Goal: Information Seeking & Learning: Learn about a topic

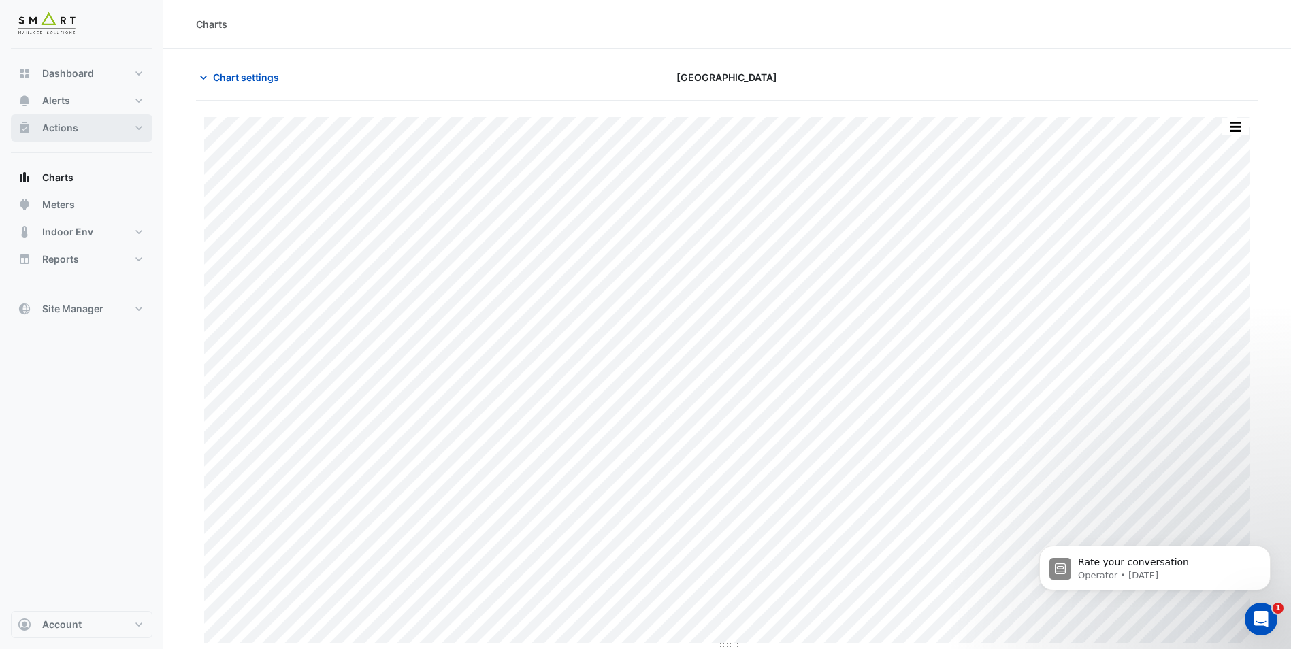
click at [112, 129] on button "Actions" at bounding box center [82, 127] width 142 height 27
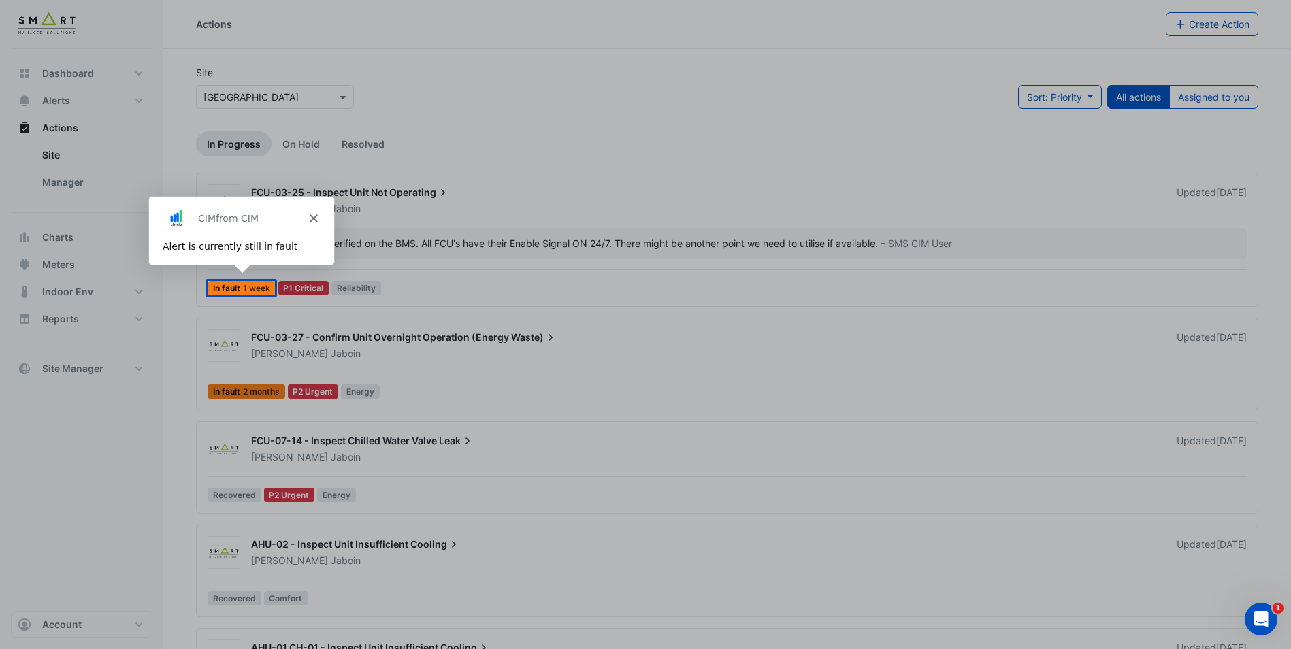
click at [310, 216] on polygon "Close" at bounding box center [312, 218] width 8 height 8
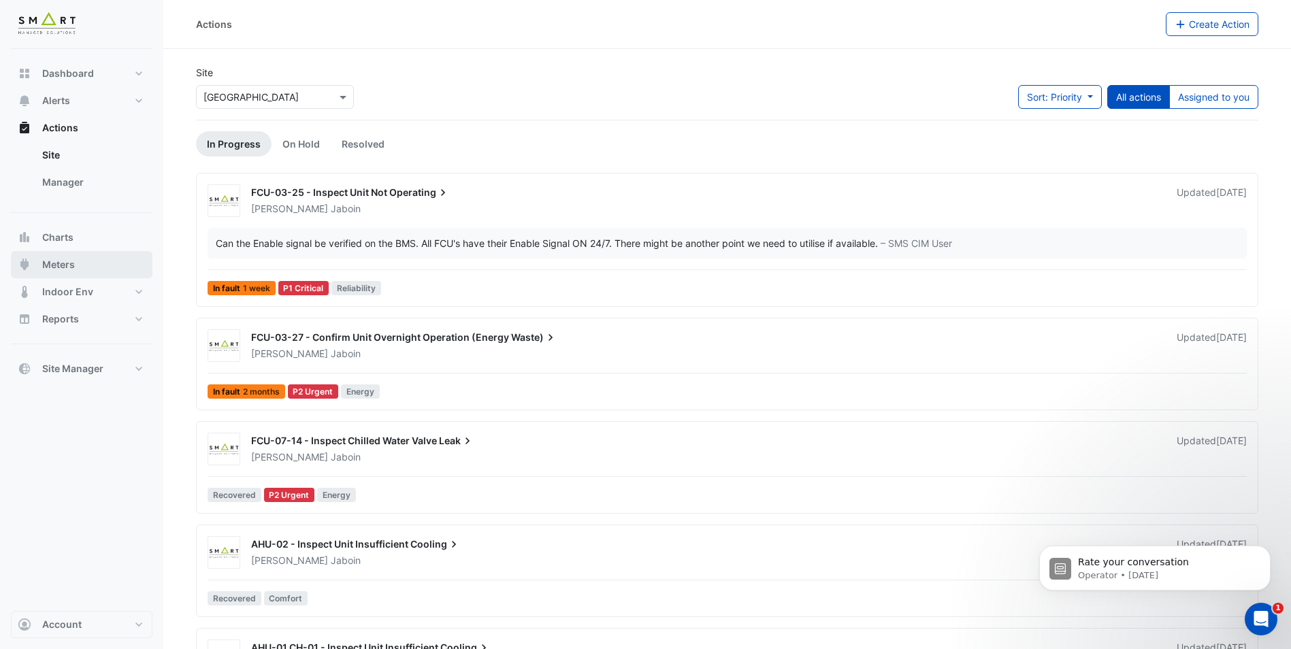
click at [63, 260] on span "Meters" at bounding box center [58, 265] width 33 height 14
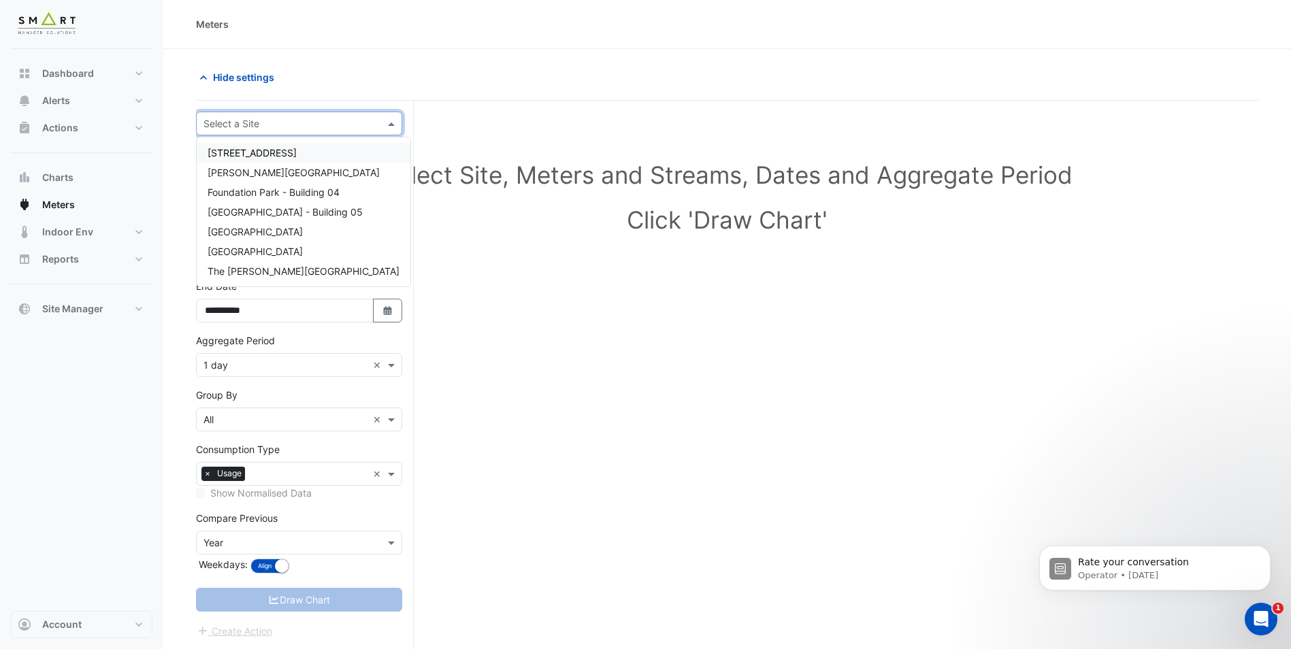
click at [318, 115] on div "Select a Site" at bounding box center [299, 124] width 206 height 24
click at [250, 252] on span "[GEOGRAPHIC_DATA]" at bounding box center [254, 252] width 95 height 12
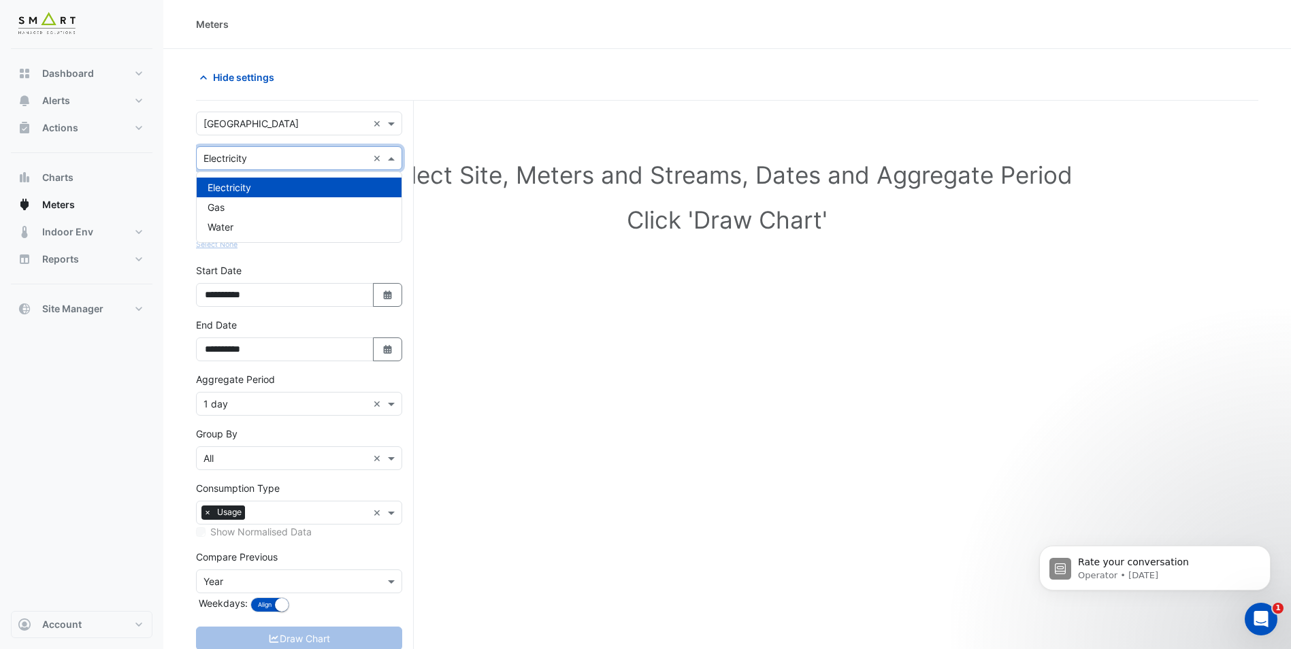
click at [301, 161] on input "text" at bounding box center [285, 159] width 164 height 14
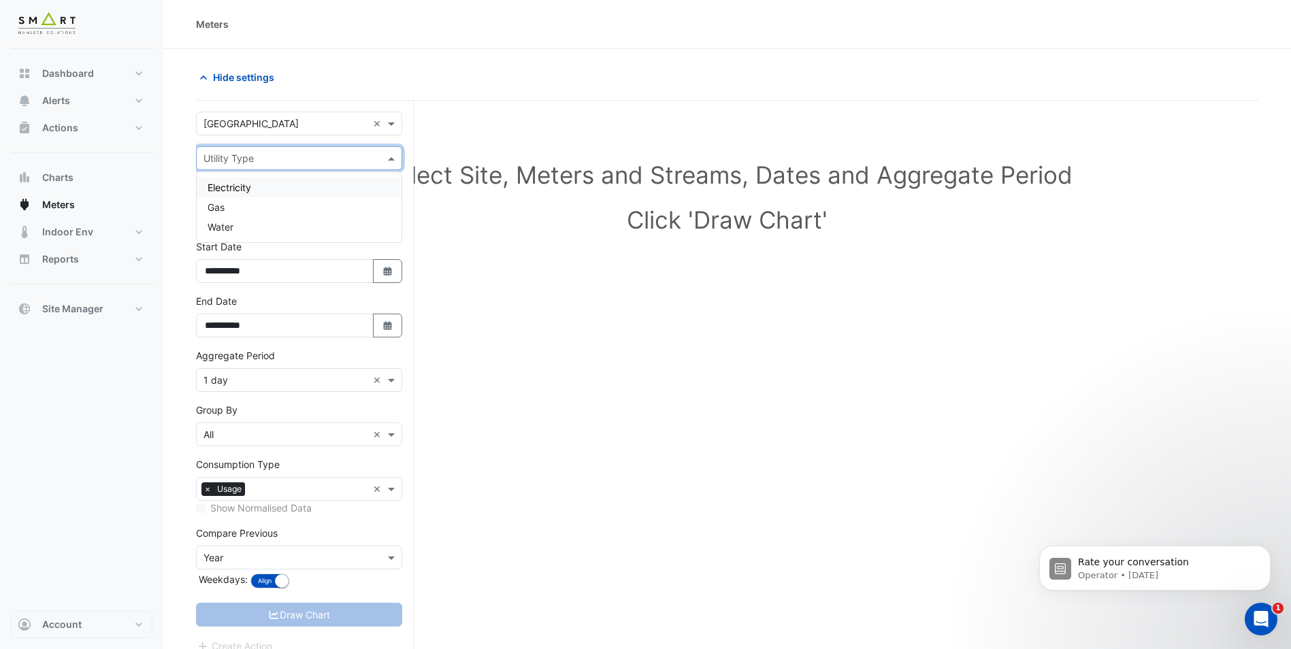
click at [277, 185] on div "Electricity" at bounding box center [299, 188] width 205 height 20
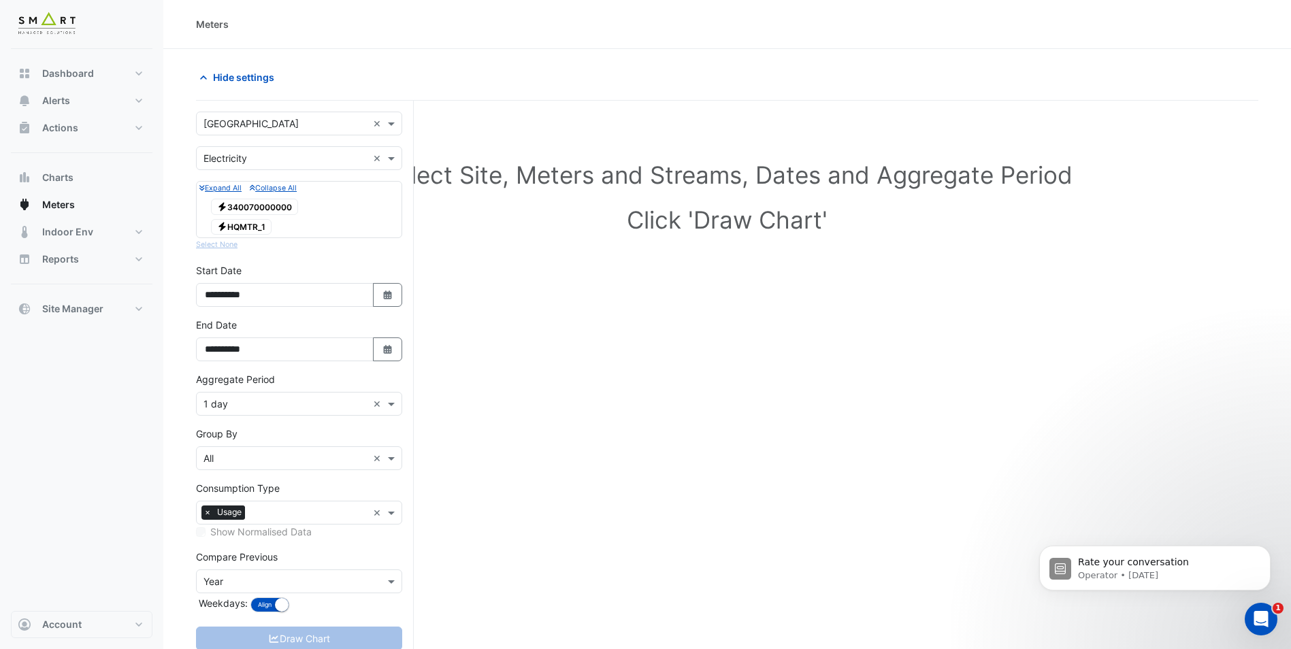
click at [267, 210] on span "Electricity 340070000000" at bounding box center [254, 207] width 87 height 16
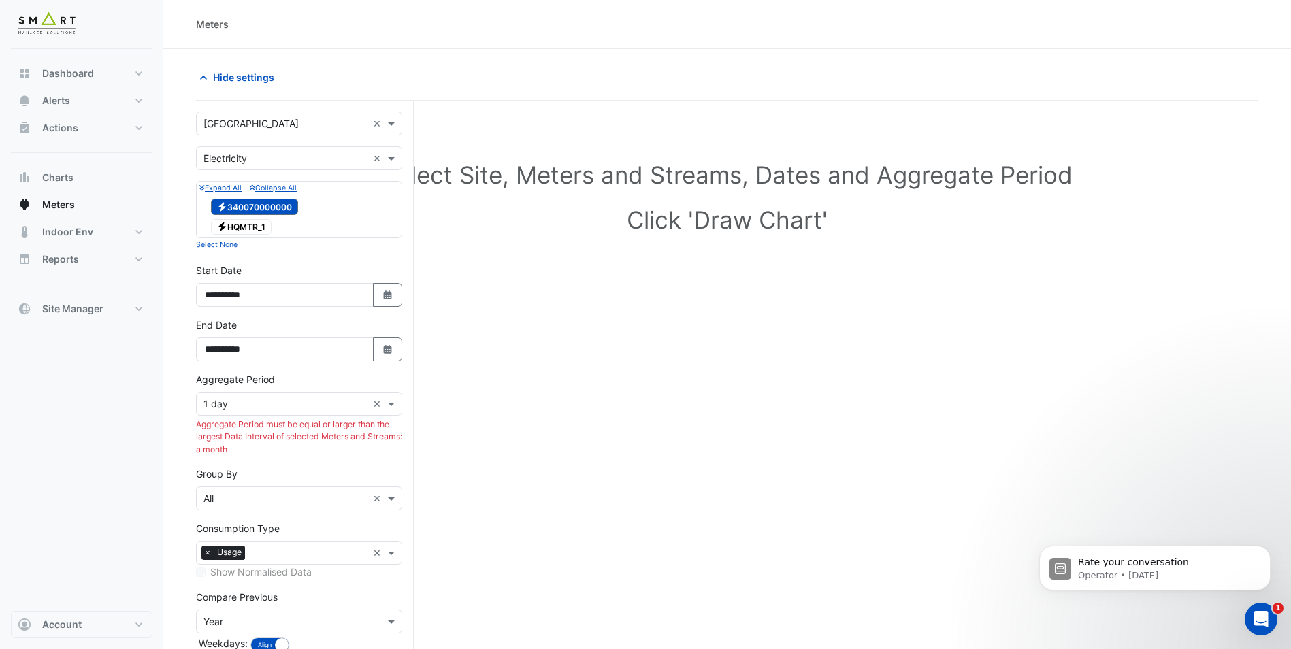
click at [263, 211] on span "Electricity 340070000000" at bounding box center [254, 207] width 87 height 16
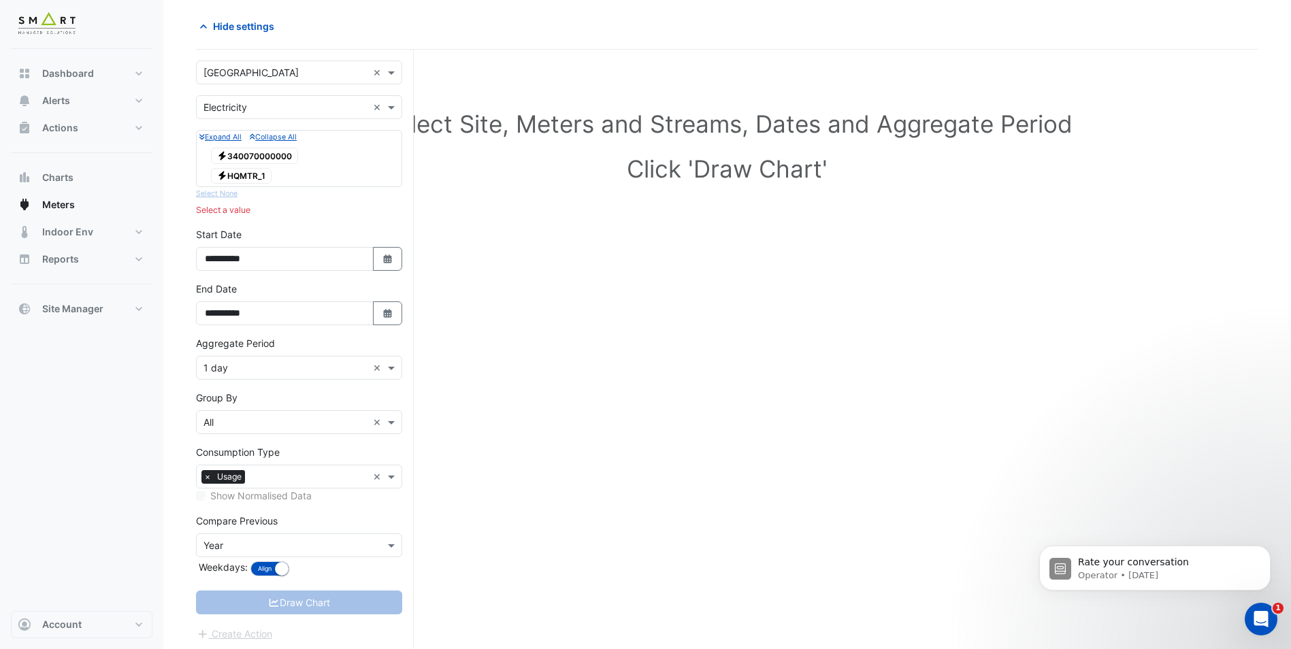
scroll to position [54, 0]
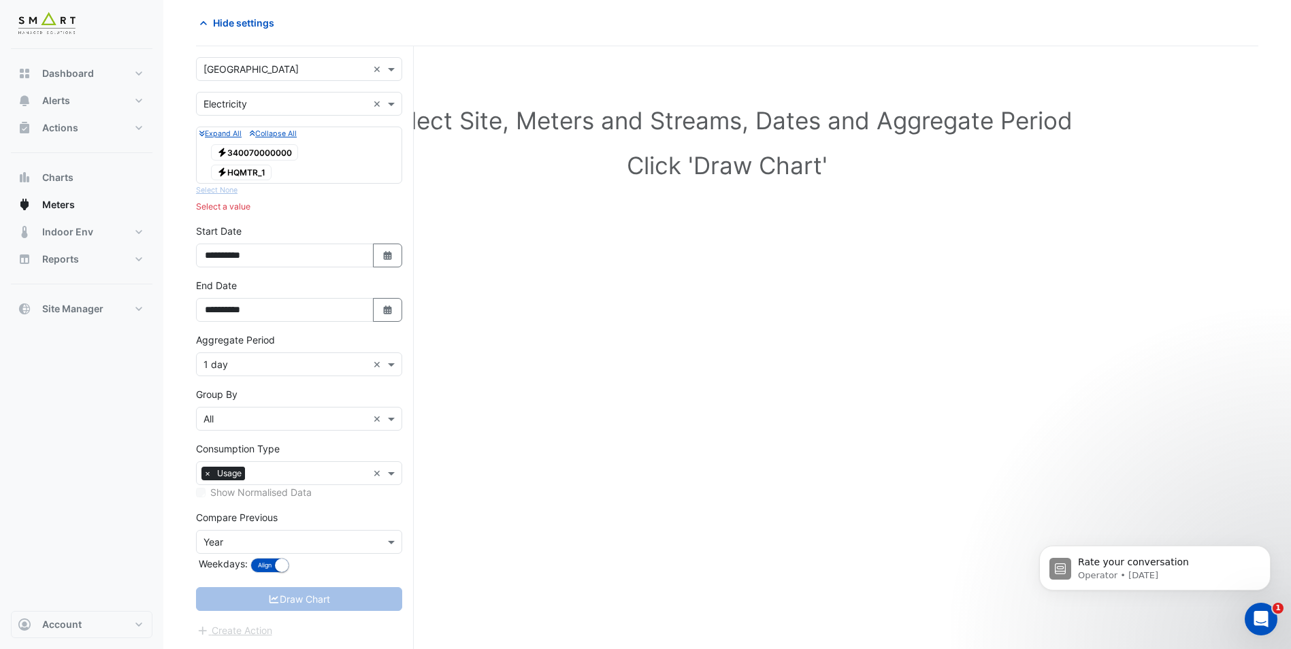
click at [250, 165] on span "Electricity HQMTR_1" at bounding box center [241, 173] width 61 height 16
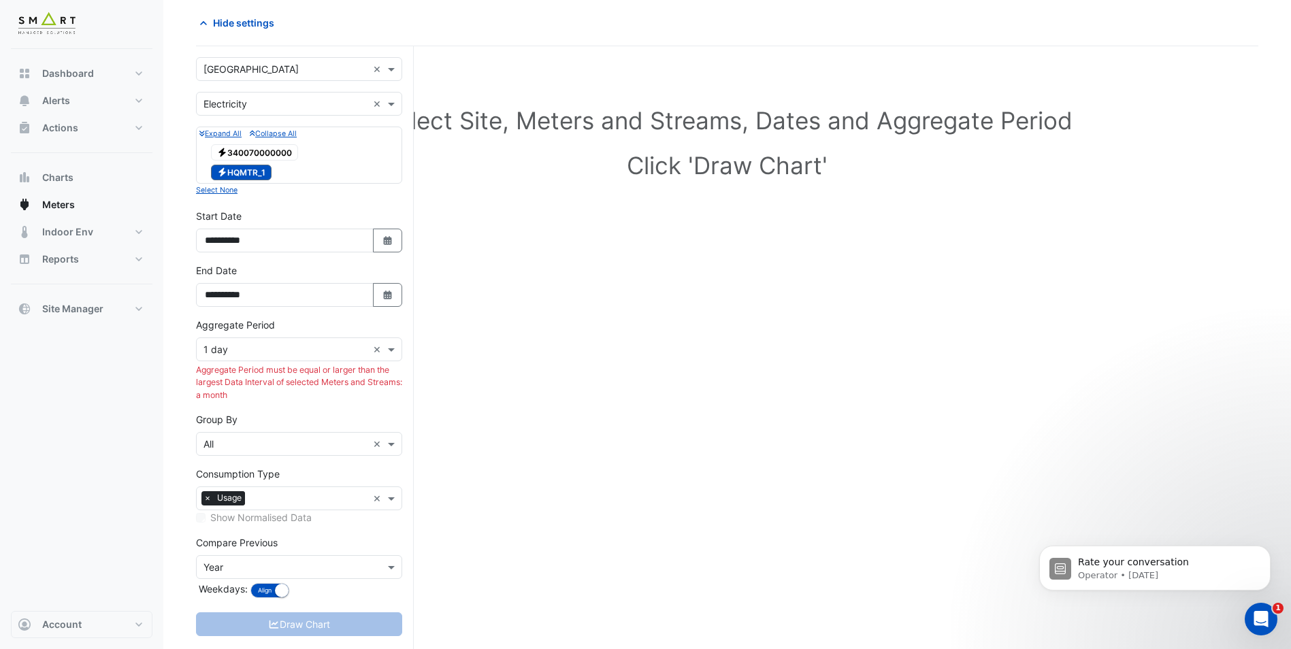
click at [695, 4] on section "Hide settings Select Site, Meters and Streams, Dates and Aggregate Period Click…" at bounding box center [726, 335] width 1127 height 680
click at [853, 231] on div "Select Site, Meters and Streams, Dates and Aggregate Period Click 'Draw Chart'" at bounding box center [727, 369] width 1062 height 612
click at [62, 174] on span "Charts" at bounding box center [57, 178] width 31 height 14
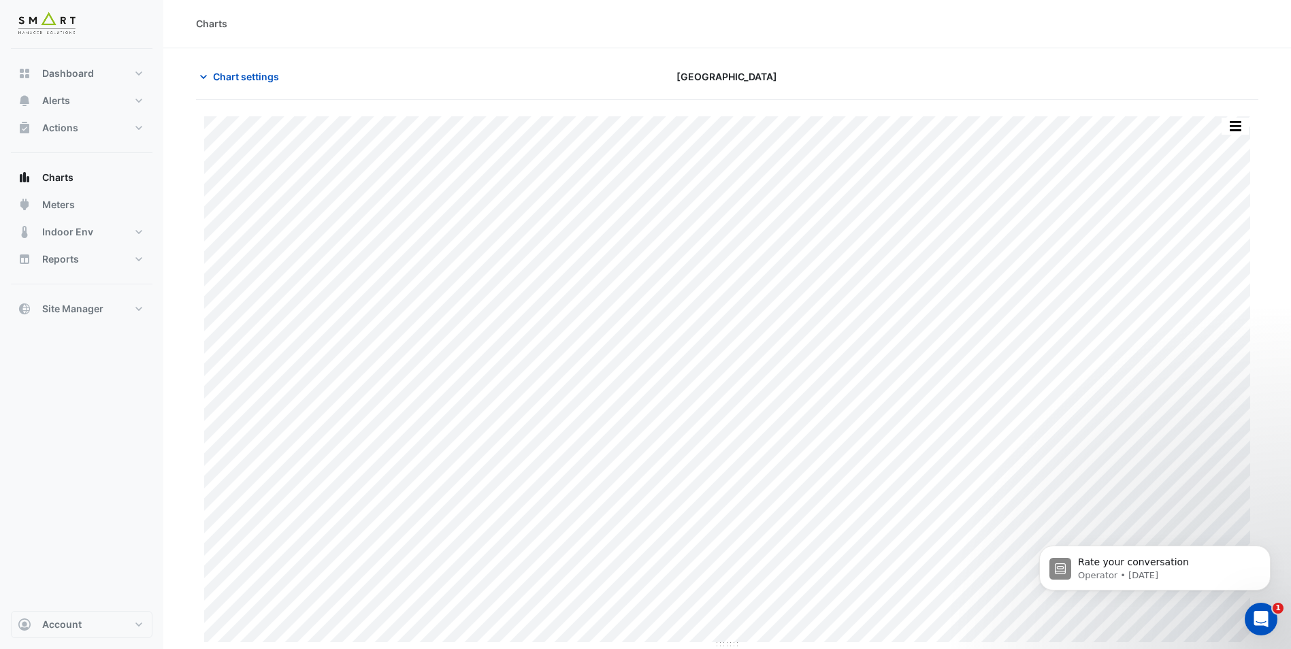
type input "**********"
click at [210, 78] on button "Chart settings" at bounding box center [242, 77] width 92 height 24
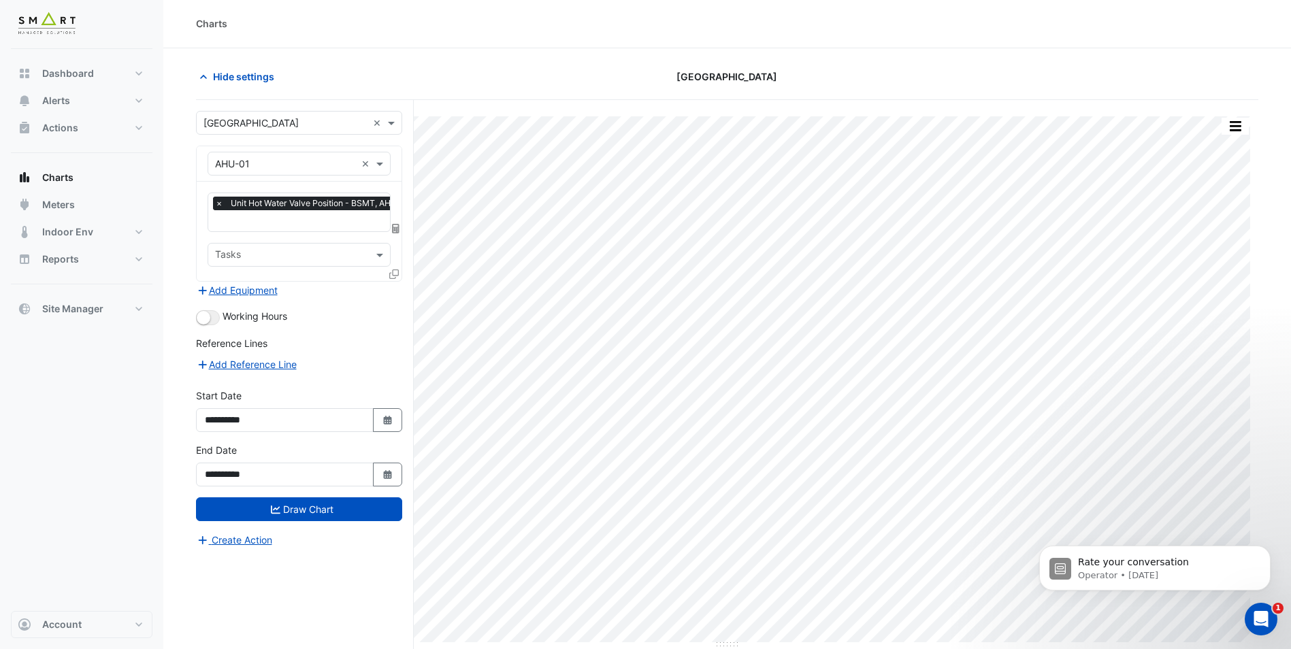
click at [220, 202] on span "×" at bounding box center [219, 204] width 12 height 14
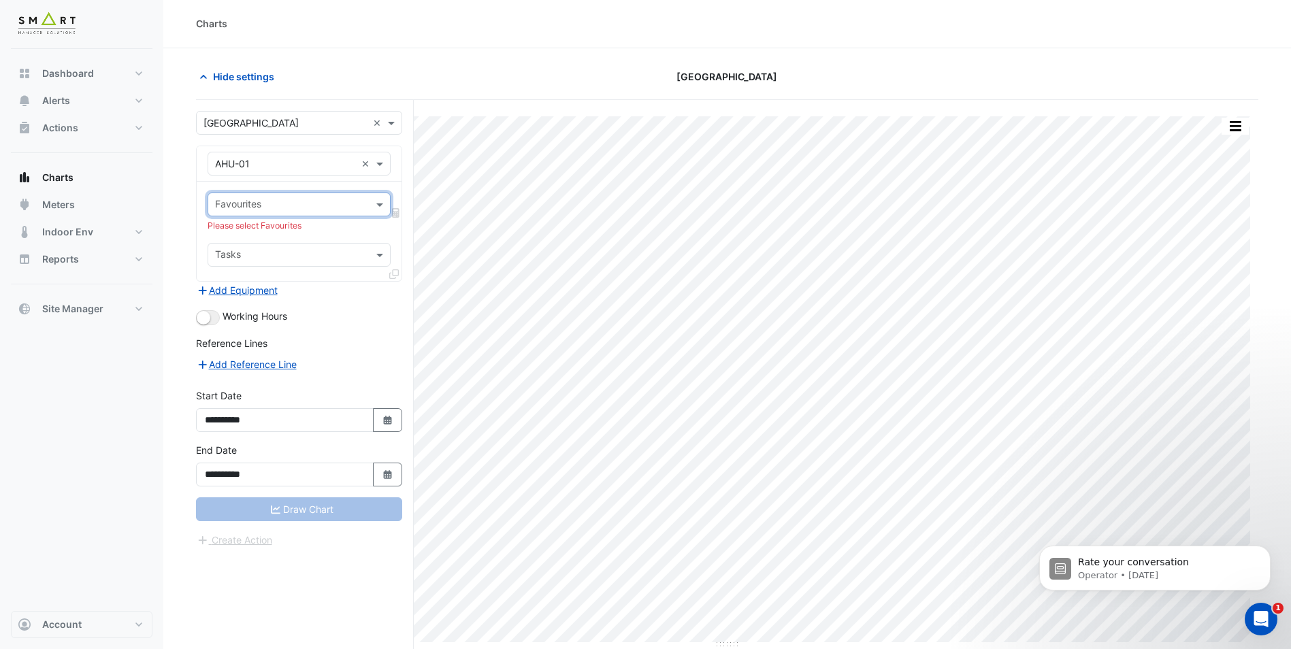
scroll to position [0, 0]
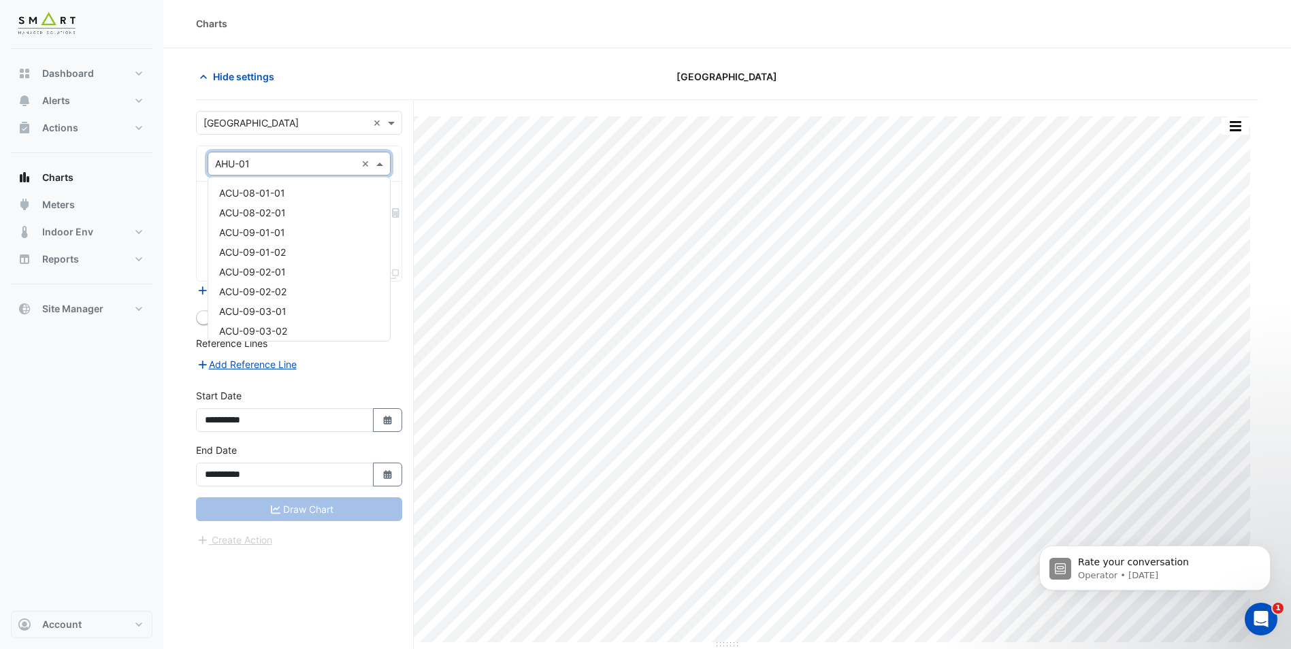
click at [319, 163] on input "text" at bounding box center [285, 164] width 141 height 14
click at [303, 184] on div "AHU-01" at bounding box center [299, 188] width 182 height 20
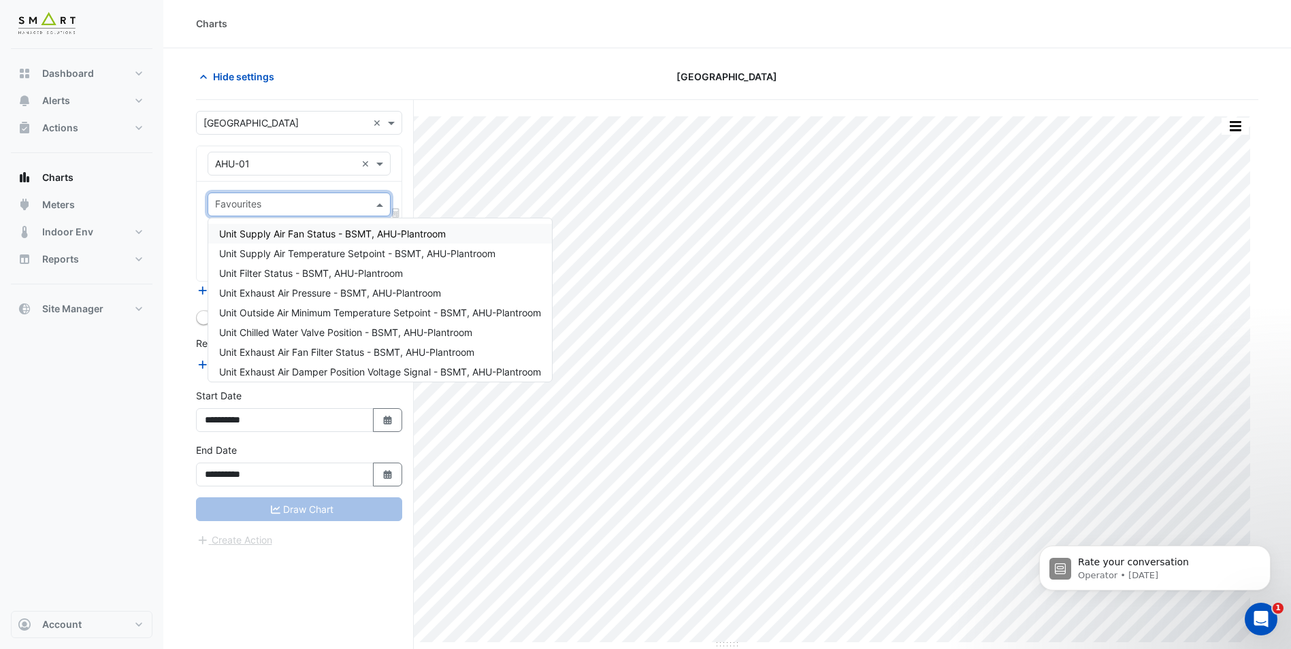
click at [290, 209] on input "text" at bounding box center [291, 206] width 152 height 14
click at [300, 252] on span "Unit Supply Air Temperature Setpoint - BSMT, AHU-Plantroom" at bounding box center [357, 254] width 276 height 12
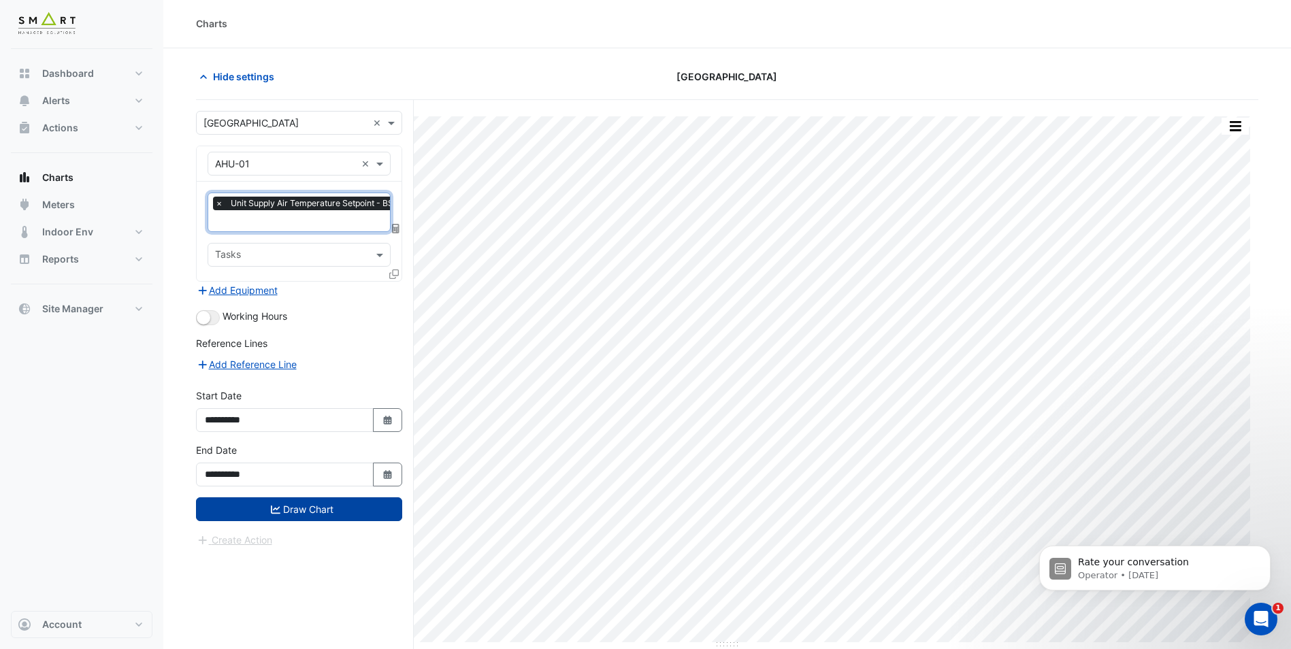
click at [297, 502] on button "Draw Chart" at bounding box center [299, 509] width 206 height 24
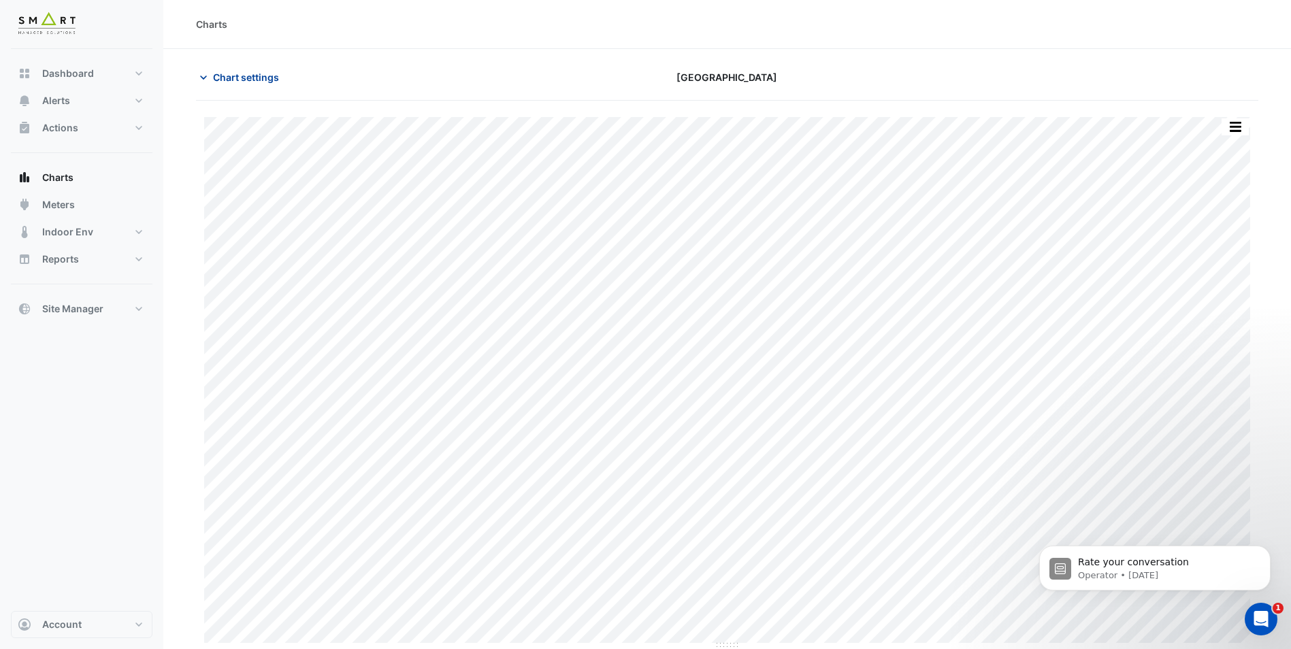
click at [204, 73] on icon "button" at bounding box center [204, 78] width 14 height 14
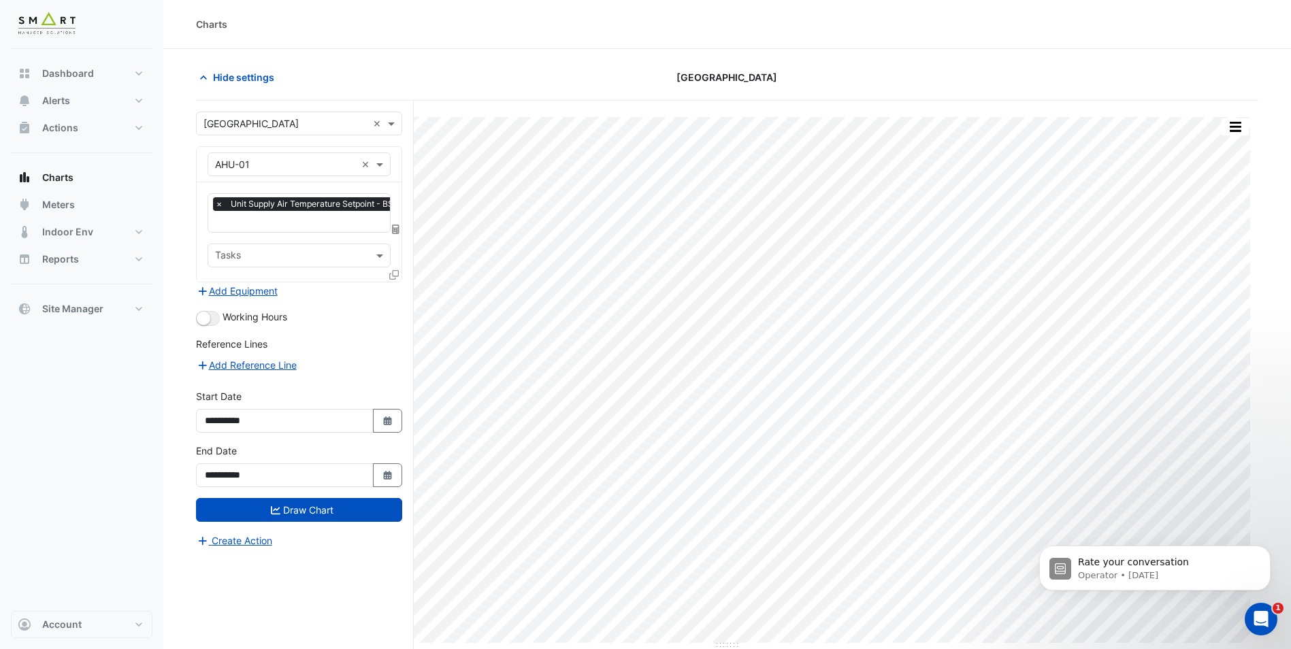
click at [218, 207] on span "×" at bounding box center [219, 204] width 12 height 14
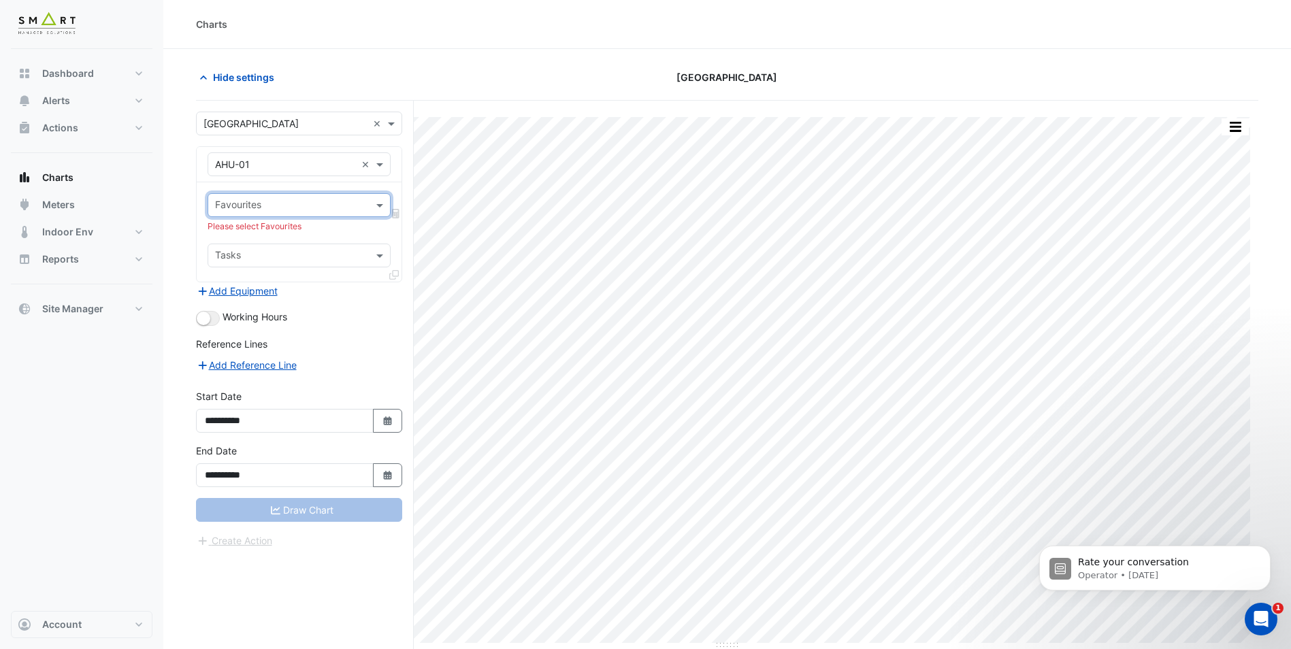
click at [259, 170] on div "× AHU-01" at bounding box center [282, 164] width 148 height 14
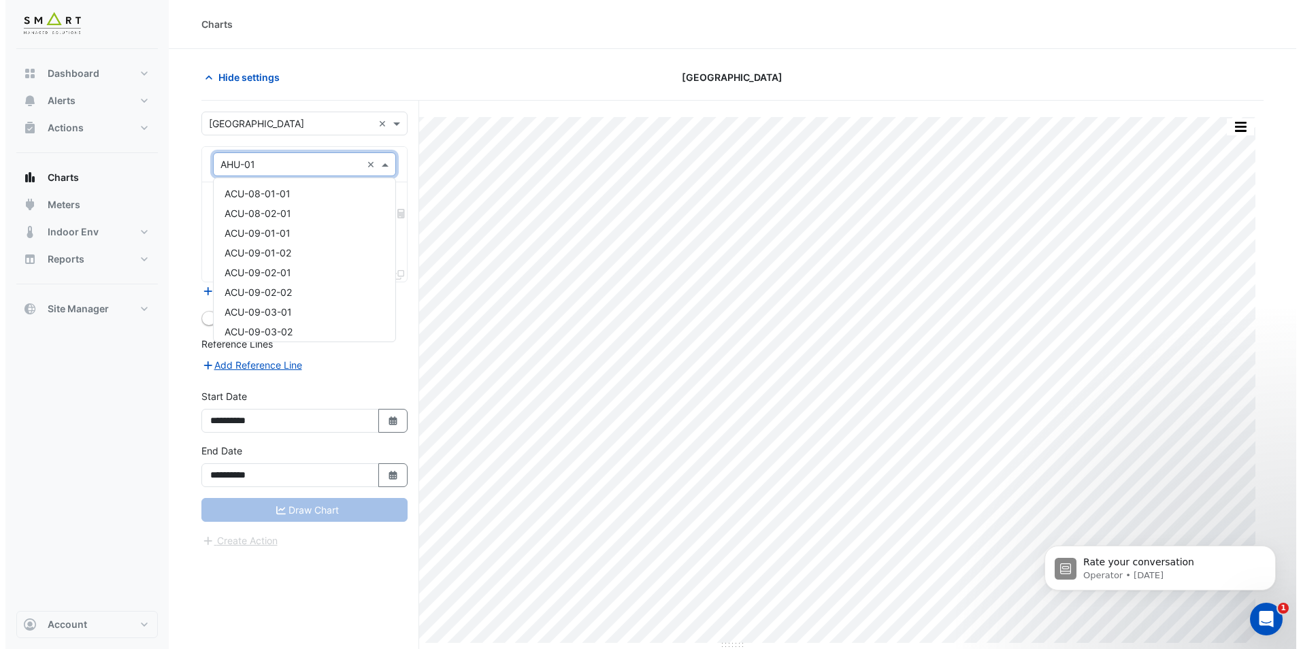
scroll to position [222, 0]
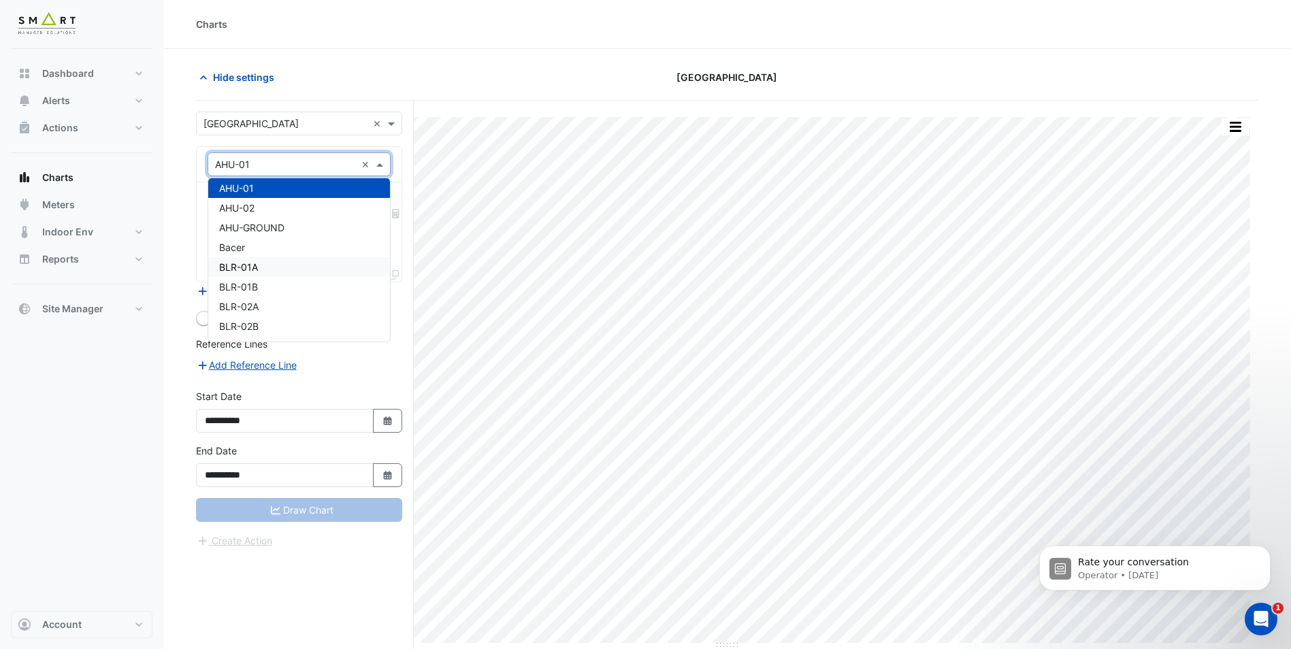
click at [271, 267] on div "BLR-01A" at bounding box center [299, 267] width 182 height 20
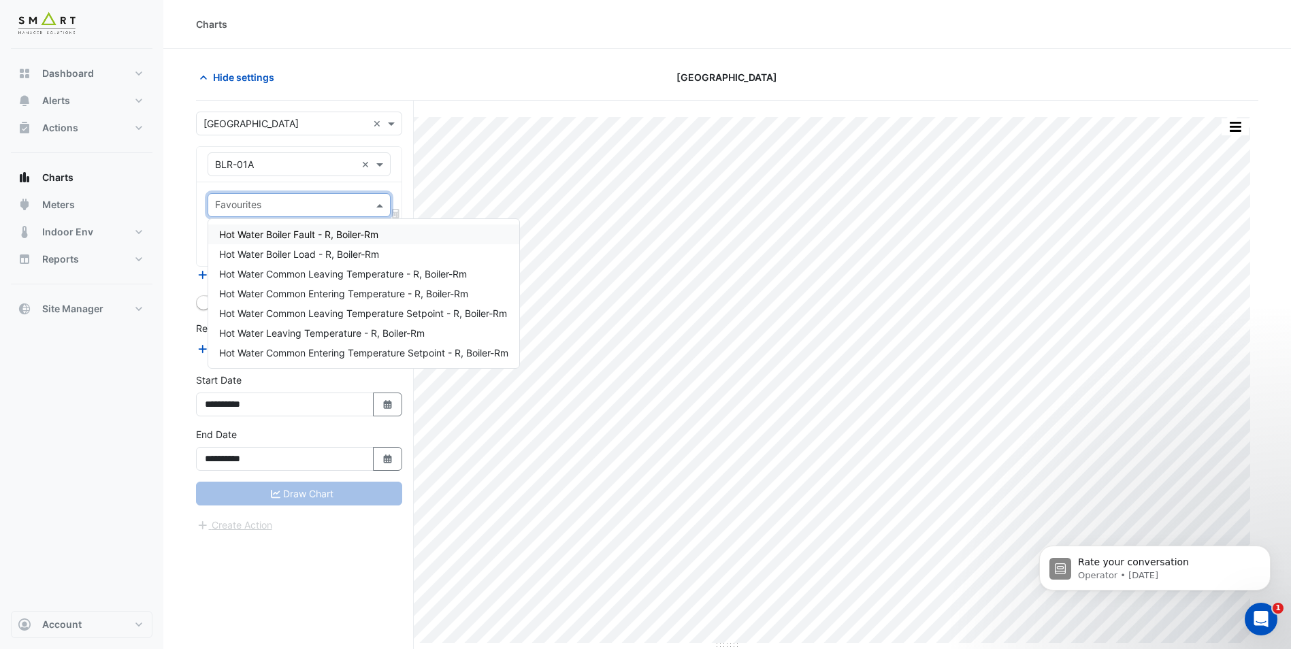
click at [294, 201] on input "text" at bounding box center [291, 206] width 152 height 14
click at [299, 232] on span "Hot Water Boiler Fault - R, Boiler-Rm" at bounding box center [298, 235] width 159 height 12
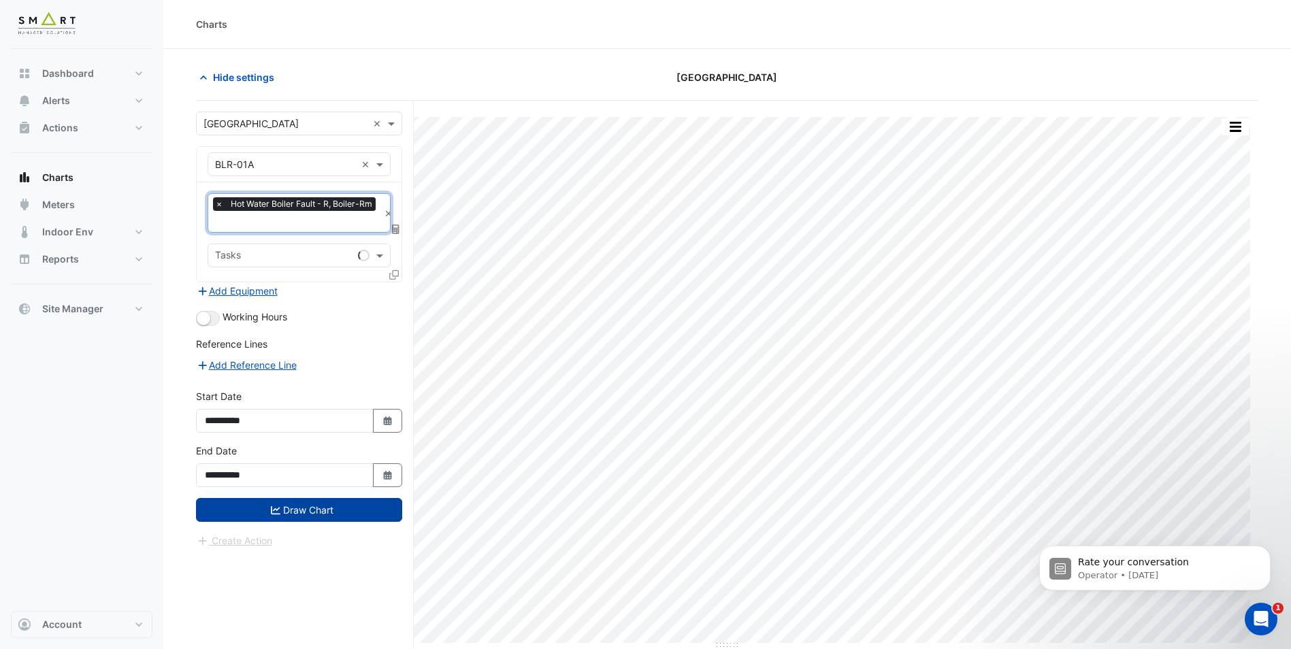
click at [271, 509] on icon "submit" at bounding box center [276, 510] width 10 height 10
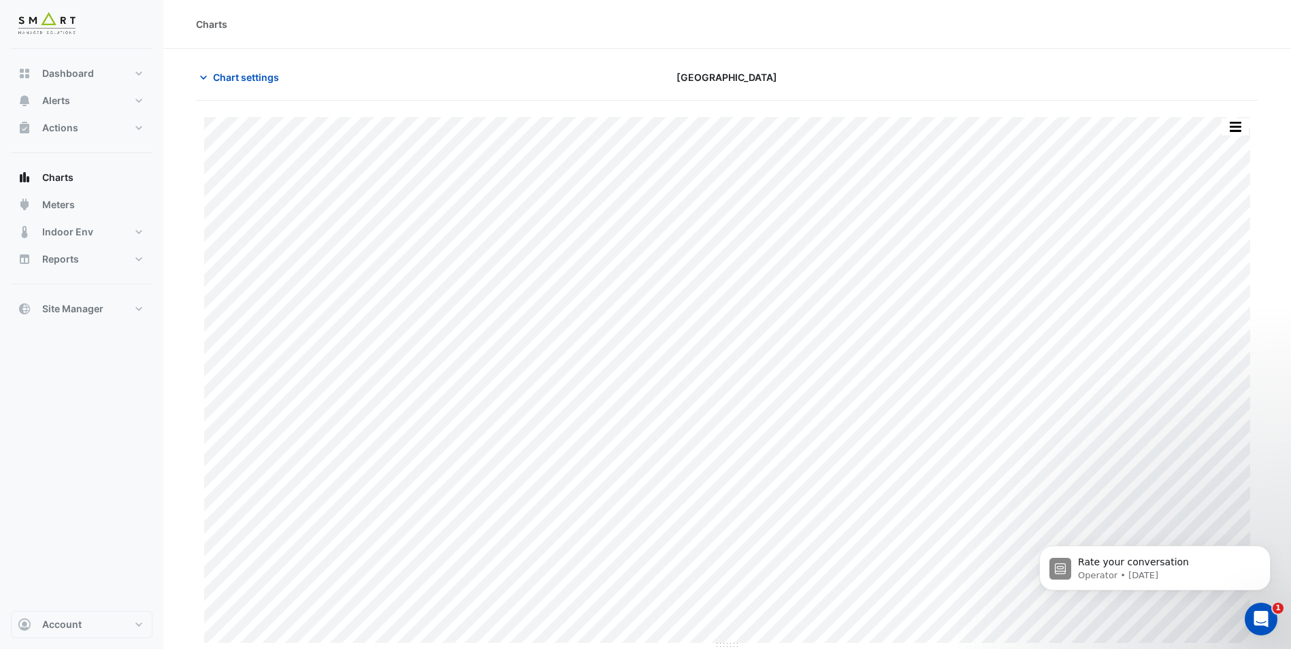
click at [1114, 595] on body "Rate your conversation Operator • 2w ago" at bounding box center [1154, 564] width 261 height 84
click at [1263, 557] on button "Dismiss notification" at bounding box center [1266, 550] width 18 height 18
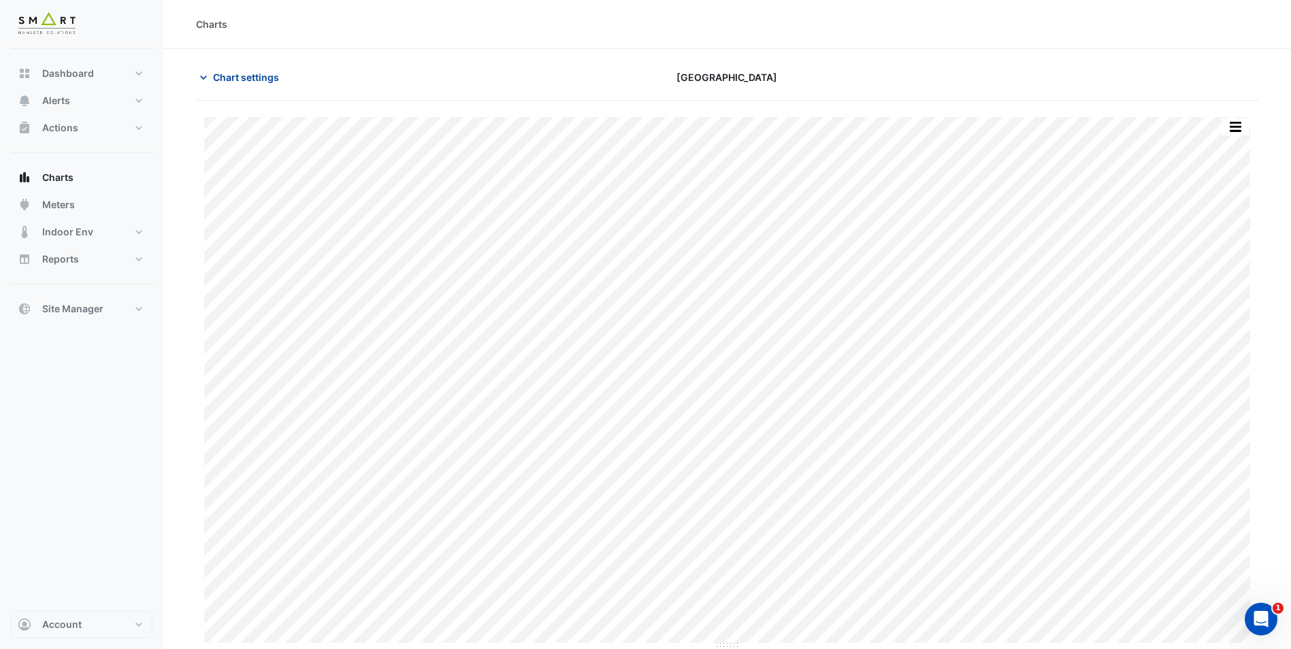
click at [205, 76] on icon "button" at bounding box center [204, 78] width 14 height 14
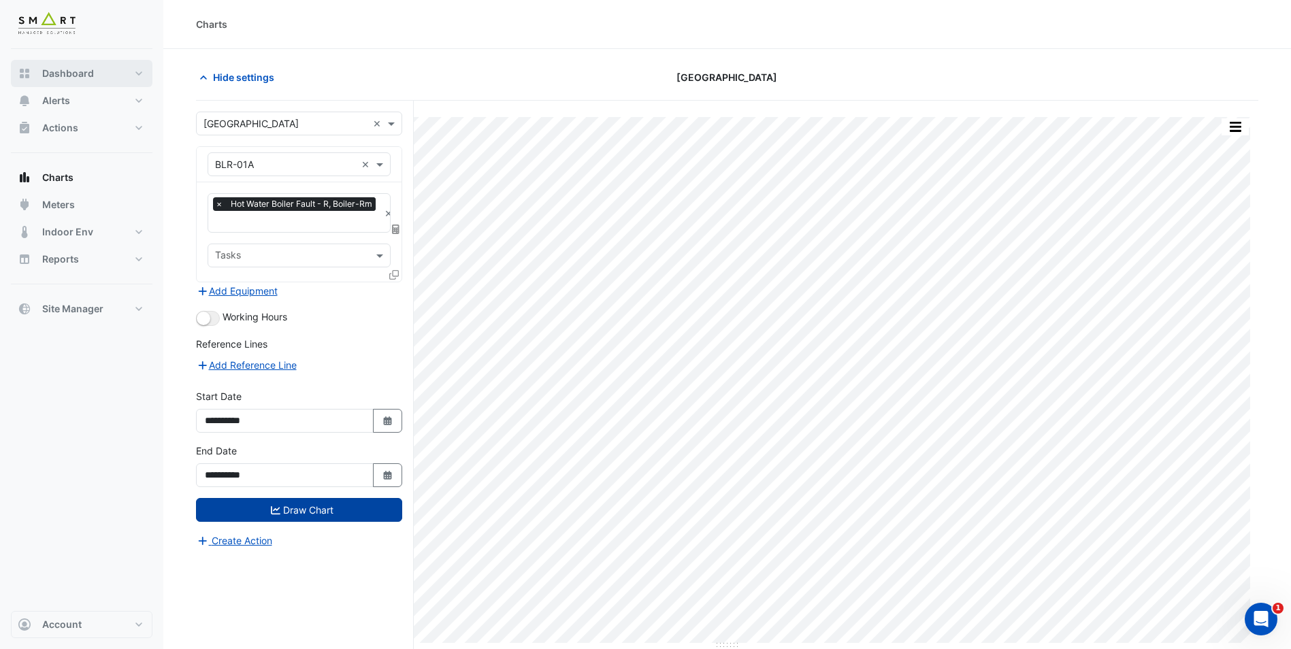
click at [71, 71] on span "Dashboard" at bounding box center [68, 74] width 52 height 14
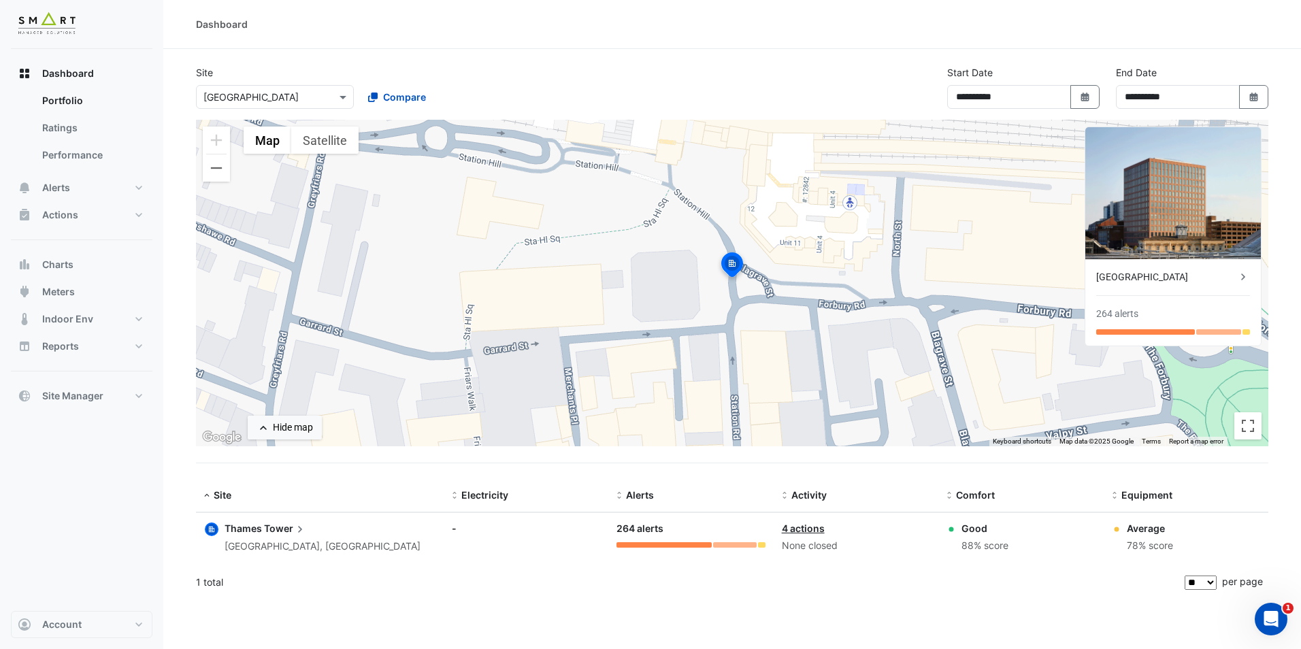
click at [295, 536] on div "Thames Tower Reading, England" at bounding box center [322, 537] width 196 height 33
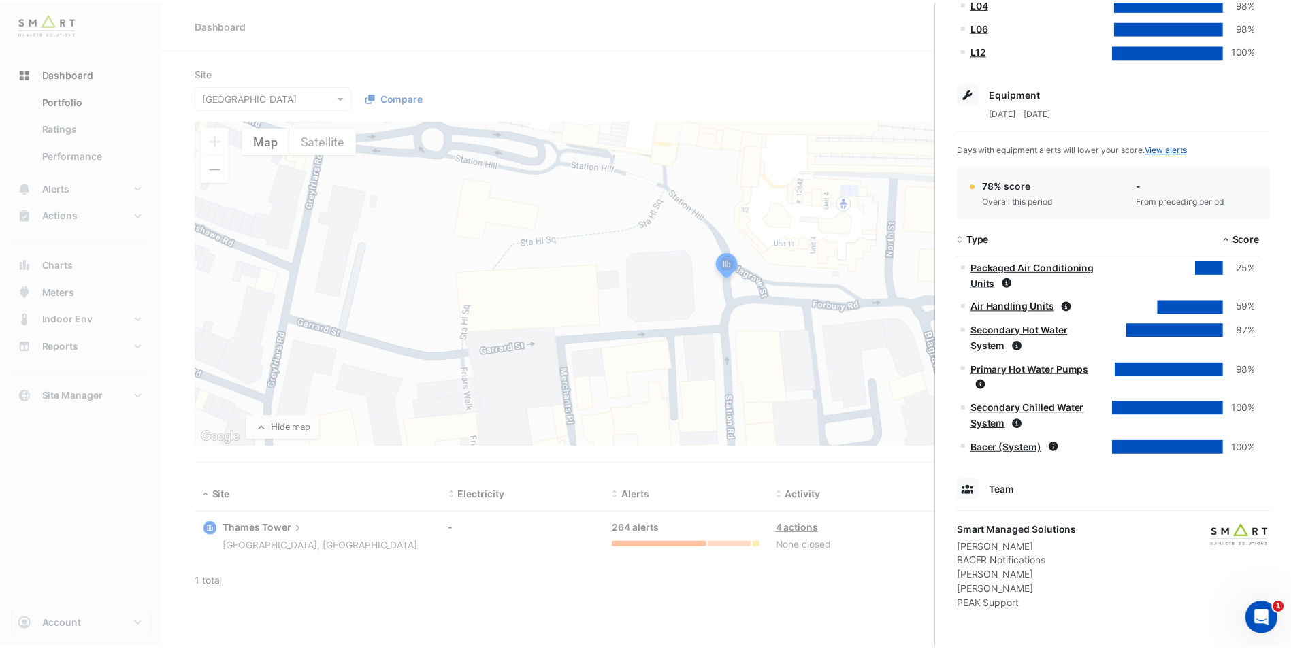
scroll to position [697, 0]
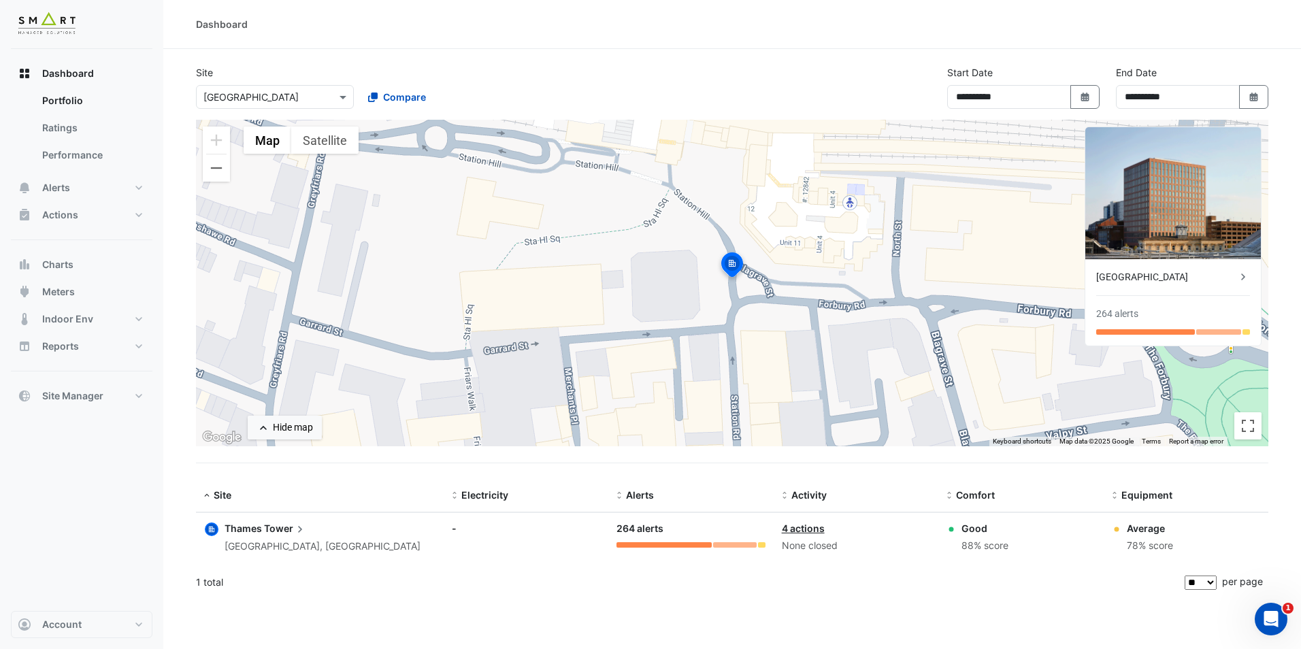
click at [549, 280] on ngb-offcanvas-backdrop at bounding box center [650, 324] width 1301 height 649
click at [87, 195] on button "Alerts" at bounding box center [82, 187] width 142 height 27
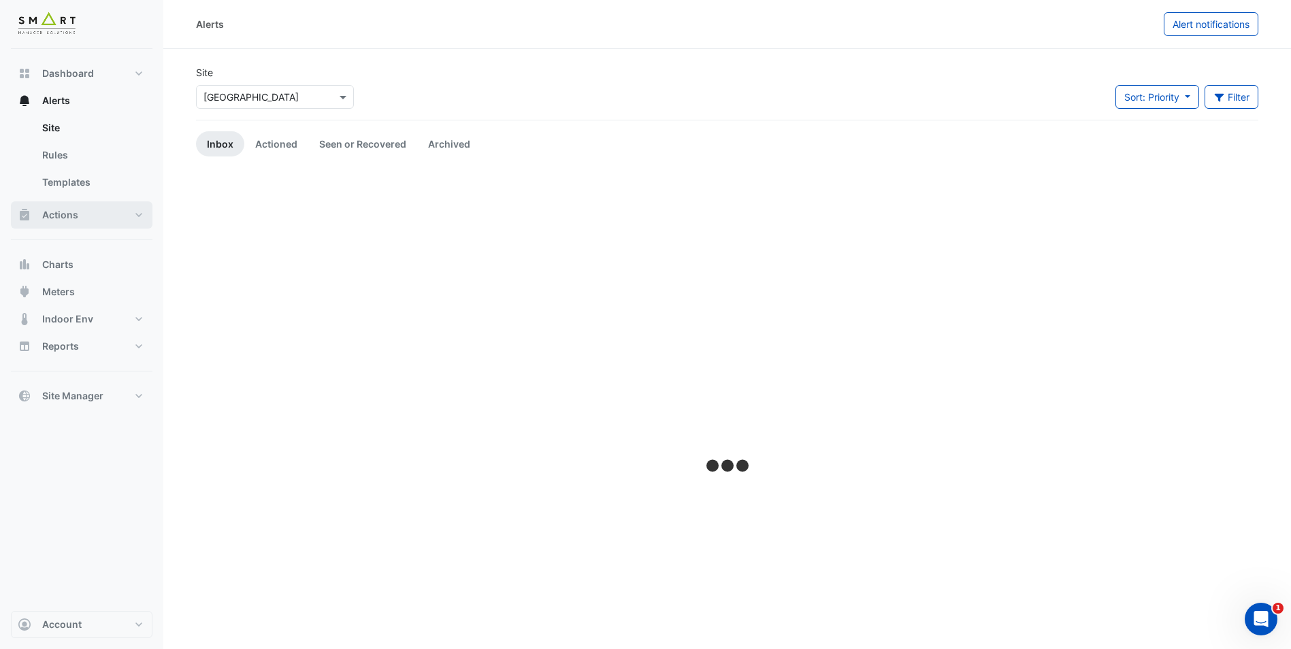
click at [93, 216] on button "Actions" at bounding box center [82, 214] width 142 height 27
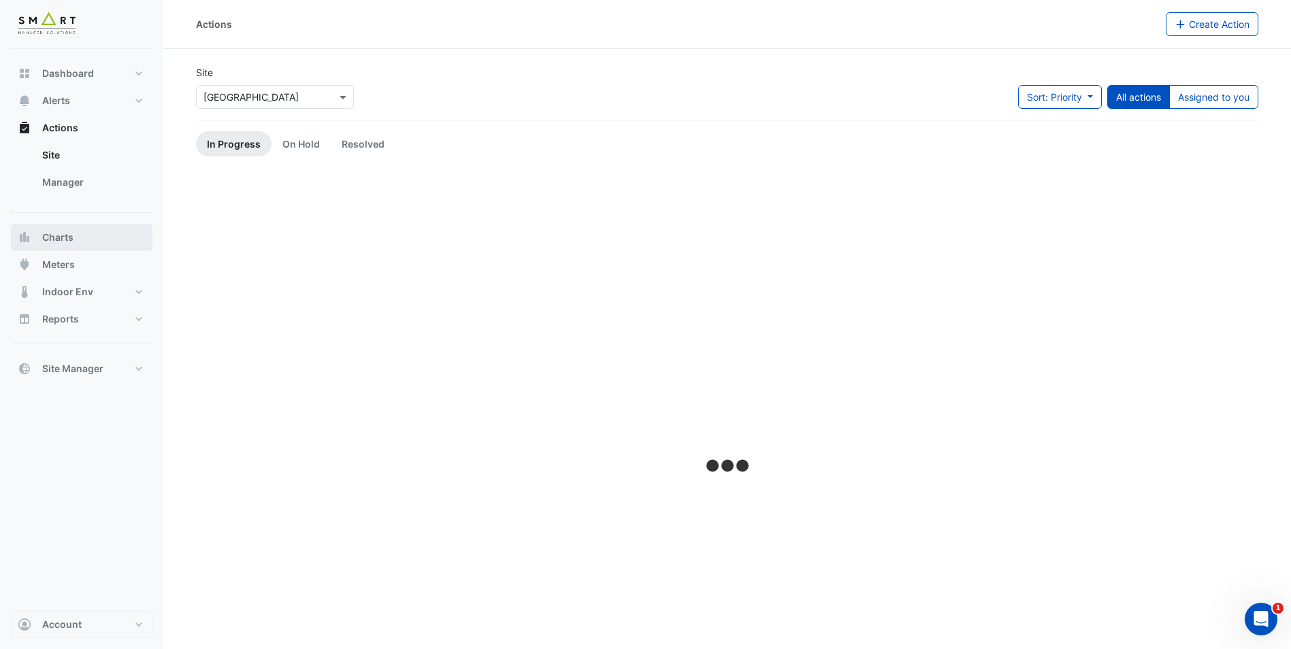
click at [83, 240] on button "Charts" at bounding box center [82, 237] width 142 height 27
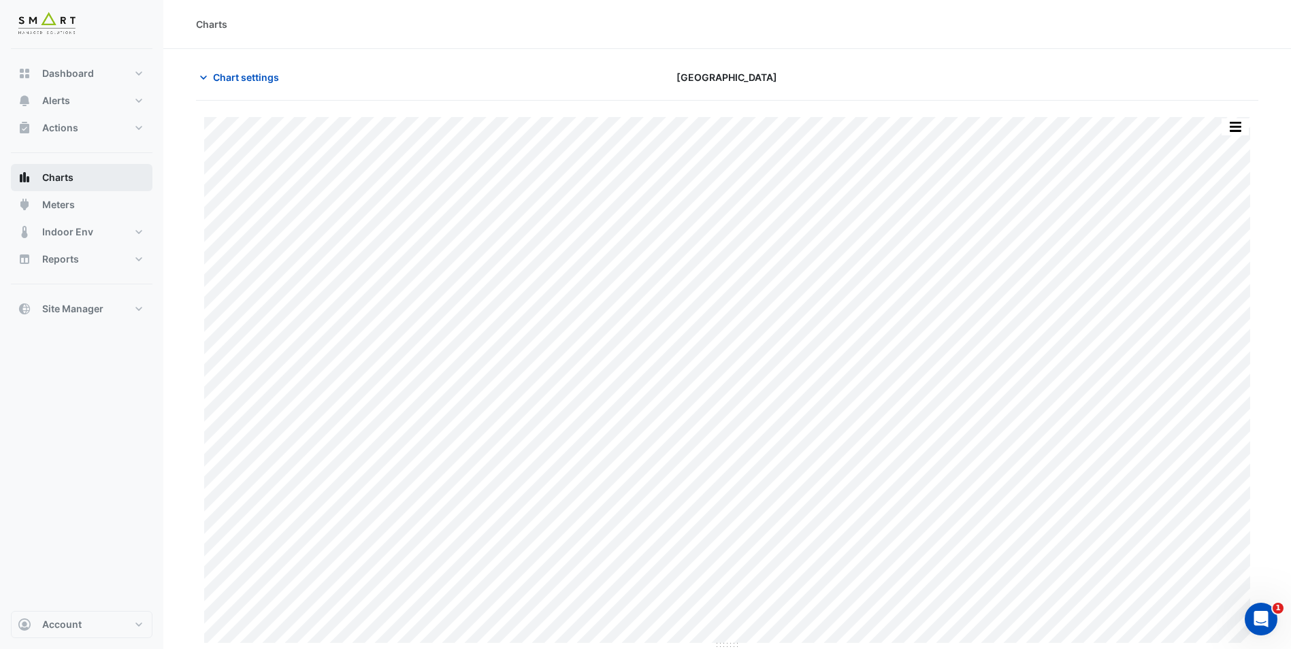
click at [92, 181] on button "Charts" at bounding box center [82, 177] width 142 height 27
click at [103, 126] on button "Actions" at bounding box center [82, 127] width 142 height 27
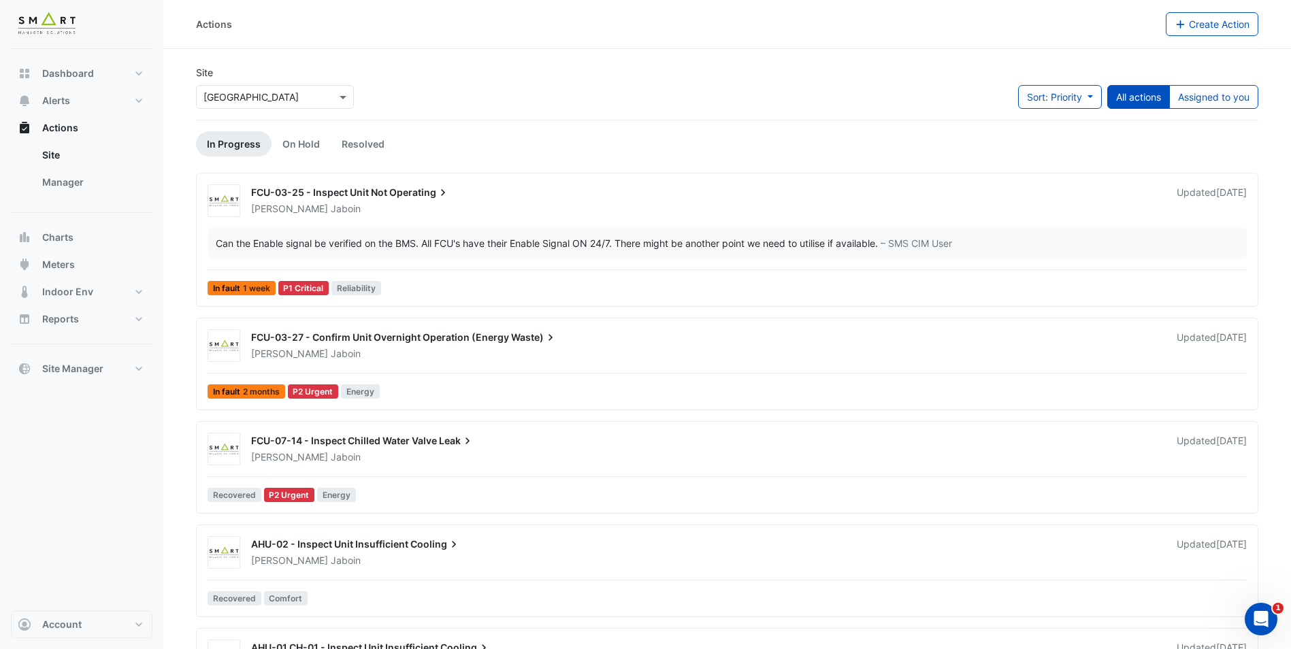
click at [359, 188] on span "FCU-03-25 - Inspect Unit Not" at bounding box center [319, 192] width 136 height 12
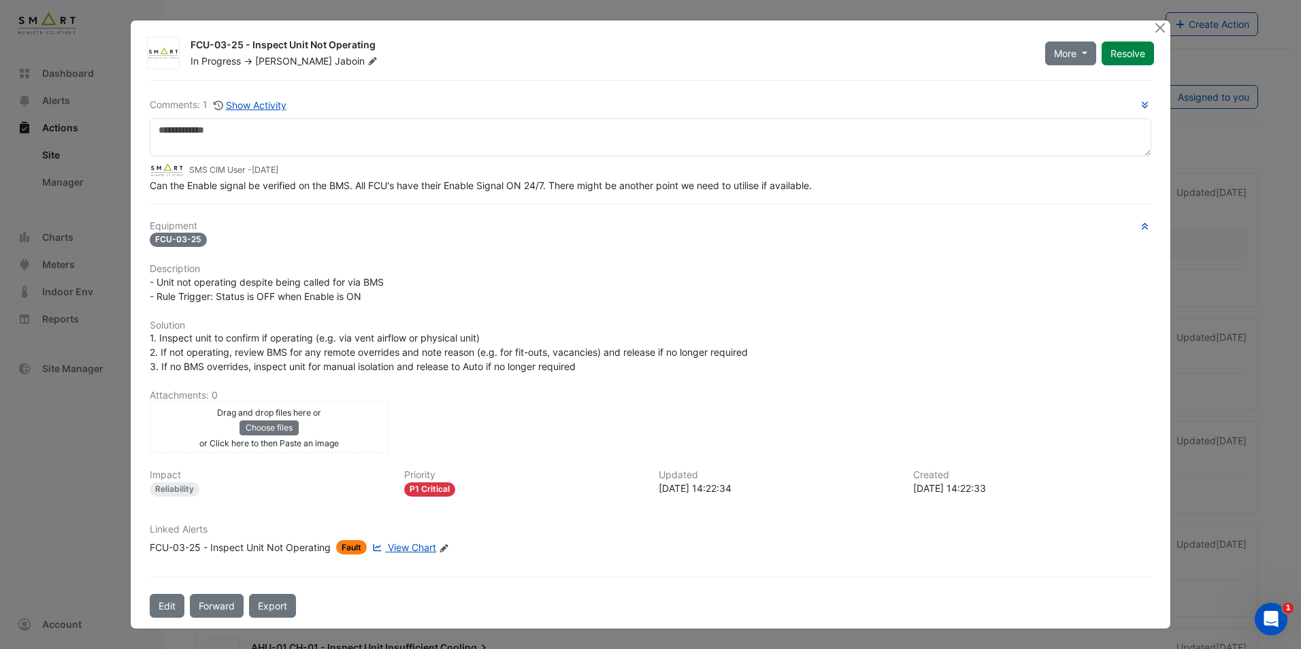
click at [1206, 150] on ngb-modal-window "FCU-03-25 - Inspect Unit Not Operating In Progress -> Adrien Jaboin More On Hol…" at bounding box center [650, 324] width 1301 height 649
click at [1159, 29] on button "Close" at bounding box center [1160, 27] width 14 height 14
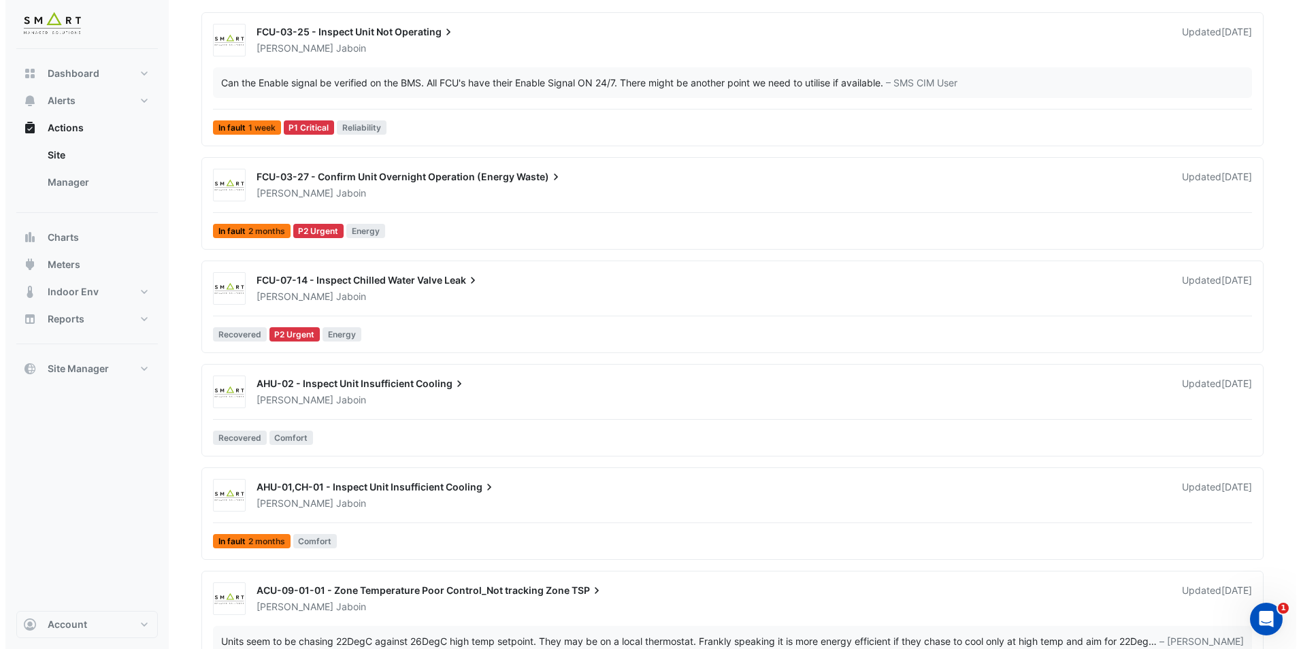
scroll to position [227, 0]
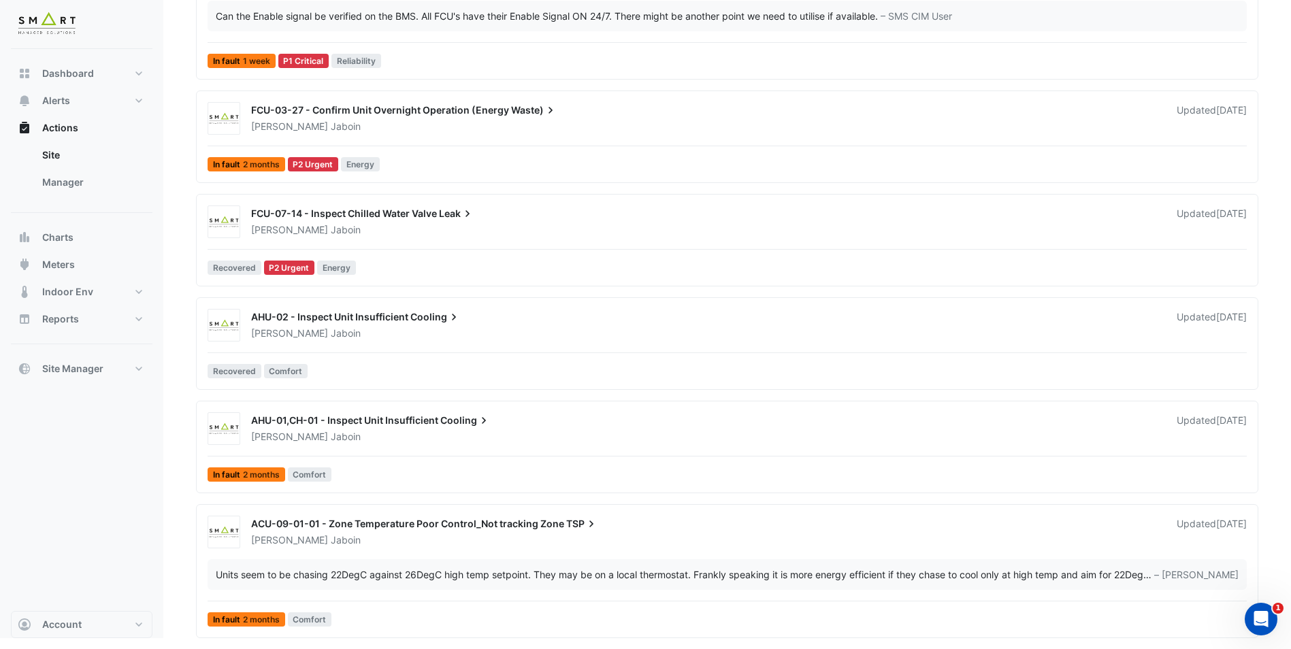
click at [409, 206] on div "FCU-07-14 - Inspect Chilled Water Valve Leak Adrien Jaboin Updated 1 month ago" at bounding box center [749, 218] width 1012 height 35
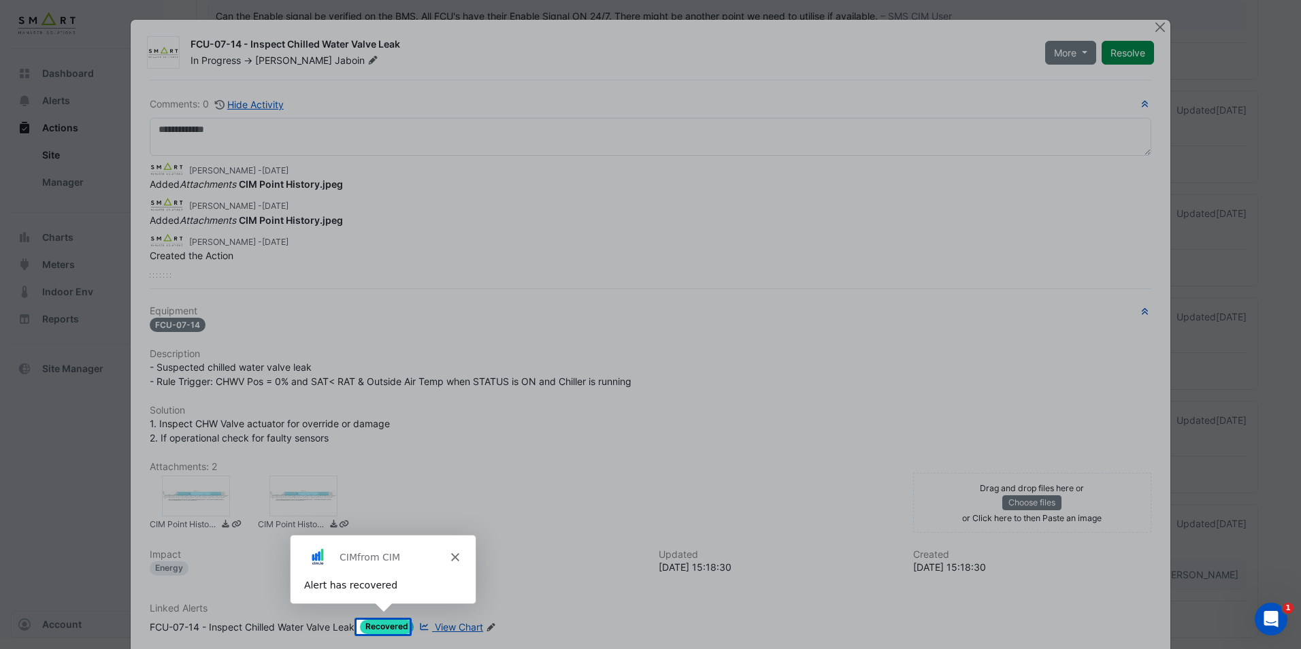
click at [456, 554] on polygon "Close" at bounding box center [454, 556] width 8 height 8
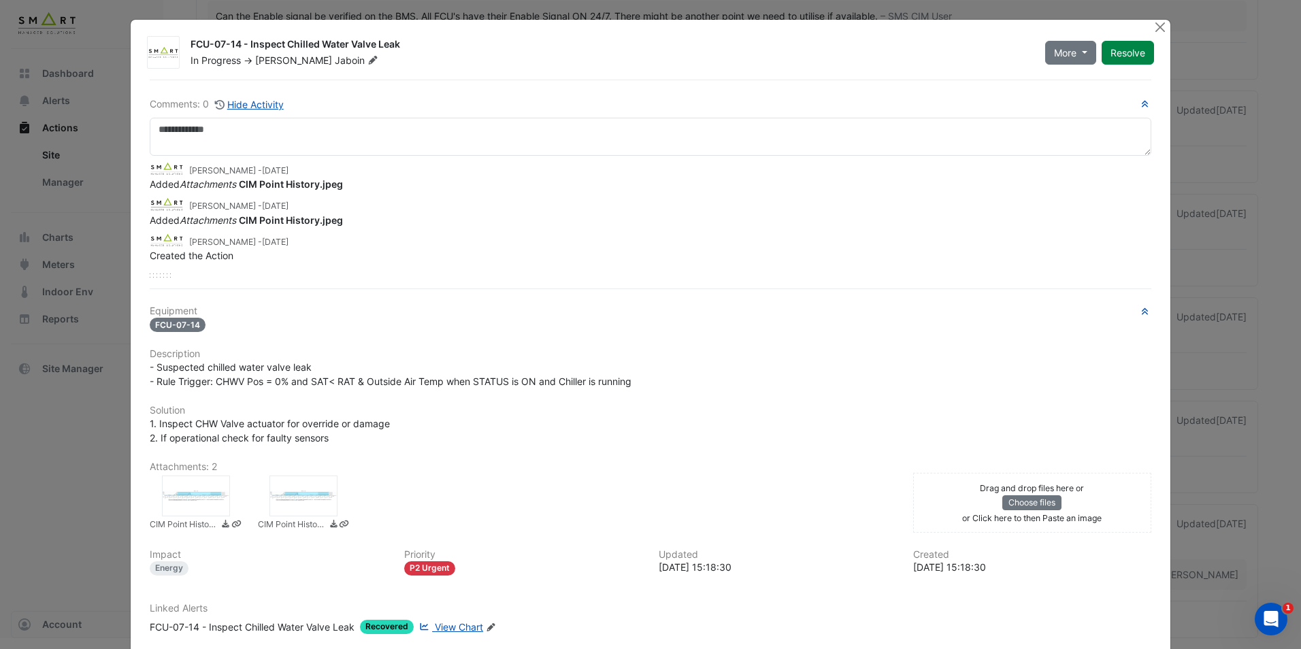
click at [189, 488] on div at bounding box center [196, 496] width 68 height 41
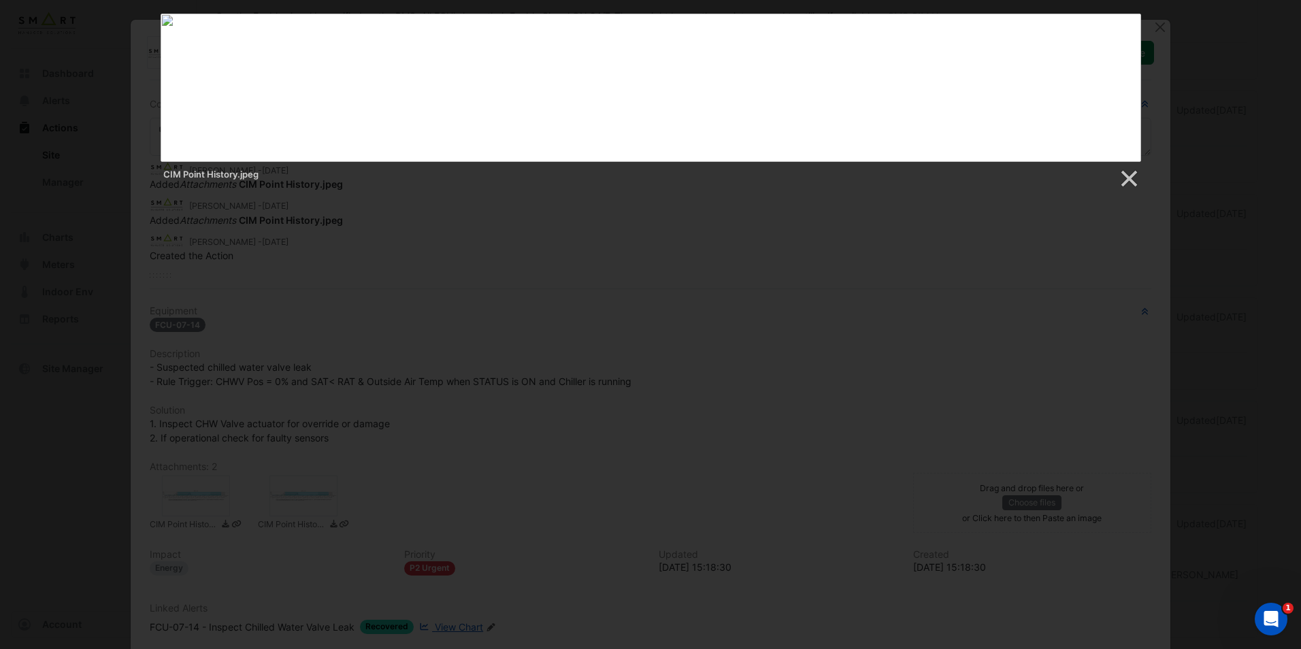
click at [820, 254] on div at bounding box center [650, 304] width 1301 height 1063
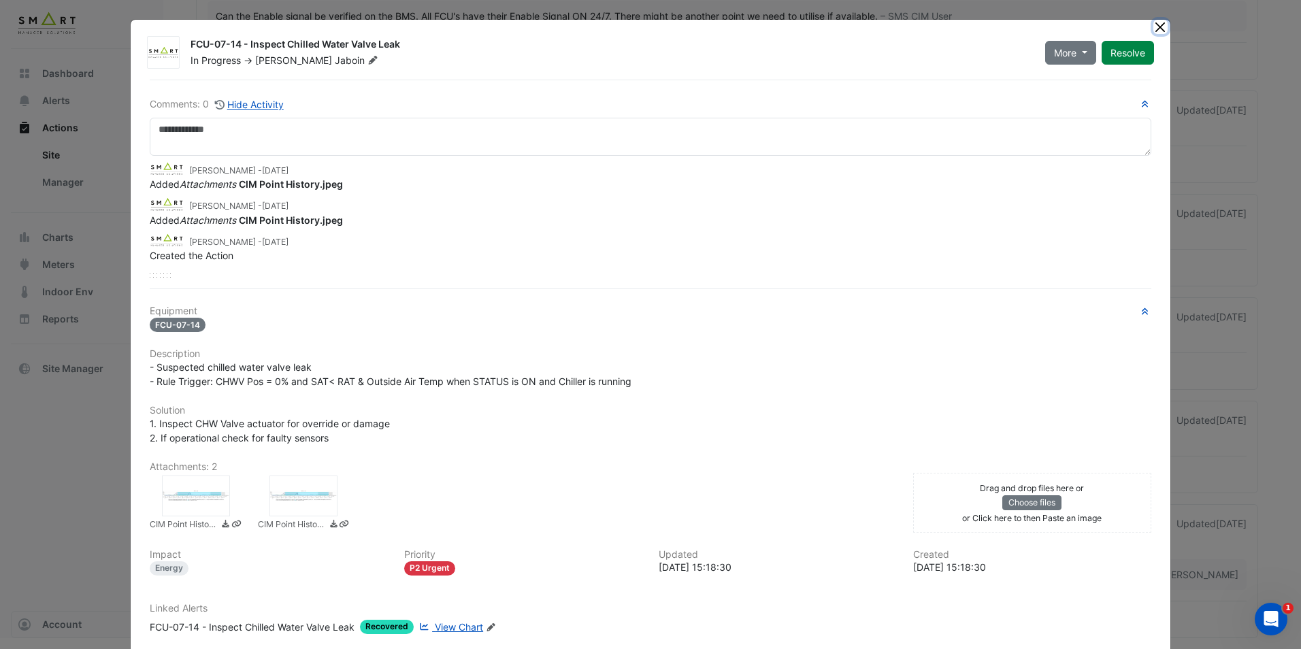
click at [1153, 23] on button "Close" at bounding box center [1160, 27] width 14 height 14
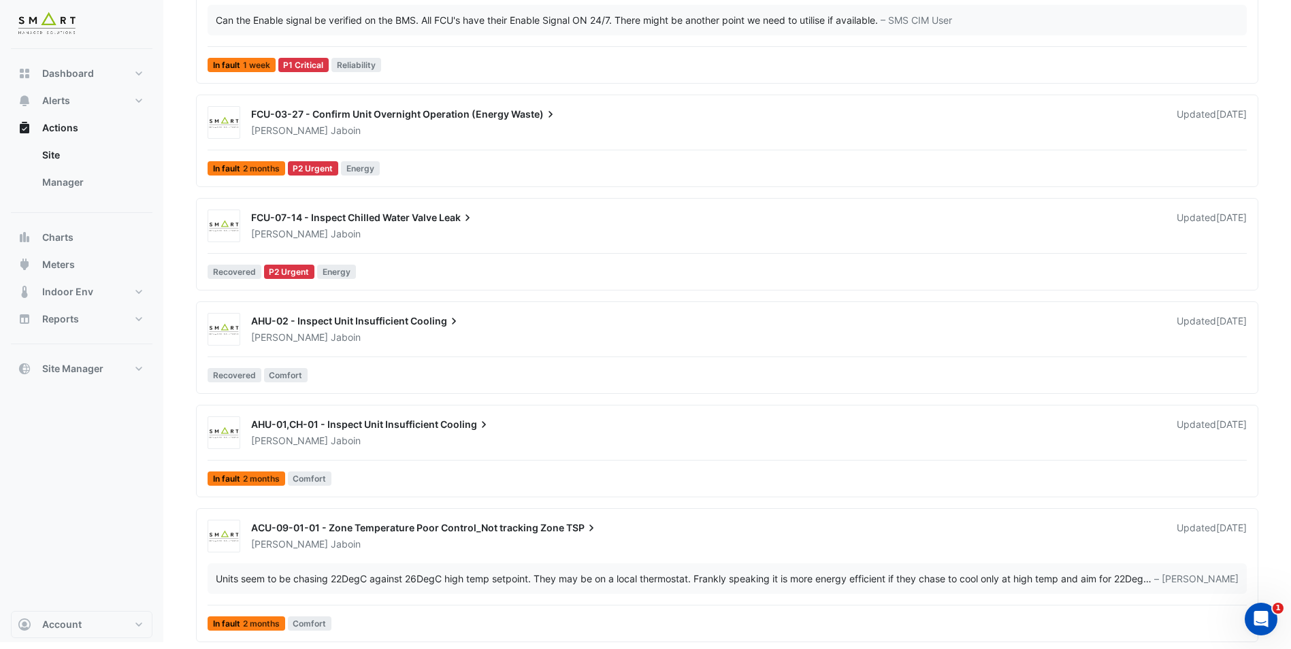
scroll to position [227, 0]
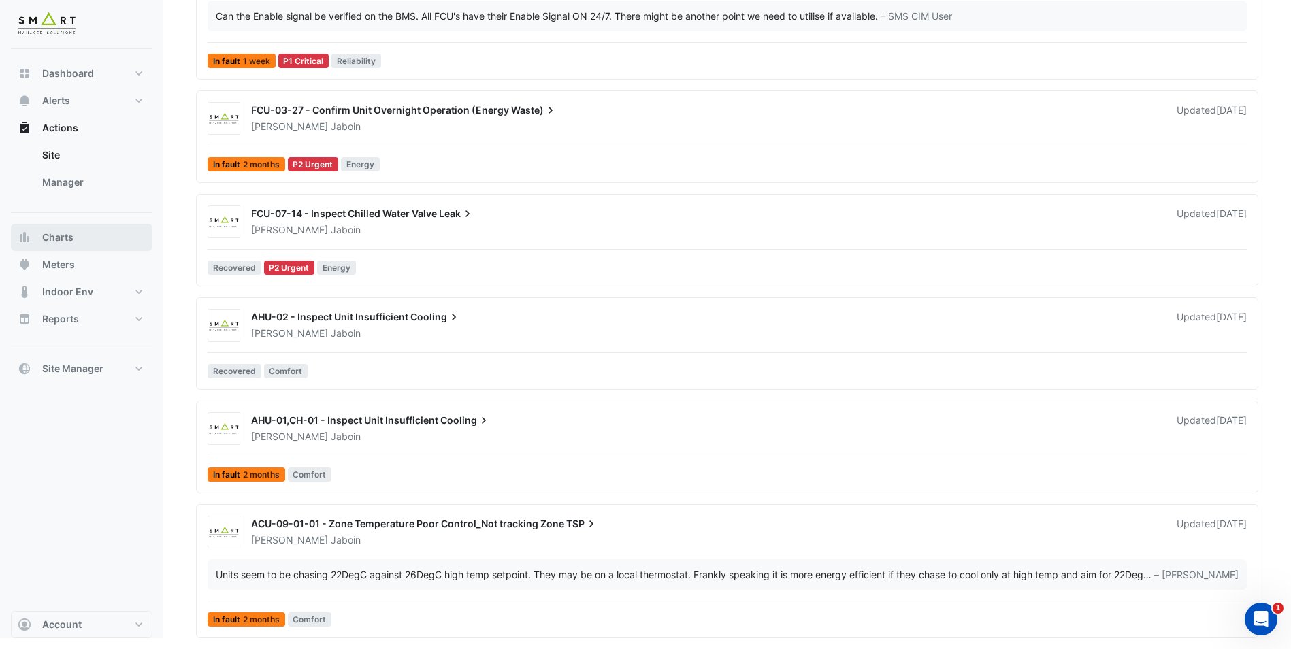
click at [50, 227] on button "Charts" at bounding box center [82, 237] width 142 height 27
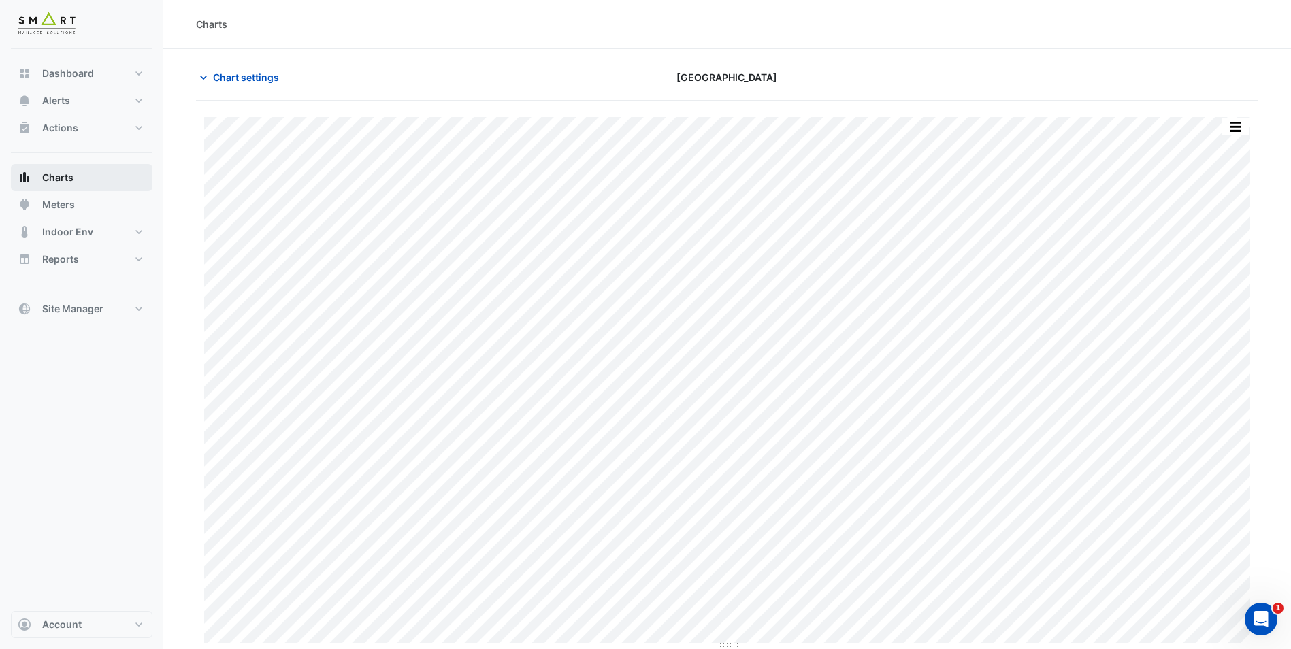
click at [116, 181] on button "Charts" at bounding box center [82, 177] width 142 height 27
click at [102, 174] on button "Charts" at bounding box center [82, 177] width 142 height 27
click at [209, 10] on div "Charts" at bounding box center [726, 24] width 1127 height 49
click at [212, 25] on div "Charts" at bounding box center [211, 24] width 31 height 14
click at [215, 27] on div "Charts" at bounding box center [211, 24] width 31 height 14
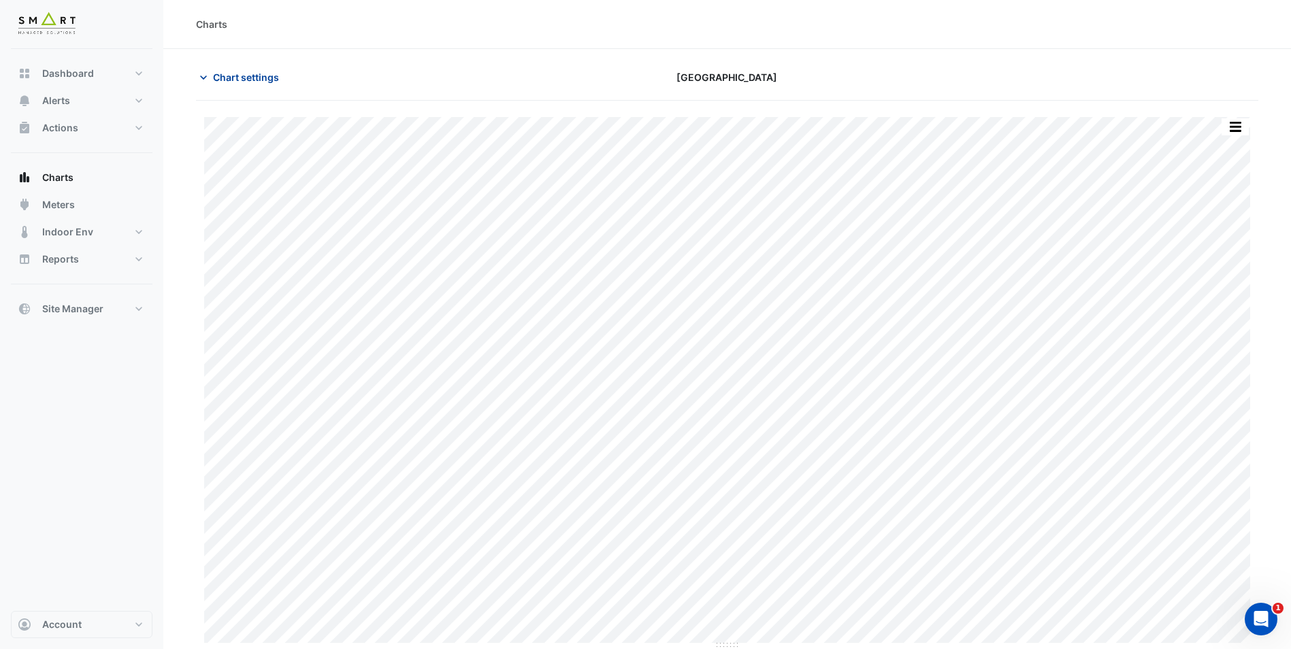
click at [203, 81] on icon "button" at bounding box center [204, 78] width 14 height 14
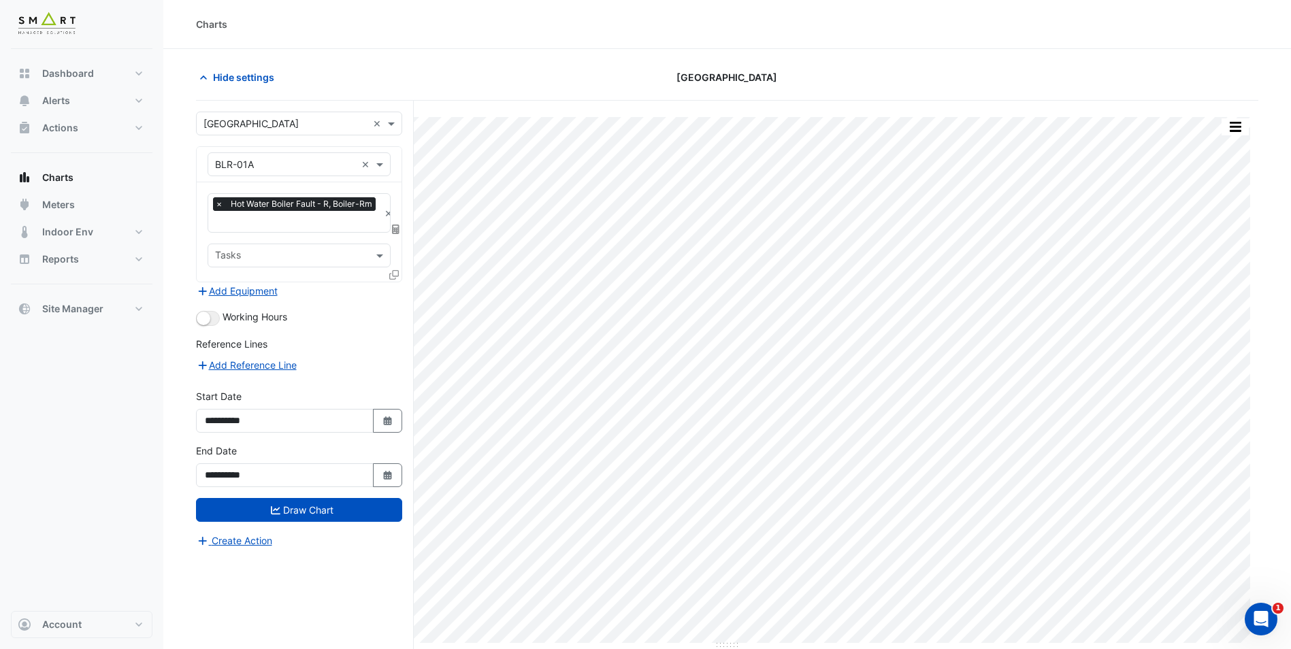
click at [218, 205] on span "×" at bounding box center [219, 204] width 12 height 14
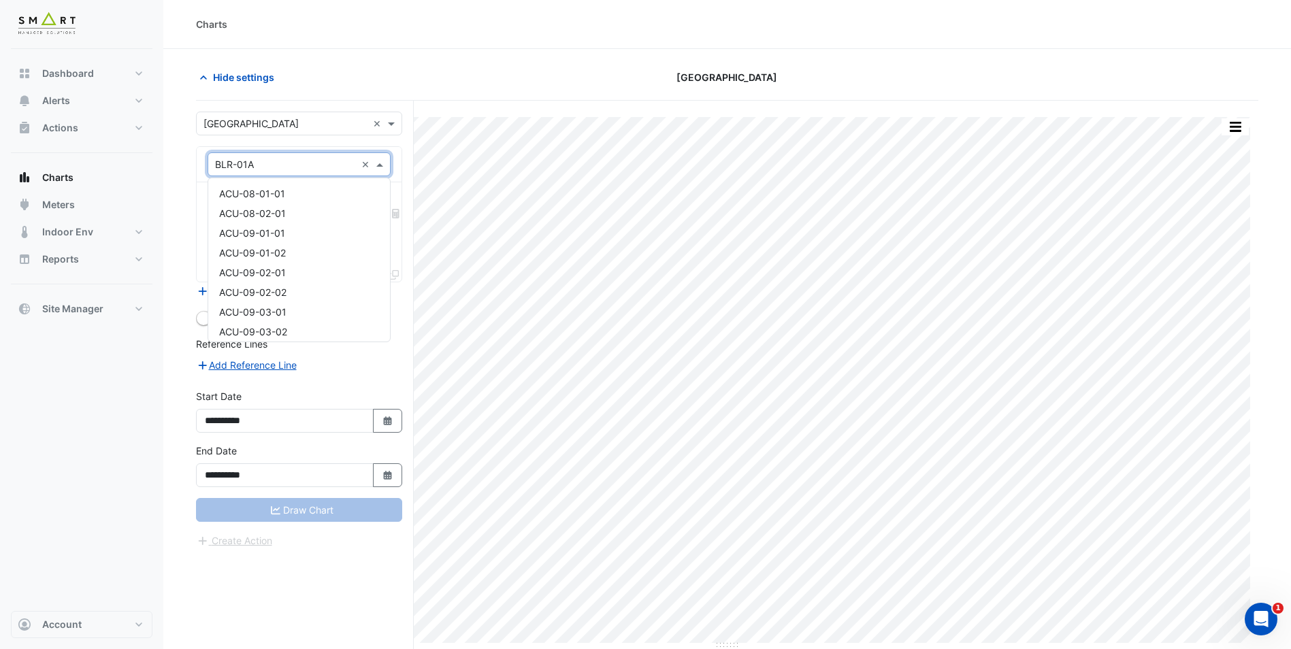
click at [311, 173] on div "× BLR-01A ×" at bounding box center [298, 164] width 183 height 24
click at [254, 269] on span "CALORIFIER-01" at bounding box center [253, 267] width 69 height 12
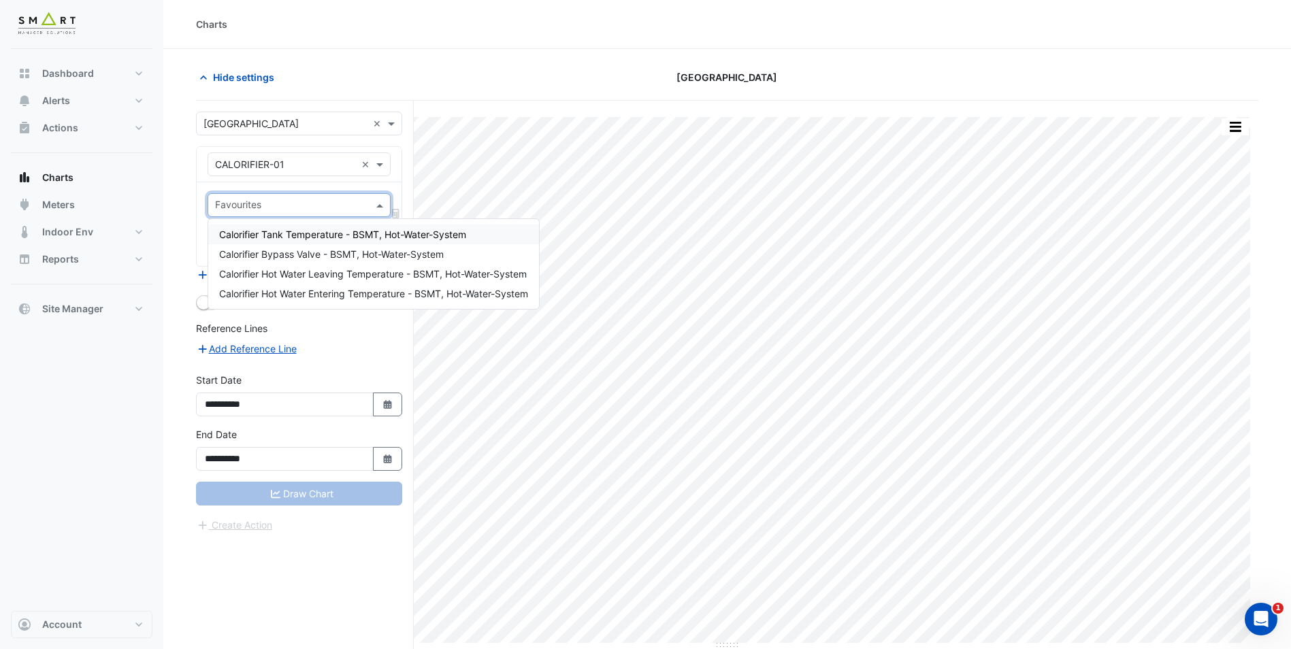
click at [299, 205] on input "text" at bounding box center [291, 206] width 152 height 14
click at [296, 276] on span "Calorifier Hot Water Leaving Temperature - BSMT, Hot-Water-System" at bounding box center [372, 274] width 307 height 12
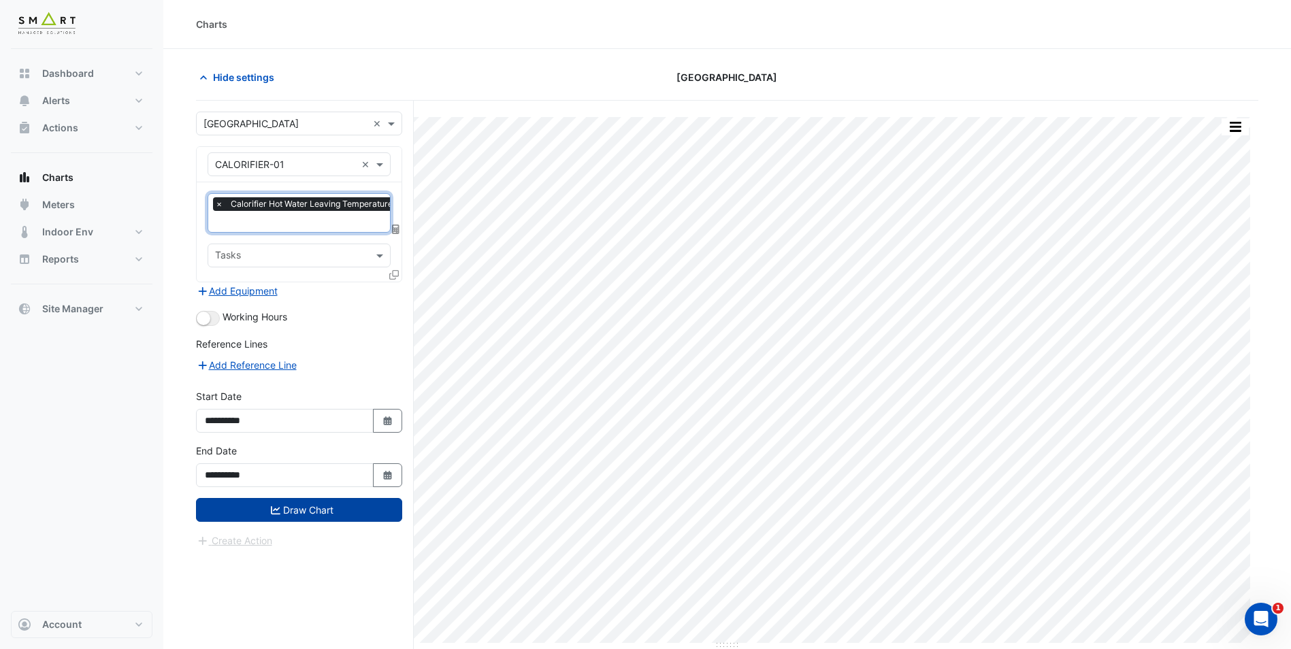
click at [308, 514] on button "Draw Chart" at bounding box center [299, 510] width 206 height 24
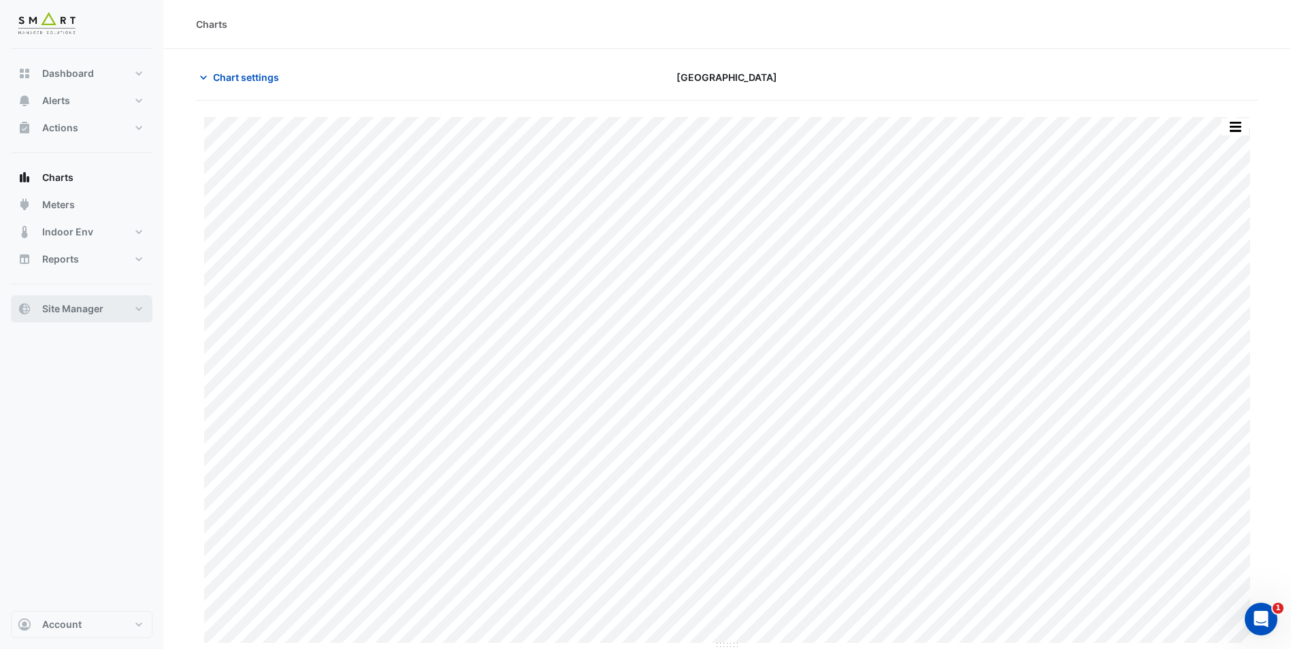
click at [71, 313] on span "Site Manager" at bounding box center [72, 309] width 61 height 14
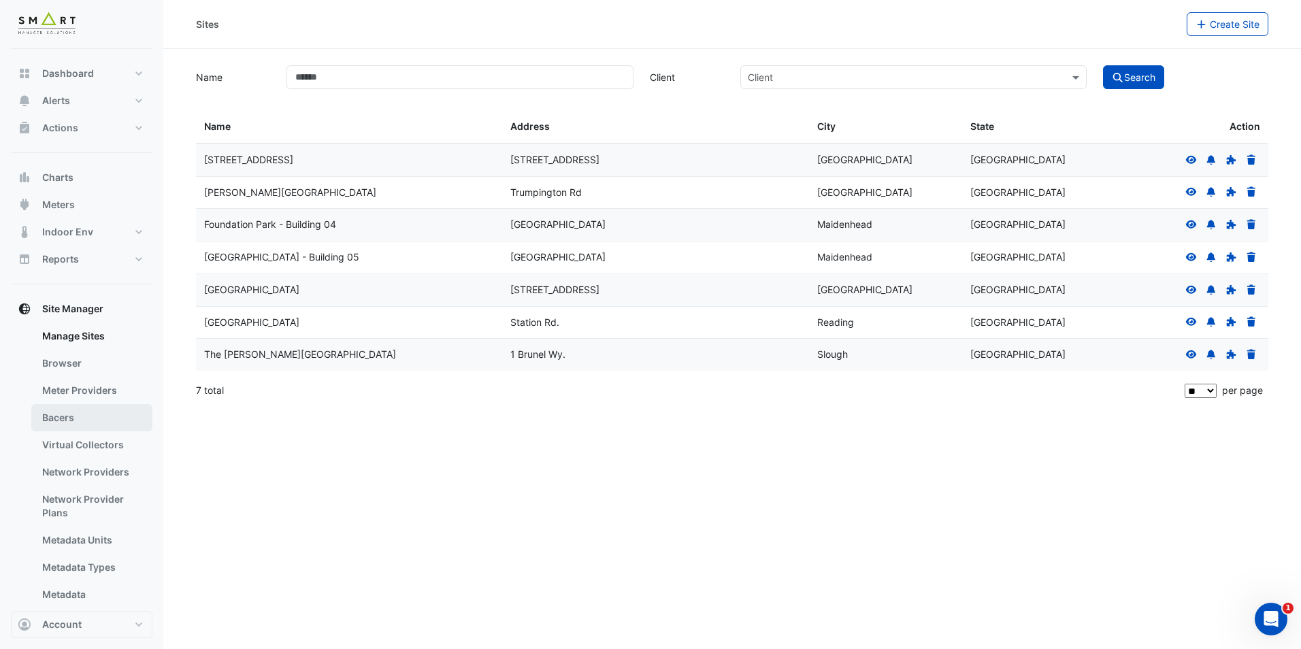
click at [77, 417] on link "Bacers" at bounding box center [91, 417] width 121 height 27
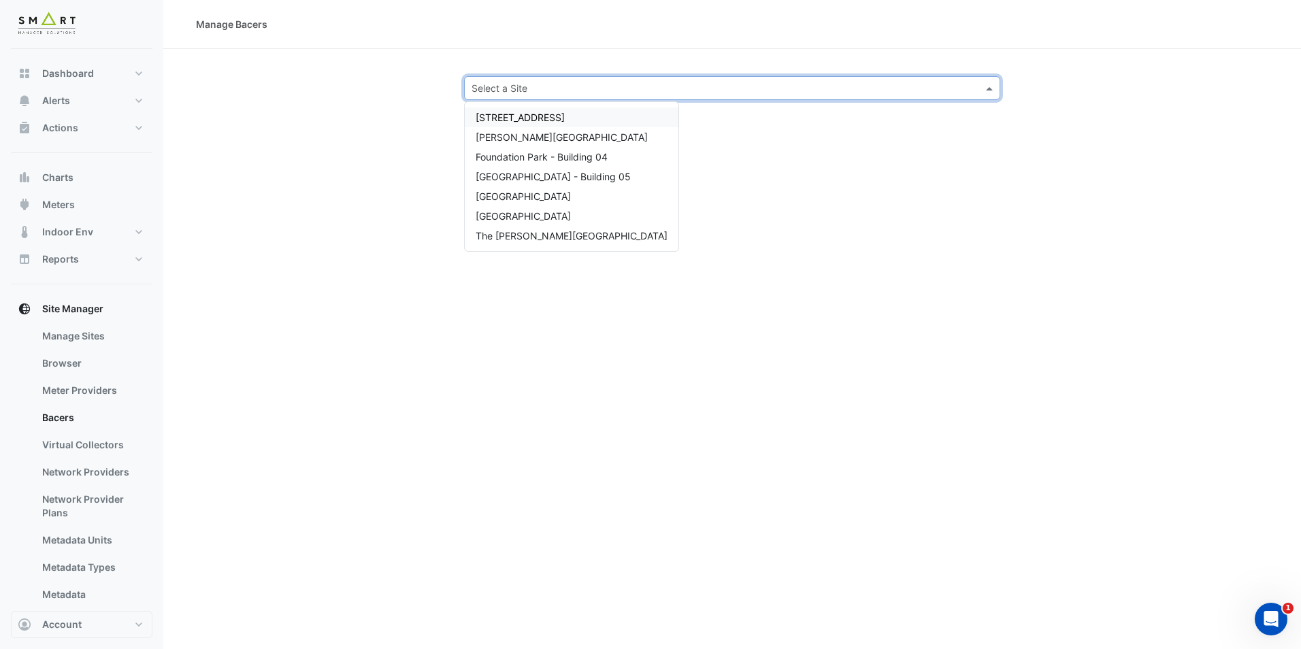
click at [618, 85] on input "text" at bounding box center [718, 89] width 494 height 14
click at [523, 222] on div "[GEOGRAPHIC_DATA]" at bounding box center [572, 216] width 214 height 20
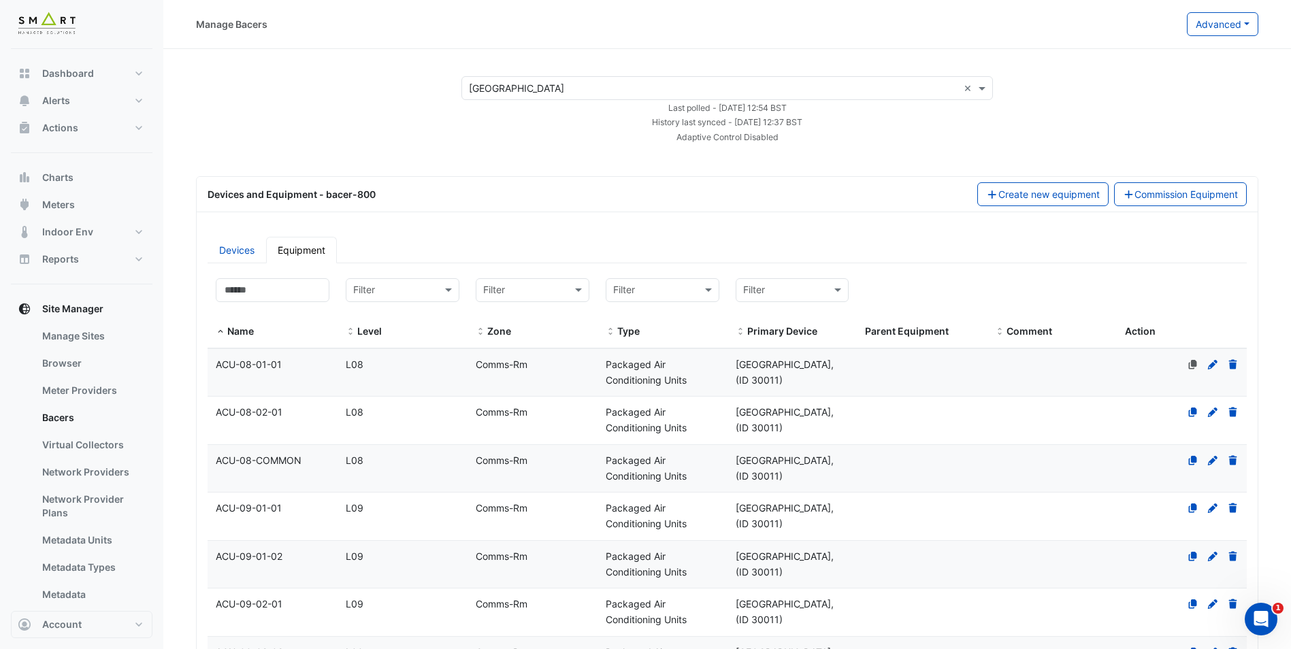
drag, startPoint x: 713, startPoint y: 124, endPoint x: 809, endPoint y: 118, distance: 96.2
click at [802, 118] on small "History last synced - Thu 09-Oct-2025 12:37 BST" at bounding box center [727, 122] width 150 height 10
click at [109, 171] on button "Charts" at bounding box center [82, 177] width 142 height 27
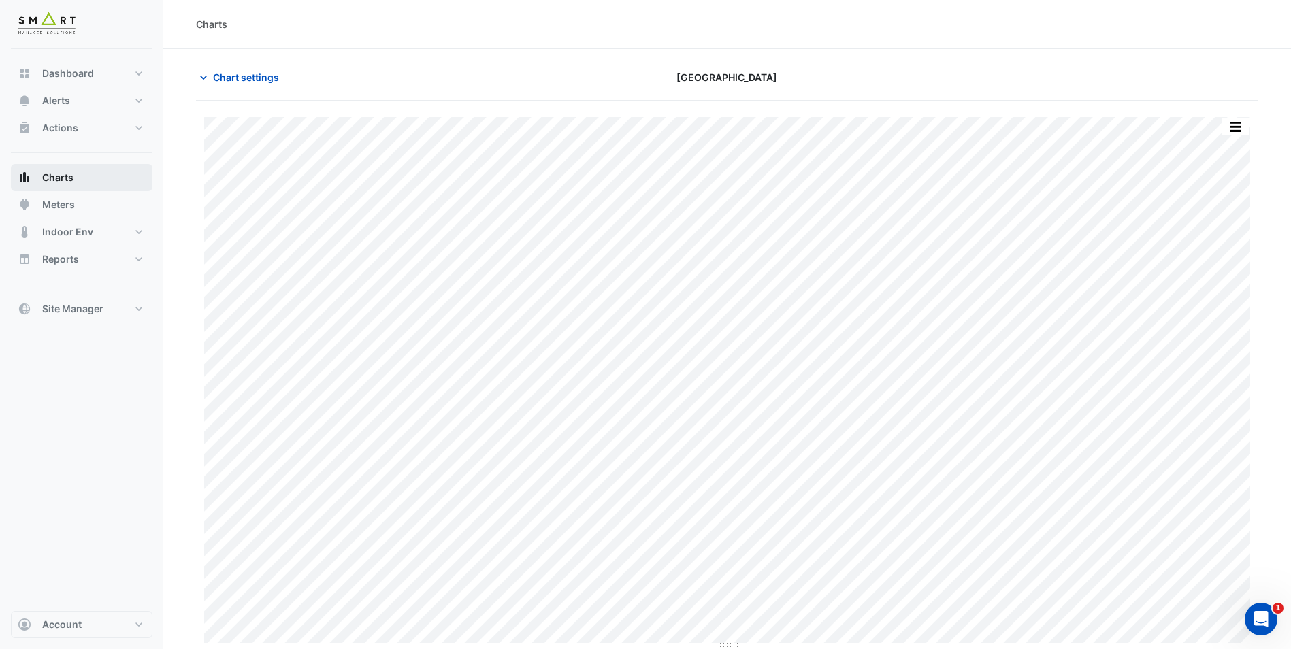
type input "**********"
click at [232, 80] on span "Chart settings" at bounding box center [246, 77] width 66 height 14
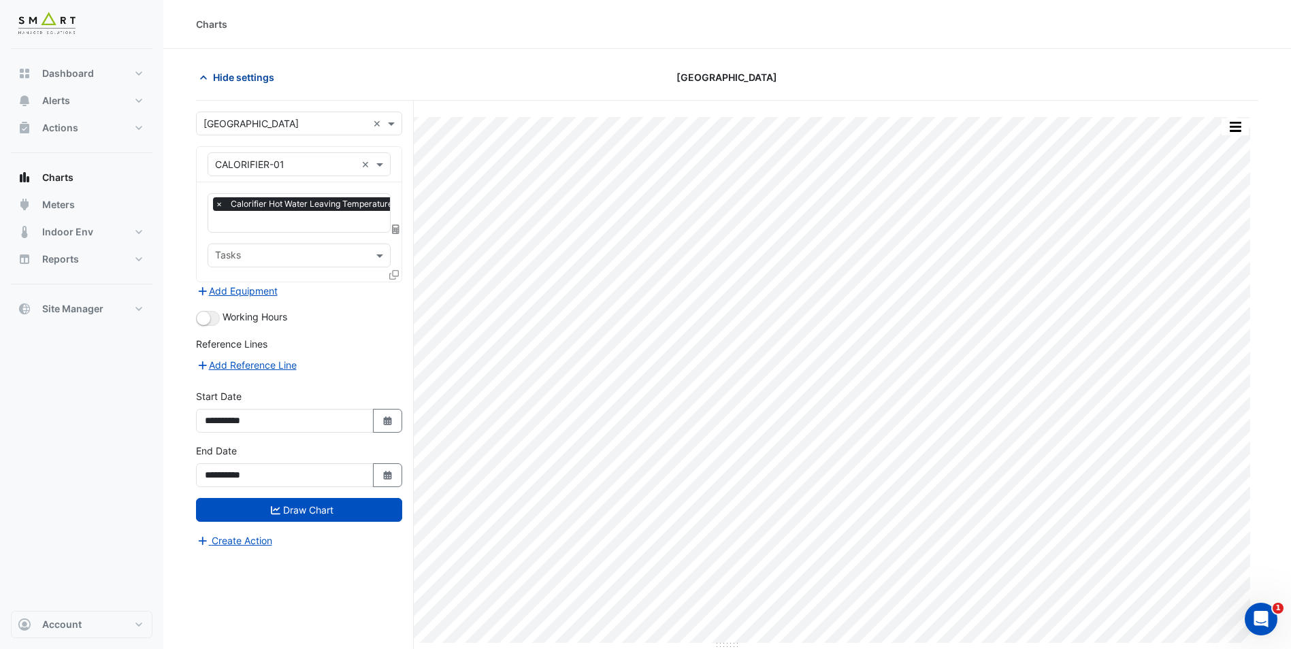
click at [205, 77] on icon "button" at bounding box center [204, 78] width 14 height 14
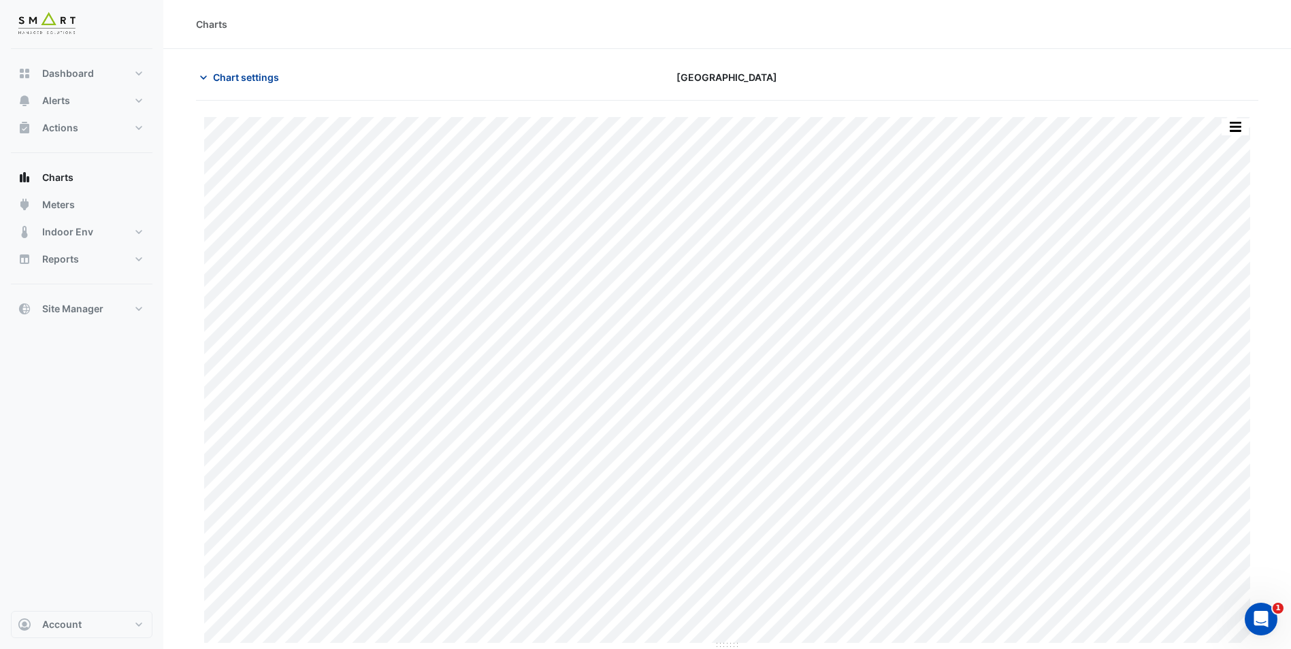
click at [205, 77] on icon "button" at bounding box center [203, 78] width 7 height 4
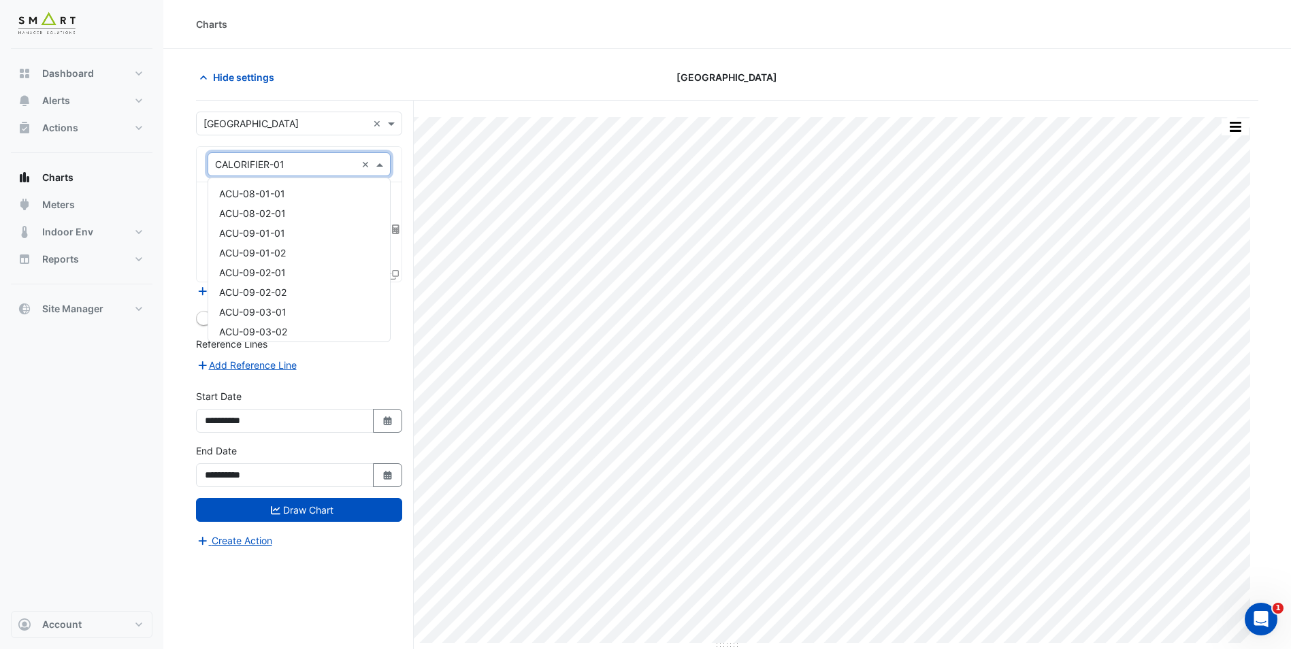
click at [380, 165] on span at bounding box center [381, 164] width 17 height 14
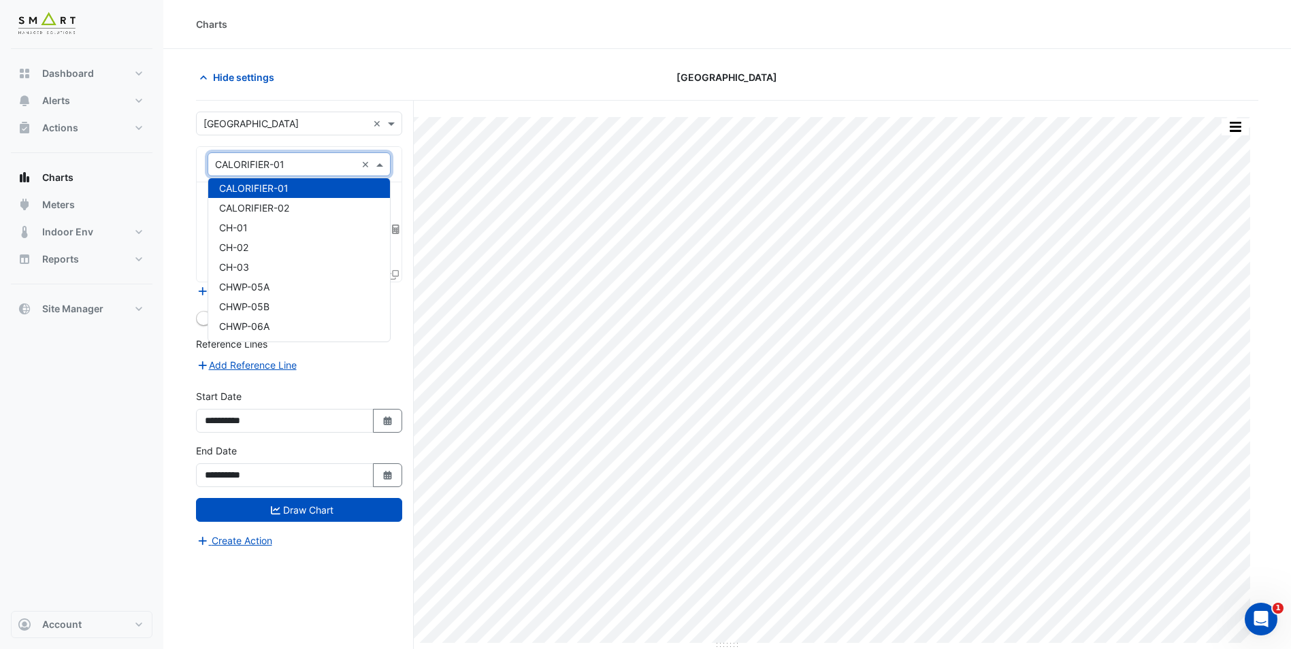
click at [301, 146] on form "**********" at bounding box center [299, 330] width 206 height 437
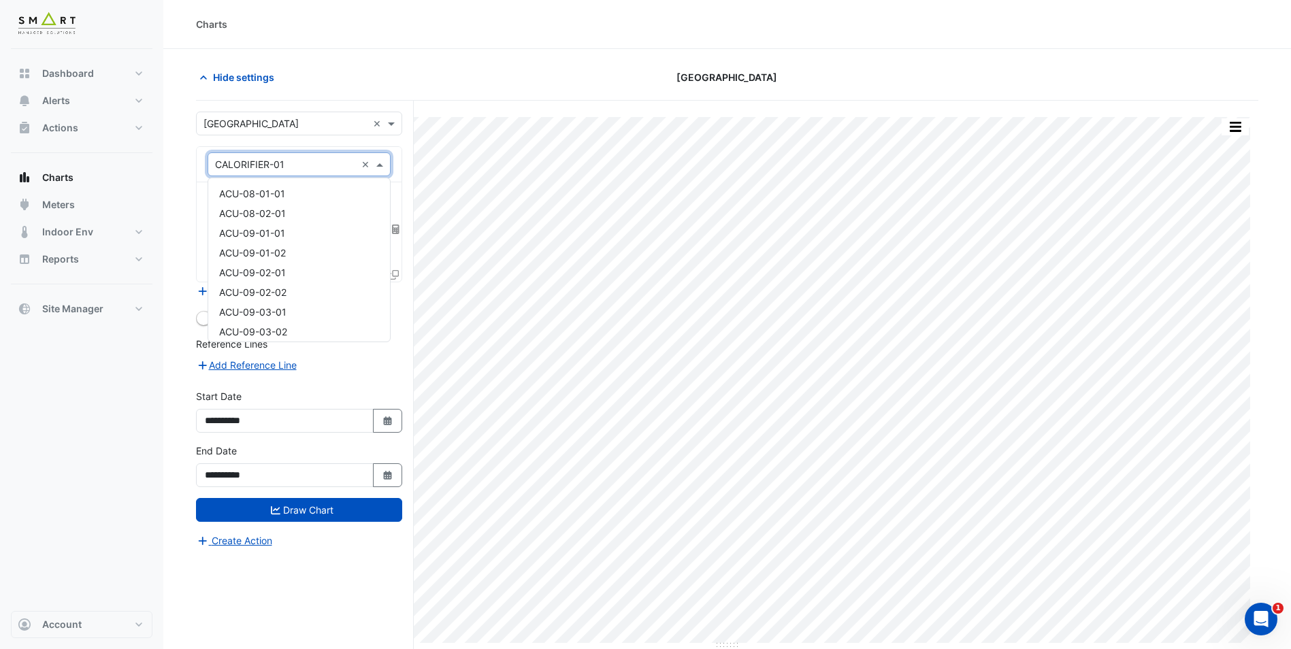
click at [303, 159] on input "text" at bounding box center [285, 165] width 141 height 14
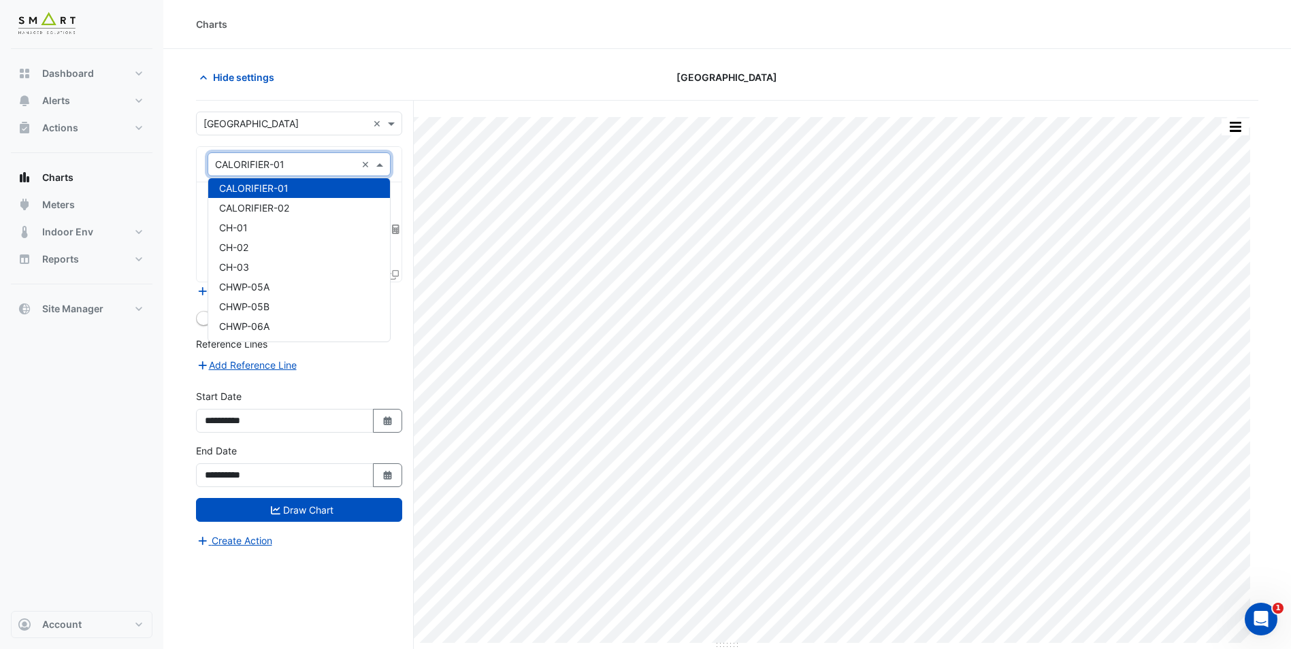
type input "*"
click at [269, 190] on div "Bacer" at bounding box center [299, 194] width 182 height 20
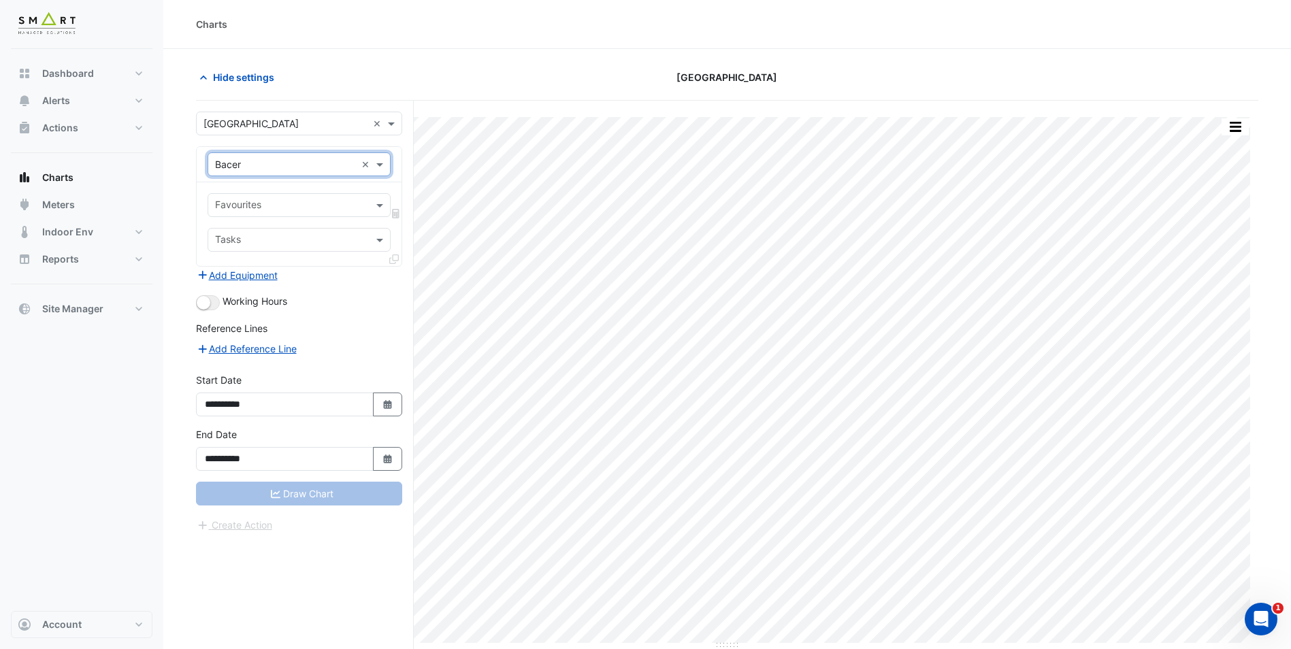
click at [261, 204] on input "text" at bounding box center [291, 206] width 152 height 14
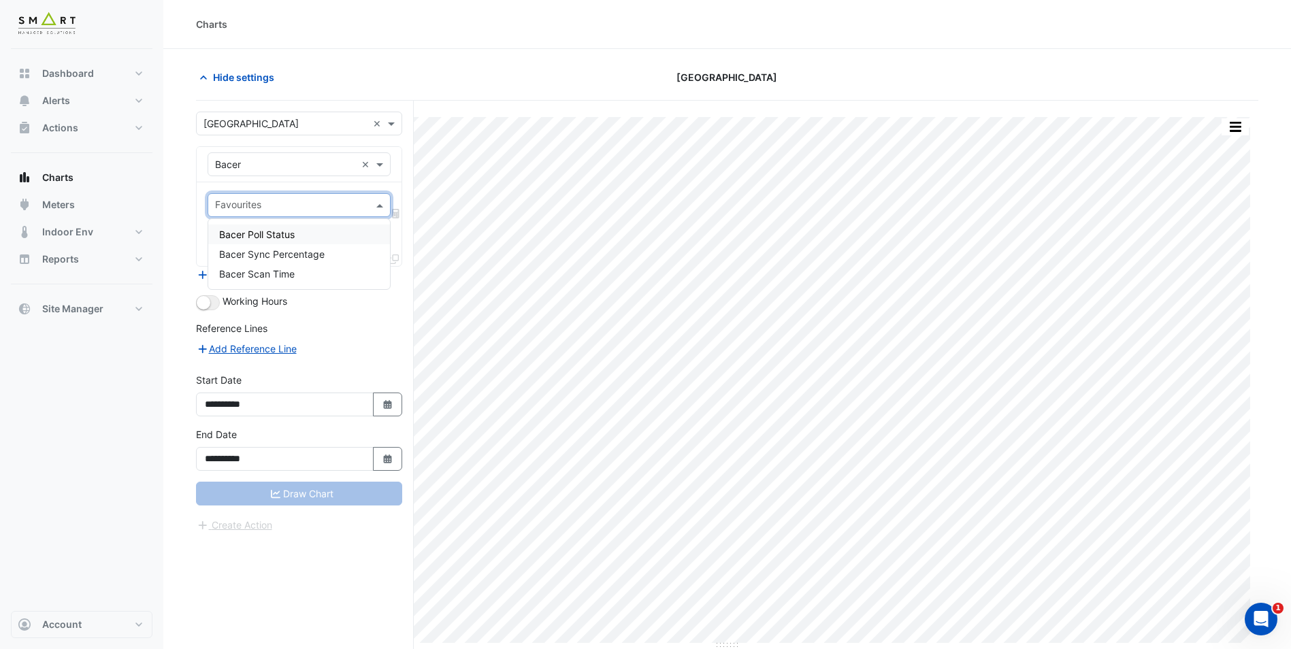
click at [266, 224] on div "Bacer Poll Status Bacer Sync Percentage Bacer Scan Time" at bounding box center [299, 254] width 182 height 70
click at [264, 237] on span "Bacer Poll Status" at bounding box center [257, 235] width 76 height 12
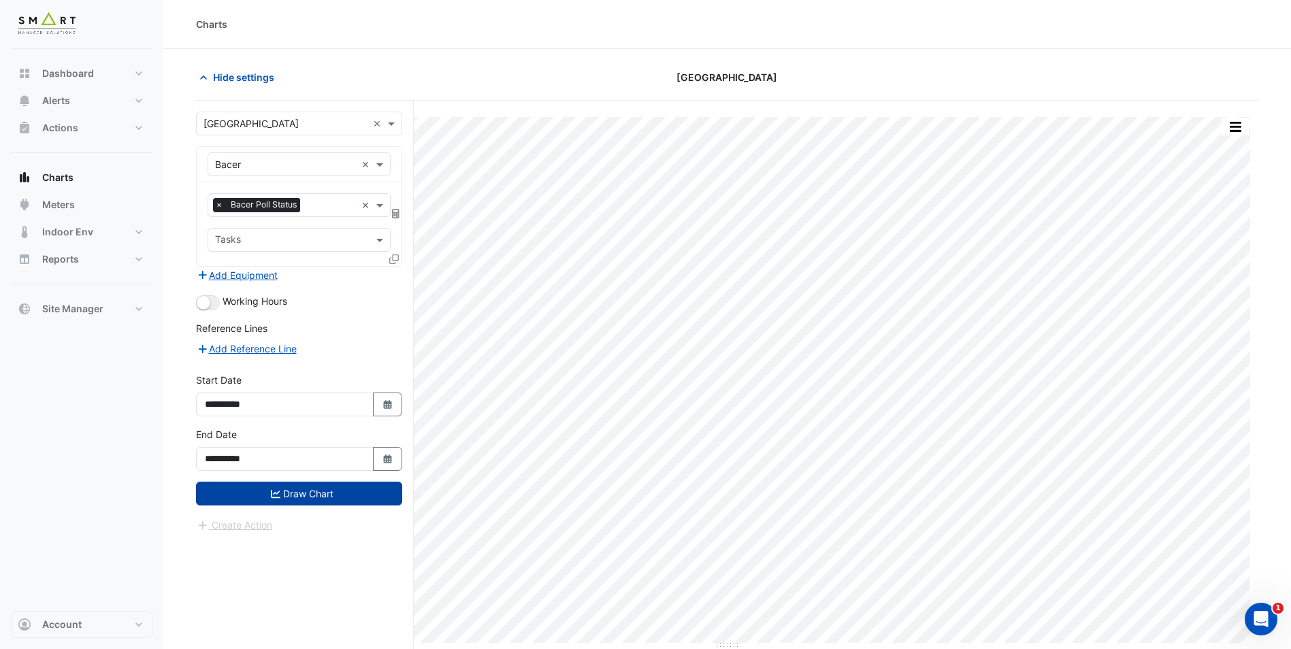
click at [305, 492] on button "Draw Chart" at bounding box center [299, 494] width 206 height 24
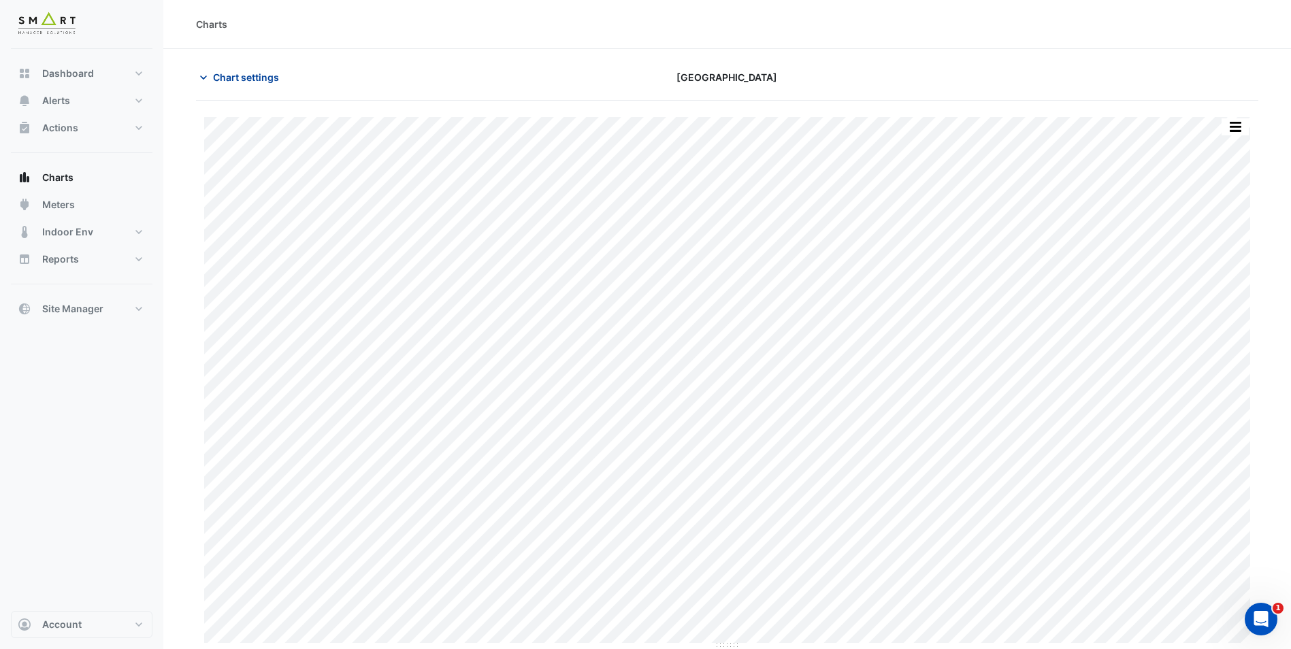
click at [229, 82] on span "Chart settings" at bounding box center [246, 77] width 66 height 14
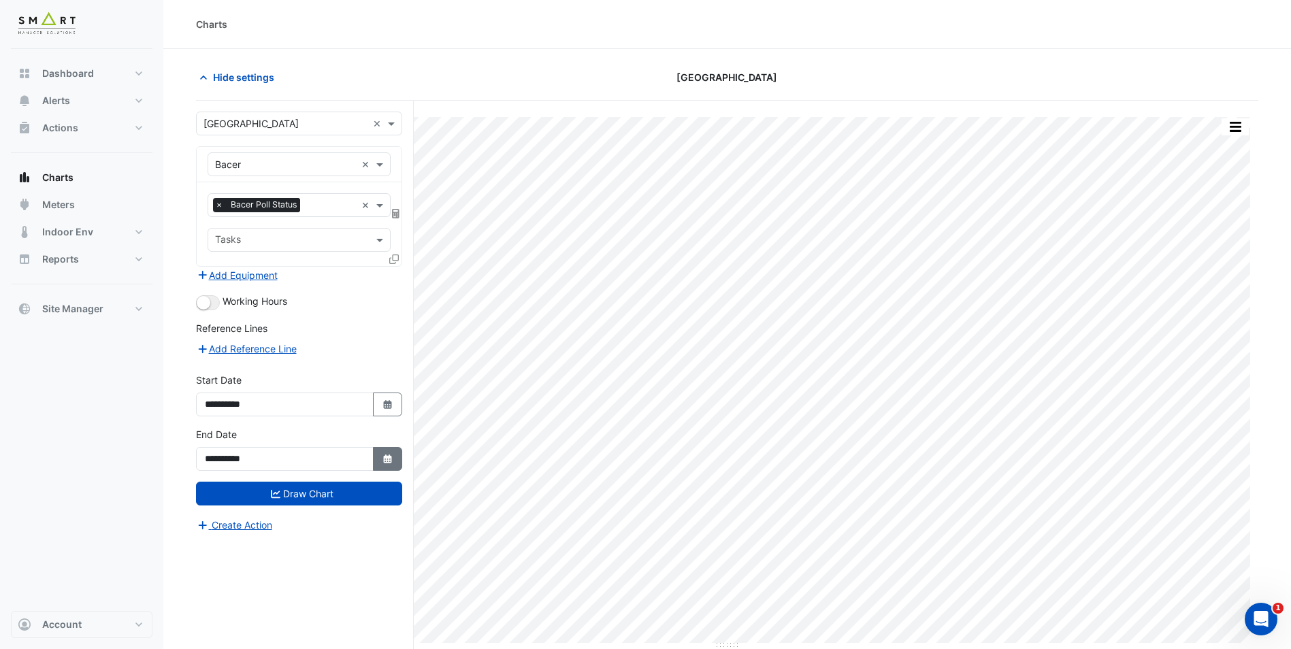
click at [394, 459] on button "Select Date" at bounding box center [388, 459] width 30 height 24
select select "**"
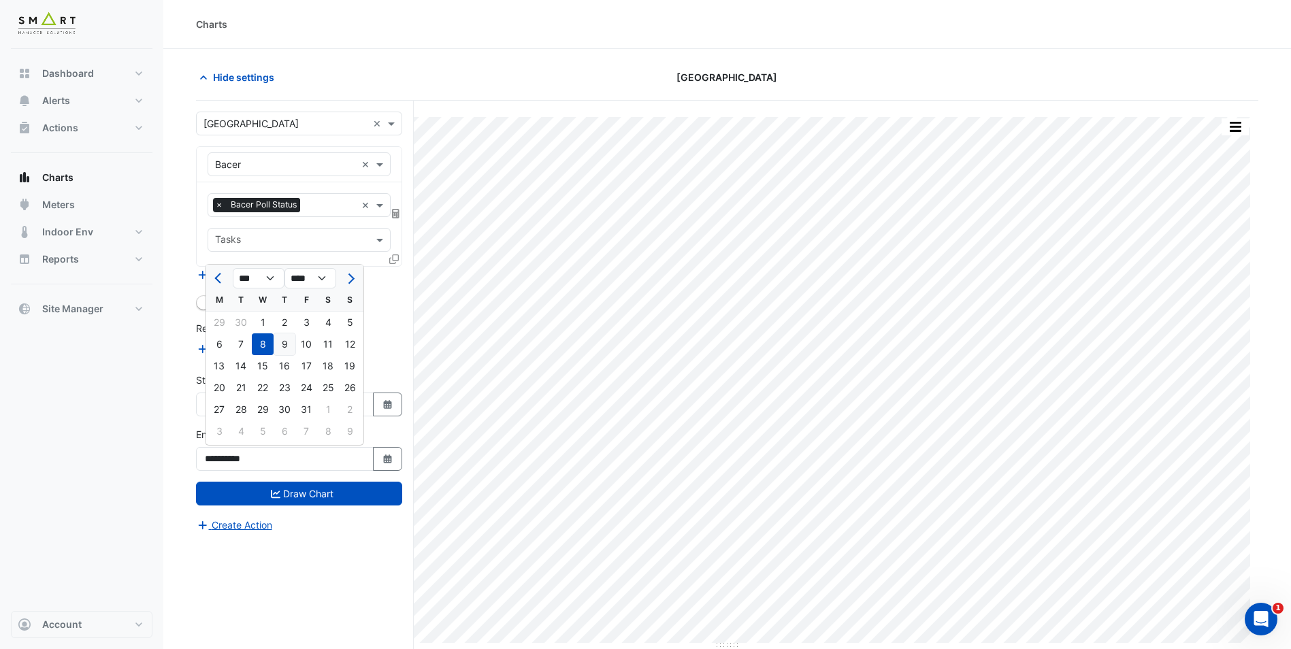
click at [280, 350] on div "9" at bounding box center [284, 344] width 22 height 22
type input "**********"
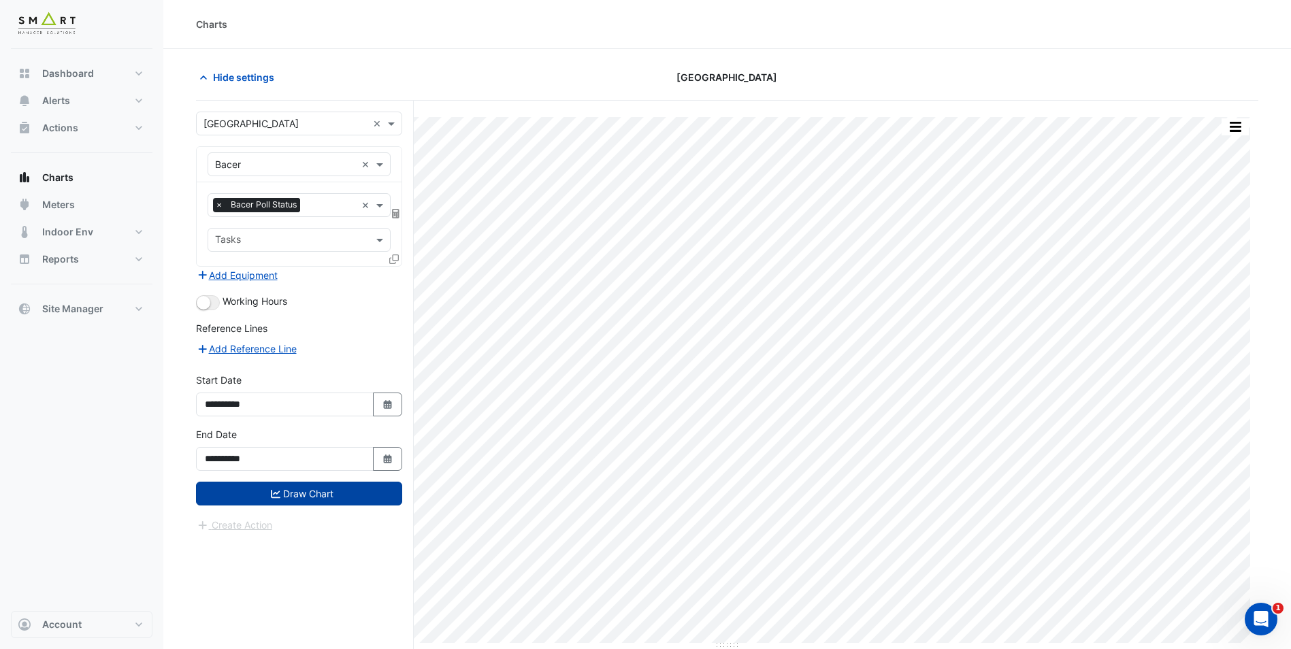
click at [291, 488] on button "Draw Chart" at bounding box center [299, 494] width 206 height 24
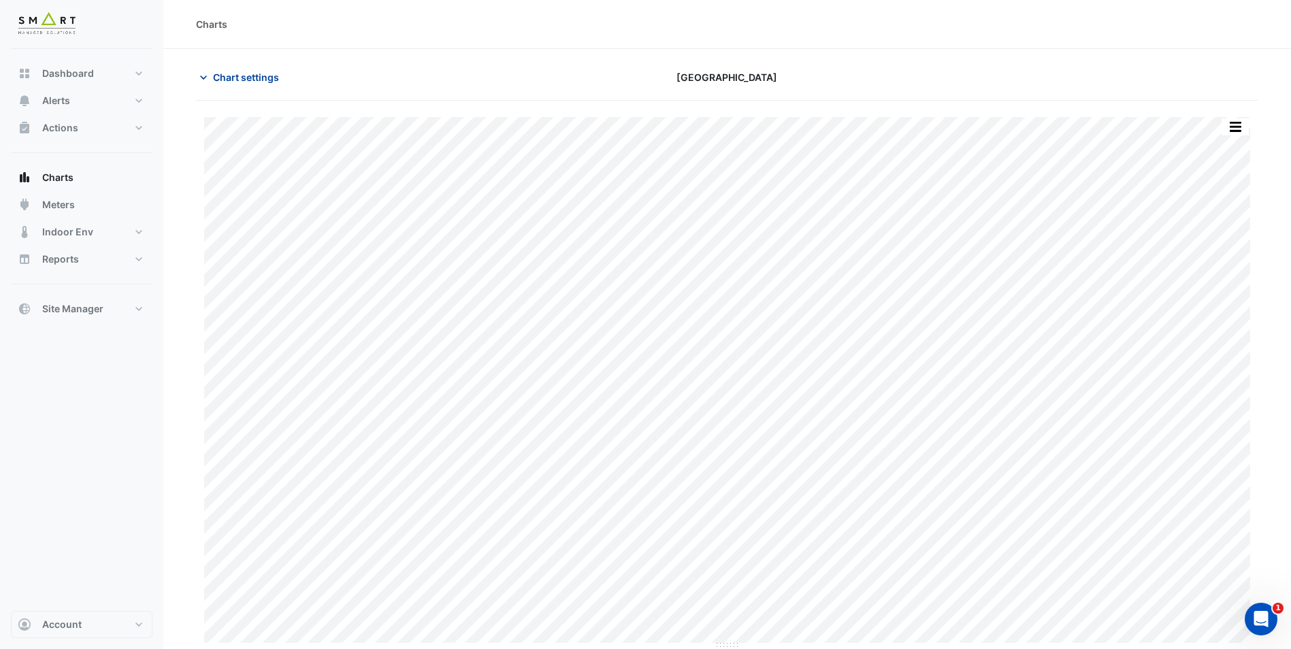
click at [204, 75] on icon "button" at bounding box center [204, 78] width 14 height 14
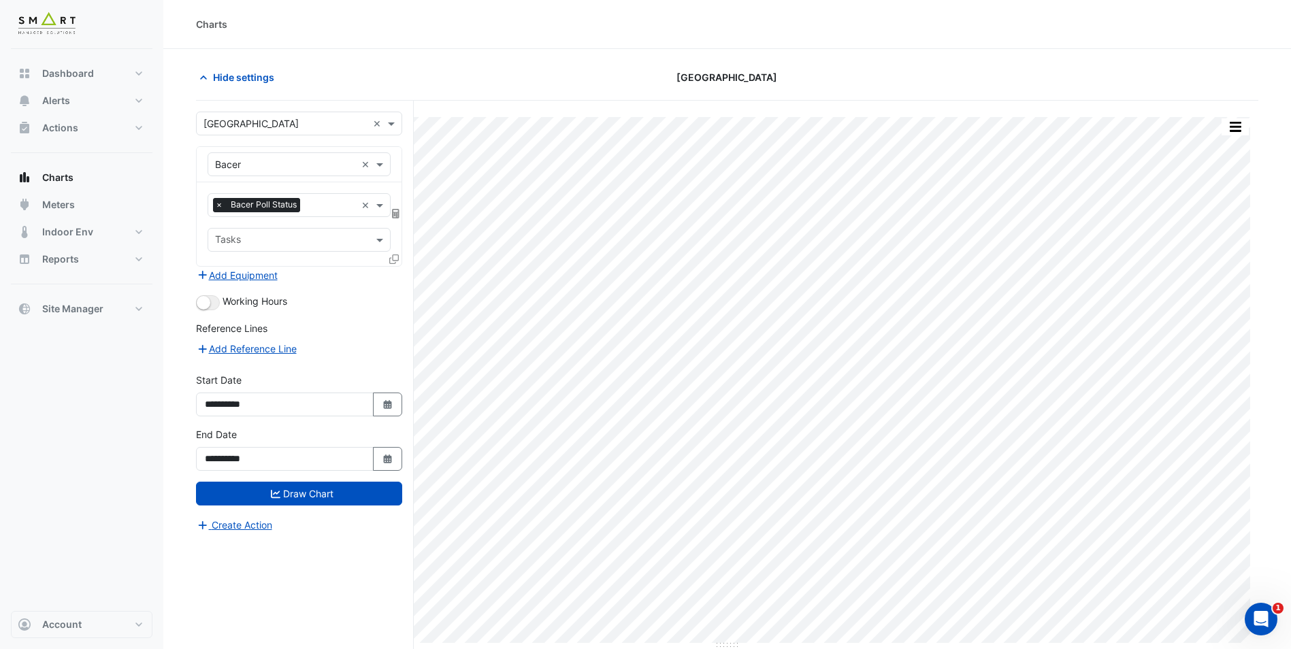
click at [218, 201] on span "×" at bounding box center [219, 205] width 12 height 14
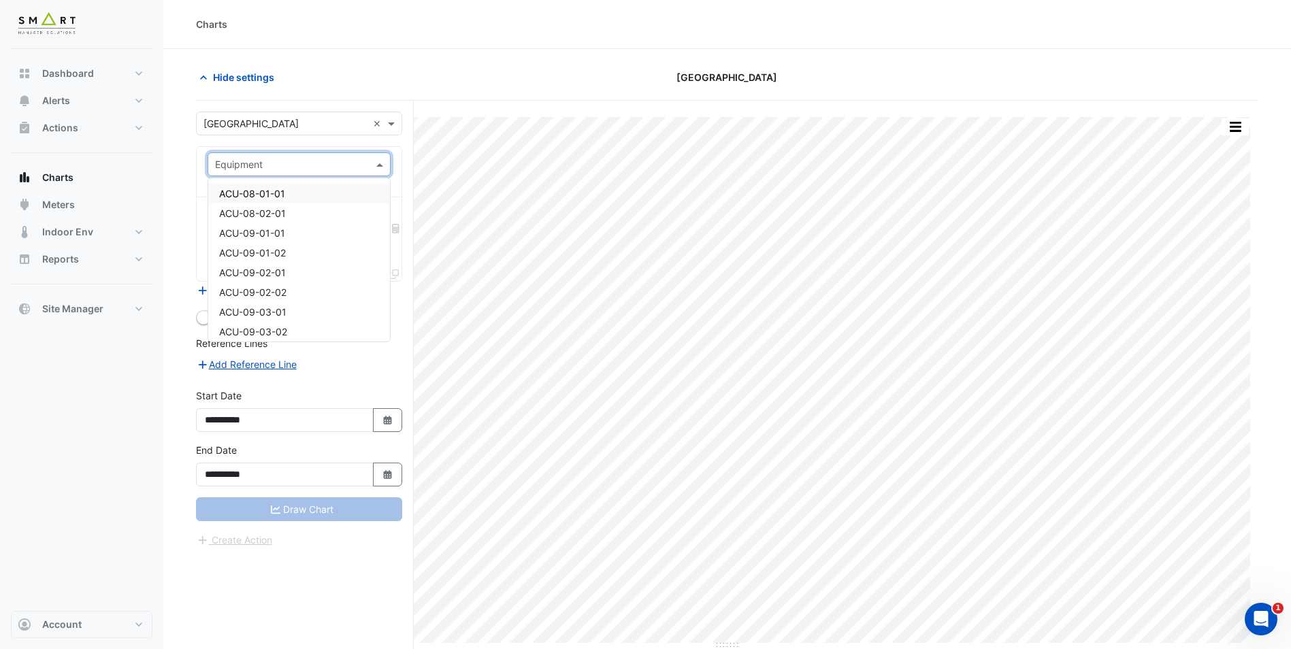
click at [331, 165] on input "text" at bounding box center [285, 165] width 141 height 14
click at [271, 223] on span "CALORIFIER-01" at bounding box center [253, 228] width 69 height 12
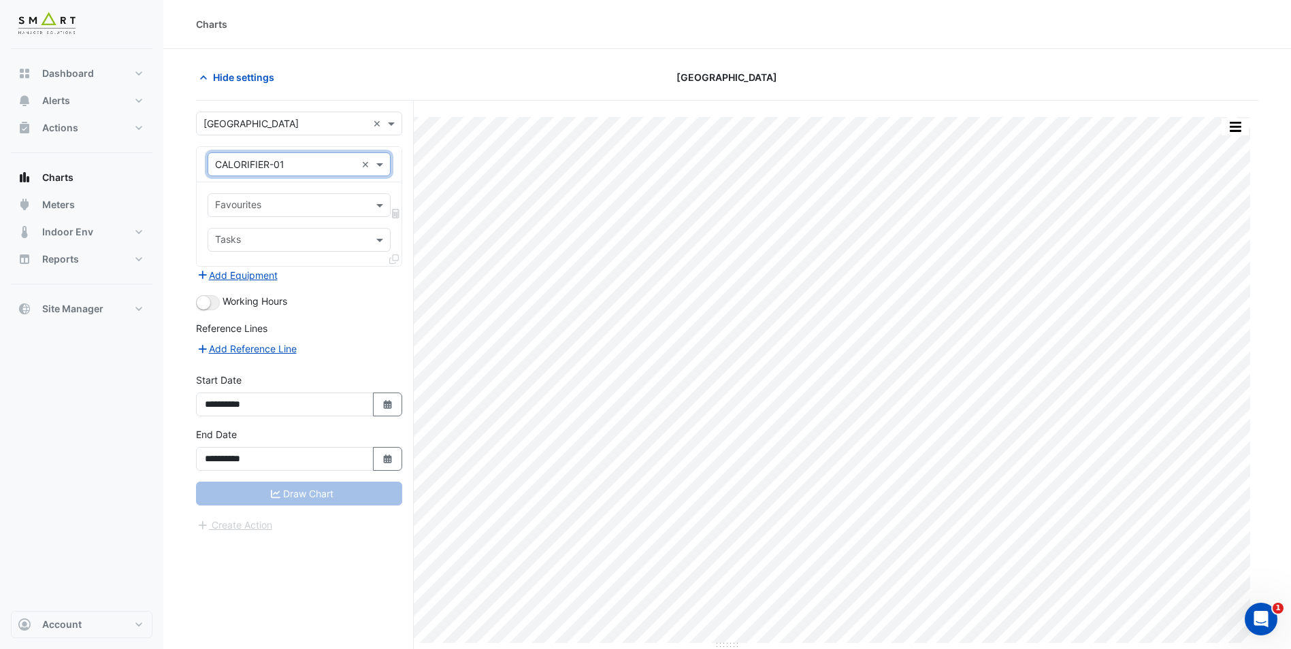
click at [269, 205] on input "text" at bounding box center [291, 206] width 152 height 14
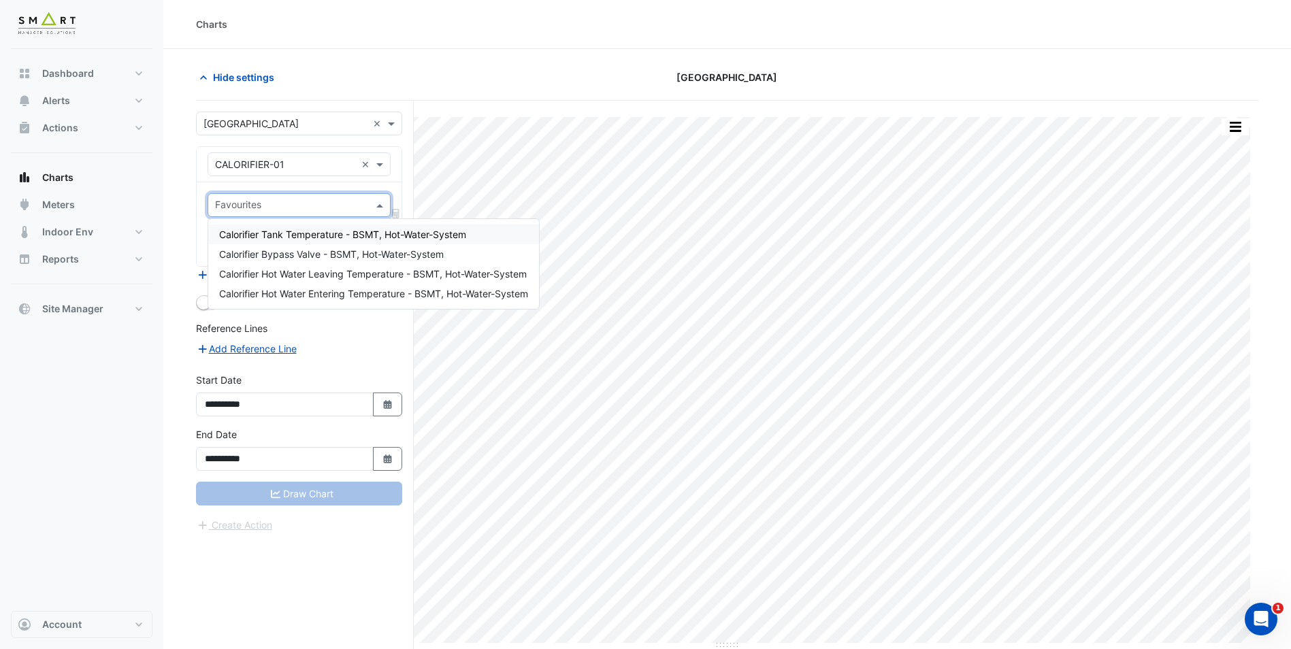
click at [301, 235] on span "Calorifier Tank Temperature - BSMT, Hot-Water-System" at bounding box center [342, 235] width 247 height 12
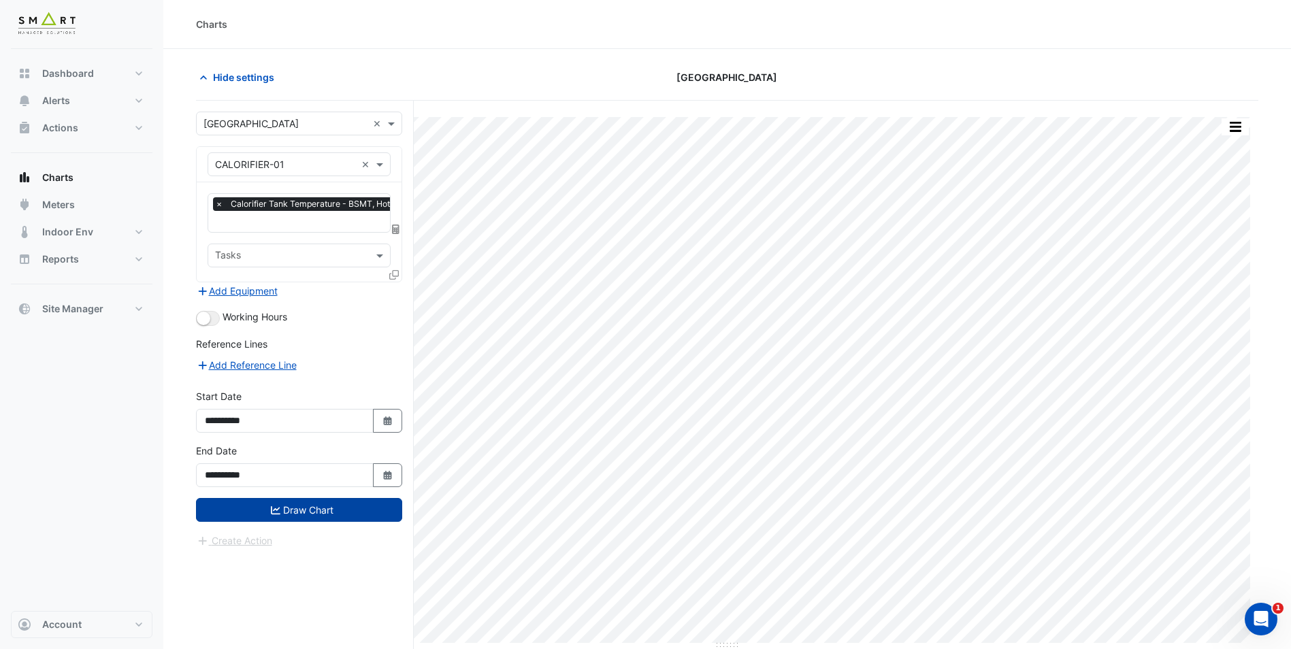
click at [254, 510] on button "Draw Chart" at bounding box center [299, 510] width 206 height 24
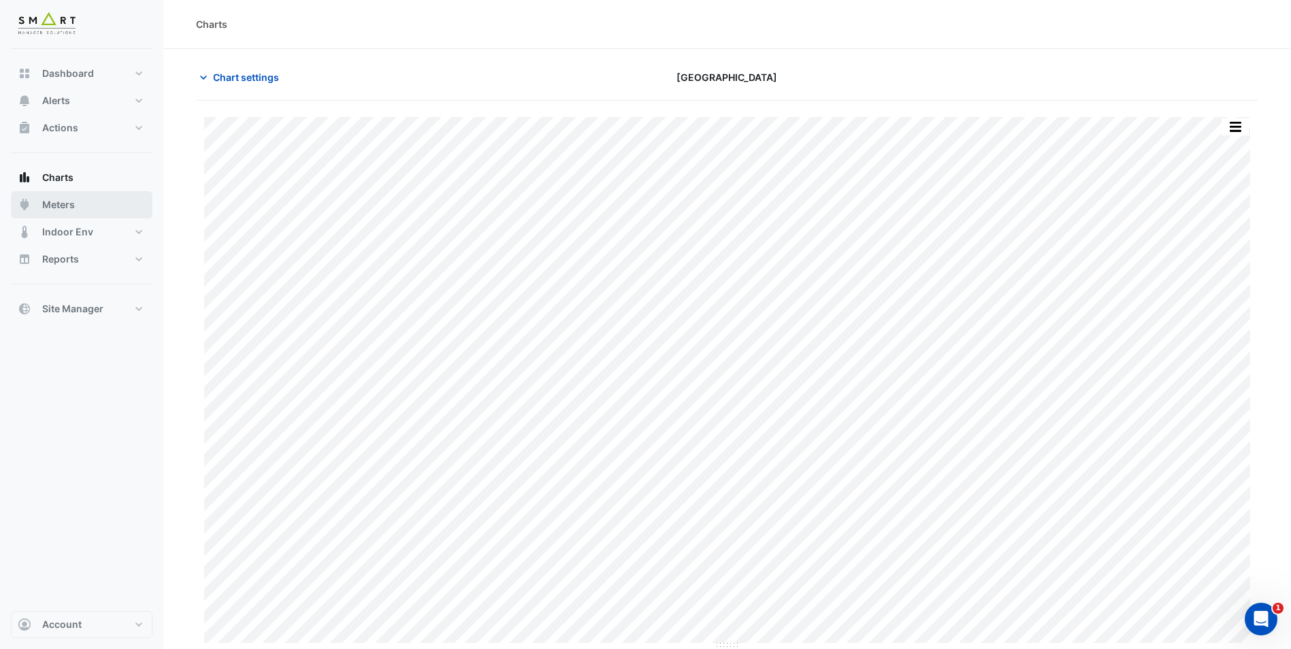
click at [66, 208] on span "Meters" at bounding box center [58, 205] width 33 height 14
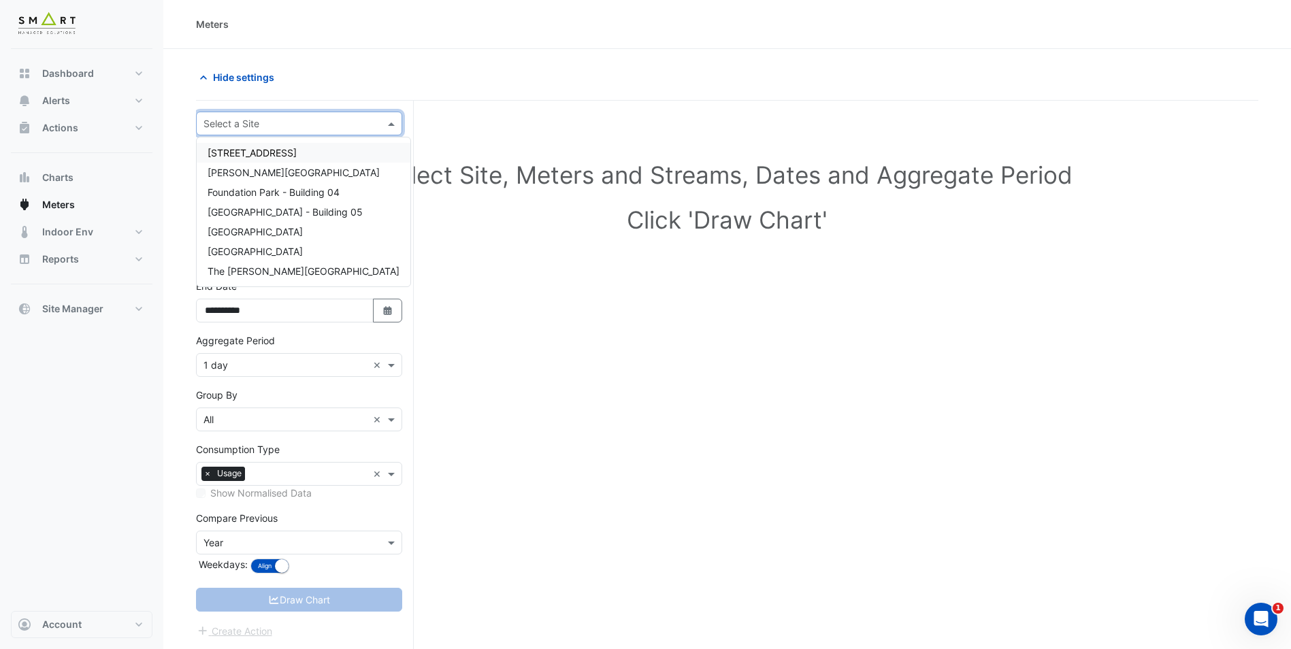
click at [332, 122] on input "text" at bounding box center [285, 124] width 164 height 14
click at [106, 171] on button "Charts" at bounding box center [82, 177] width 142 height 27
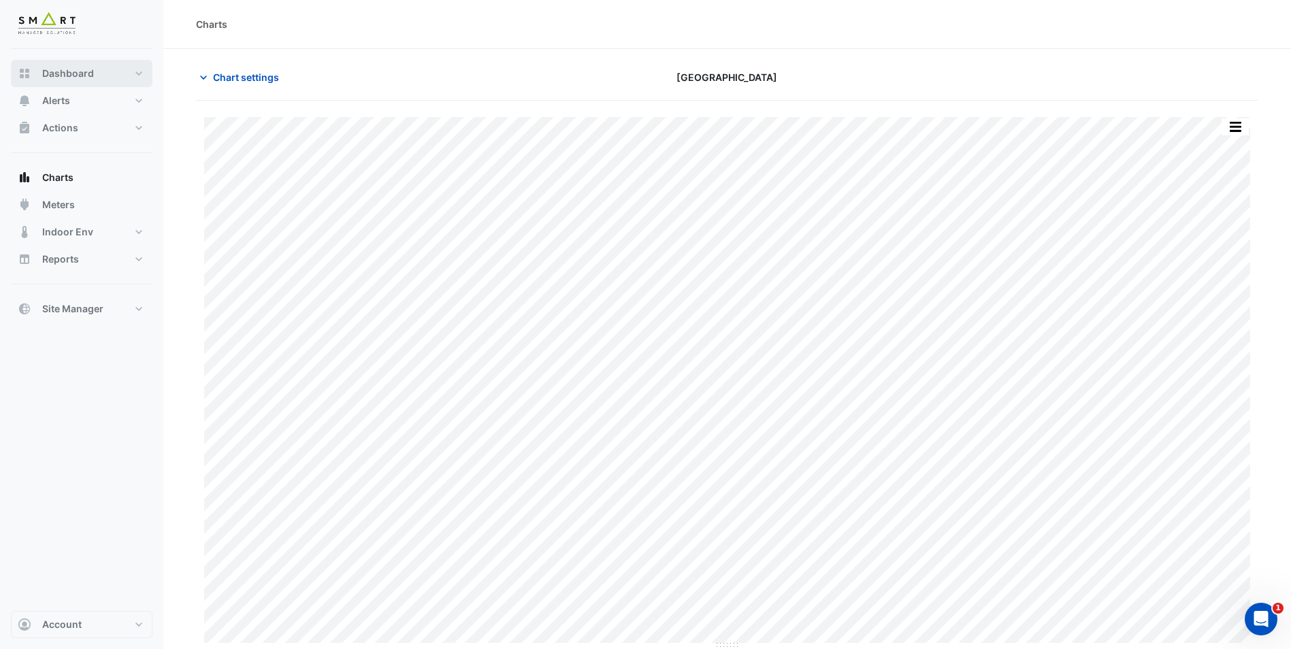
click at [67, 77] on span "Dashboard" at bounding box center [68, 74] width 52 height 14
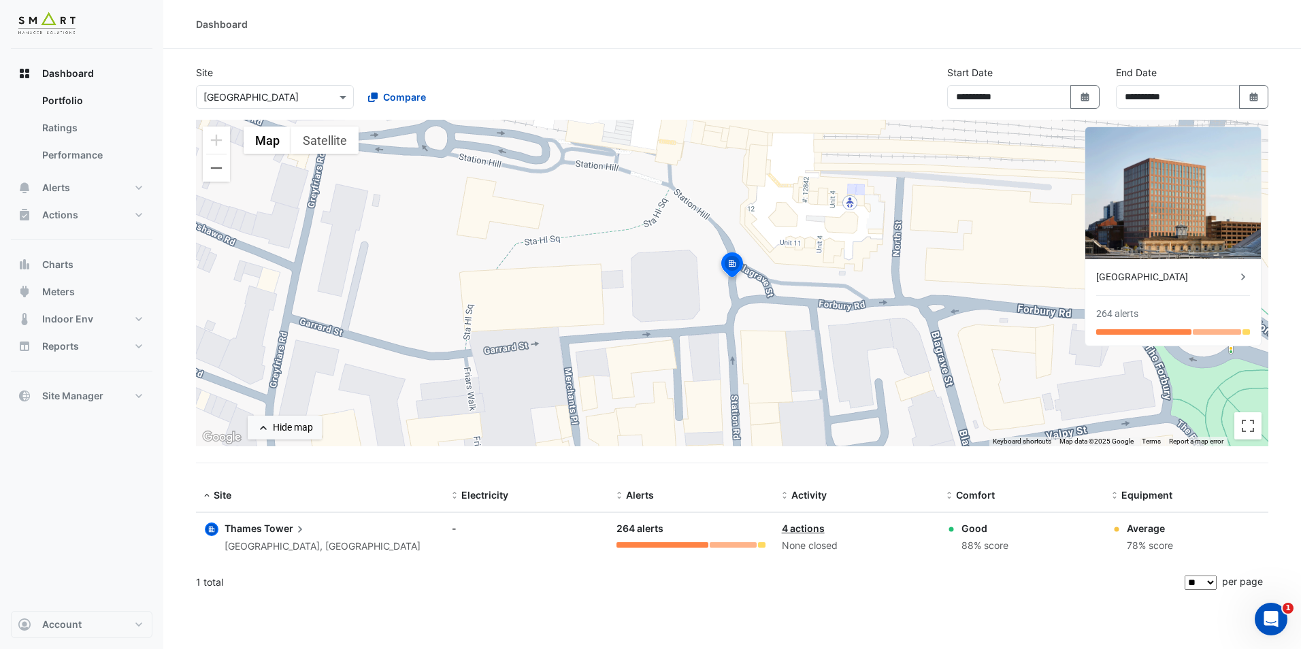
click at [293, 532] on app-icon at bounding box center [300, 528] width 14 height 15
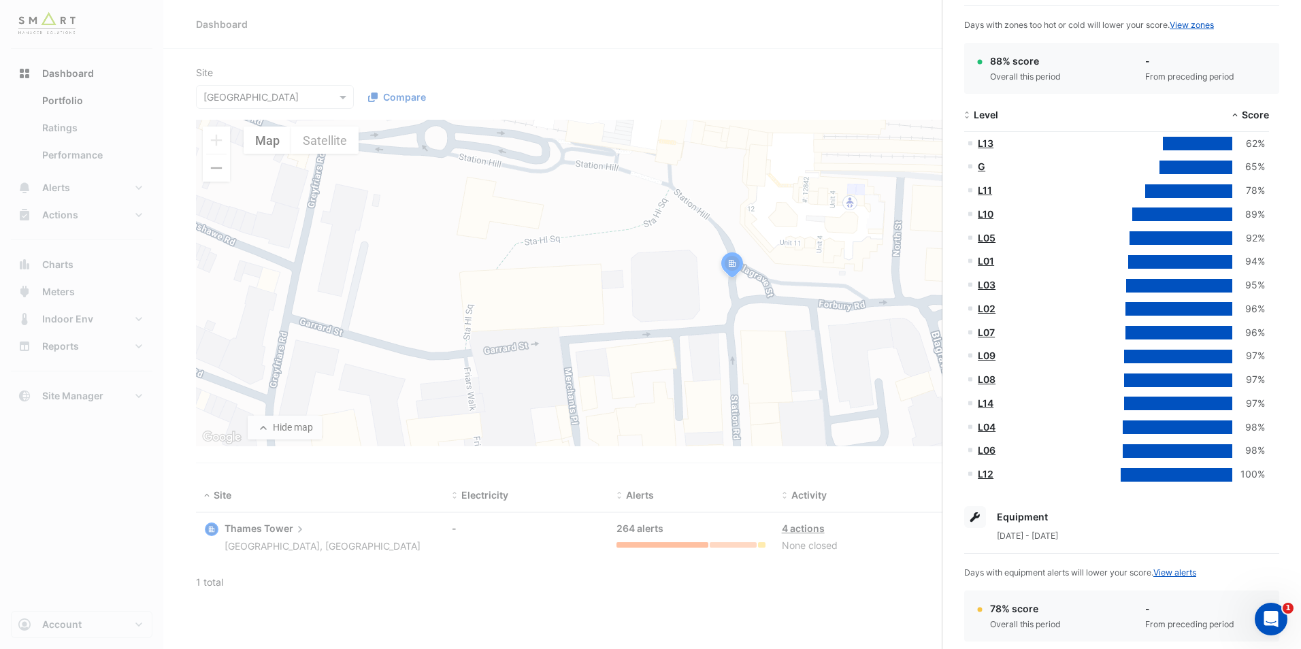
scroll to position [204, 0]
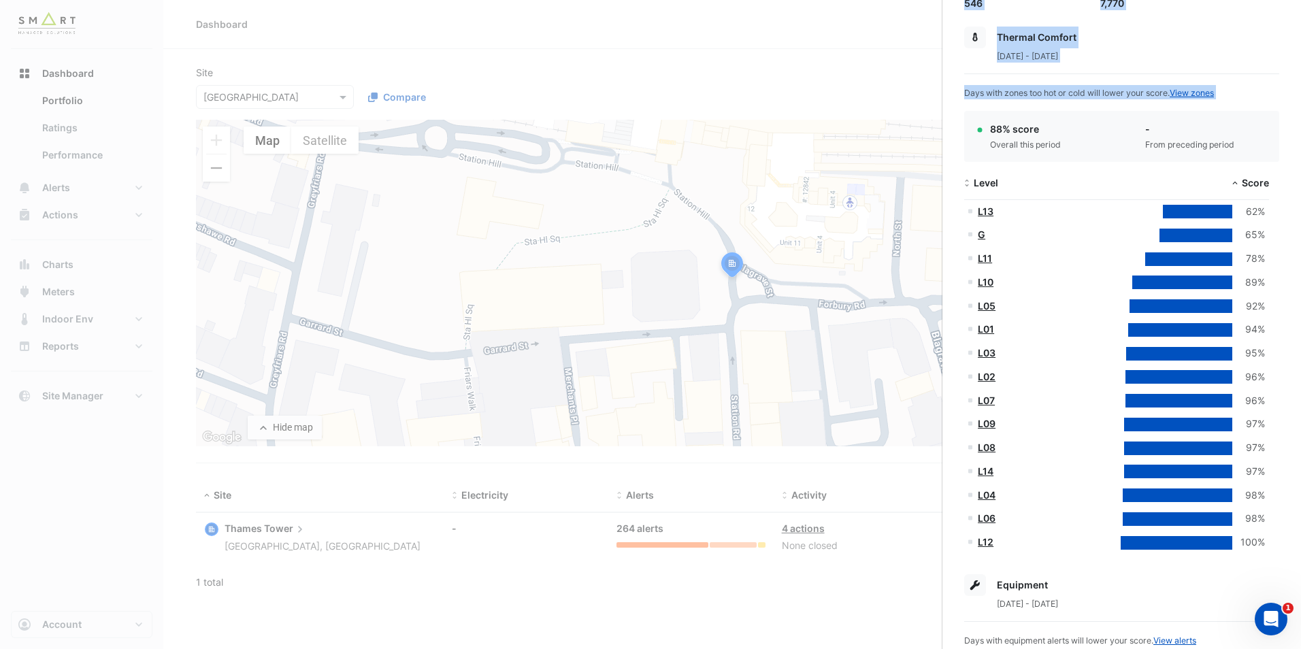
drag, startPoint x: 990, startPoint y: 133, endPoint x: 1054, endPoint y: 163, distance: 70.6
click at [1054, 163] on app-site-details "Station Rd., Reading, England Monitoring Total sensors 10,214 Total equipment 7…" at bounding box center [1121, 484] width 315 height 1238
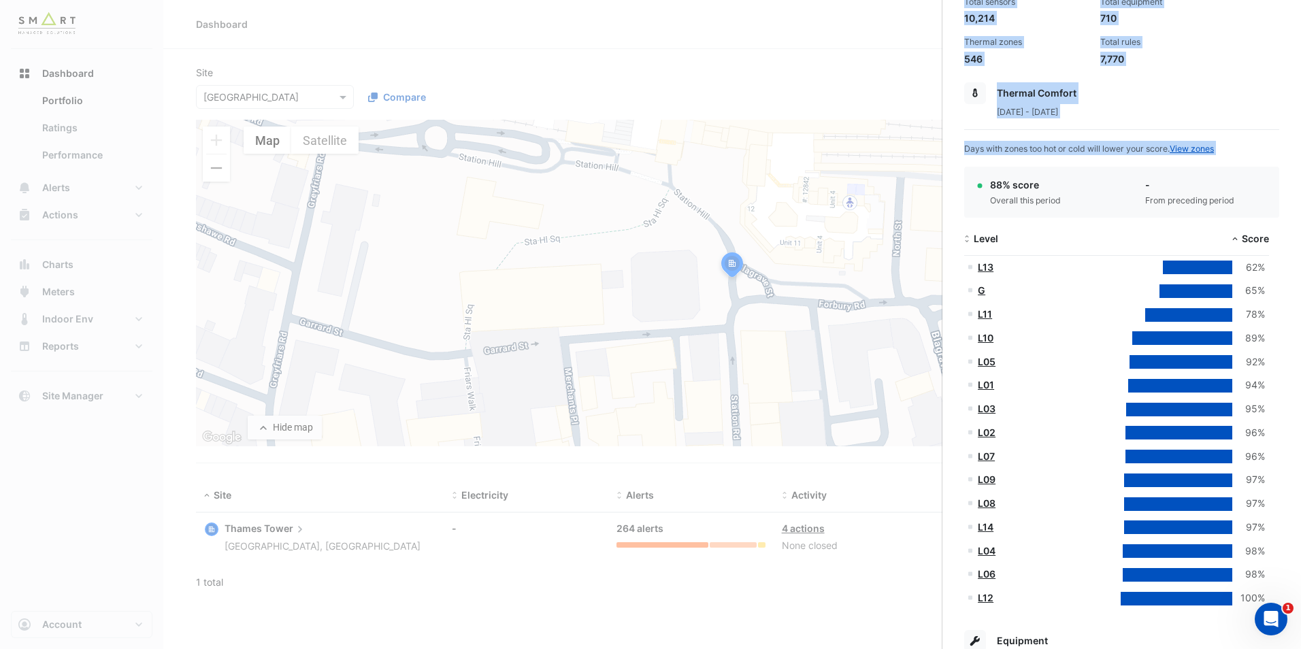
scroll to position [68, 0]
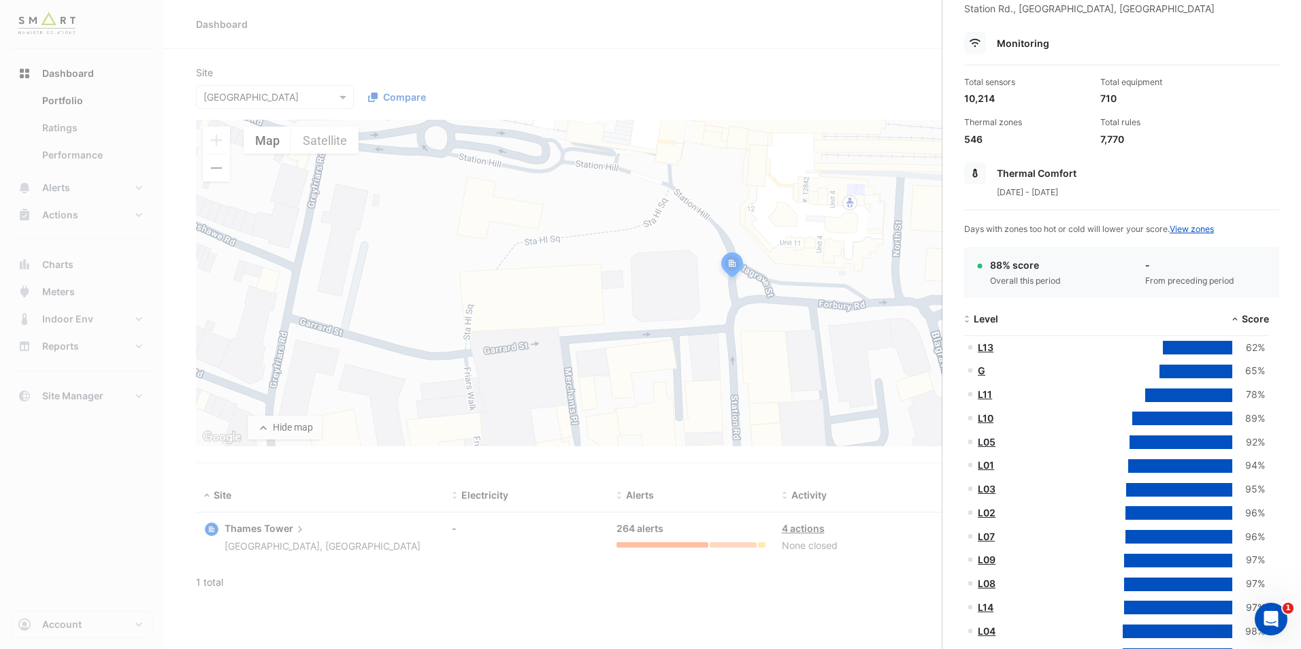
click at [1094, 261] on div "88% score Overall this period" at bounding box center [1044, 272] width 139 height 29
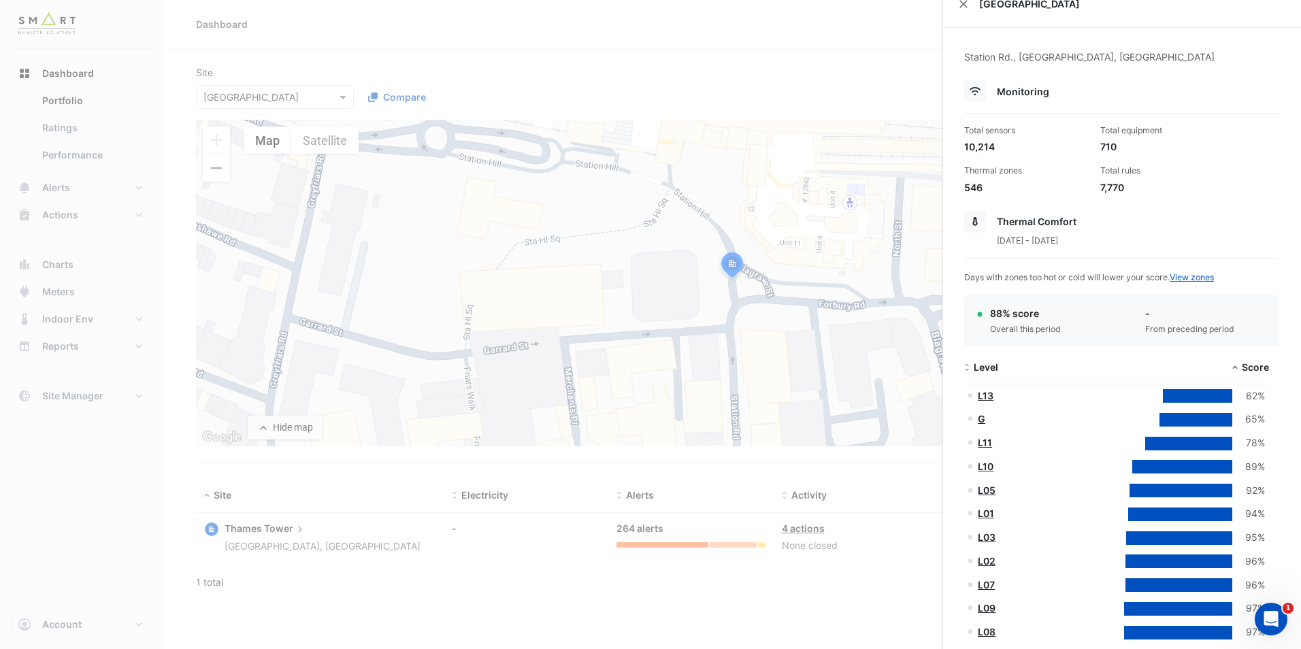
scroll to position [0, 0]
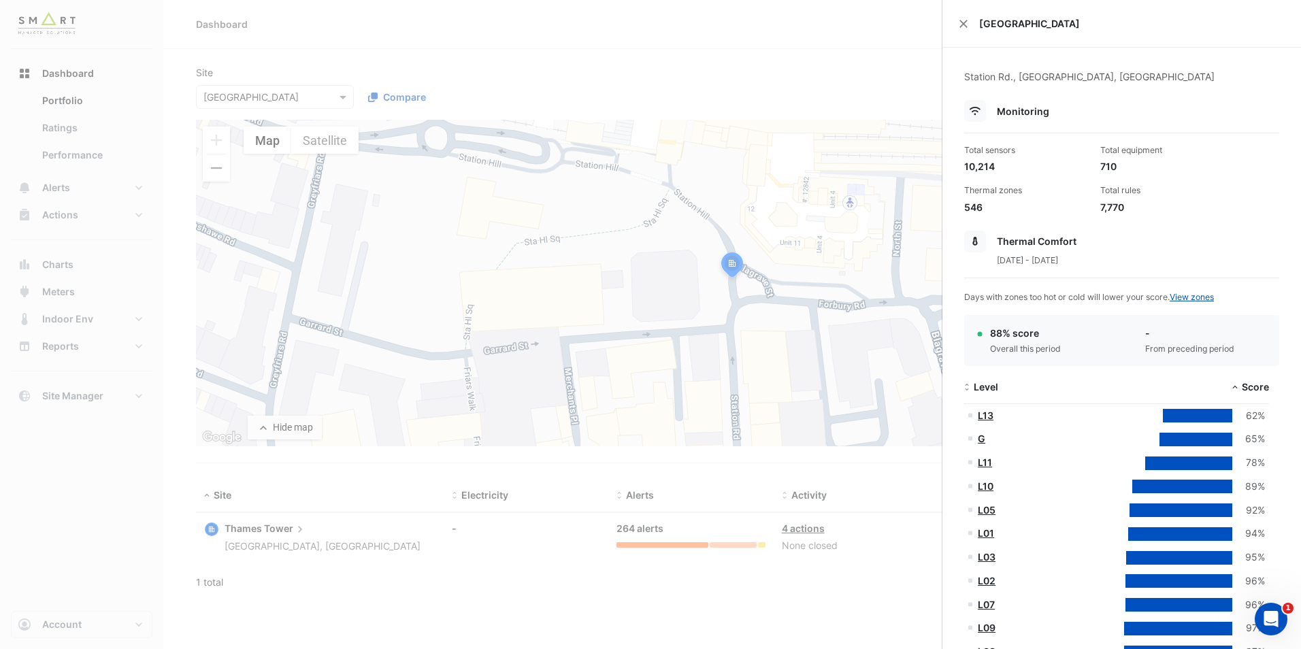
click at [91, 142] on ngb-offcanvas-backdrop at bounding box center [650, 324] width 1301 height 649
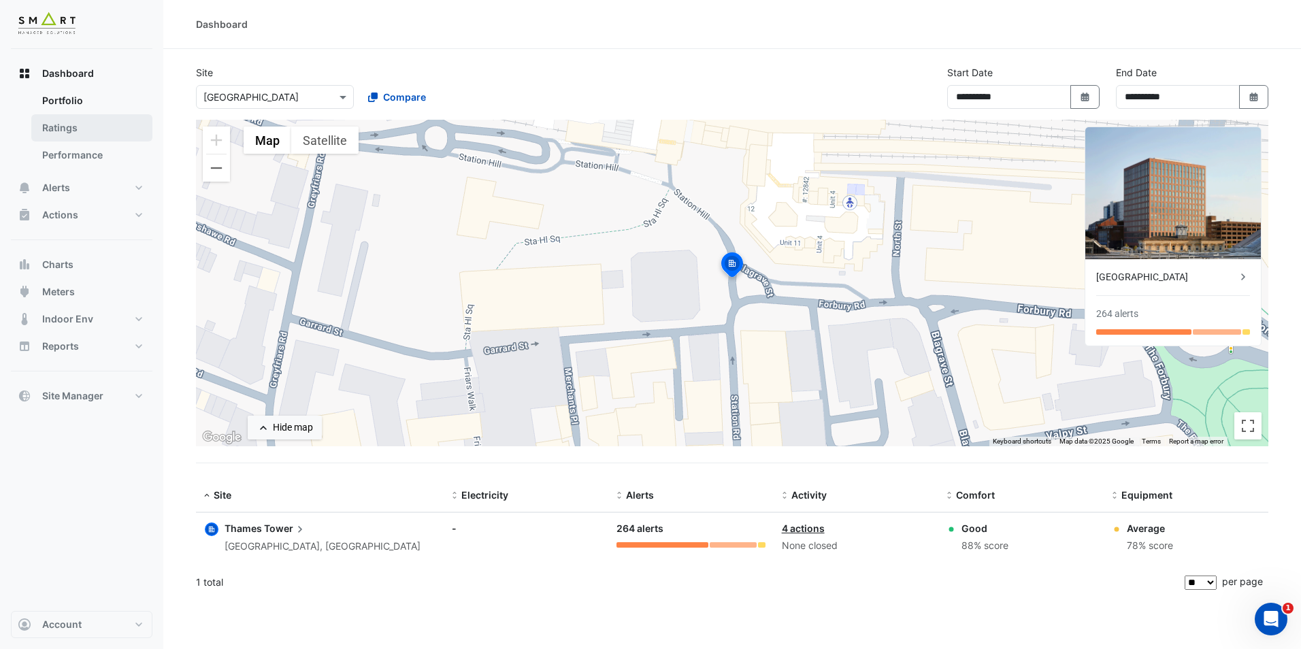
click at [83, 133] on link "Ratings" at bounding box center [91, 127] width 121 height 27
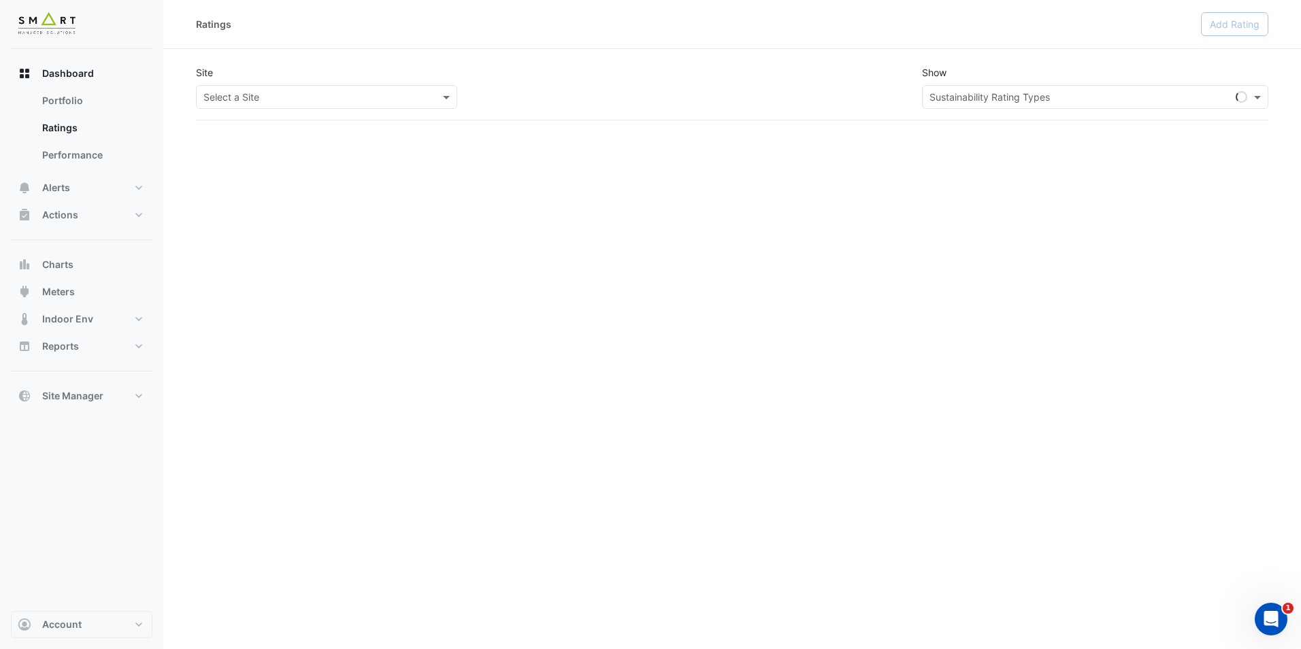
click at [267, 91] on input "text" at bounding box center [312, 97] width 219 height 14
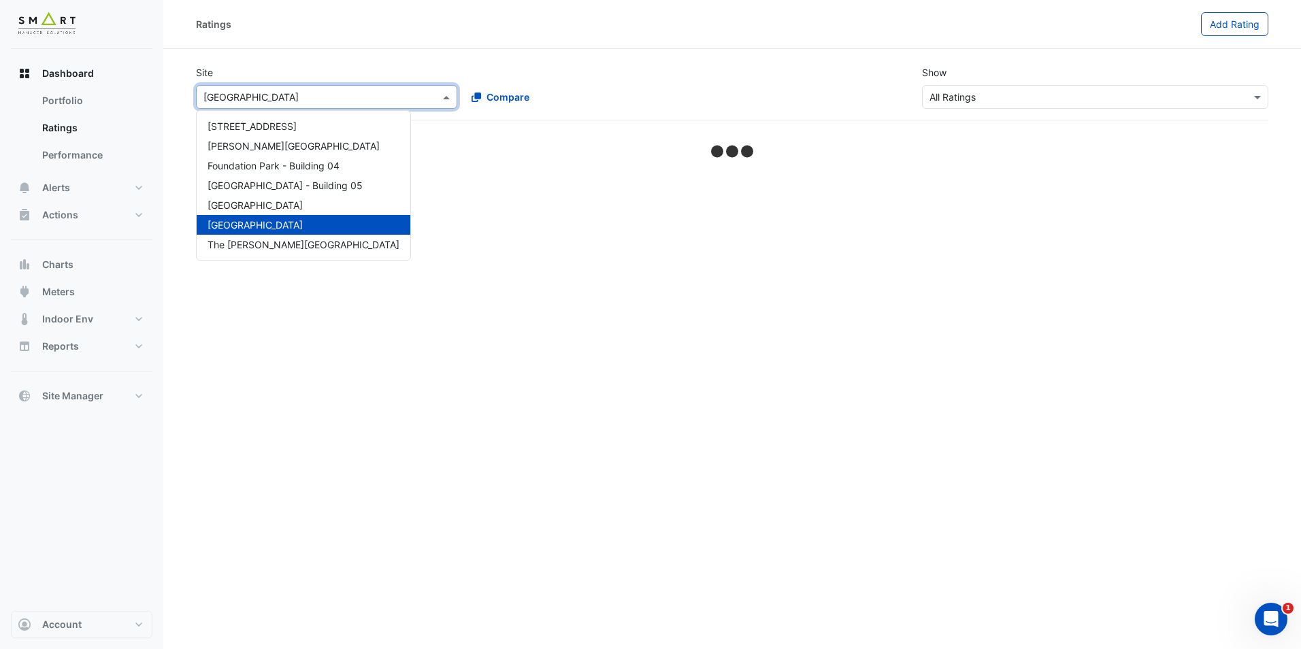
click at [254, 227] on span "[GEOGRAPHIC_DATA]" at bounding box center [254, 225] width 95 height 12
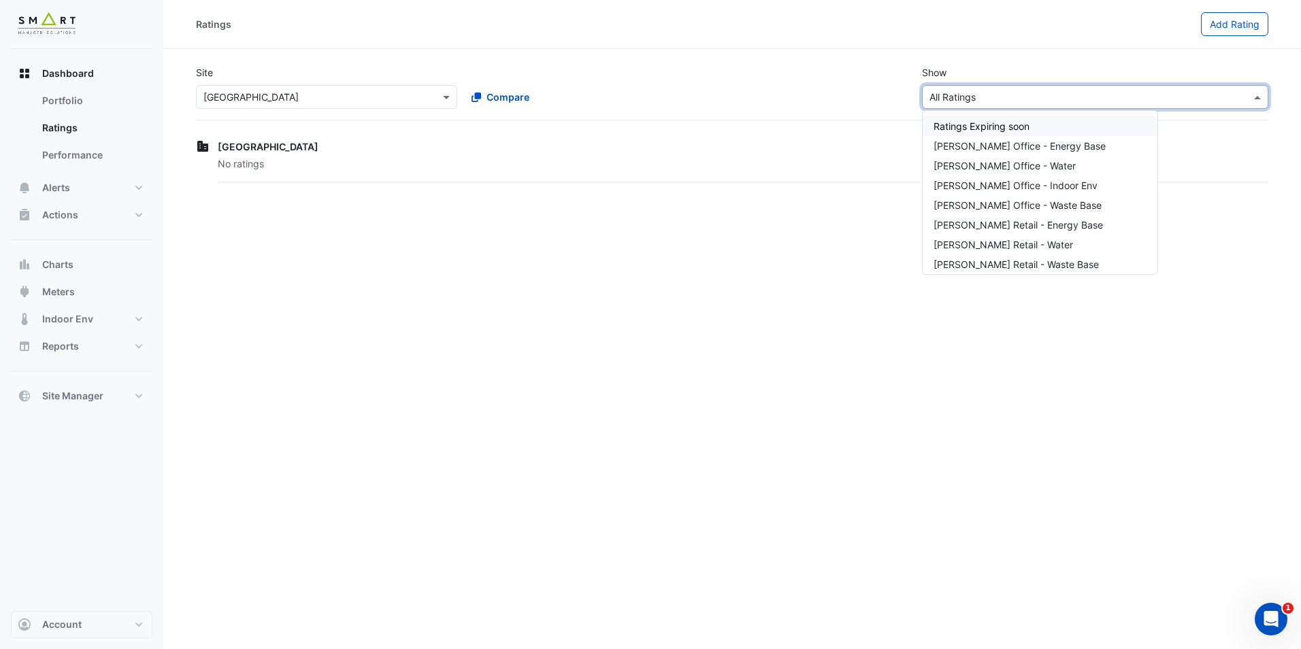
click at [1018, 105] on div "× All Ratings" at bounding box center [1095, 97] width 346 height 24
click at [84, 159] on link "Performance" at bounding box center [91, 155] width 121 height 27
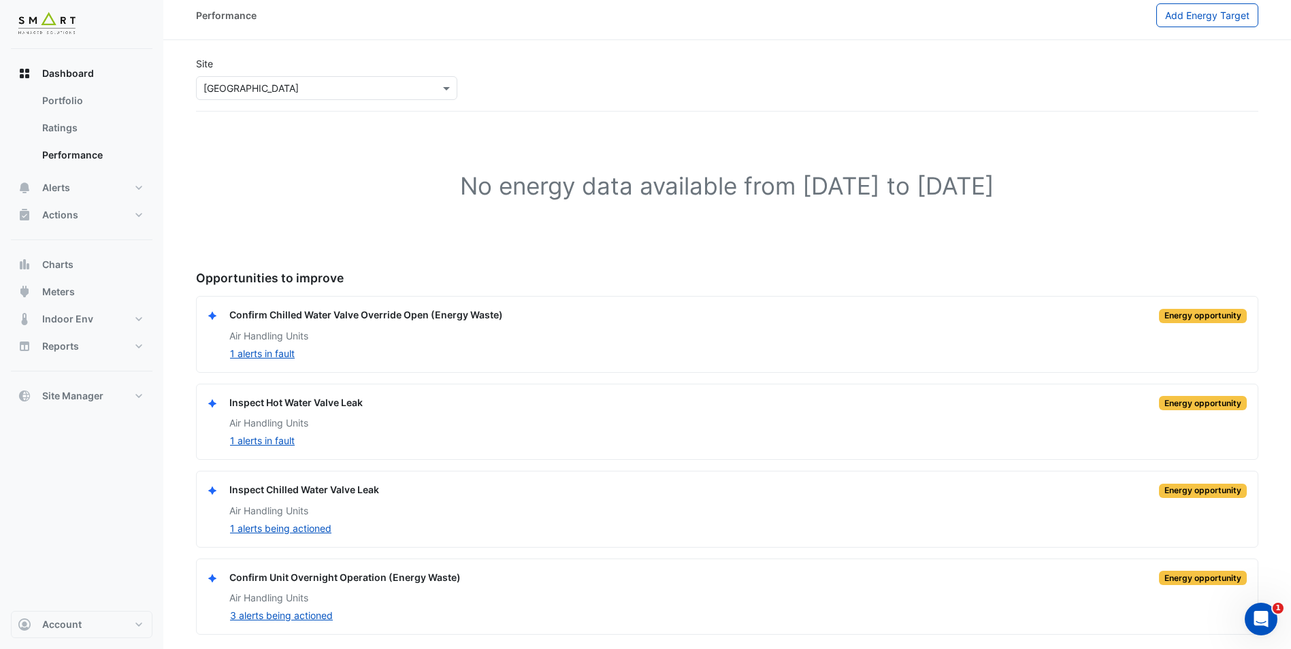
scroll to position [11, 0]
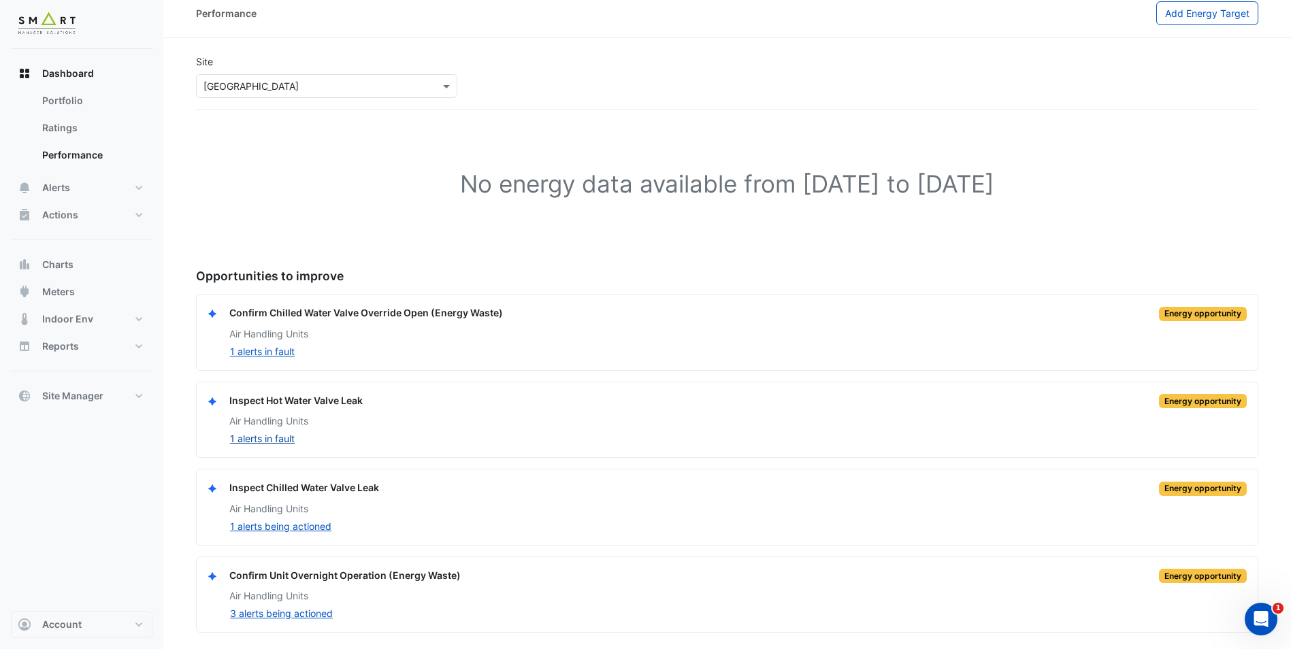
click at [273, 439] on button "1 alerts in fault" at bounding box center [262, 439] width 66 height 16
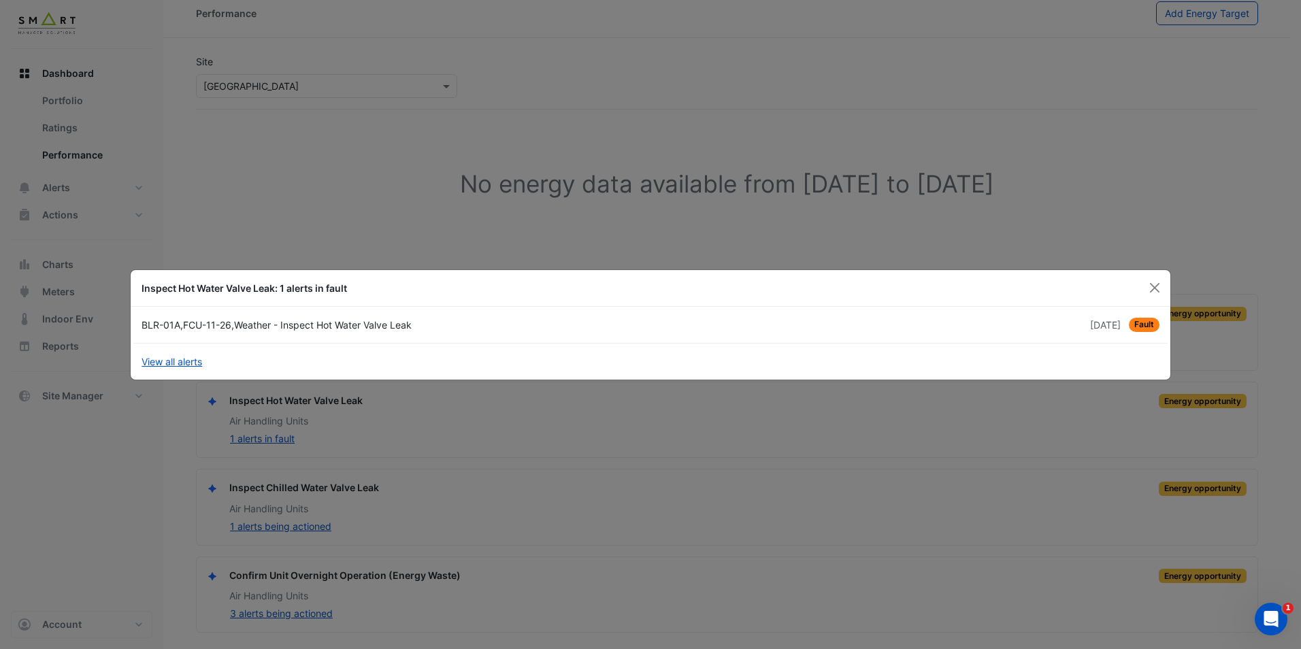
click at [184, 325] on div "BLR-01A,FCU-11-26,Weather - Inspect Hot Water Valve Leak" at bounding box center [391, 325] width 517 height 14
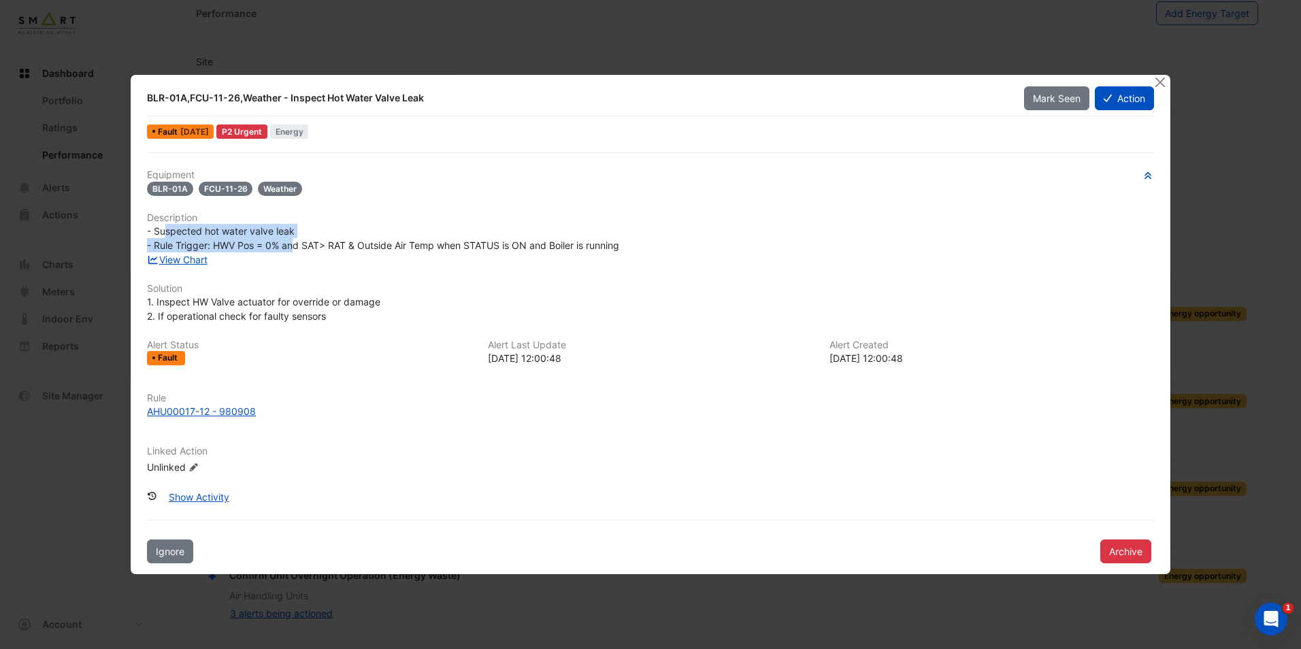
drag, startPoint x: 166, startPoint y: 235, endPoint x: 297, endPoint y: 242, distance: 130.8
click at [297, 242] on span "- Suspected hot water valve leak - Rule Trigger: HWV Pos = 0% and SAT> RAT & Ou…" at bounding box center [383, 238] width 472 height 26
drag, startPoint x: 297, startPoint y: 242, endPoint x: 253, endPoint y: 260, distance: 47.0
click at [253, 260] on div "View Chart" at bounding box center [650, 259] width 1023 height 14
drag, startPoint x: 231, startPoint y: 245, endPoint x: 611, endPoint y: 257, distance: 380.5
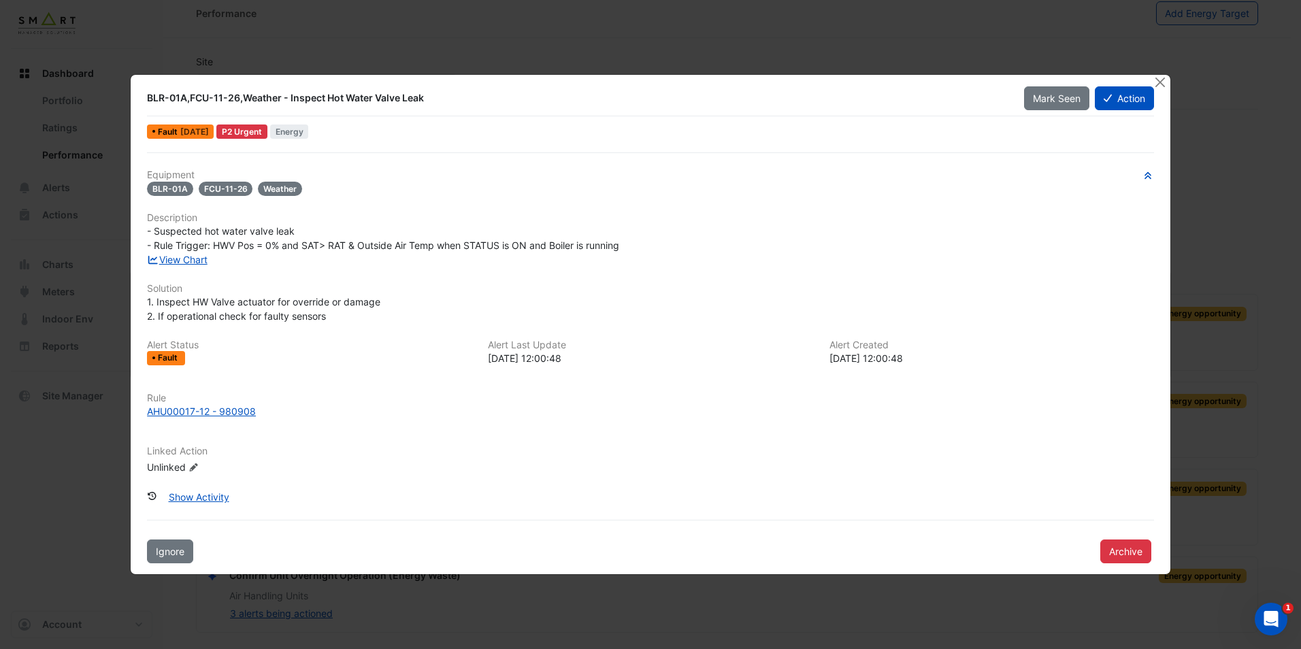
click at [611, 257] on div "Equipment BLR-01A FCU-11-26 Weather Description - Suspected hot water valve lea…" at bounding box center [650, 327] width 1007 height 316
drag, startPoint x: 154, startPoint y: 301, endPoint x: 398, endPoint y: 305, distance: 243.6
click at [398, 305] on div "1. Inspect HW Valve actuator for override or damage 2. If operational check for…" at bounding box center [650, 309] width 1007 height 29
drag, startPoint x: 336, startPoint y: 316, endPoint x: 135, endPoint y: 319, distance: 200.7
click at [135, 319] on div "BLR-01A,FCU-11-26,Weather - Inspect Hot Water Valve Leak Mark Seen Action Fault…" at bounding box center [650, 324] width 1039 height 499
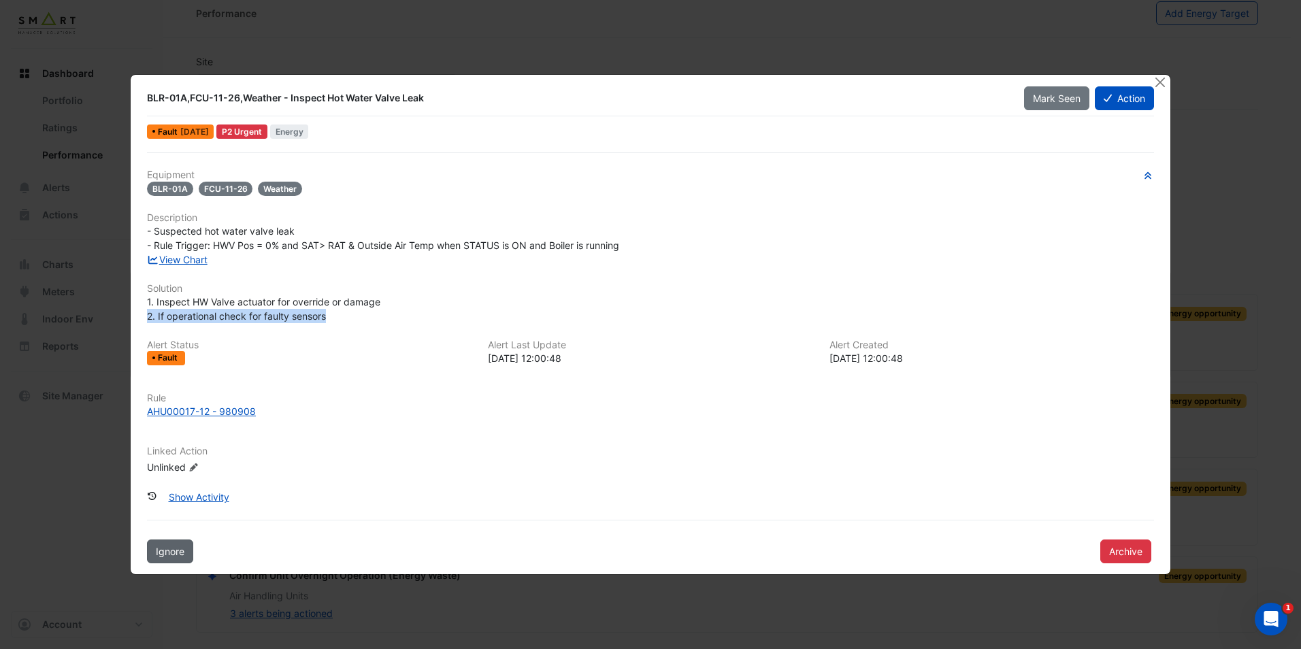
click at [163, 554] on span "Ignore" at bounding box center [170, 552] width 29 height 12
click at [195, 562] on button "Undo Ignore" at bounding box center [183, 551] width 73 height 24
click at [1163, 81] on button "Close" at bounding box center [1160, 82] width 14 height 14
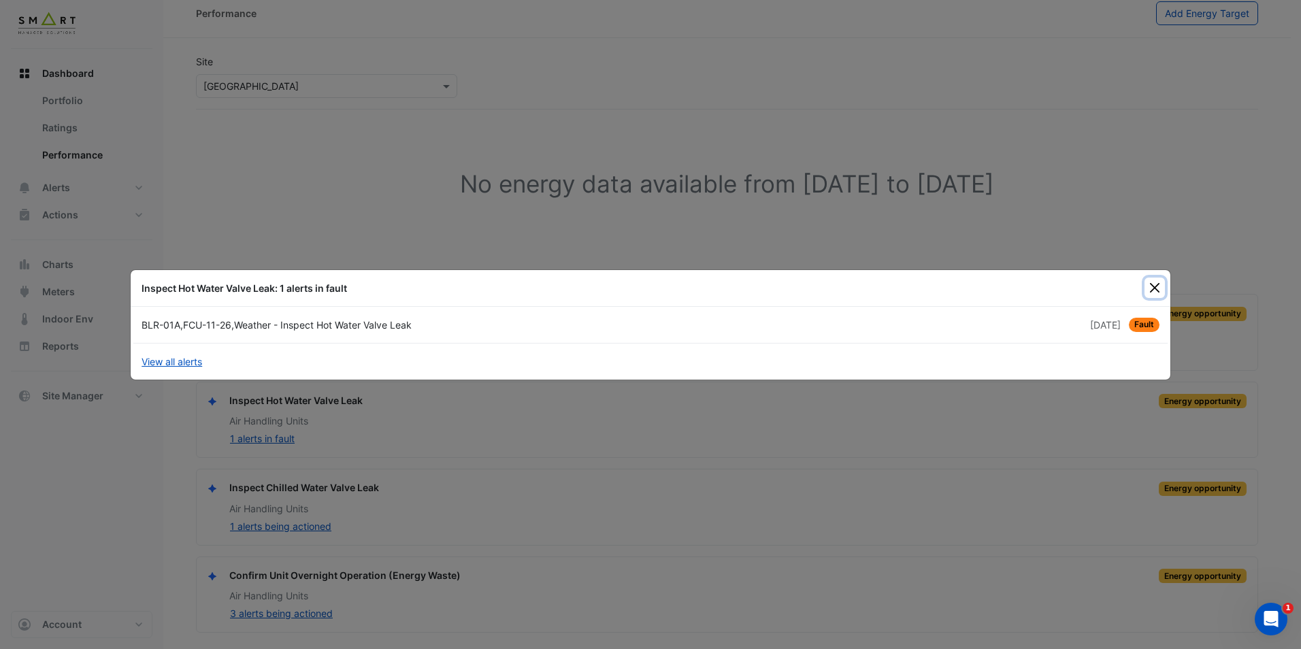
click at [1153, 288] on button "Close" at bounding box center [1154, 288] width 20 height 20
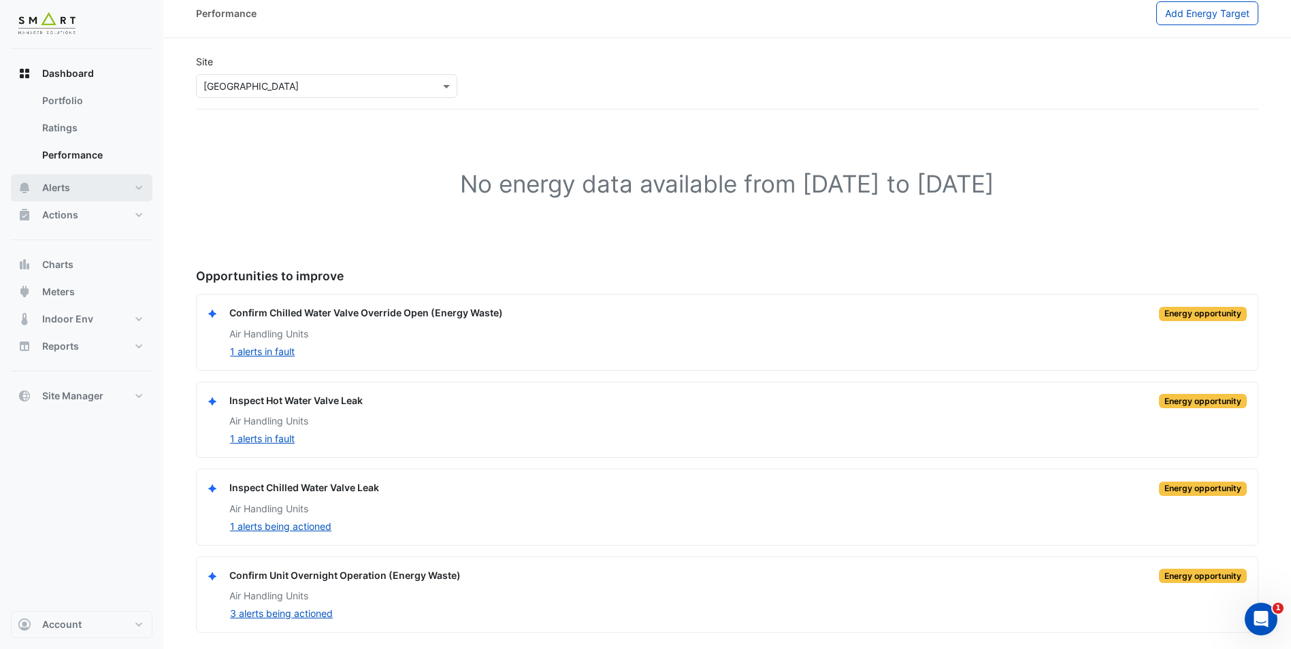
click at [101, 184] on button "Alerts" at bounding box center [82, 187] width 142 height 27
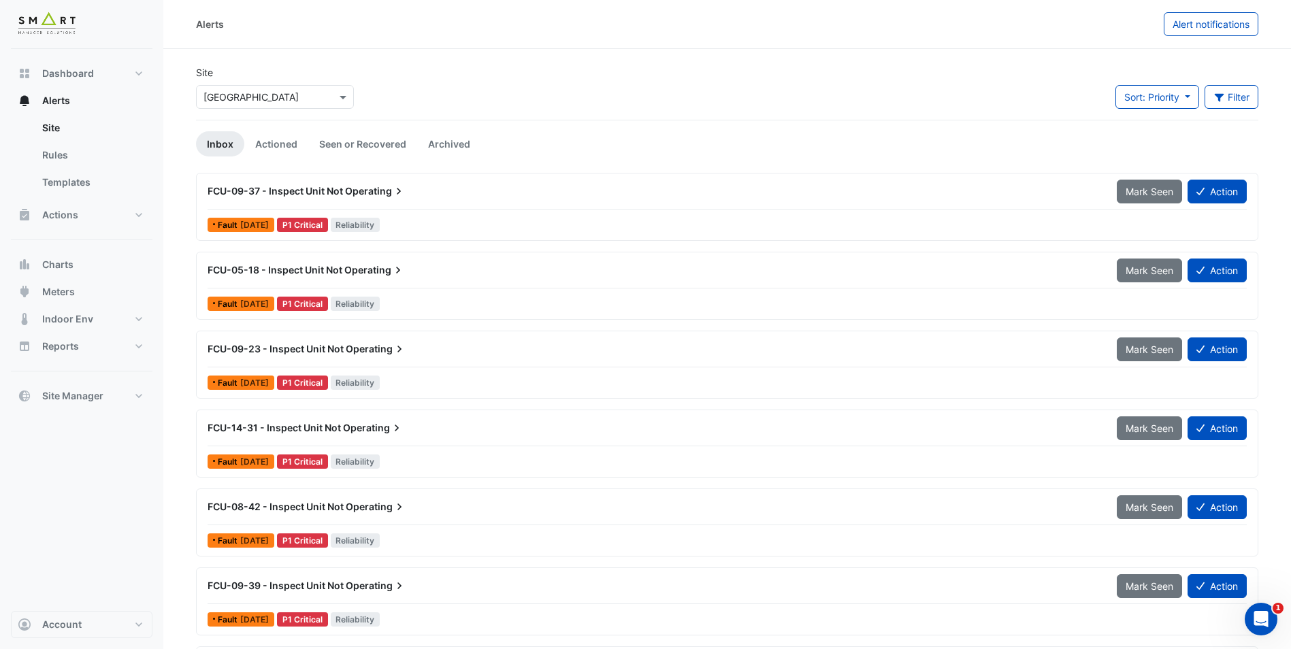
click at [313, 190] on span "FCU-09-37 - Inspect Unit Not" at bounding box center [274, 191] width 135 height 12
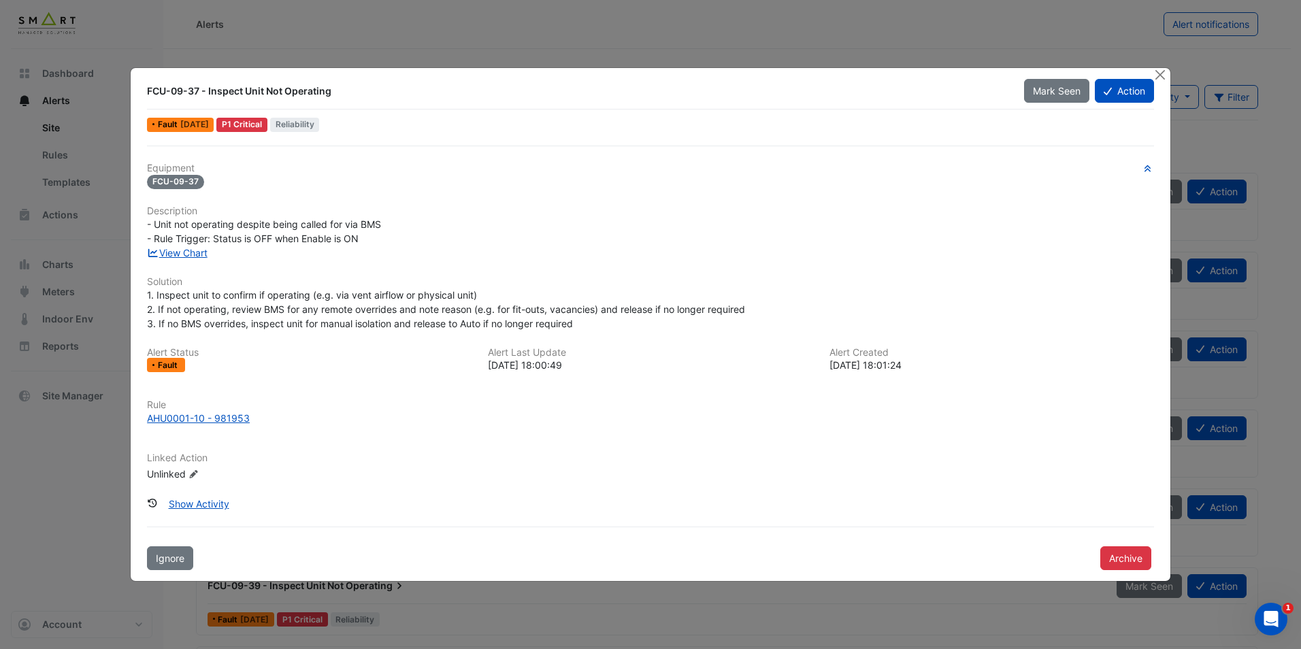
drag, startPoint x: 269, startPoint y: 89, endPoint x: 309, endPoint y: 93, distance: 40.3
click at [309, 93] on div "FCU-09-37 - Inspect Unit Not Operating" at bounding box center [577, 91] width 860 height 14
drag, startPoint x: 186, startPoint y: 225, endPoint x: 407, endPoint y: 229, distance: 221.8
click at [407, 229] on div "- Unit not operating despite being called for via BMS - Rule Trigger: Status is…" at bounding box center [650, 231] width 1007 height 29
drag, startPoint x: 407, startPoint y: 229, endPoint x: 151, endPoint y: 242, distance: 256.8
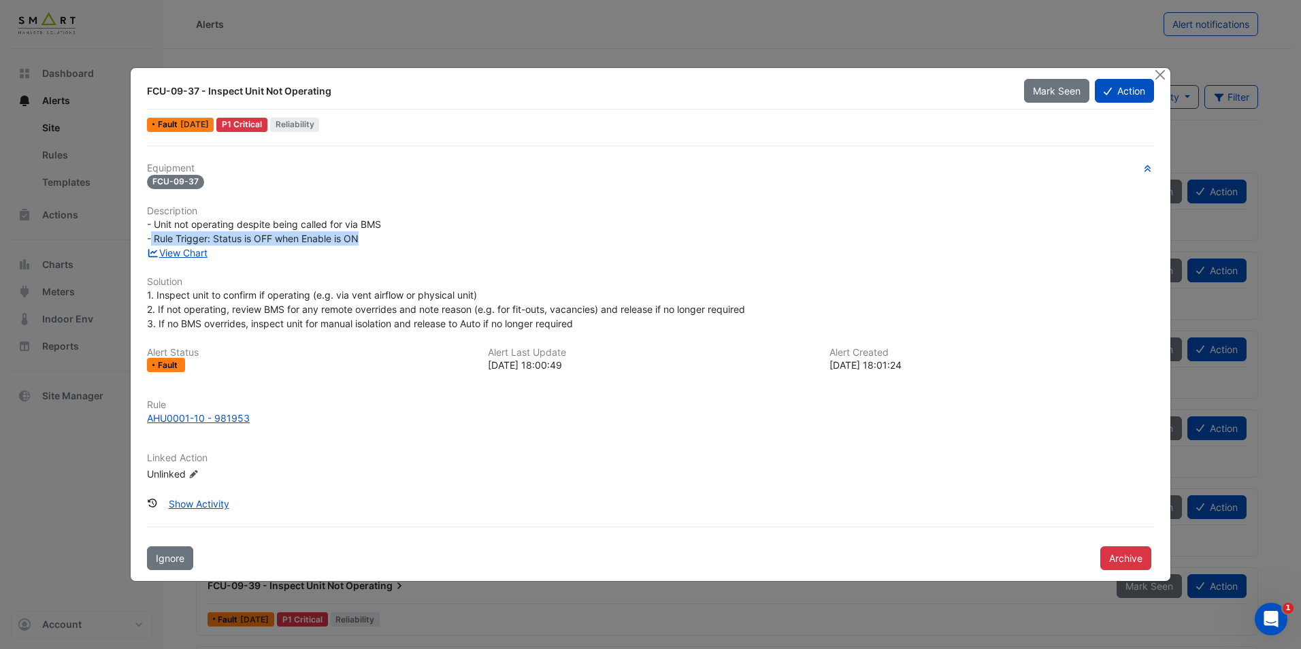
click at [151, 242] on div "- Unit not operating despite being called for via BMS - Rule Trigger: Status is…" at bounding box center [650, 231] width 1007 height 29
click at [167, 252] on link "View Chart" at bounding box center [177, 253] width 61 height 12
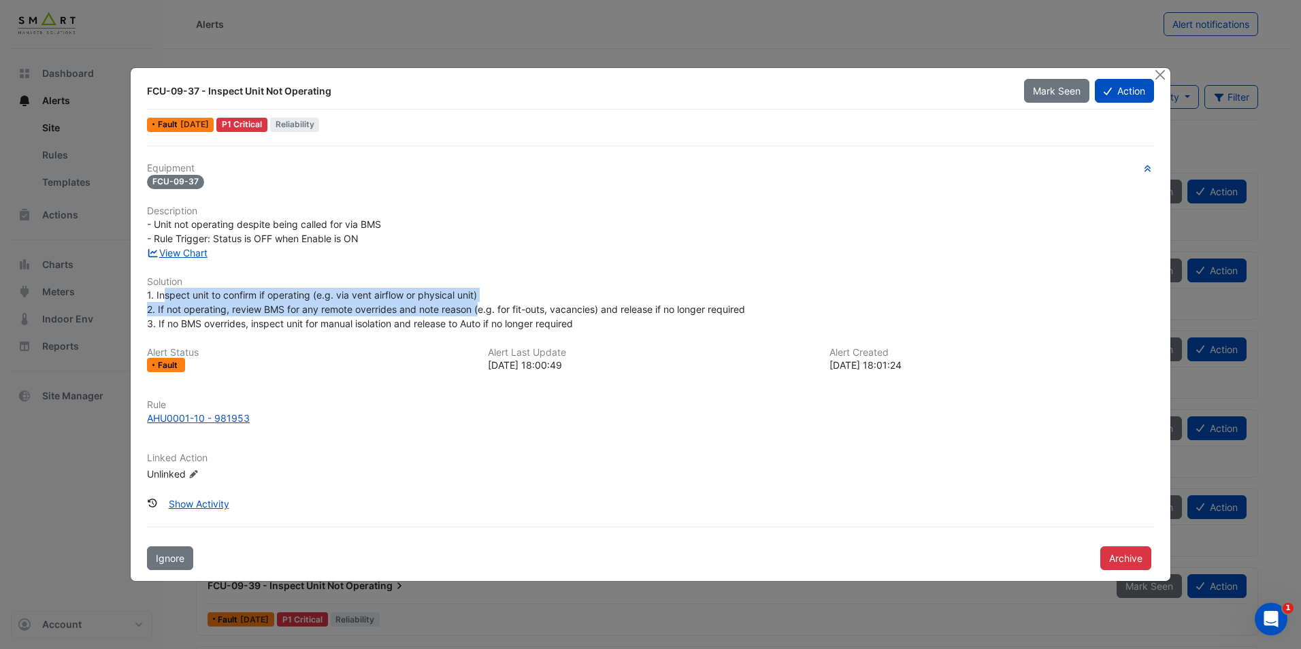
drag, startPoint x: 162, startPoint y: 295, endPoint x: 482, endPoint y: 310, distance: 320.8
click at [482, 310] on span "1. Inspect unit to confirm if operating (e.g. via vent airflow or physical unit…" at bounding box center [446, 309] width 598 height 40
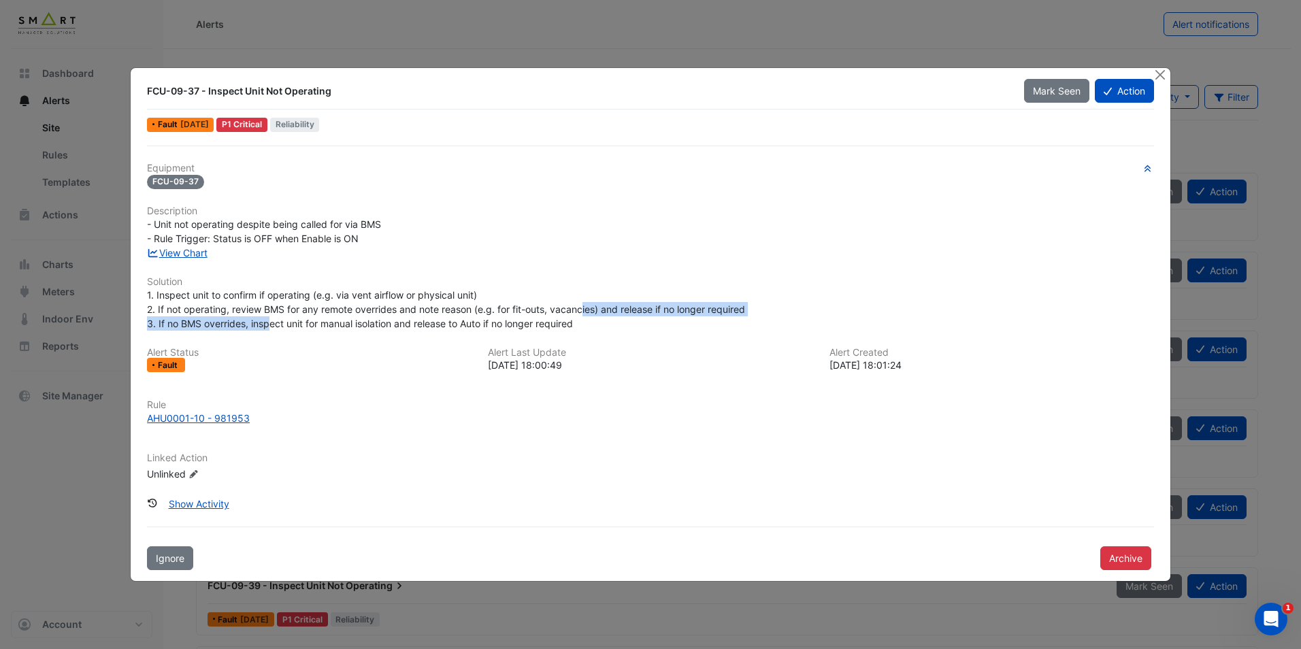
drag, startPoint x: 482, startPoint y: 310, endPoint x: 271, endPoint y: 324, distance: 212.0
click at [271, 324] on span "1. Inspect unit to confirm if operating (e.g. via vent airflow or physical unit…" at bounding box center [446, 309] width 598 height 40
drag, startPoint x: 271, startPoint y: 324, endPoint x: 263, endPoint y: 318, distance: 10.2
click at [263, 318] on span "1. Inspect unit to confirm if operating (e.g. via vent airflow or physical unit…" at bounding box center [446, 309] width 598 height 40
drag, startPoint x: 189, startPoint y: 325, endPoint x: 499, endPoint y: 319, distance: 309.6
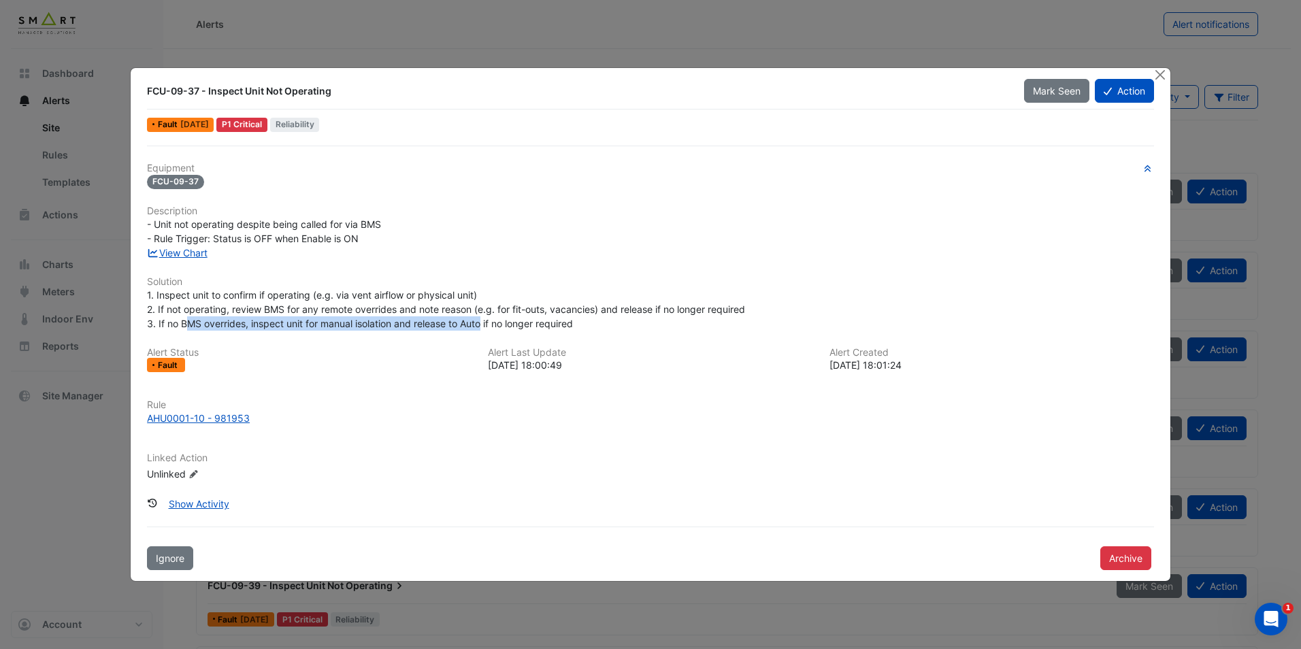
click at [499, 319] on span "1. Inspect unit to confirm if operating (e.g. via vent airflow or physical unit…" at bounding box center [446, 309] width 598 height 40
click at [1159, 75] on button "Close" at bounding box center [1160, 75] width 14 height 14
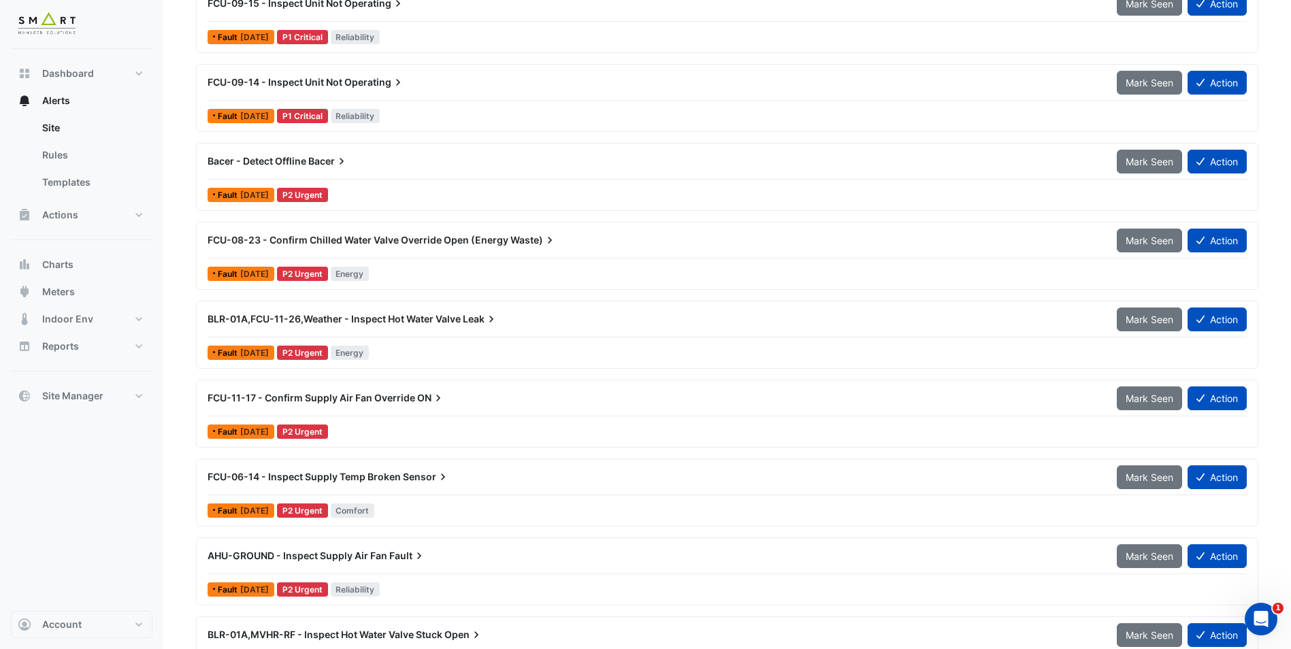
scroll to position [1225, 0]
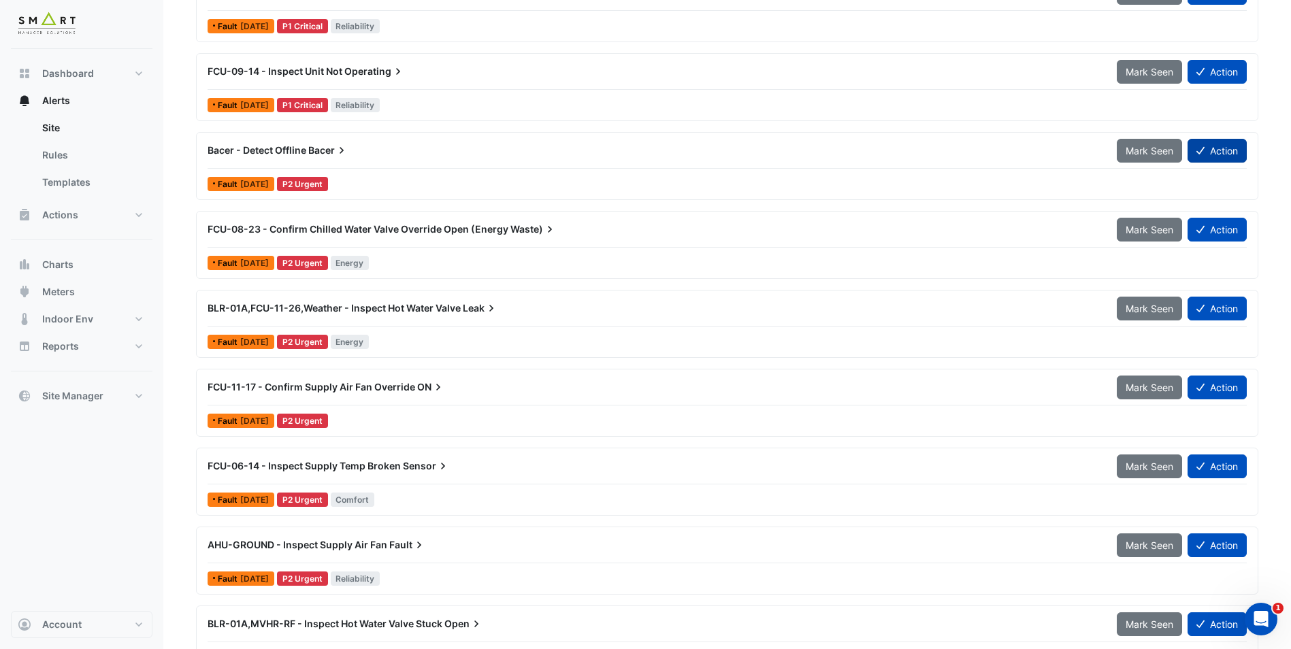
click at [1227, 145] on button "Action" at bounding box center [1216, 151] width 59 height 24
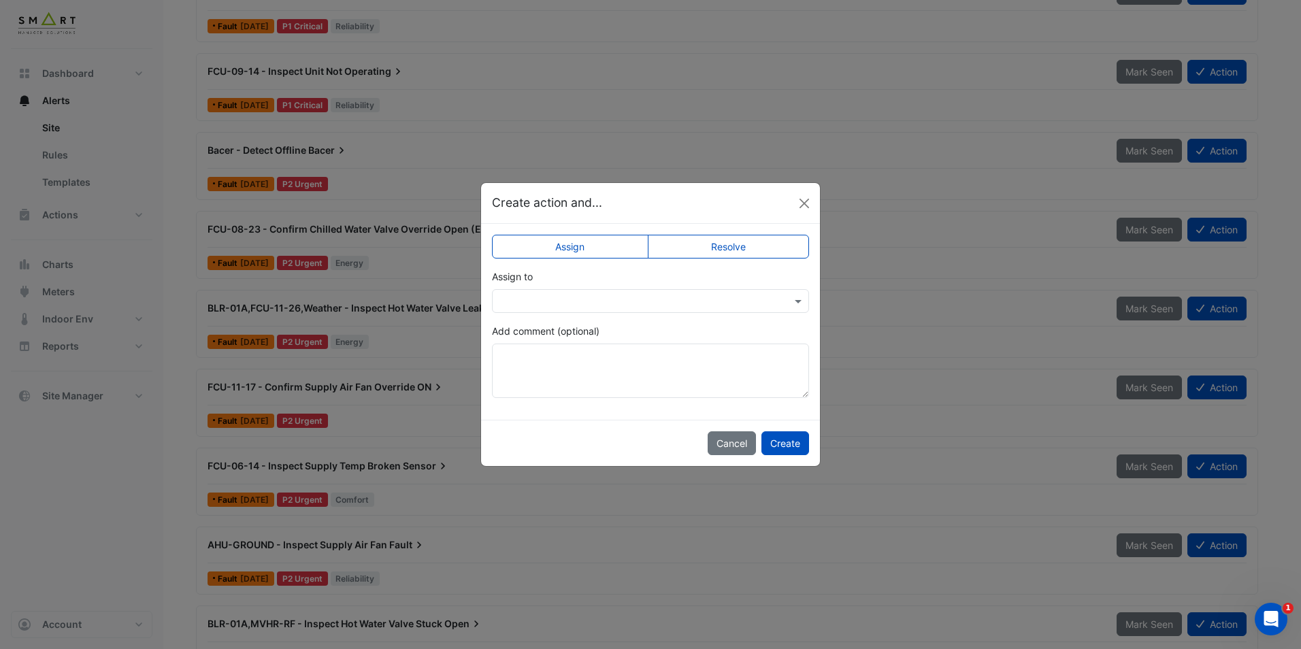
click at [718, 237] on label "Resolve" at bounding box center [729, 247] width 162 height 24
click at [587, 305] on input "text" at bounding box center [636, 302] width 275 height 14
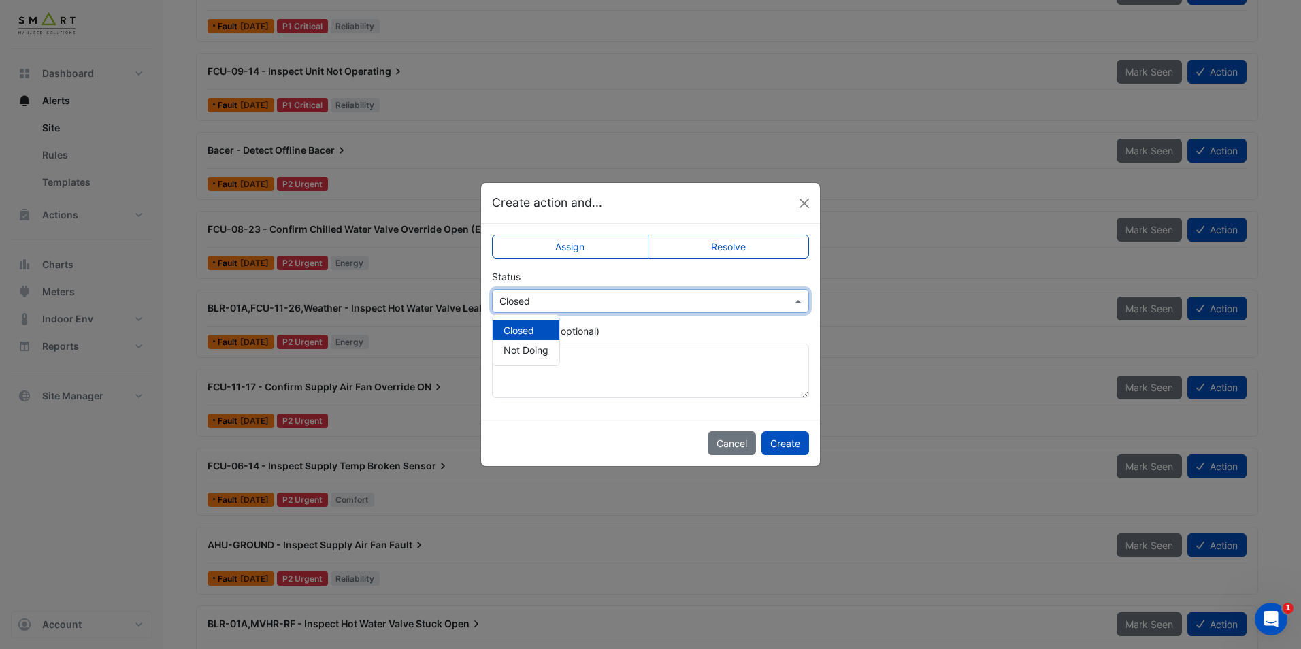
click at [587, 305] on input "text" at bounding box center [636, 302] width 275 height 14
click at [798, 439] on button "Create" at bounding box center [785, 443] width 48 height 24
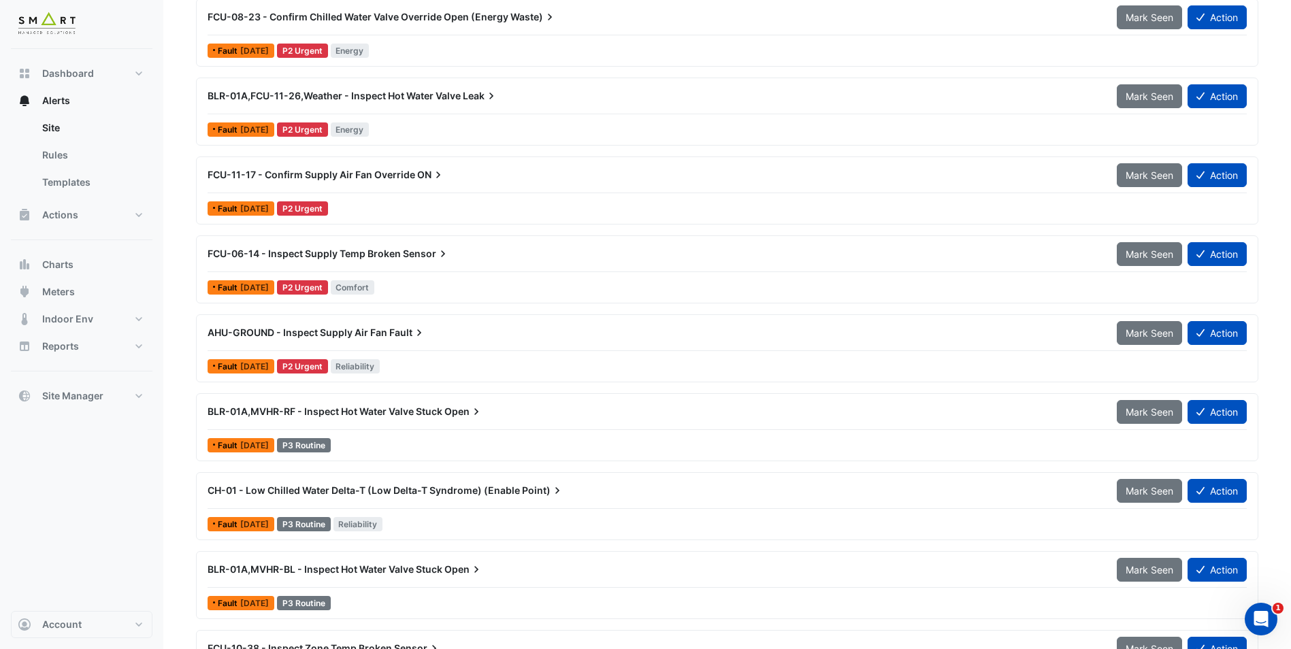
scroll to position [1429, 0]
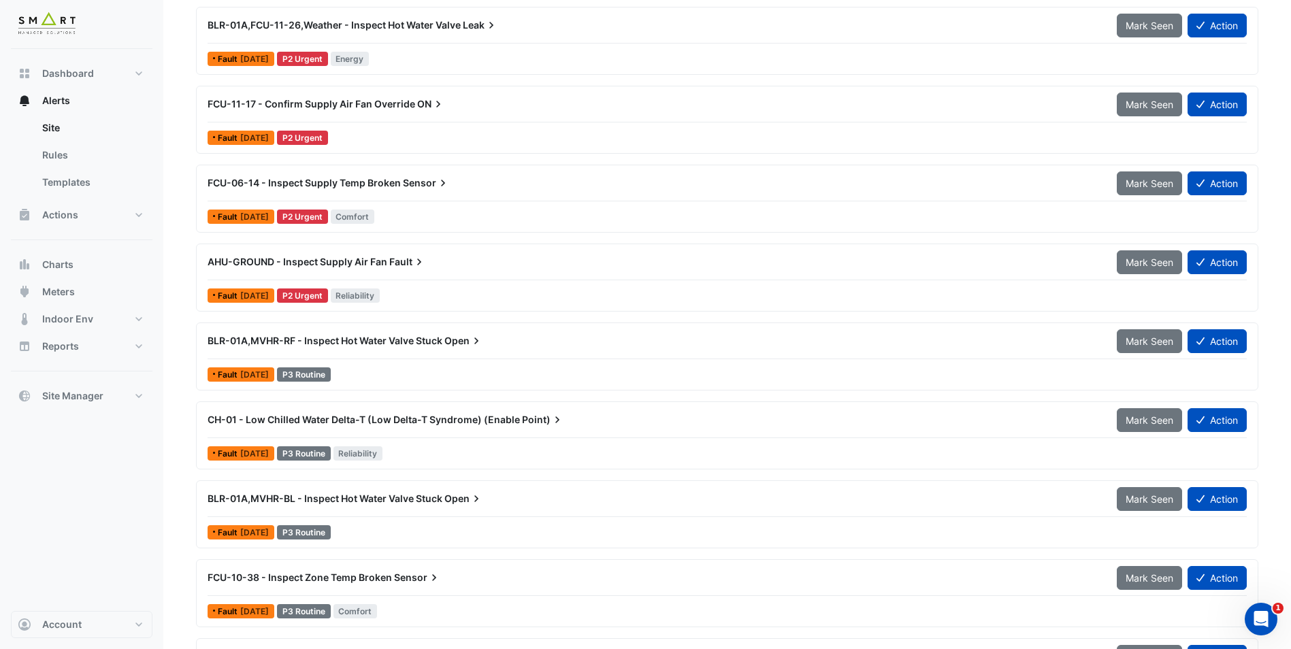
click at [295, 343] on span "BLR-01A,MVHR-RF - Inspect Hot Water Valve Stuck" at bounding box center [324, 341] width 235 height 12
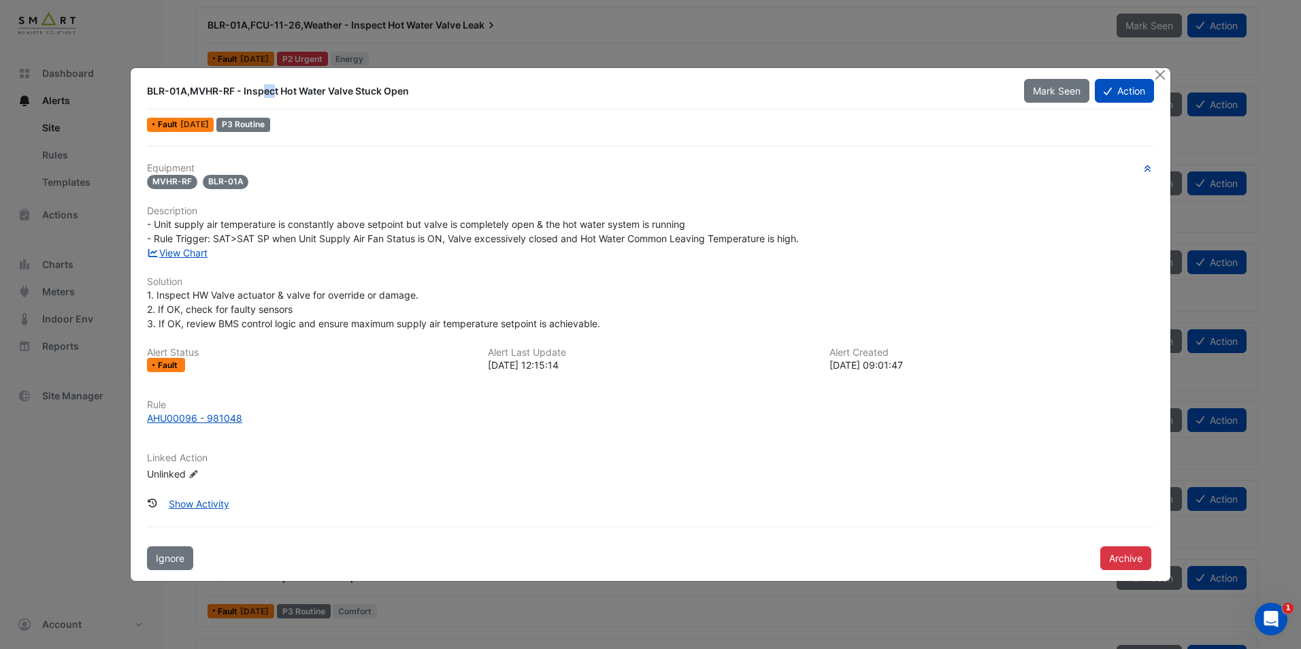
drag, startPoint x: 197, startPoint y: 87, endPoint x: 218, endPoint y: 83, distance: 21.5
click at [218, 83] on div "BLR-01A,MVHR-RF - Inspect Hot Water Valve Stuck Open" at bounding box center [577, 91] width 876 height 24
click at [219, 233] on span "- Unit supply air temperature is constantly above setpoint but valve is complet…" at bounding box center [473, 231] width 652 height 26
drag, startPoint x: 250, startPoint y: 227, endPoint x: 718, endPoint y: 216, distance: 468.2
click at [718, 216] on div "Equipment MVHR-RF BLR-01A Description - Unit supply air temperature is constant…" at bounding box center [650, 328] width 1007 height 330
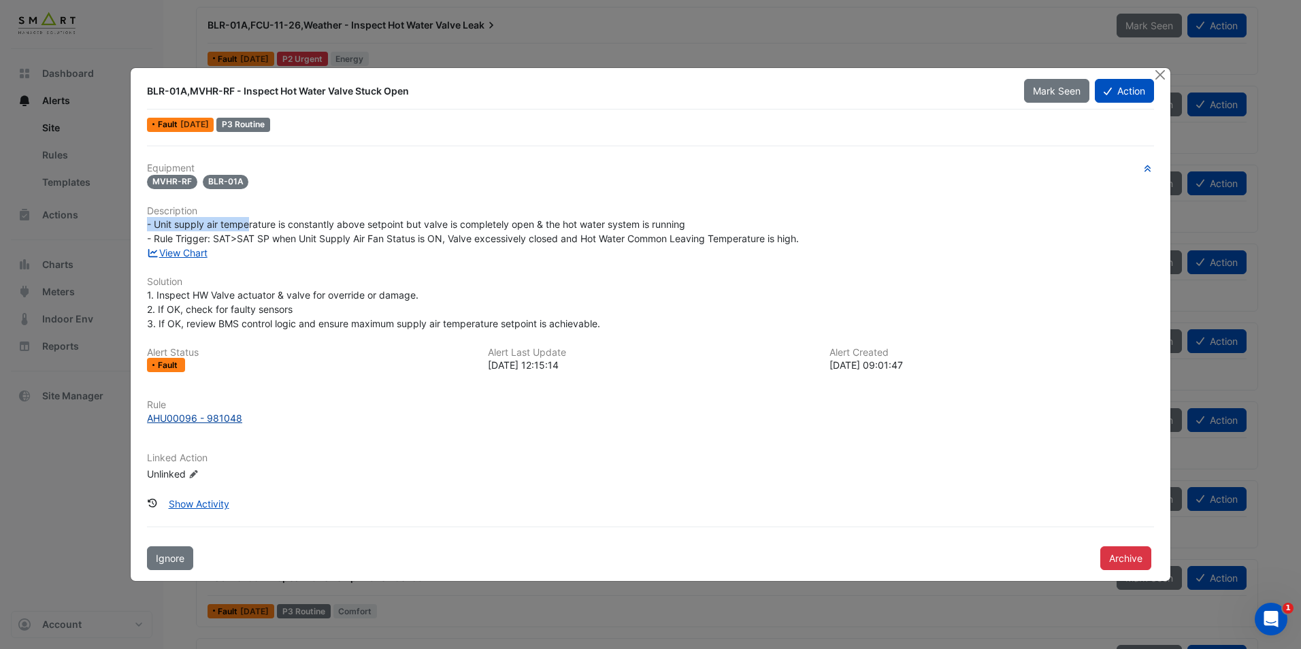
click at [239, 422] on div "AHU00096 - 981048" at bounding box center [194, 418] width 95 height 14
click at [196, 252] on link "View Chart" at bounding box center [177, 253] width 61 height 12
click at [1157, 78] on button "Close" at bounding box center [1160, 75] width 14 height 14
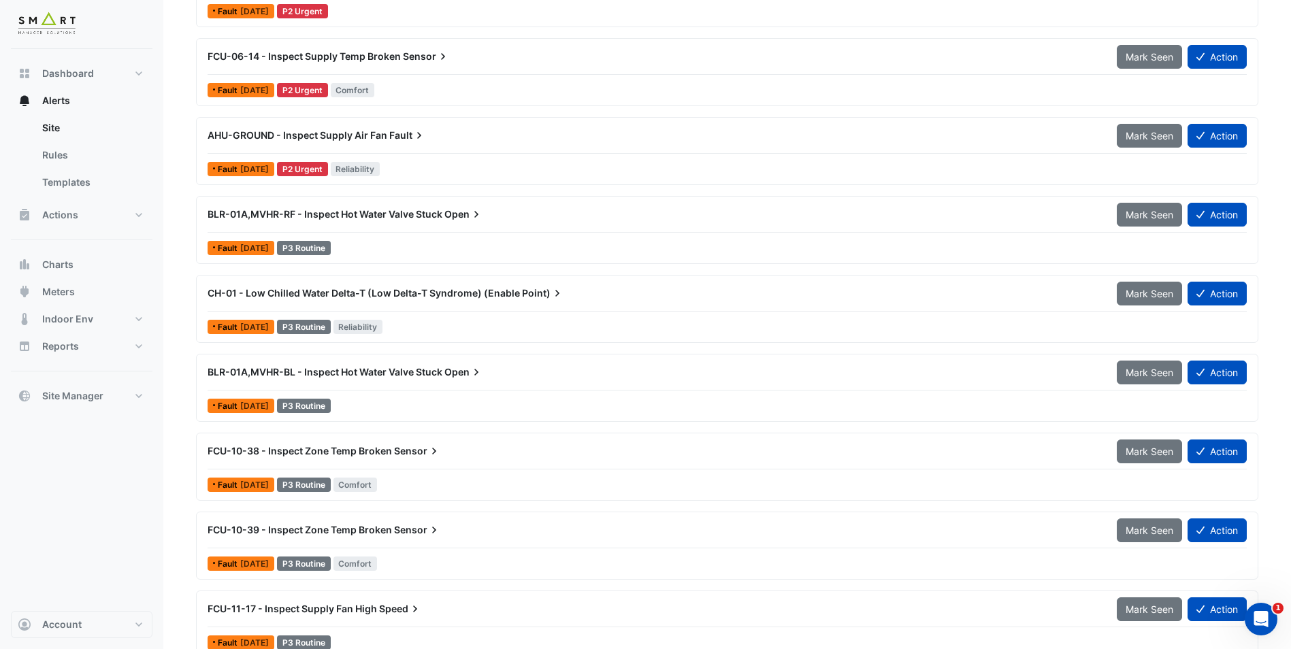
scroll to position [1565, 0]
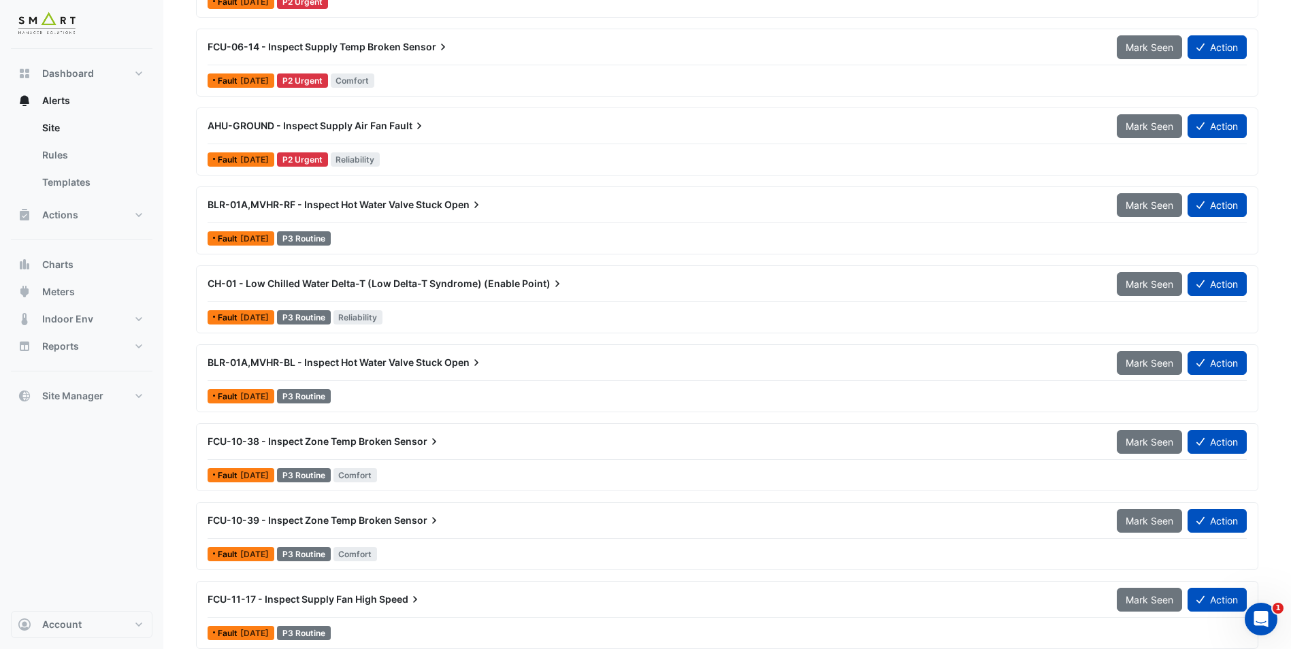
click at [329, 282] on span "CH-01 - Low Chilled Water Delta-T (Low Delta-T Syndrome) (Enable" at bounding box center [363, 284] width 312 height 12
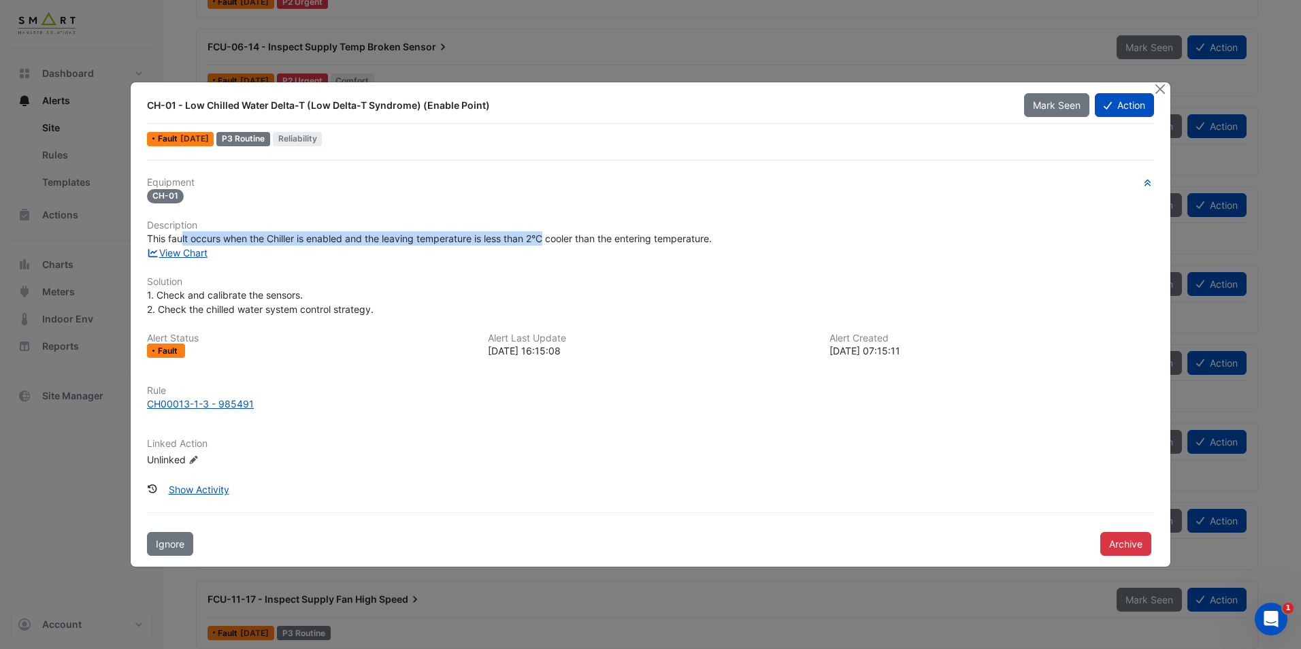
drag, startPoint x: 183, startPoint y: 235, endPoint x: 548, endPoint y: 241, distance: 365.4
click at [548, 241] on span "This fault occurs when the Chiller is enabled and the leaving temperature is le…" at bounding box center [429, 239] width 565 height 12
click at [1163, 90] on button "Close" at bounding box center [1160, 89] width 14 height 14
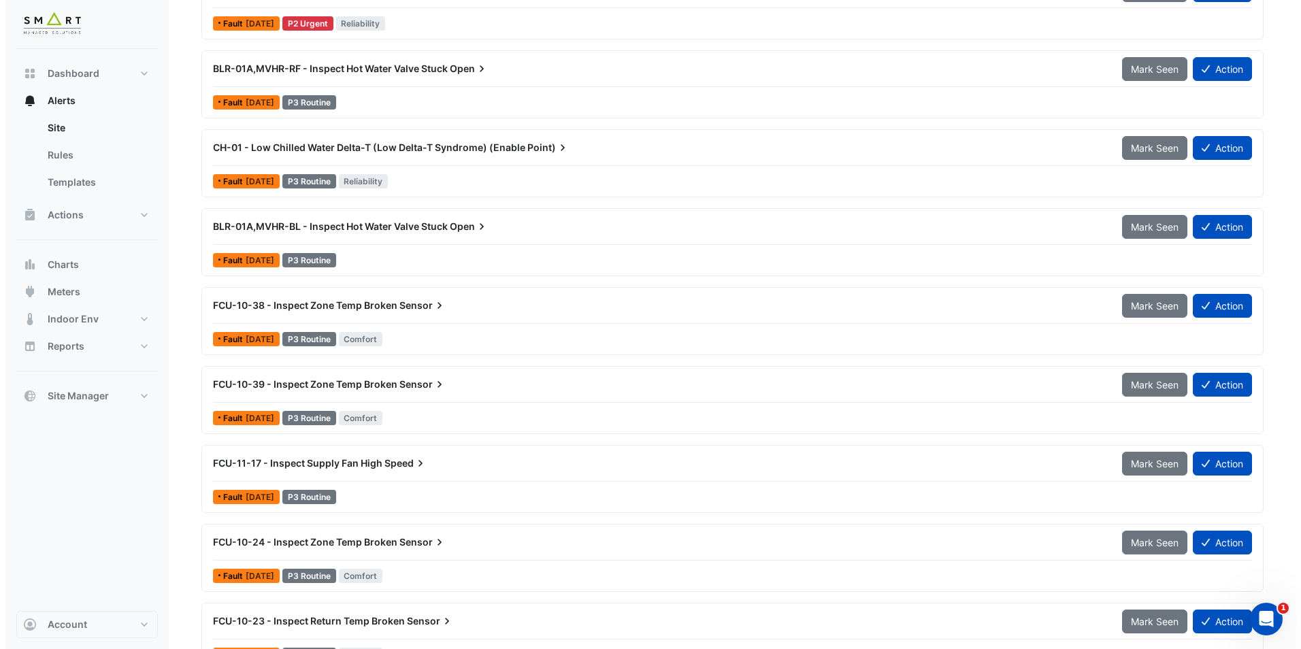
scroll to position [1733, 0]
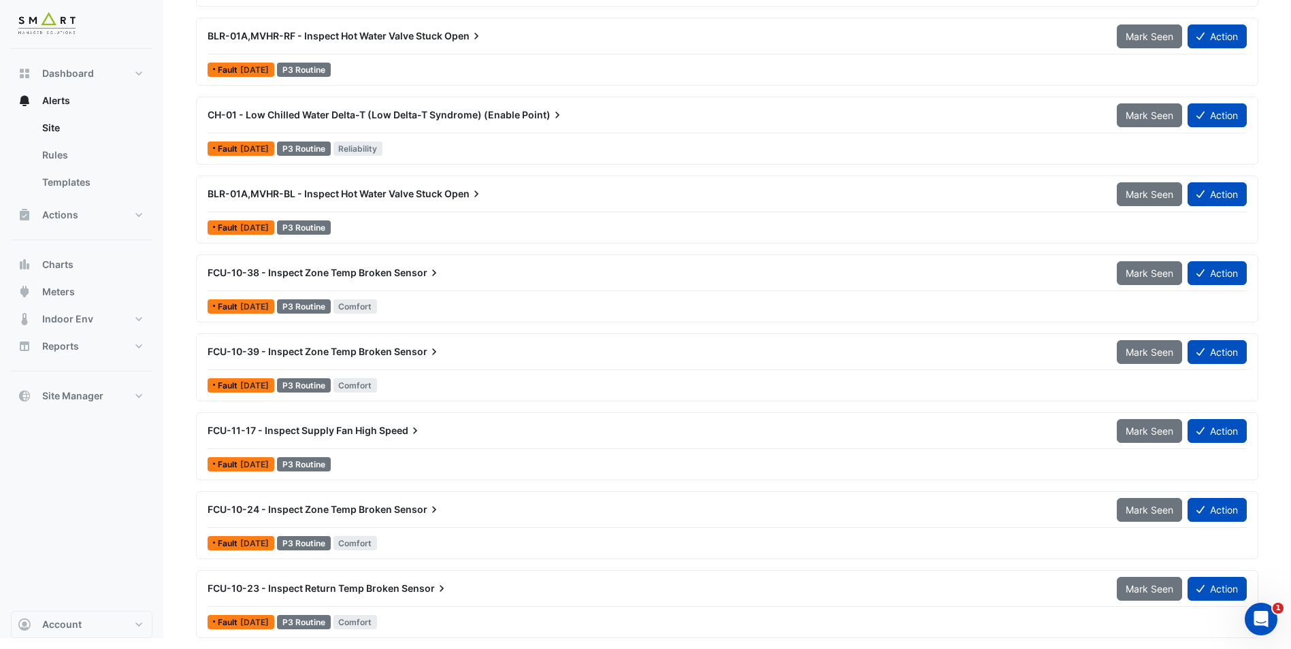
click at [342, 436] on div "FCU-11-17 - Inspect Supply Fan High Speed" at bounding box center [653, 431] width 893 height 14
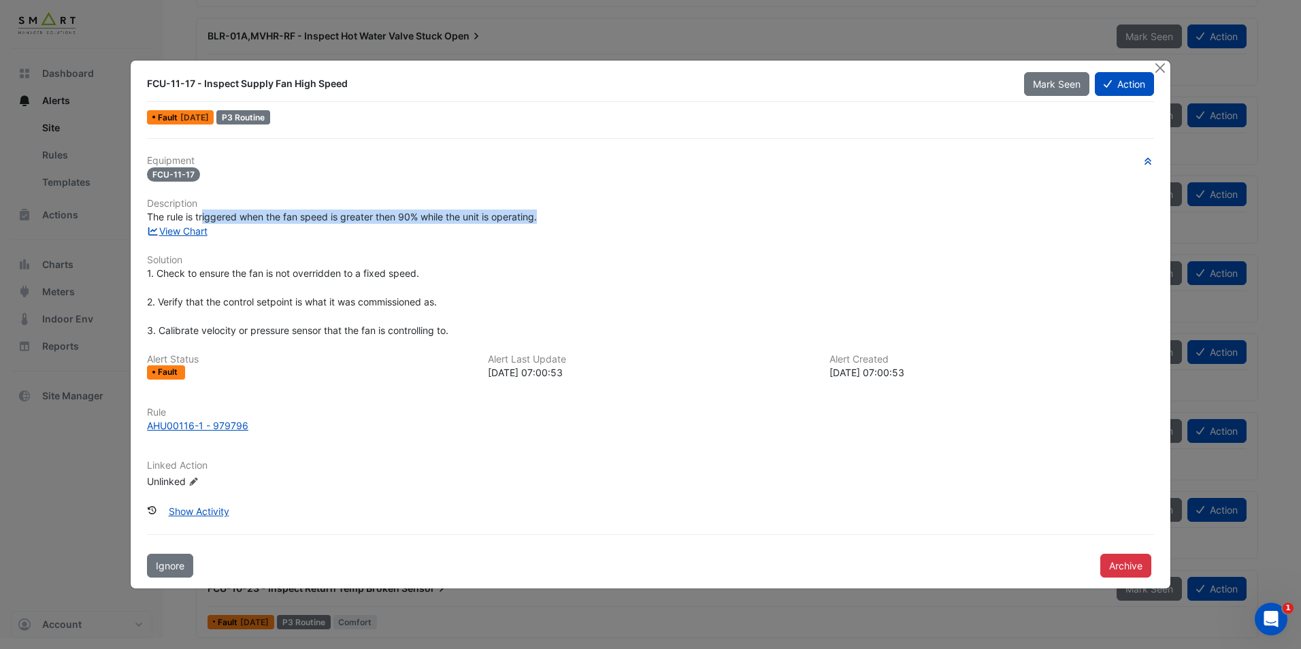
drag, startPoint x: 204, startPoint y: 215, endPoint x: 552, endPoint y: 215, distance: 347.6
click at [552, 215] on div "The rule is triggered when the fan speed is greater then 90% while the unit is …" at bounding box center [650, 217] width 1007 height 14
click at [191, 234] on link "View Chart" at bounding box center [177, 231] width 61 height 12
click at [1137, 82] on button "Action" at bounding box center [1124, 84] width 59 height 24
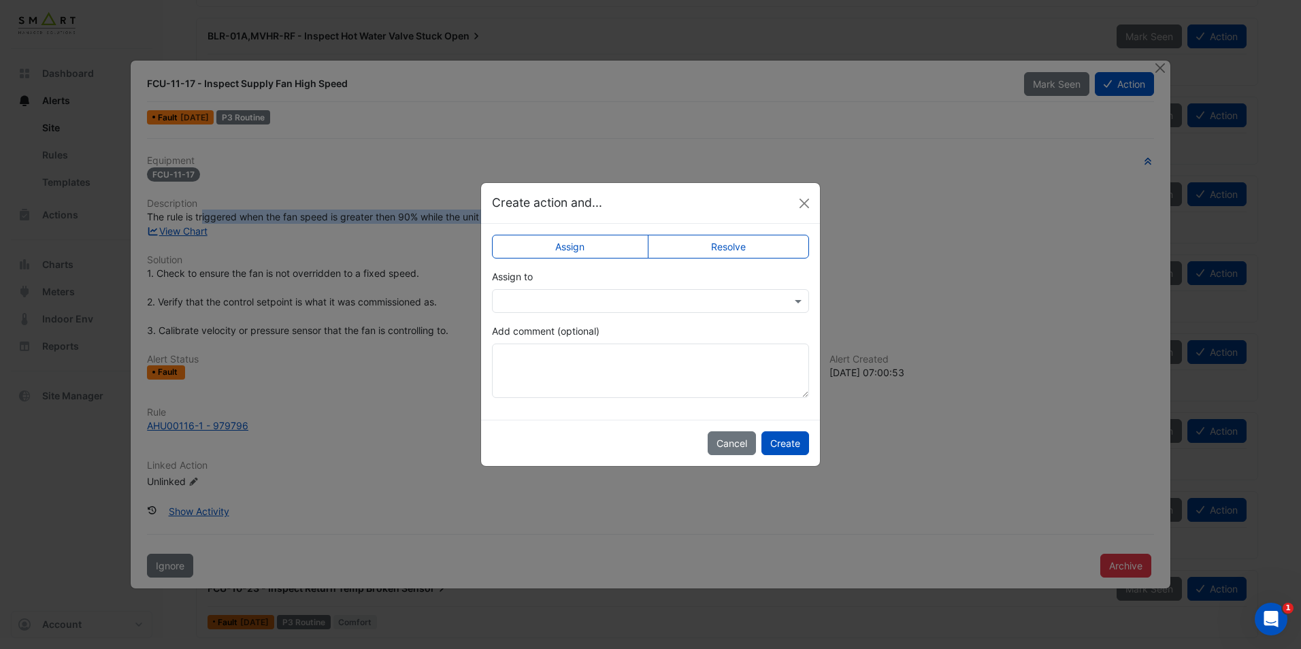
click at [687, 242] on label "Resolve" at bounding box center [729, 247] width 162 height 24
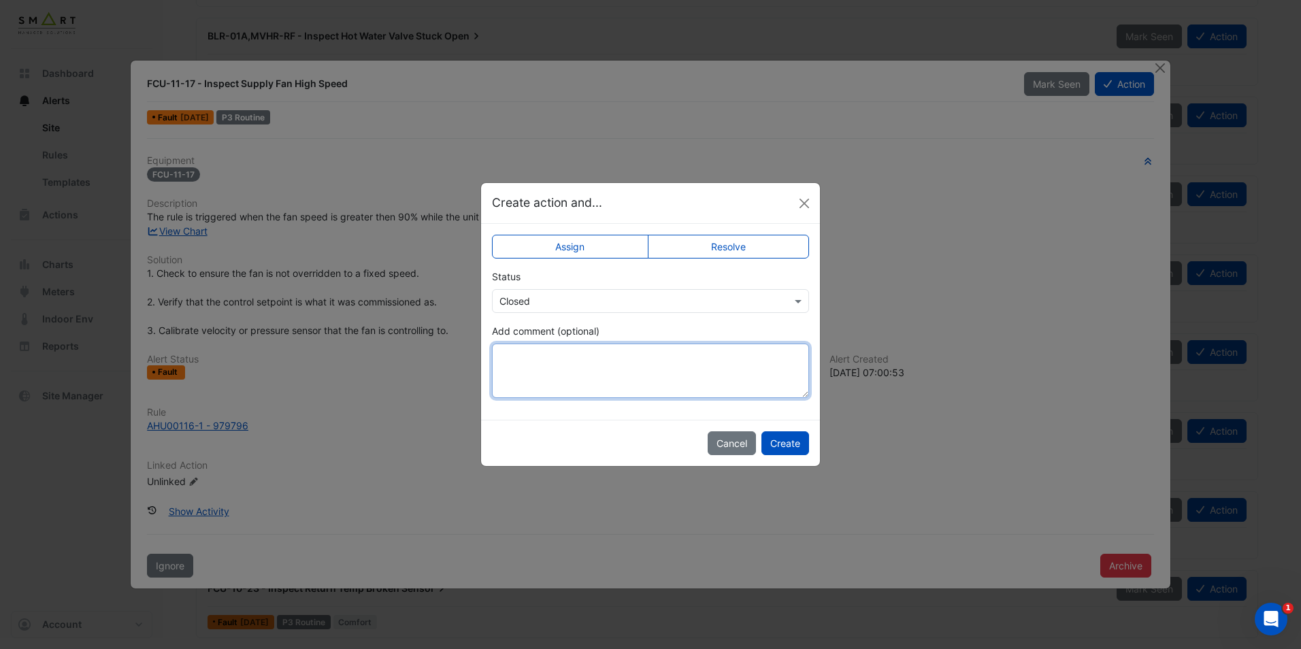
click at [582, 346] on textarea "Add comment (optional)" at bounding box center [650, 371] width 317 height 54
type textarea "**********"
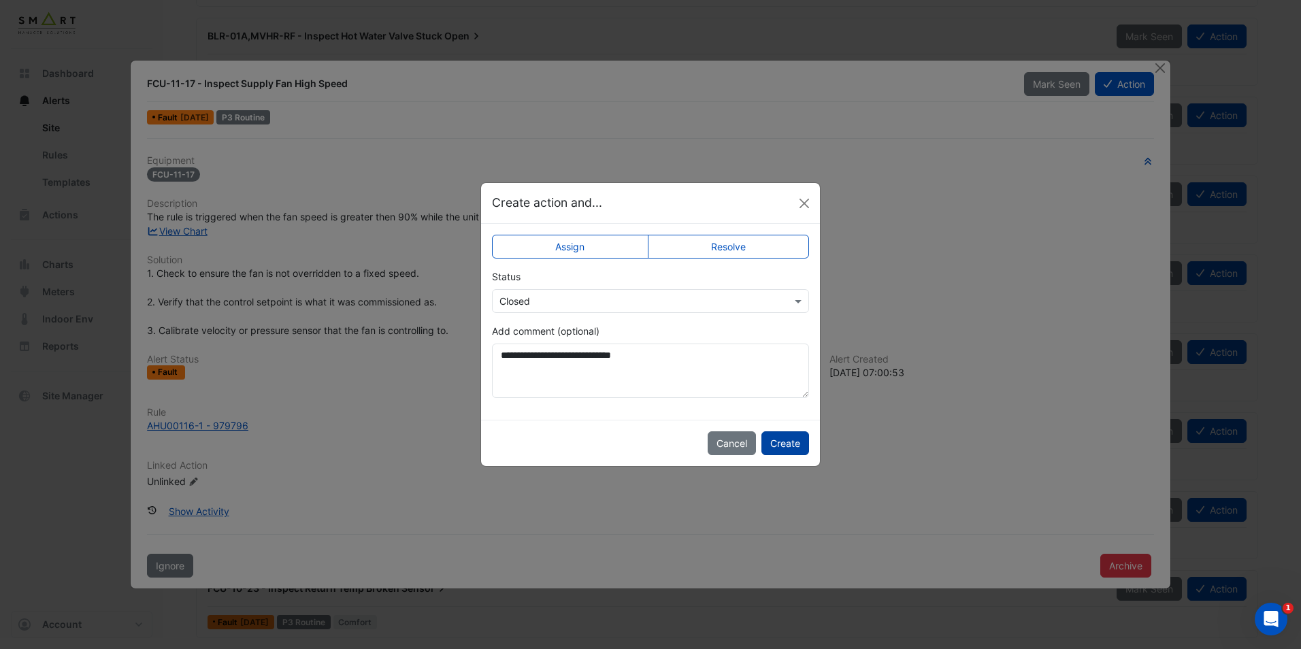
click at [793, 452] on button "Create" at bounding box center [785, 443] width 48 height 24
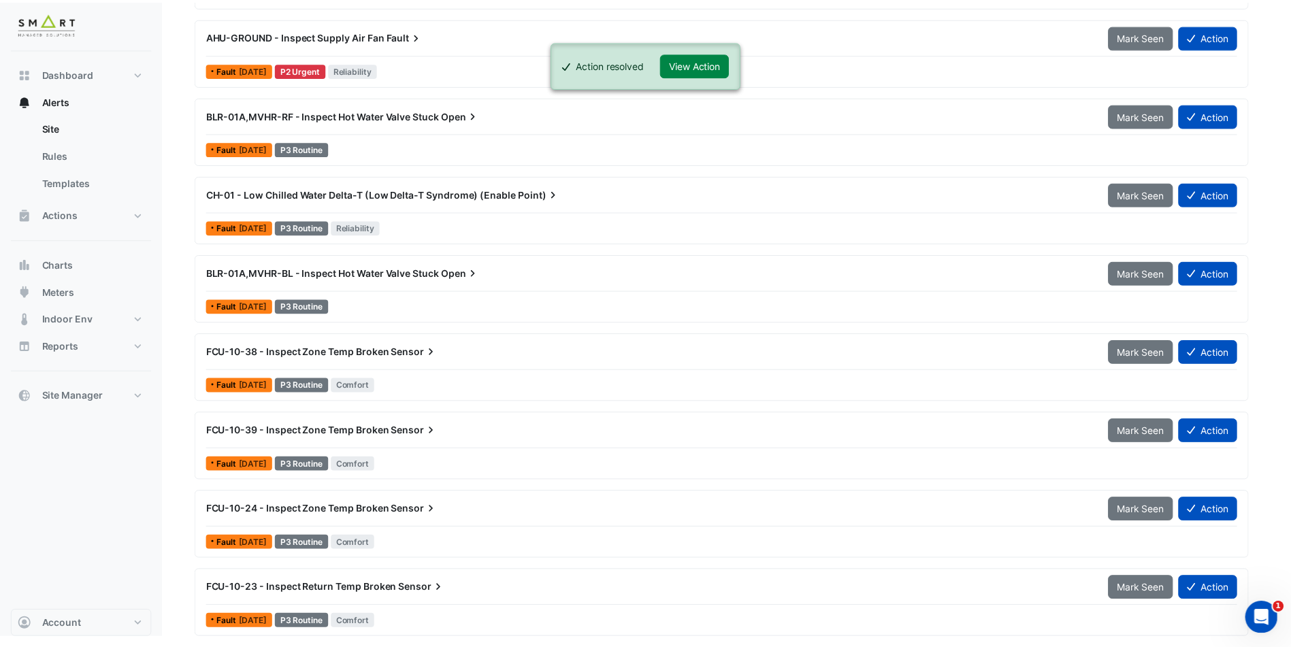
scroll to position [1654, 0]
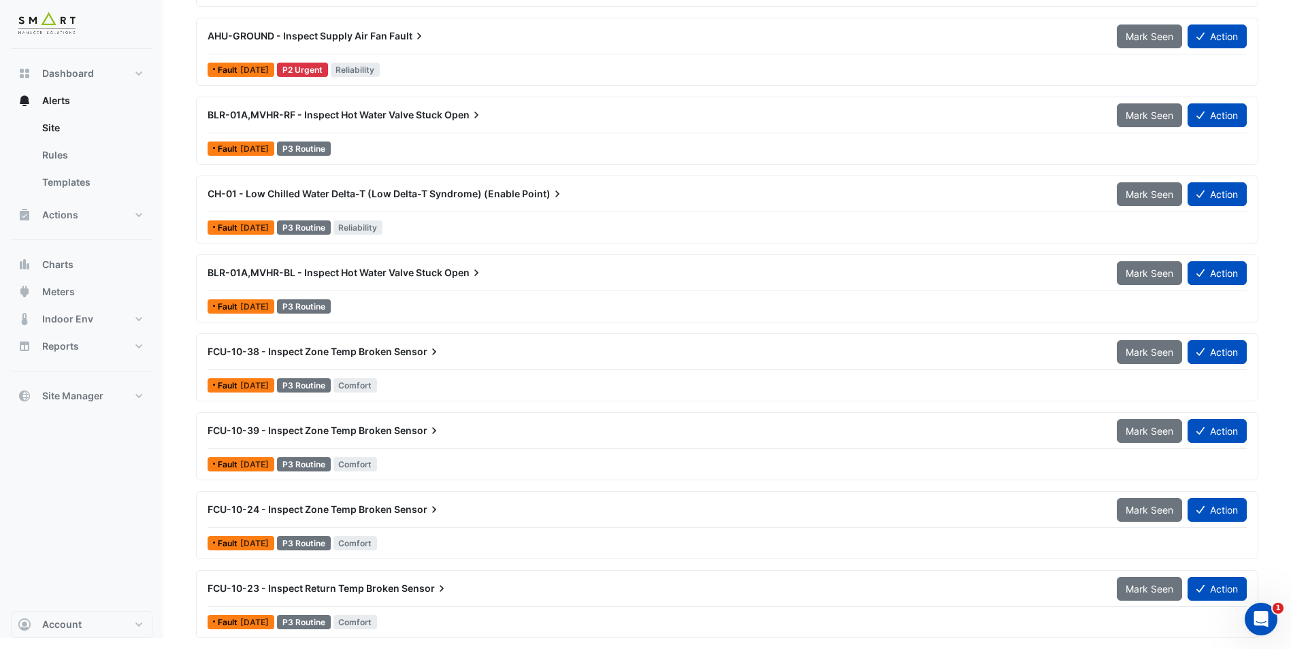
click at [385, 433] on span "FCU-10-39 - Inspect Zone Temp Broken" at bounding box center [299, 431] width 184 height 12
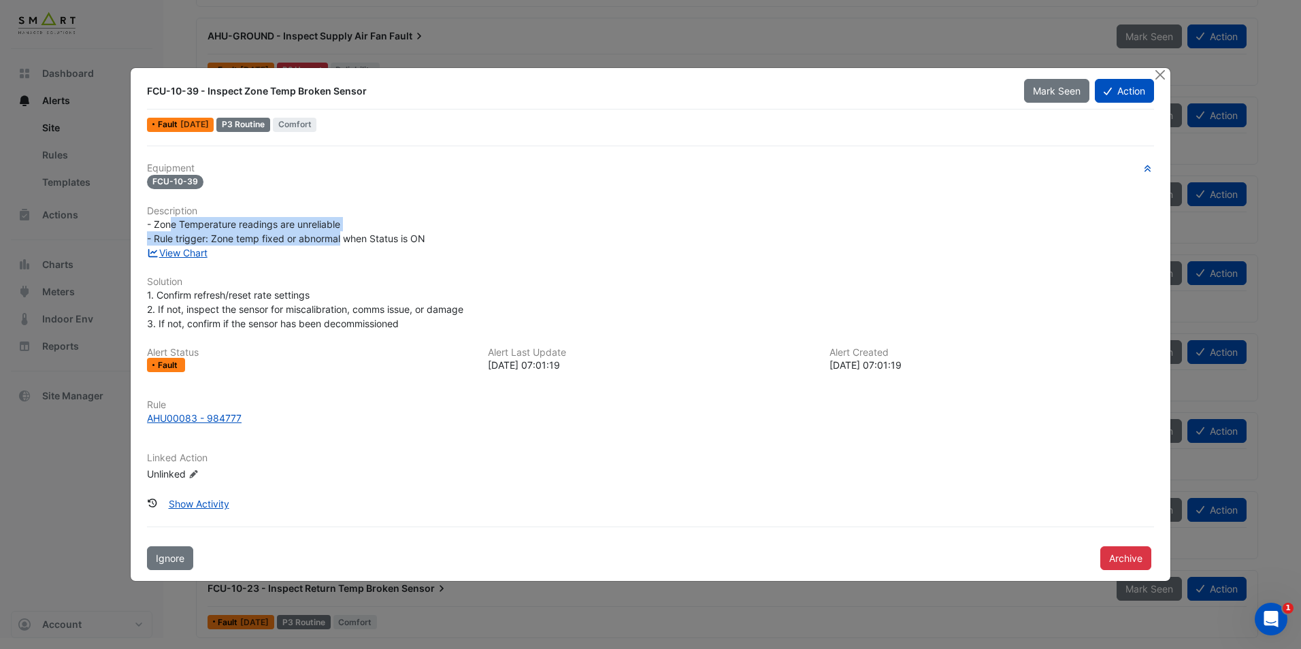
drag, startPoint x: 171, startPoint y: 229, endPoint x: 342, endPoint y: 233, distance: 170.1
click at [342, 233] on span "- Zone Temperature readings are unreliable - Rule trigger: Zone temp fixed or a…" at bounding box center [286, 231] width 278 height 26
click at [174, 254] on link "View Chart" at bounding box center [177, 253] width 61 height 12
click at [1163, 77] on button "Close" at bounding box center [1160, 75] width 14 height 14
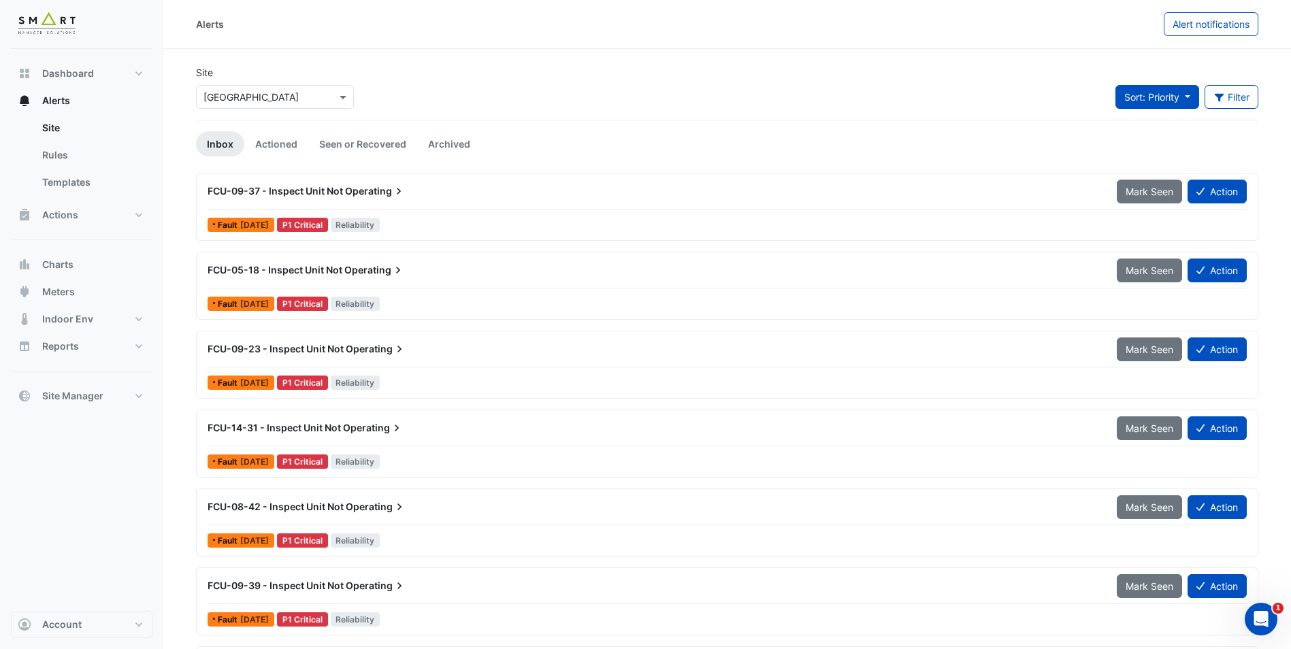
click at [1171, 95] on span "Sort: Priority" at bounding box center [1151, 97] width 55 height 12
click at [1235, 91] on button "Filter" at bounding box center [1231, 97] width 54 height 24
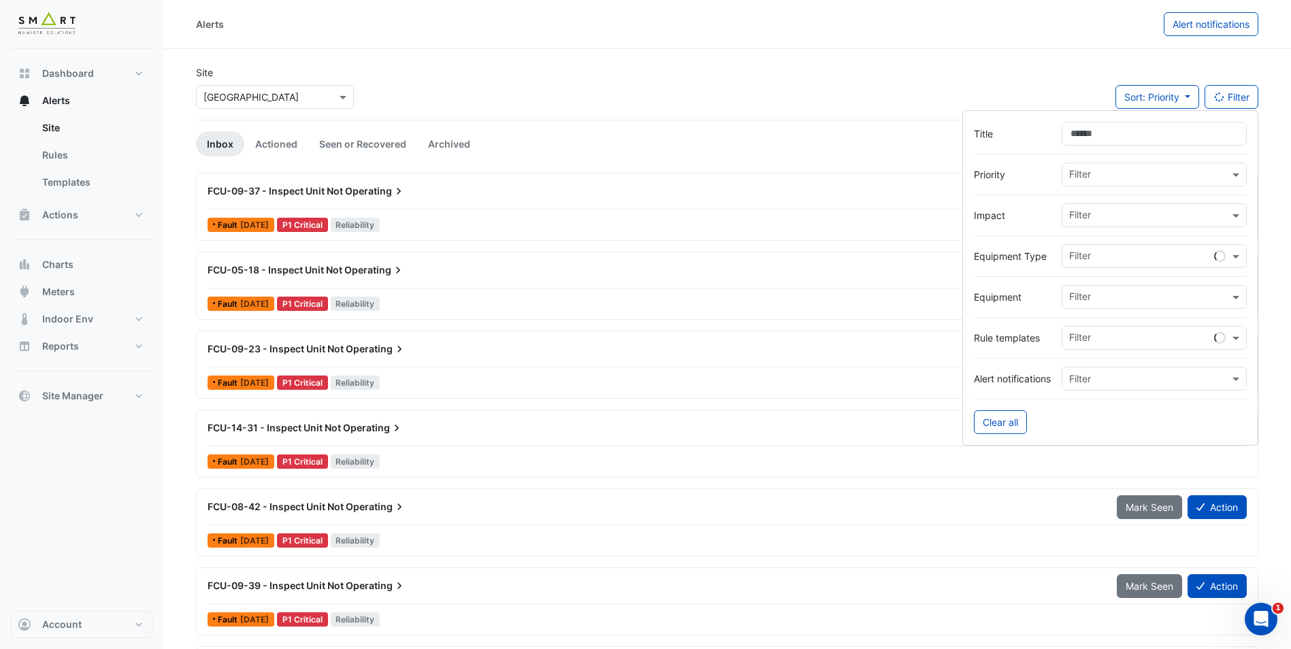
click at [1056, 75] on div "Site × Thames Tower Sort: Priority Priority Updated Filter" at bounding box center [727, 92] width 1078 height 54
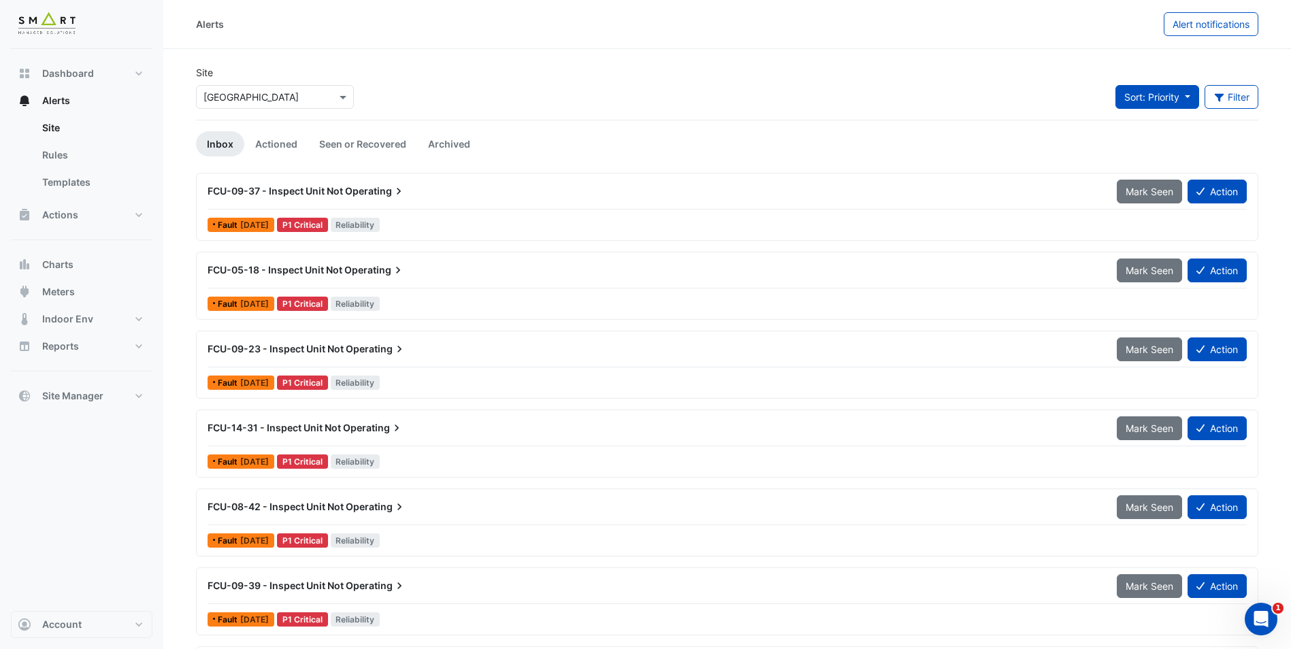
click at [1153, 103] on button "Sort: Priority" at bounding box center [1157, 97] width 84 height 24
click at [927, 91] on div "Site × Thames Tower Sort: Priority Filter Title Priority Filter Impact Filter E…" at bounding box center [727, 92] width 1078 height 54
click at [406, 143] on link "Seen or Recovered" at bounding box center [362, 143] width 109 height 25
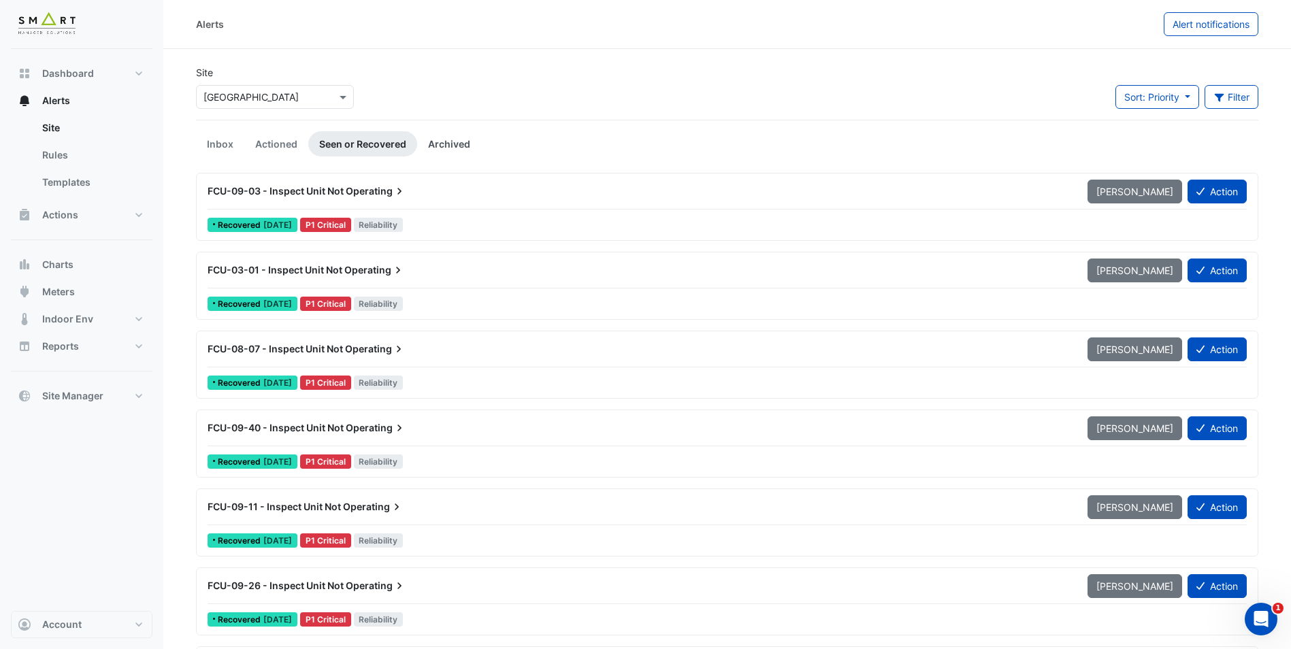
click at [458, 143] on link "Archived" at bounding box center [449, 143] width 64 height 25
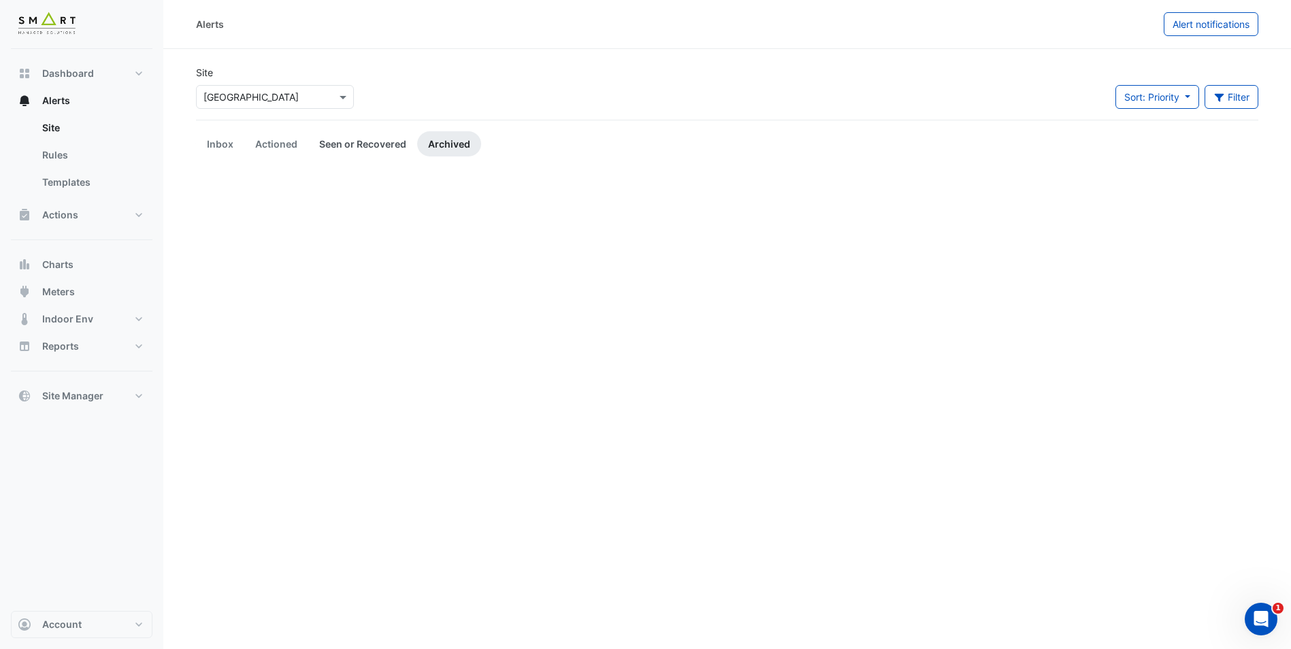
click at [397, 143] on link "Seen or Recovered" at bounding box center [362, 143] width 109 height 25
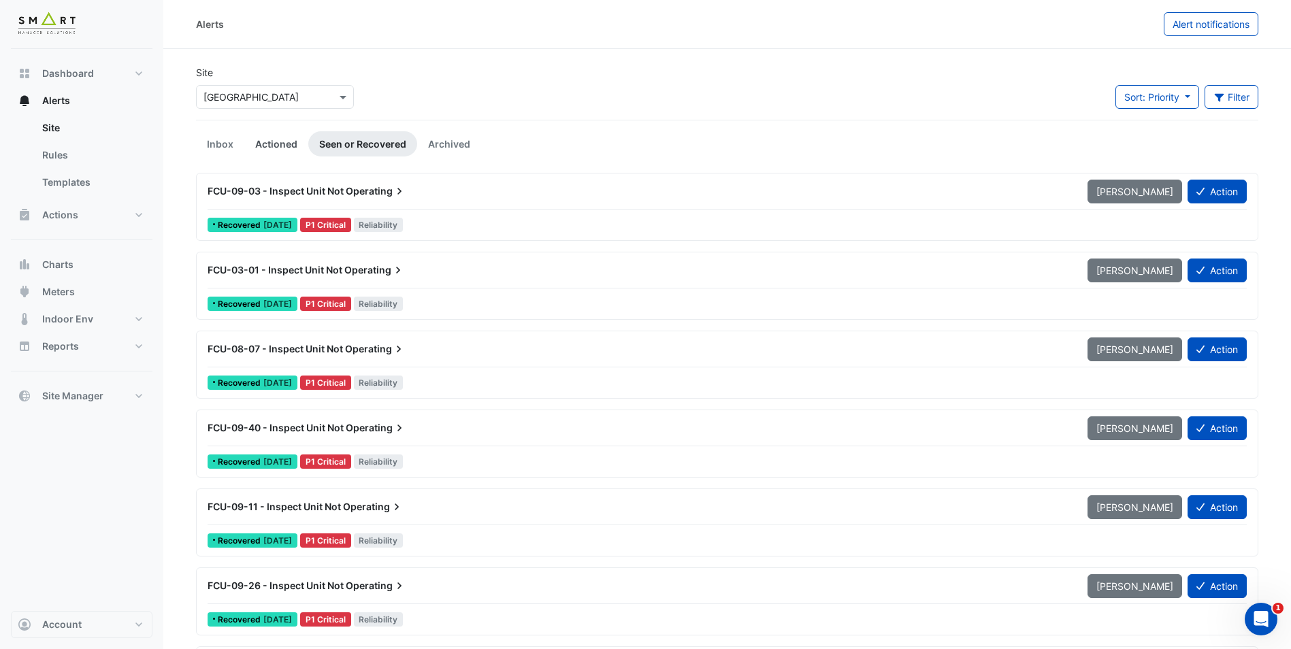
click at [283, 141] on link "Actioned" at bounding box center [276, 143] width 64 height 25
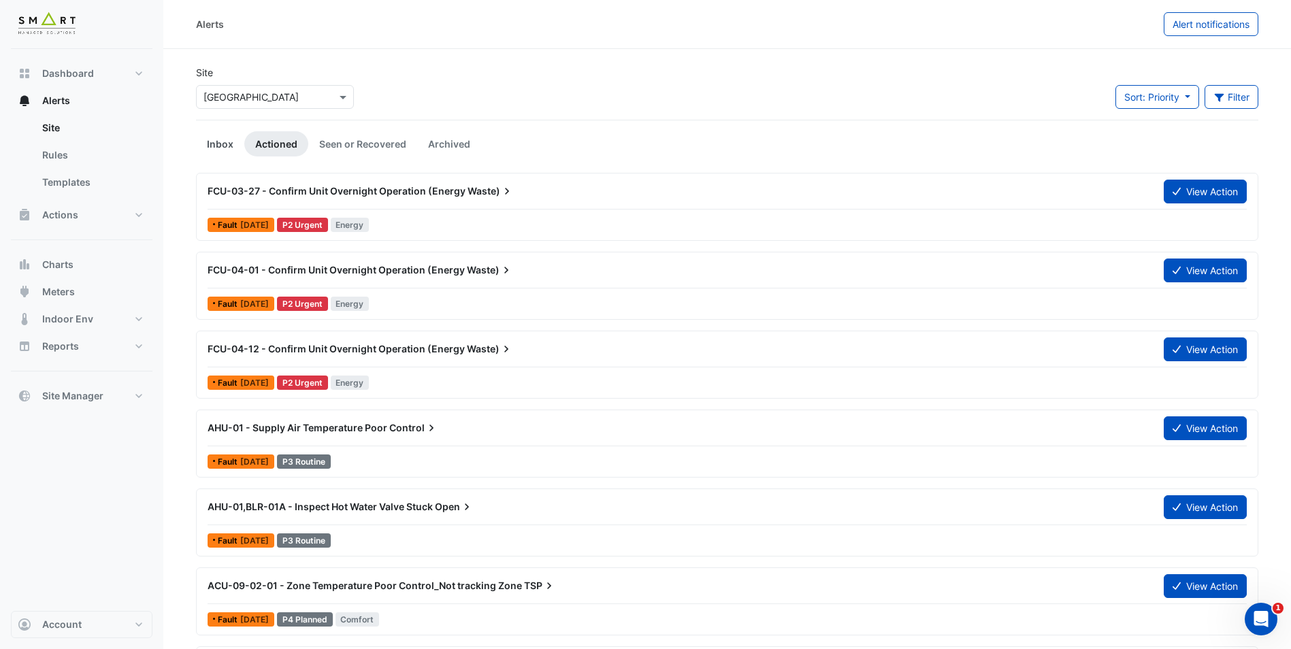
click at [211, 142] on link "Inbox" at bounding box center [220, 143] width 48 height 25
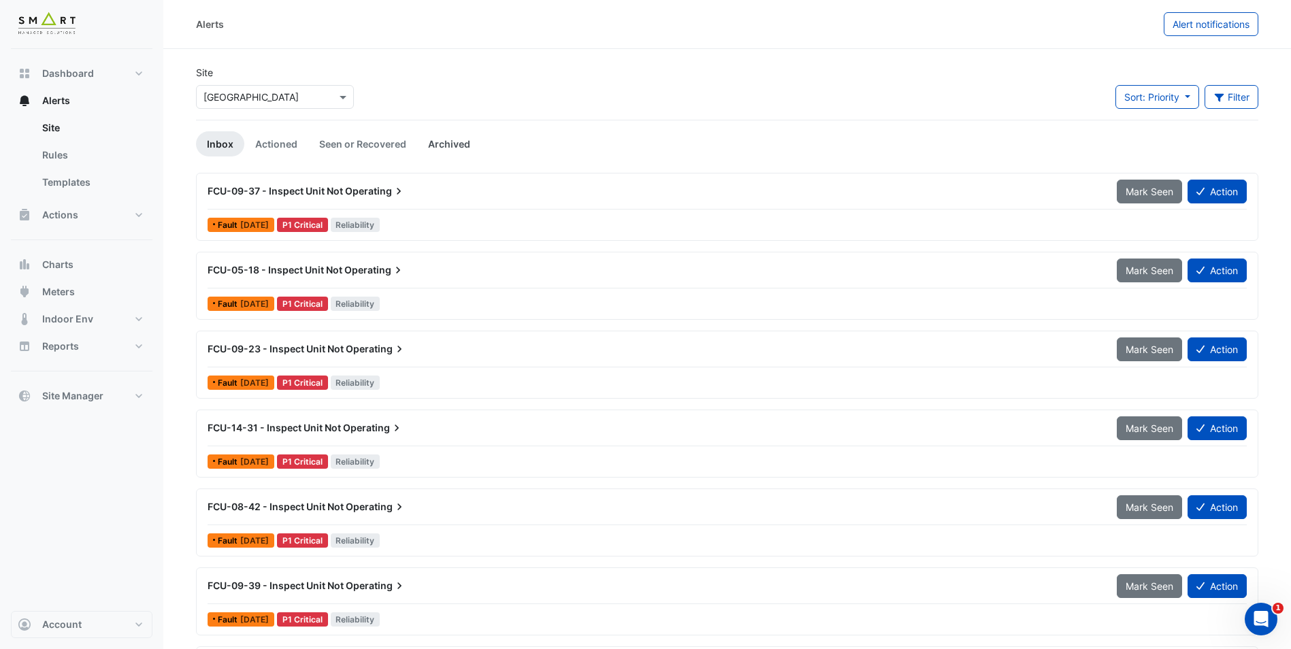
click at [452, 144] on link "Archived" at bounding box center [449, 143] width 64 height 25
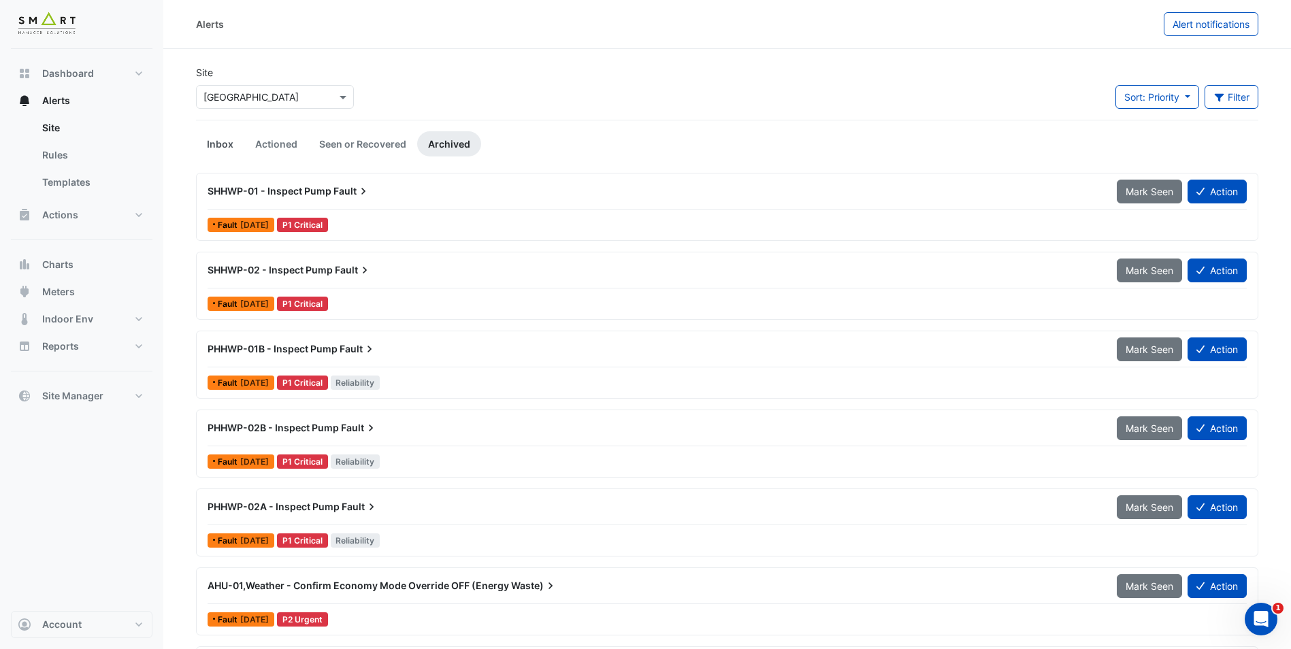
click at [210, 143] on link "Inbox" at bounding box center [220, 143] width 48 height 25
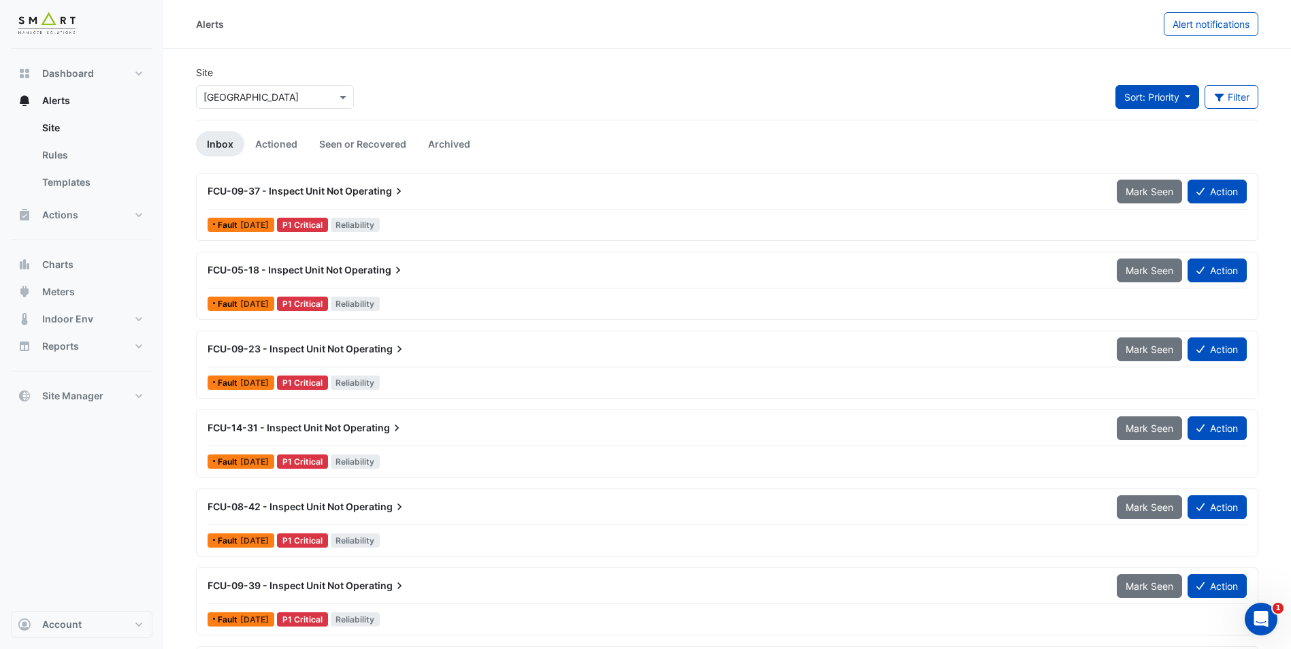
click at [1161, 101] on span "Sort: Priority" at bounding box center [1151, 97] width 55 height 12
click at [1249, 102] on button "Filter" at bounding box center [1231, 97] width 54 height 24
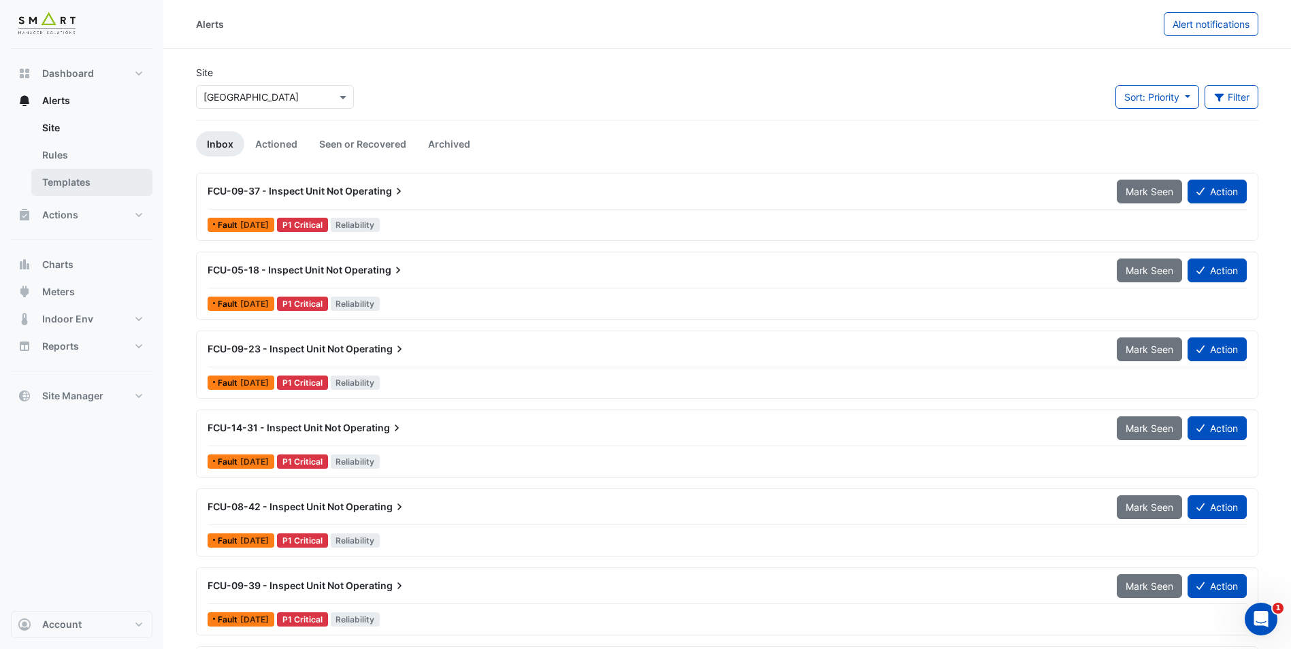
click at [86, 178] on link "Templates" at bounding box center [91, 182] width 121 height 27
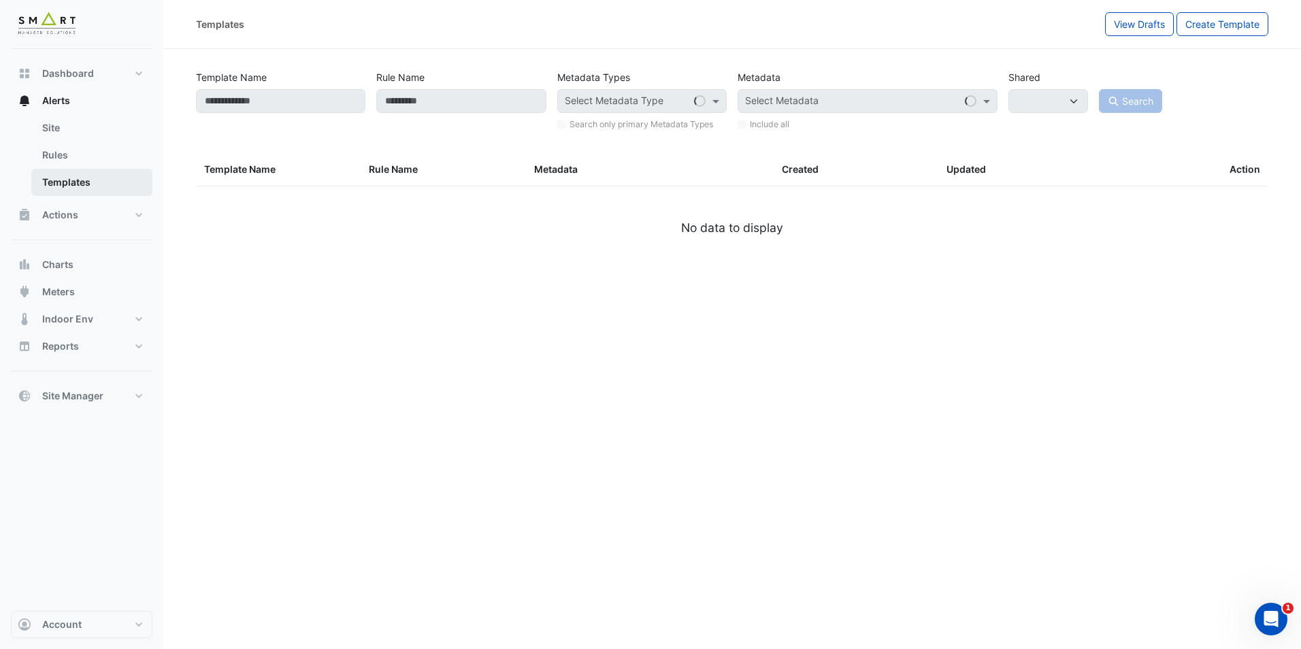
select select
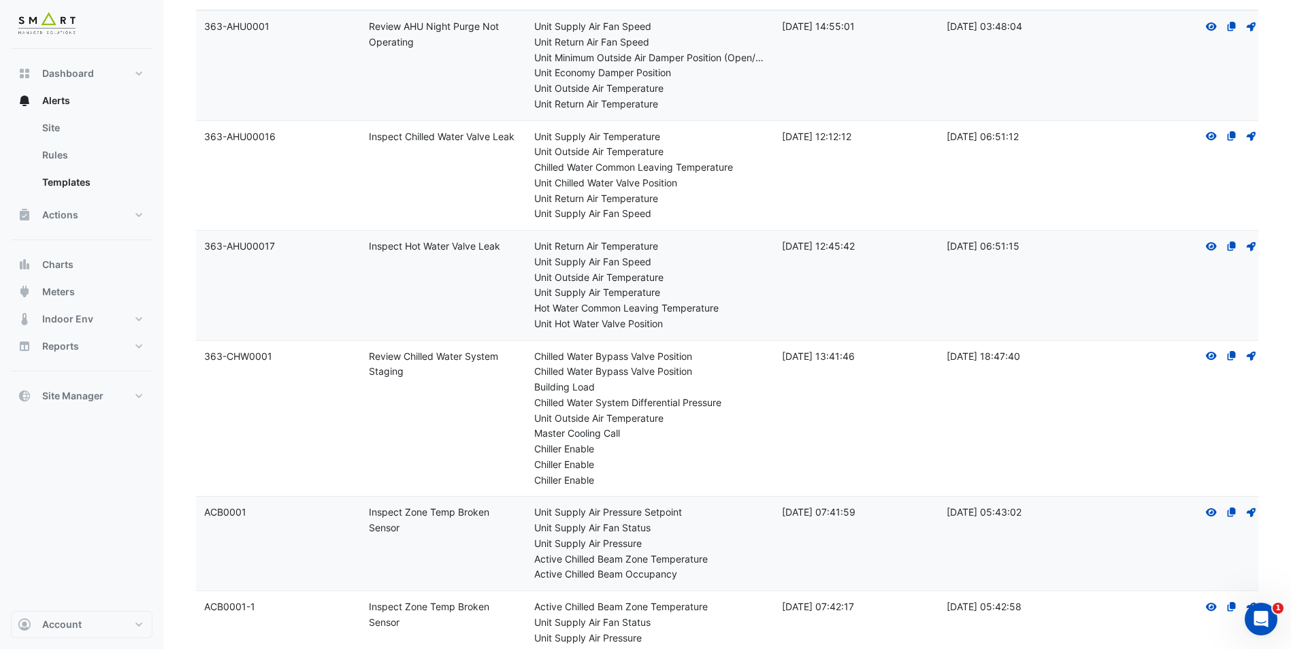
scroll to position [20, 0]
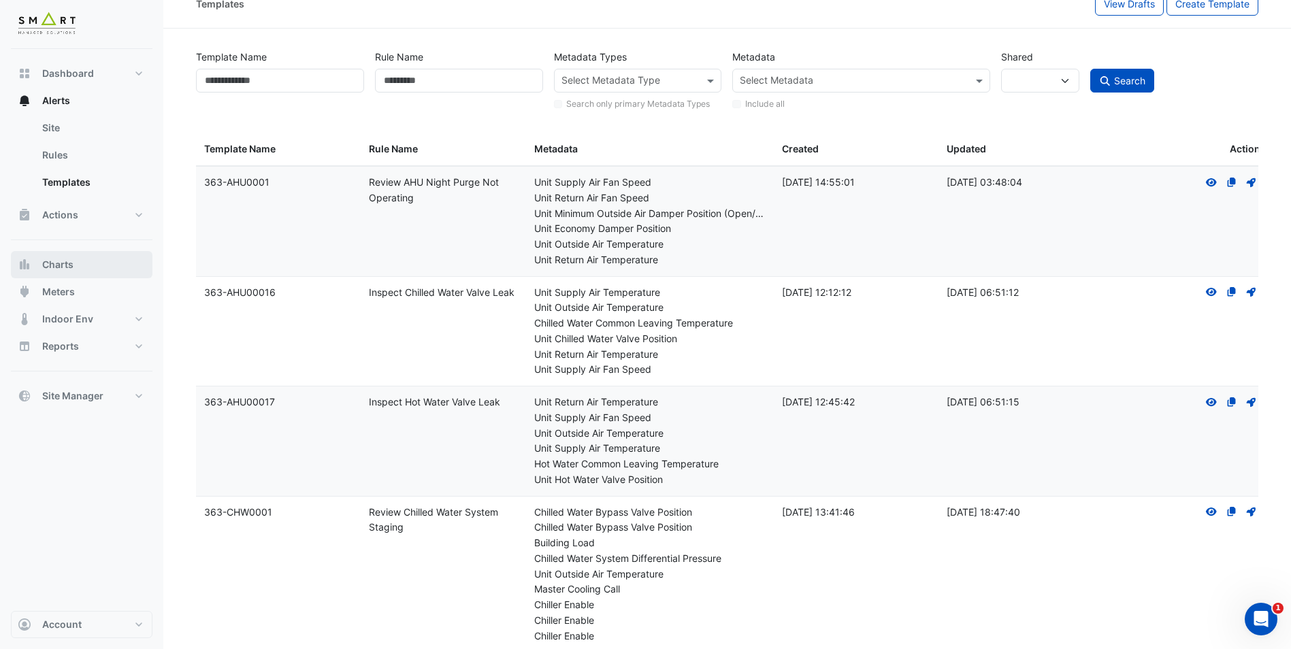
click at [74, 269] on button "Charts" at bounding box center [82, 264] width 142 height 27
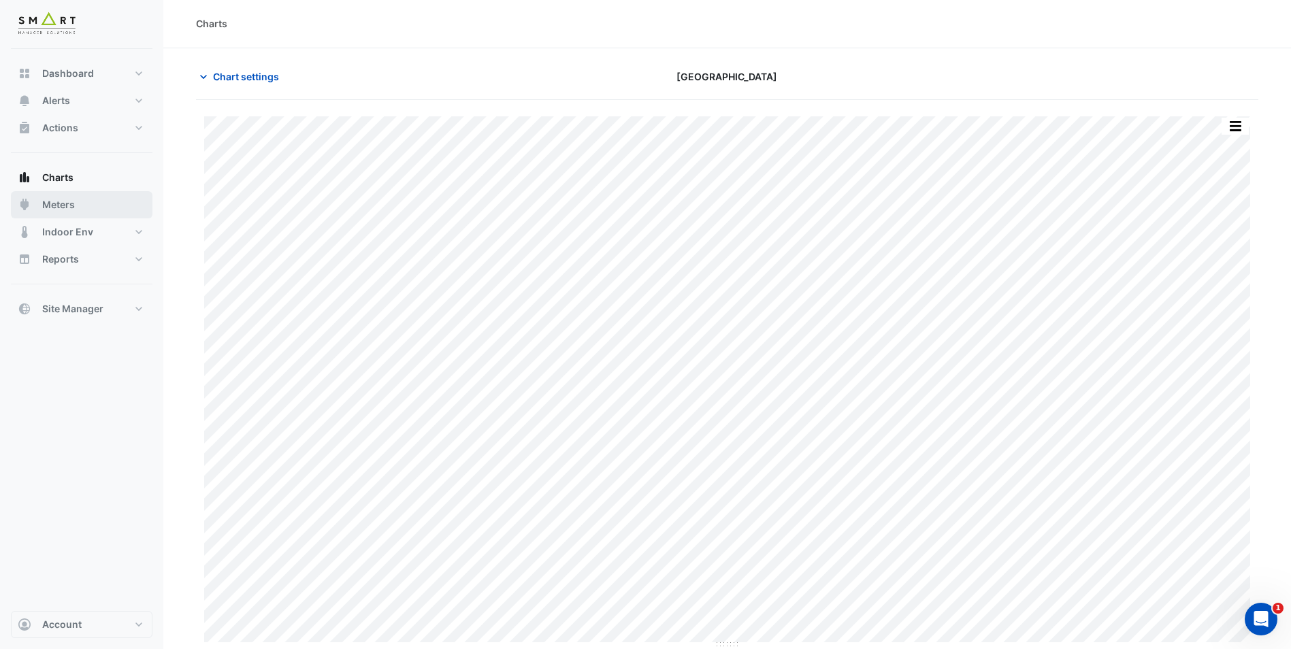
type input "**********"
click at [217, 76] on span "Chart settings" at bounding box center [246, 76] width 66 height 14
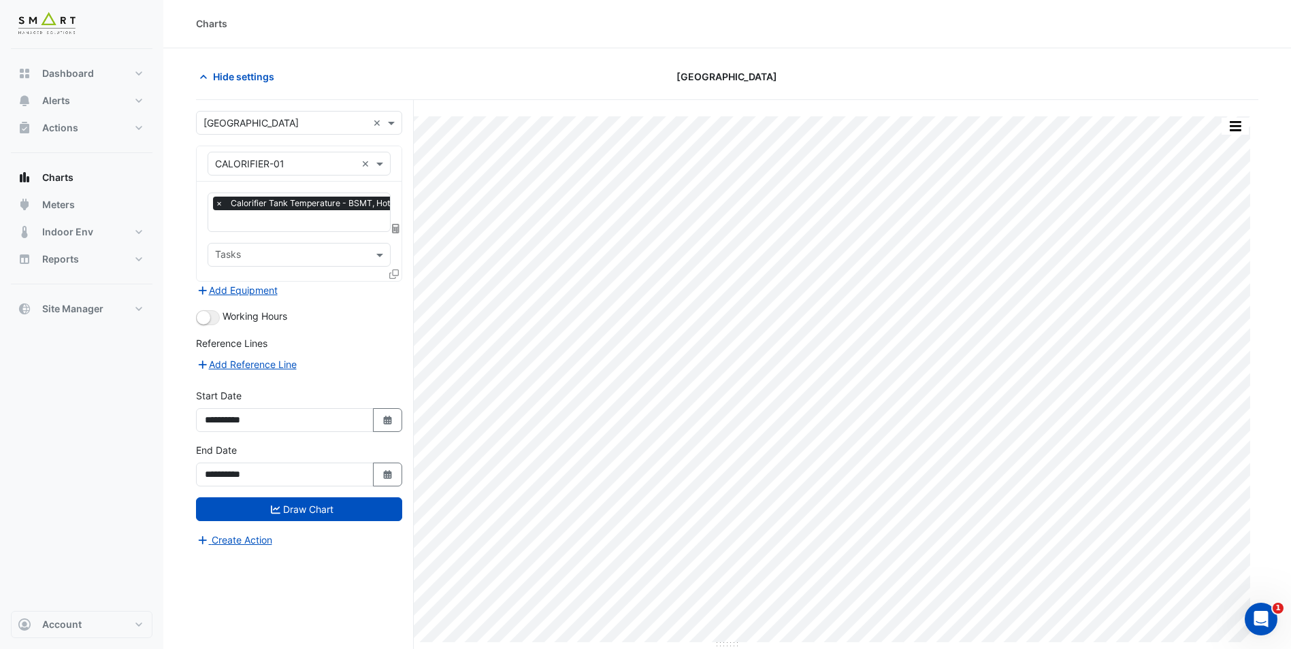
click at [310, 165] on input "text" at bounding box center [285, 164] width 141 height 14
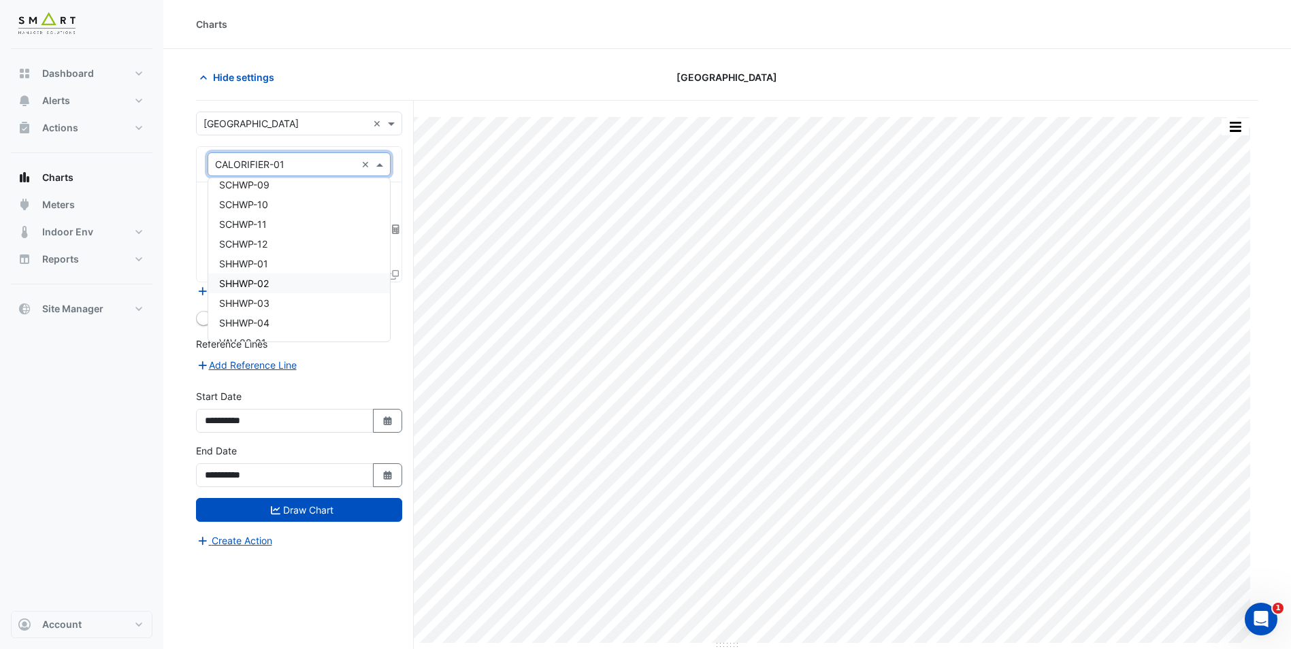
scroll to position [11855, 0]
click at [383, 171] on div "× CALORIFIER-01 ×" at bounding box center [298, 164] width 183 height 24
click at [386, 171] on span at bounding box center [381, 164] width 17 height 14
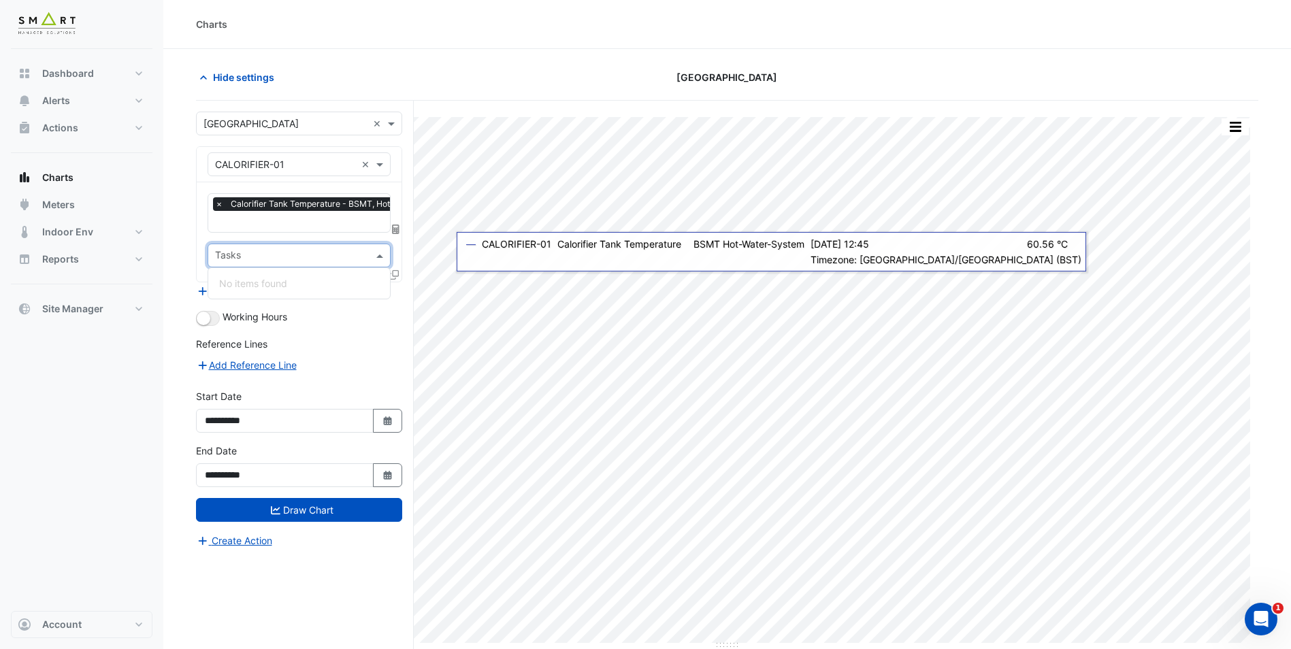
click at [267, 256] on input "text" at bounding box center [291, 257] width 152 height 14
click at [284, 246] on div "Tasks" at bounding box center [287, 255] width 159 height 21
click at [377, 252] on span at bounding box center [381, 255] width 17 height 14
click at [269, 293] on button "Add Equipment" at bounding box center [237, 291] width 82 height 16
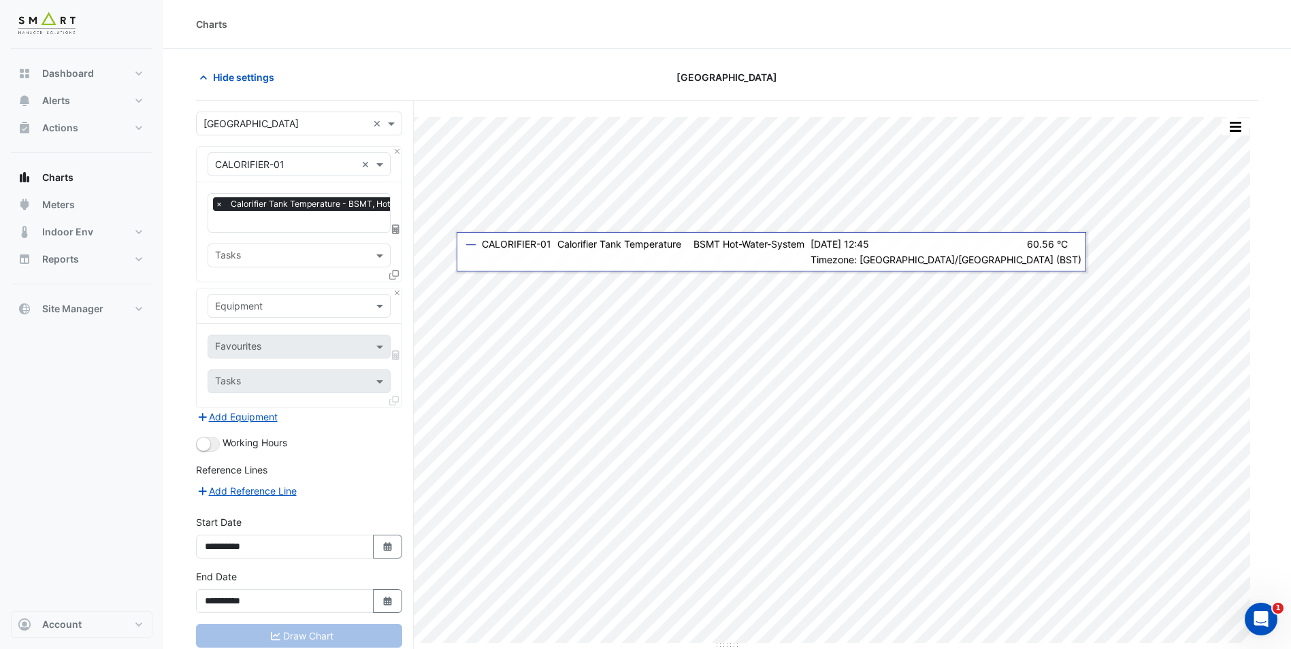
click at [303, 305] on input "text" at bounding box center [285, 306] width 141 height 14
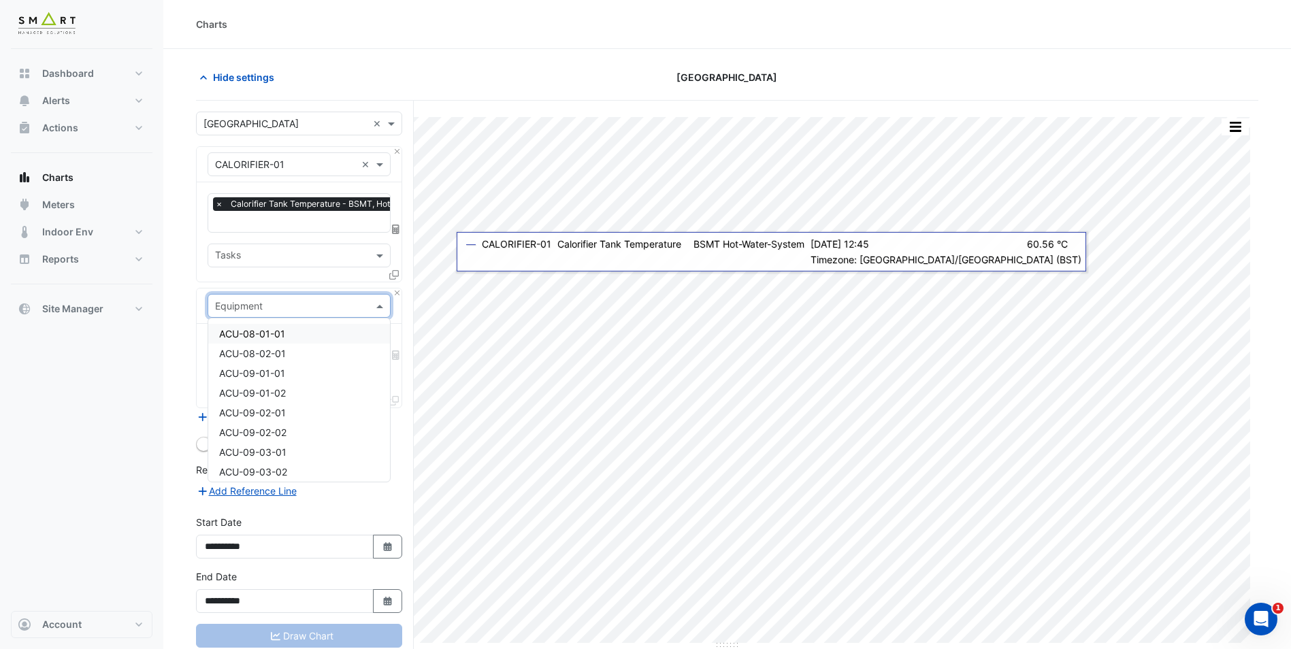
click at [346, 296] on div "Equipment" at bounding box center [298, 306] width 183 height 24
click at [321, 388] on div "CALORIFIER-02" at bounding box center [299, 388] width 182 height 20
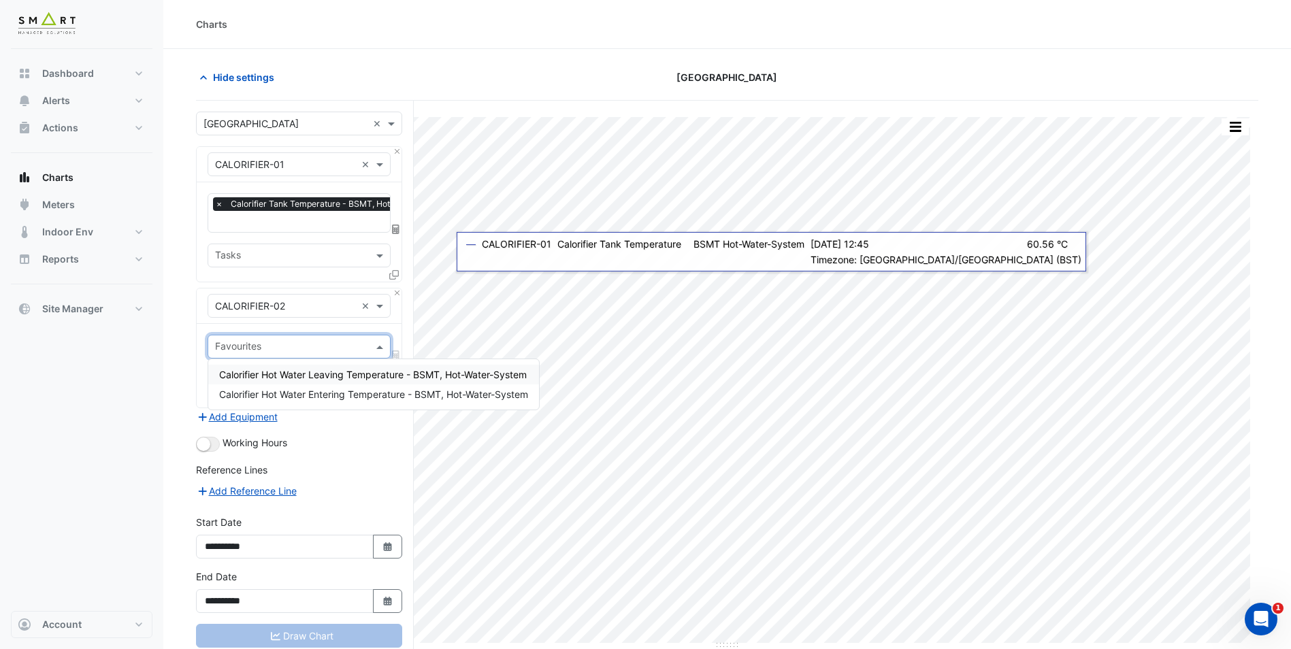
click at [328, 342] on input "text" at bounding box center [291, 348] width 152 height 14
click at [315, 376] on span "Calorifier Hot Water Leaving Temperature - BSMT, Hot-Water-System" at bounding box center [372, 375] width 307 height 12
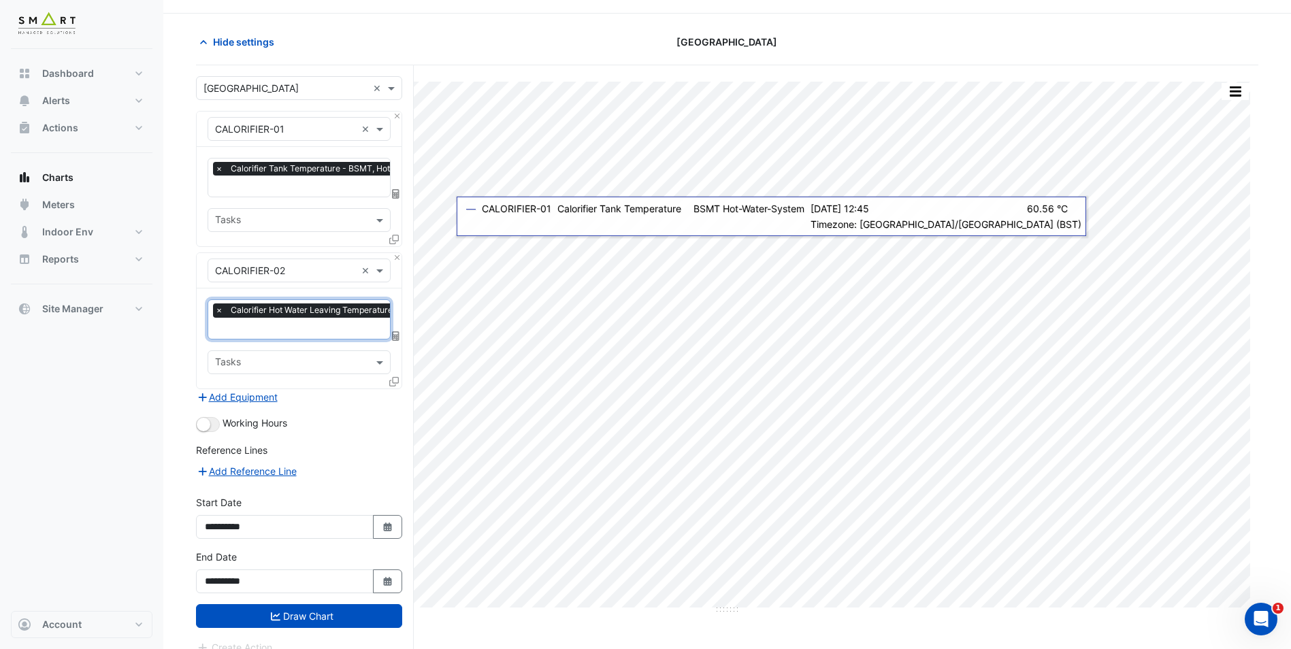
scroll to position [52, 0]
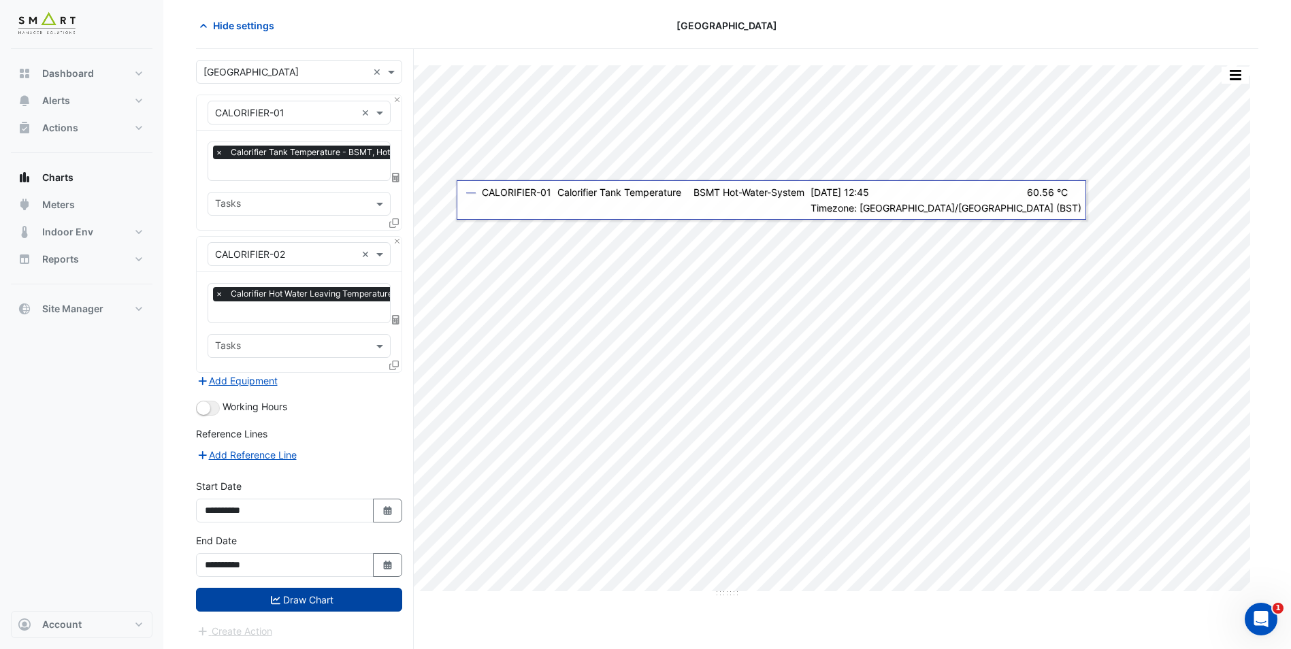
click at [278, 594] on fa-icon "submit" at bounding box center [276, 600] width 10 height 12
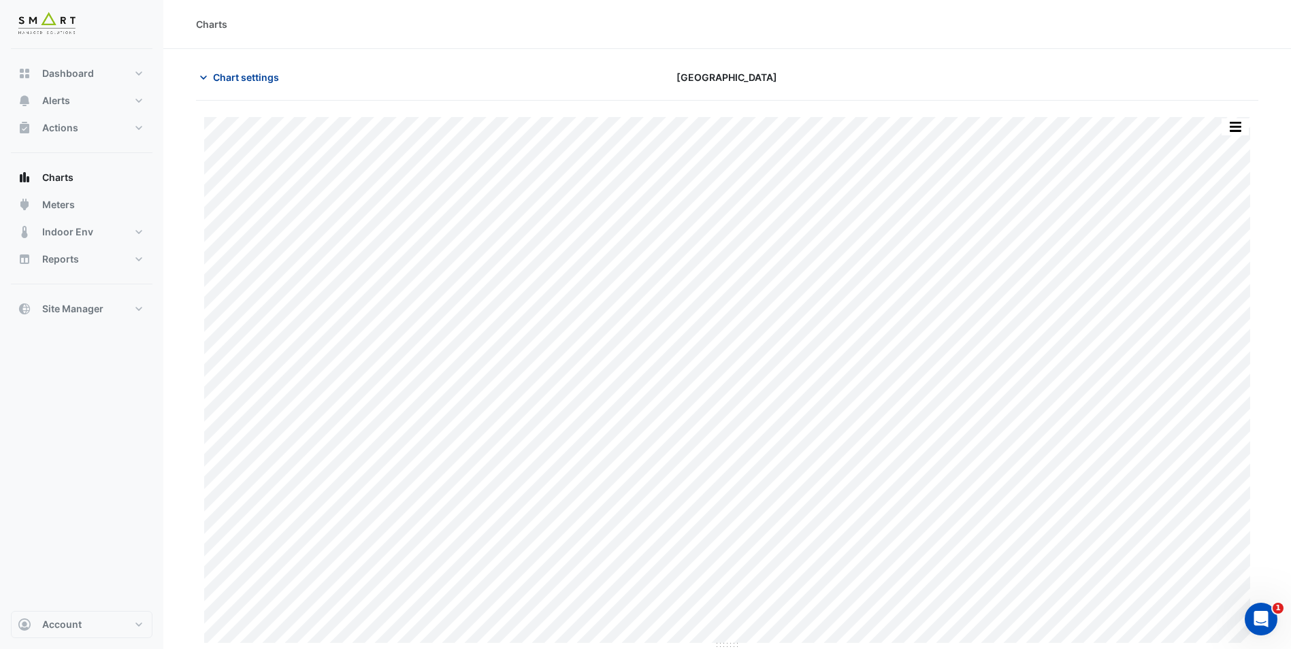
click at [257, 84] on span "Chart settings" at bounding box center [246, 77] width 66 height 14
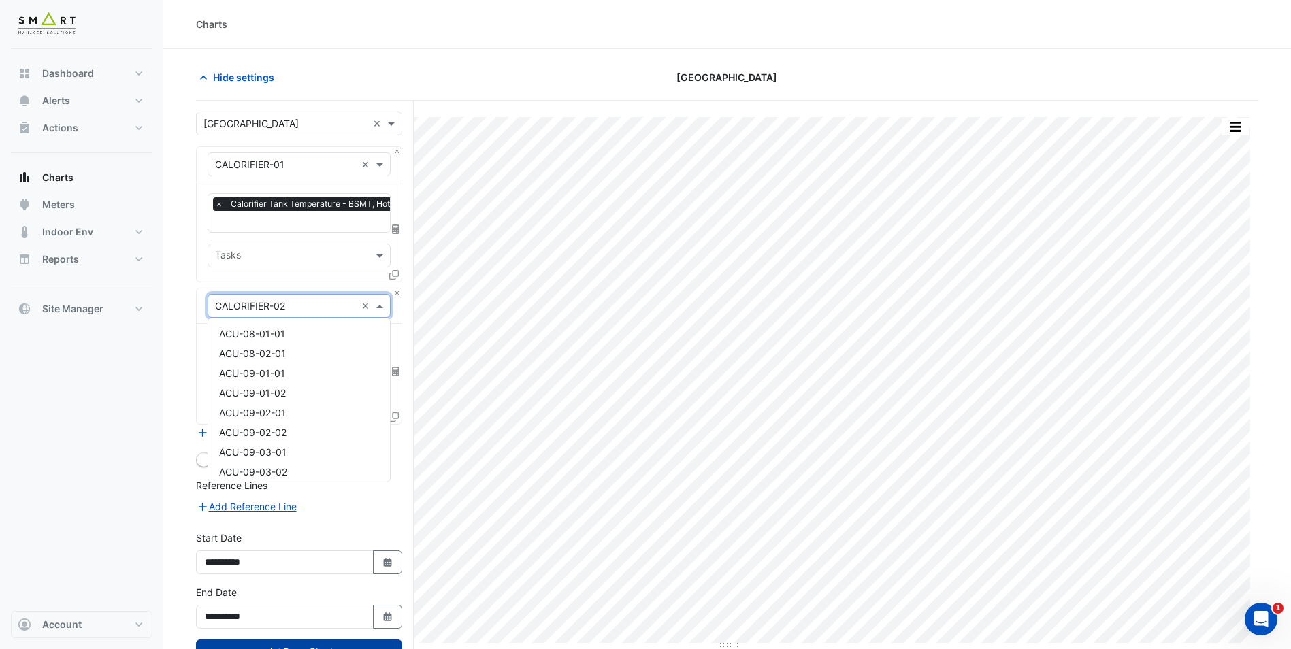
click at [316, 305] on input "text" at bounding box center [285, 306] width 141 height 14
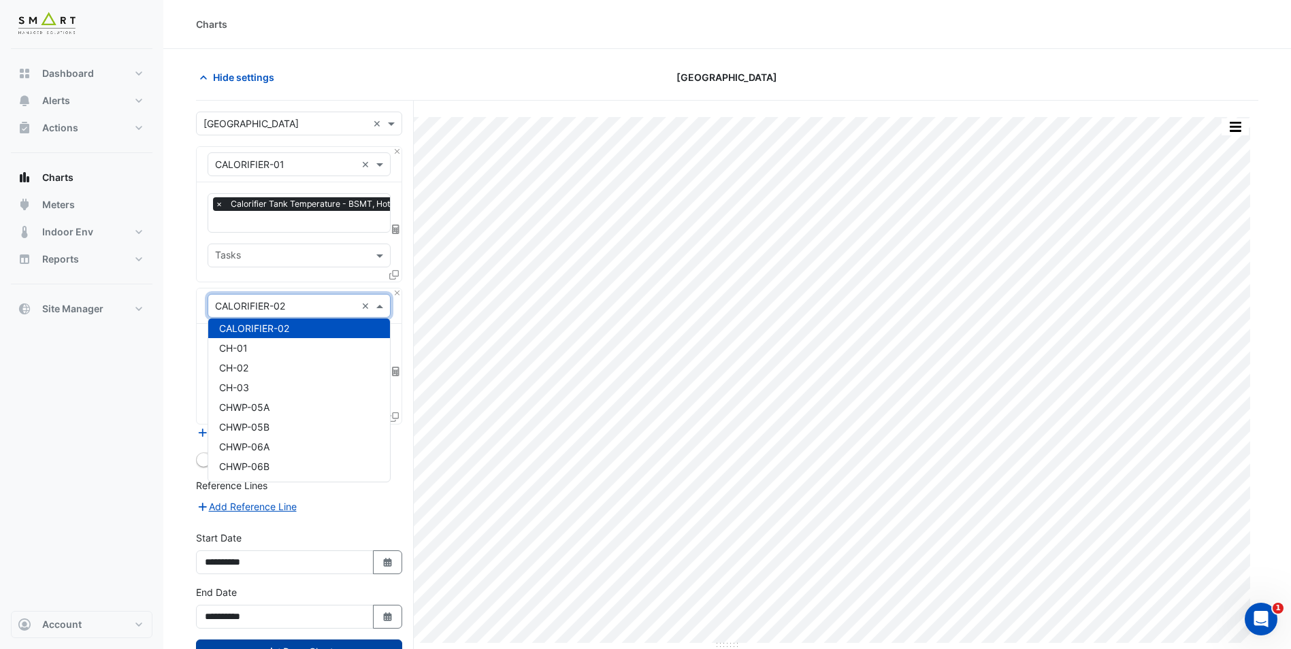
click at [316, 305] on input "text" at bounding box center [285, 306] width 141 height 14
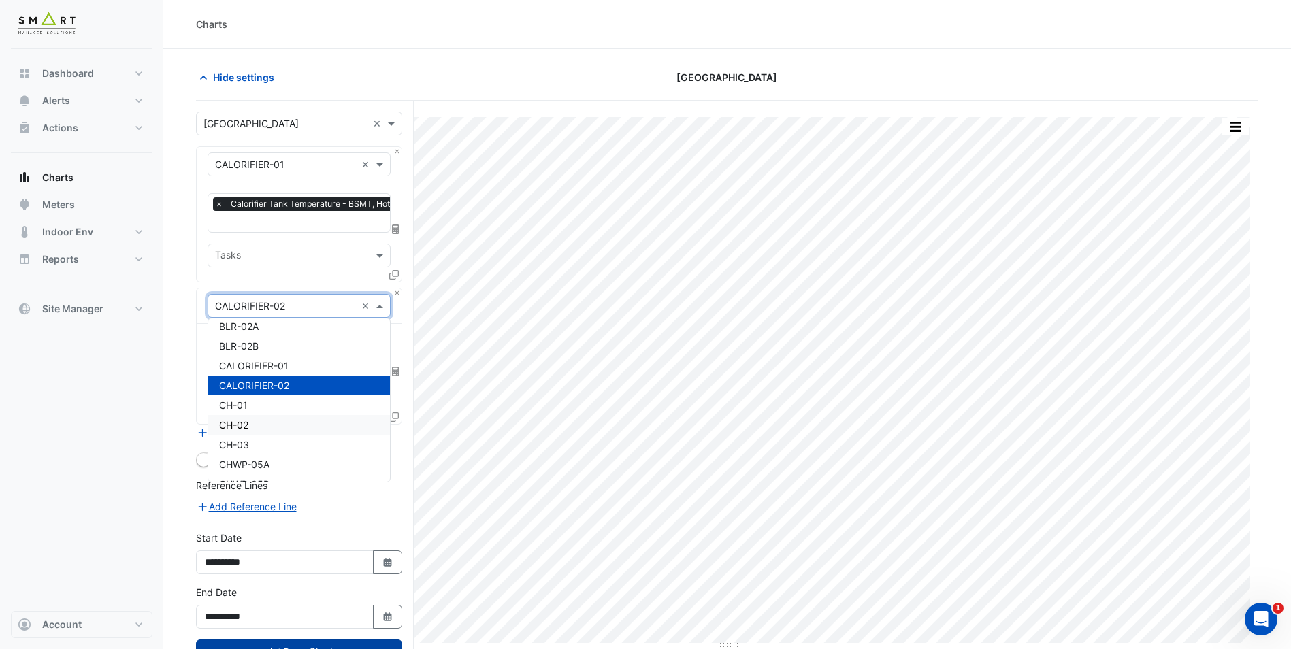
scroll to position [332, 0]
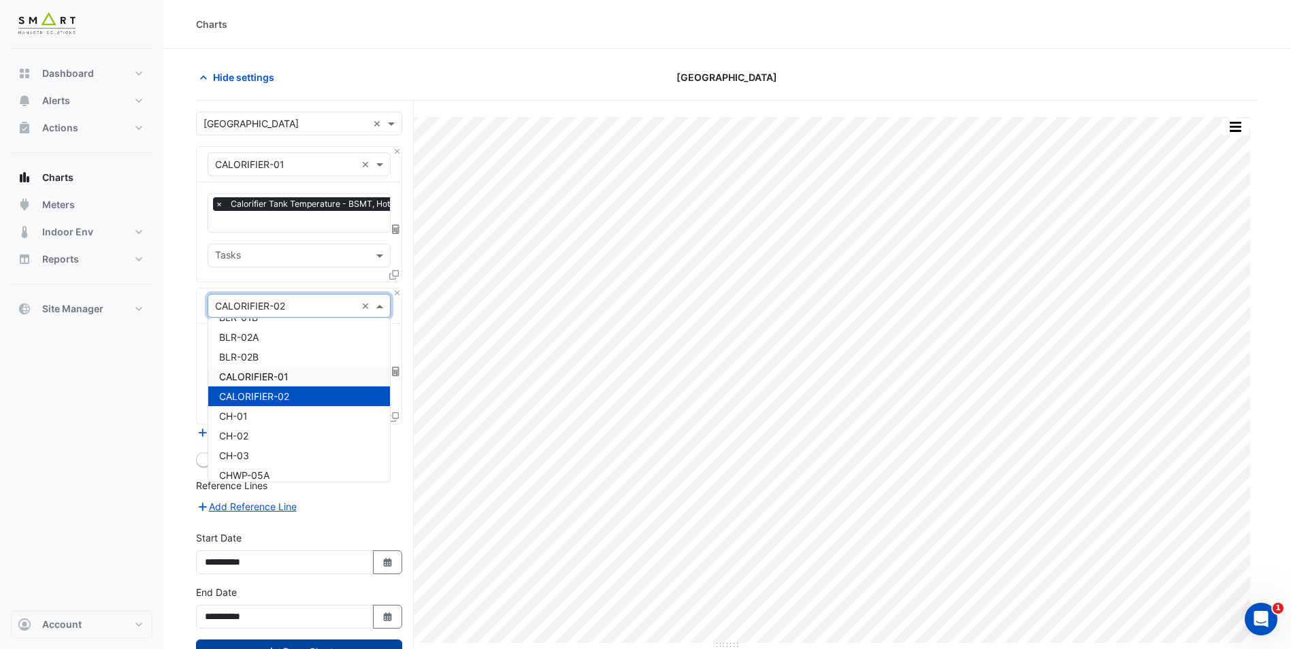
click at [305, 378] on div "CALORIFIER-01" at bounding box center [299, 377] width 182 height 20
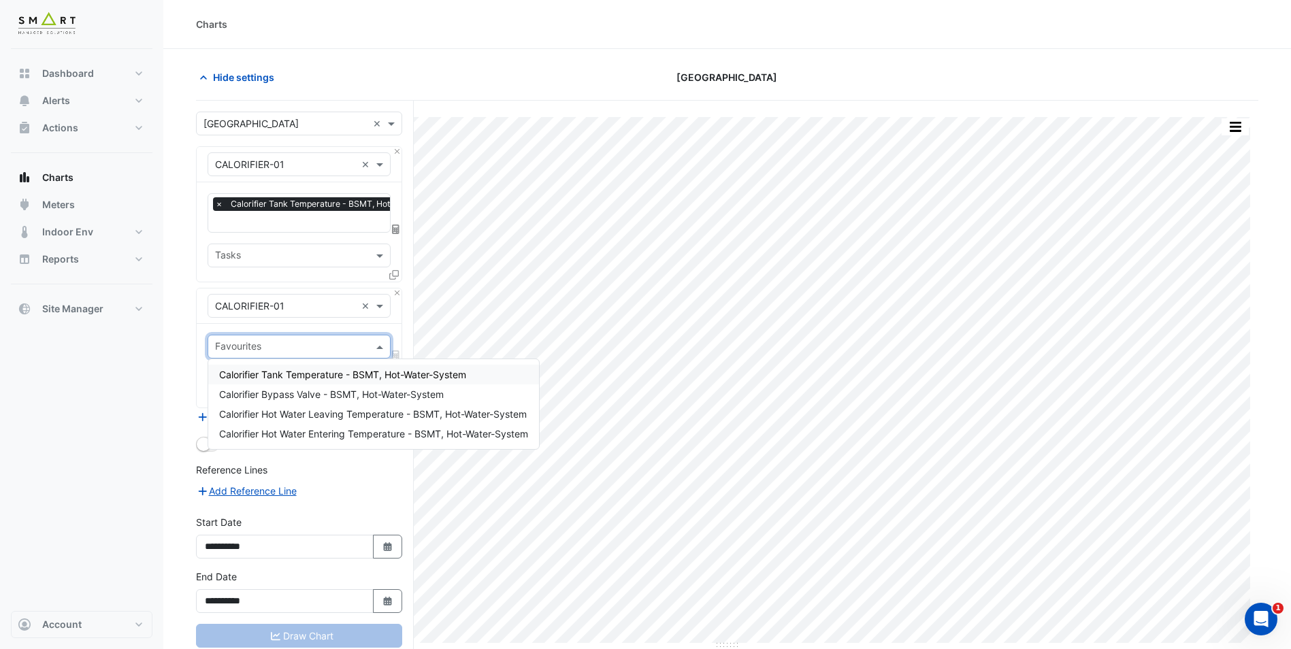
click at [315, 352] on input "text" at bounding box center [291, 348] width 152 height 14
click at [337, 283] on div "× CALORIFIER-01 × × Calorifier Tank Temperature - BSMT, Hot-Water-System × Task…" at bounding box center [299, 277] width 206 height 262
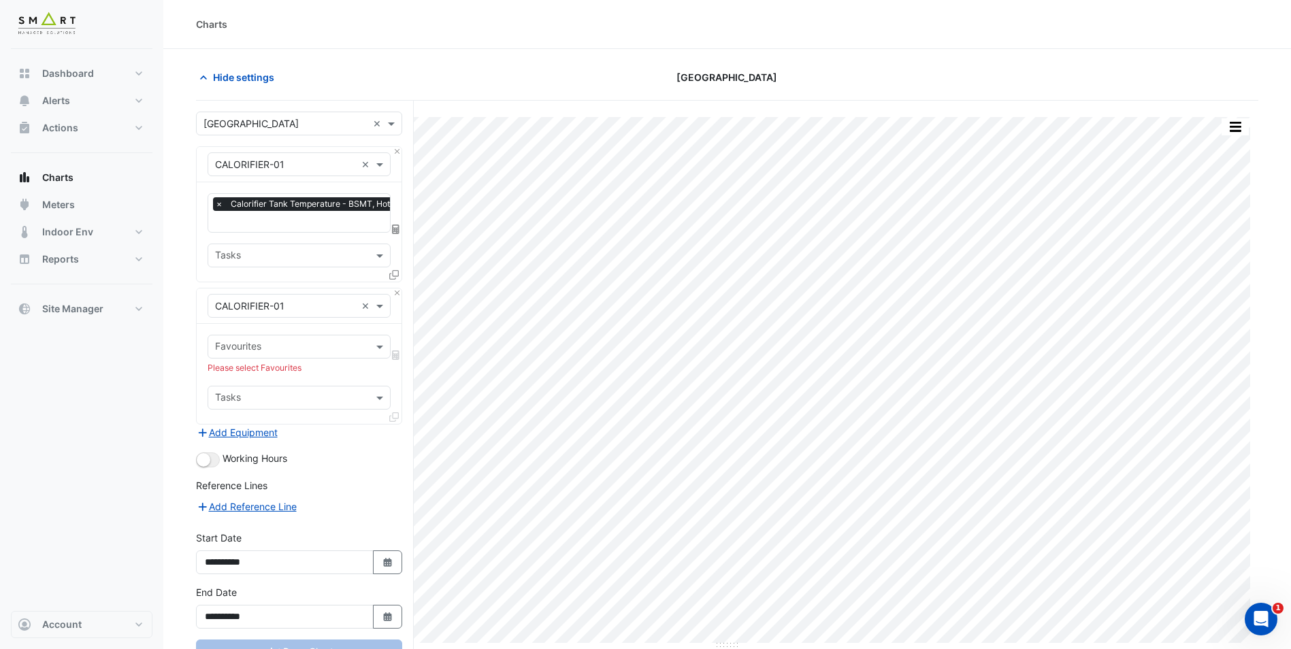
scroll to position [52, 0]
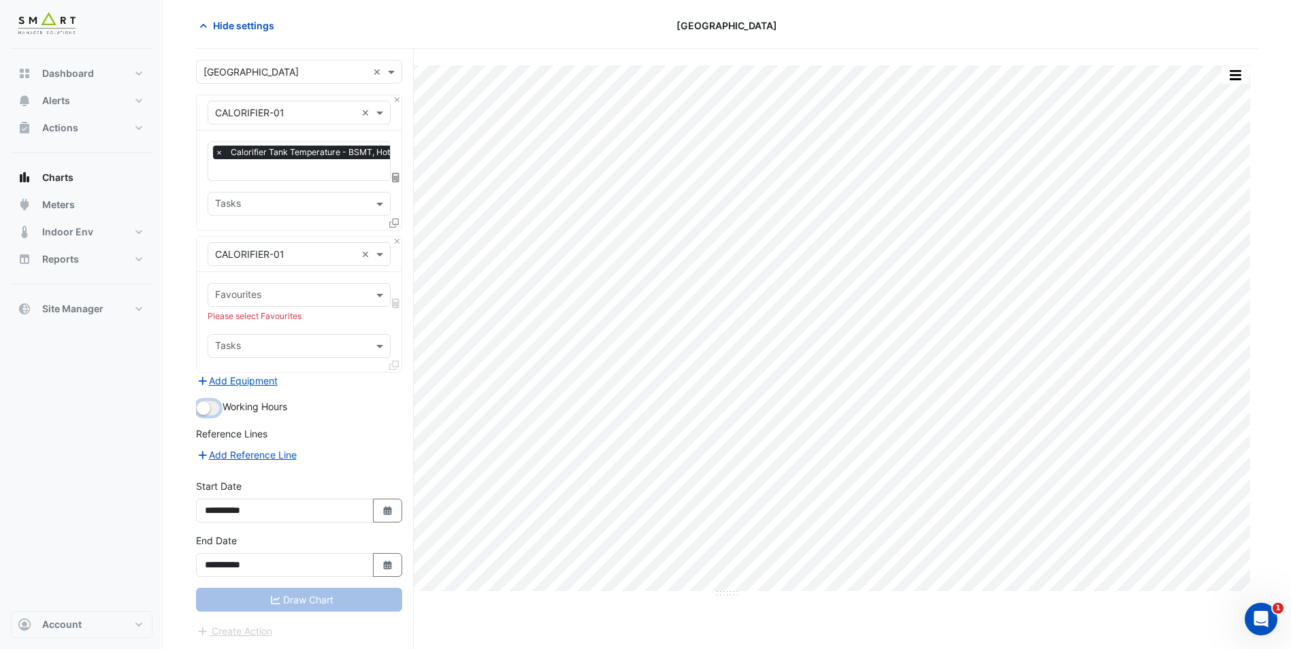
click at [203, 413] on small "button" at bounding box center [204, 408] width 14 height 14
click at [214, 405] on small "button" at bounding box center [212, 408] width 14 height 14
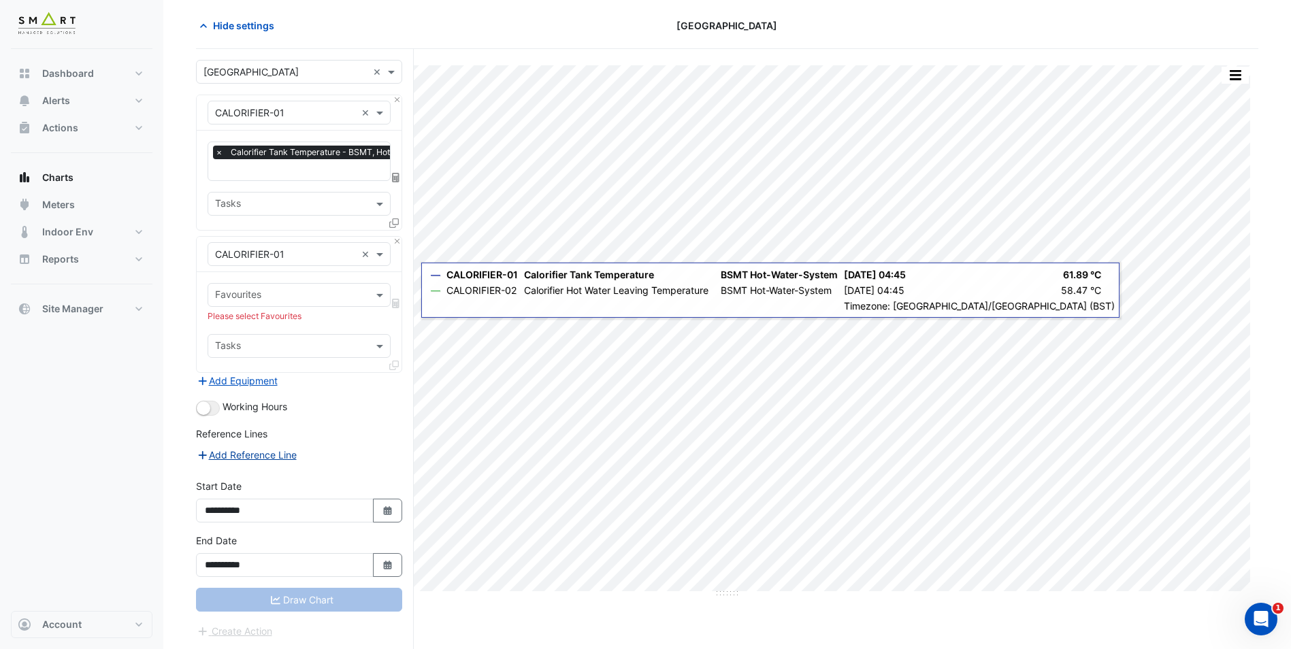
click at [259, 450] on button "Add Reference Line" at bounding box center [246, 455] width 101 height 16
select select "**"
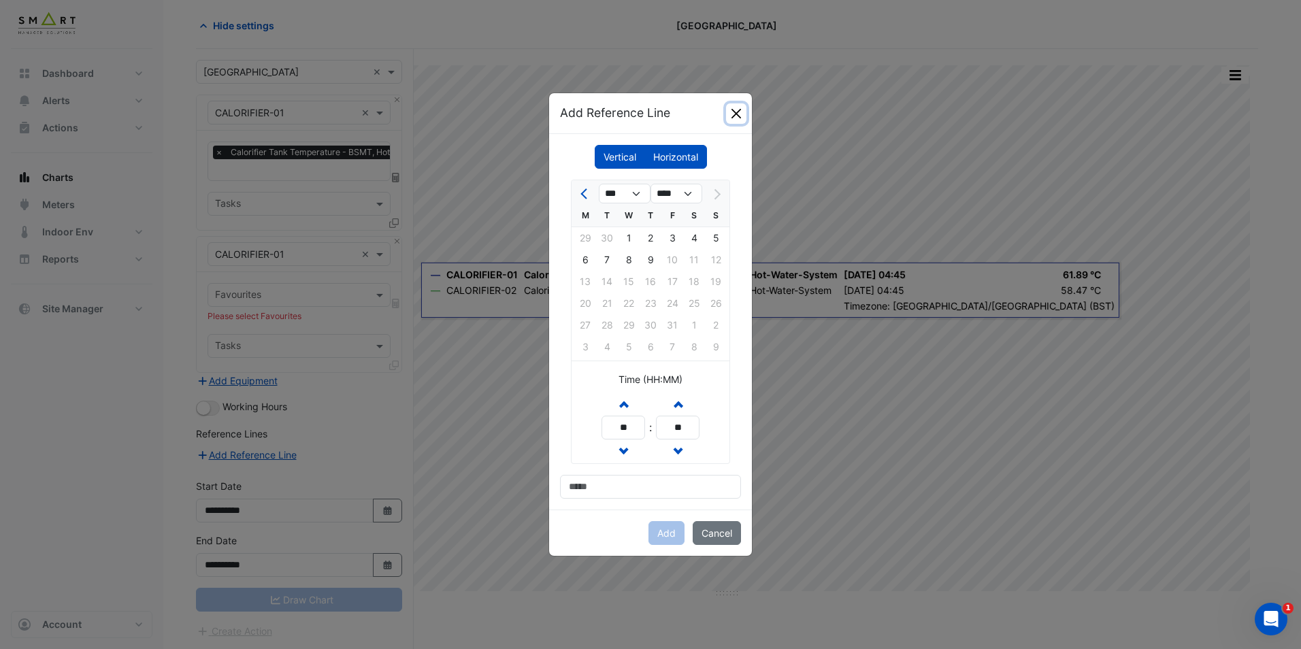
click at [738, 115] on button "Close" at bounding box center [736, 113] width 20 height 20
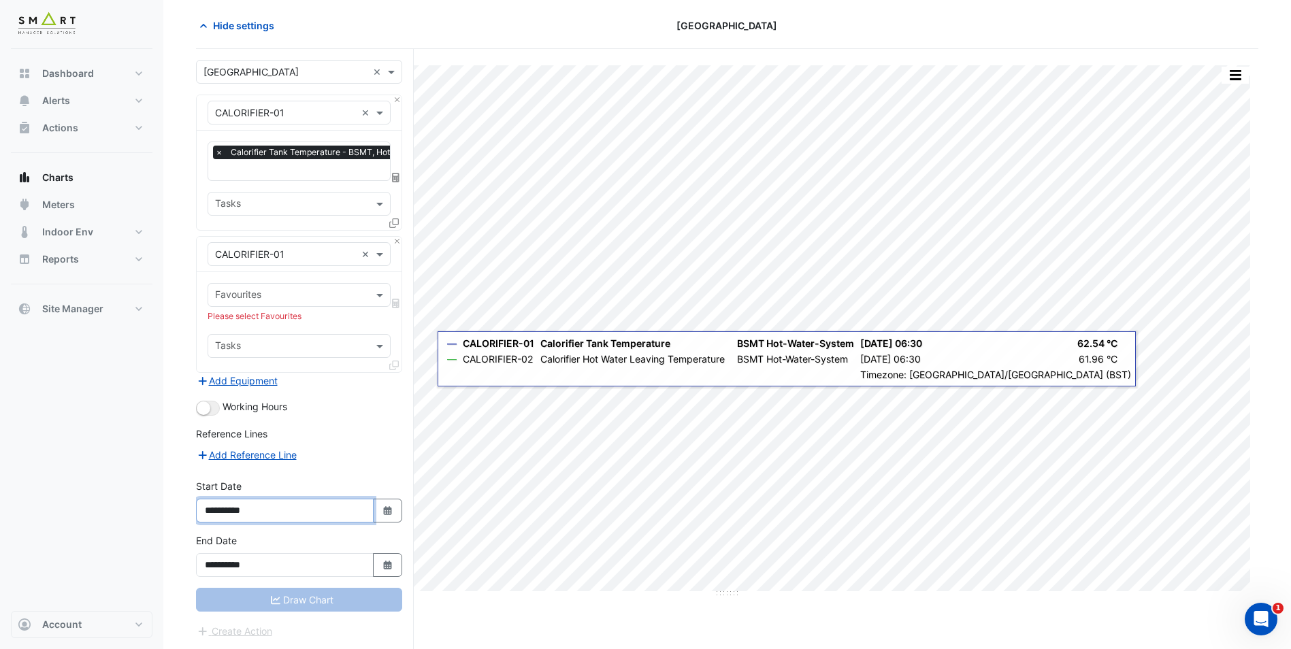
click at [290, 506] on input "**********" at bounding box center [285, 511] width 178 height 24
click at [263, 565] on input "**********" at bounding box center [285, 565] width 178 height 24
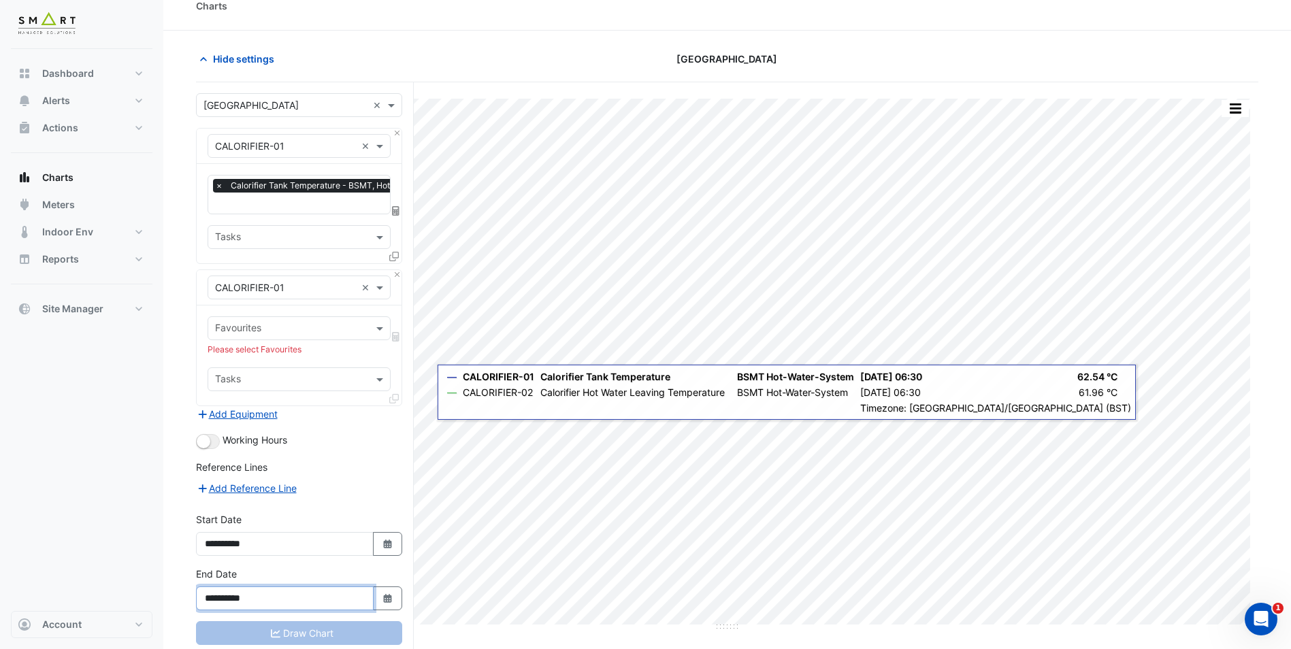
scroll to position [0, 0]
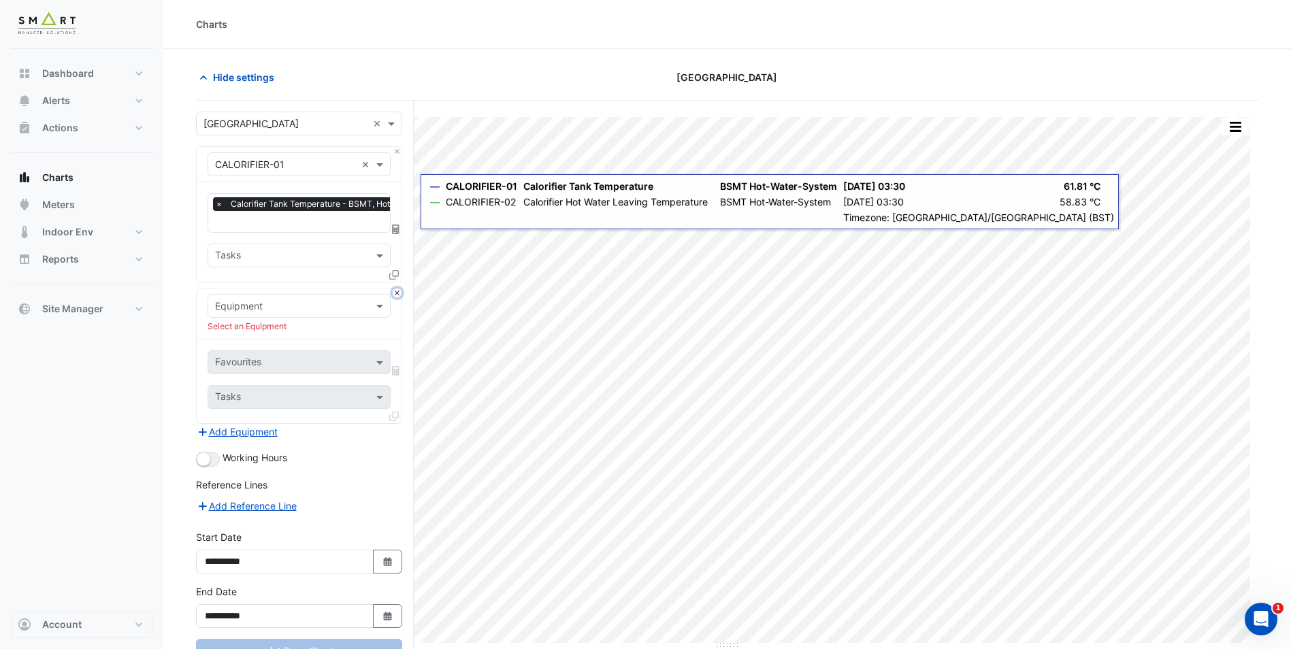
click at [400, 293] on button "Close" at bounding box center [397, 292] width 9 height 9
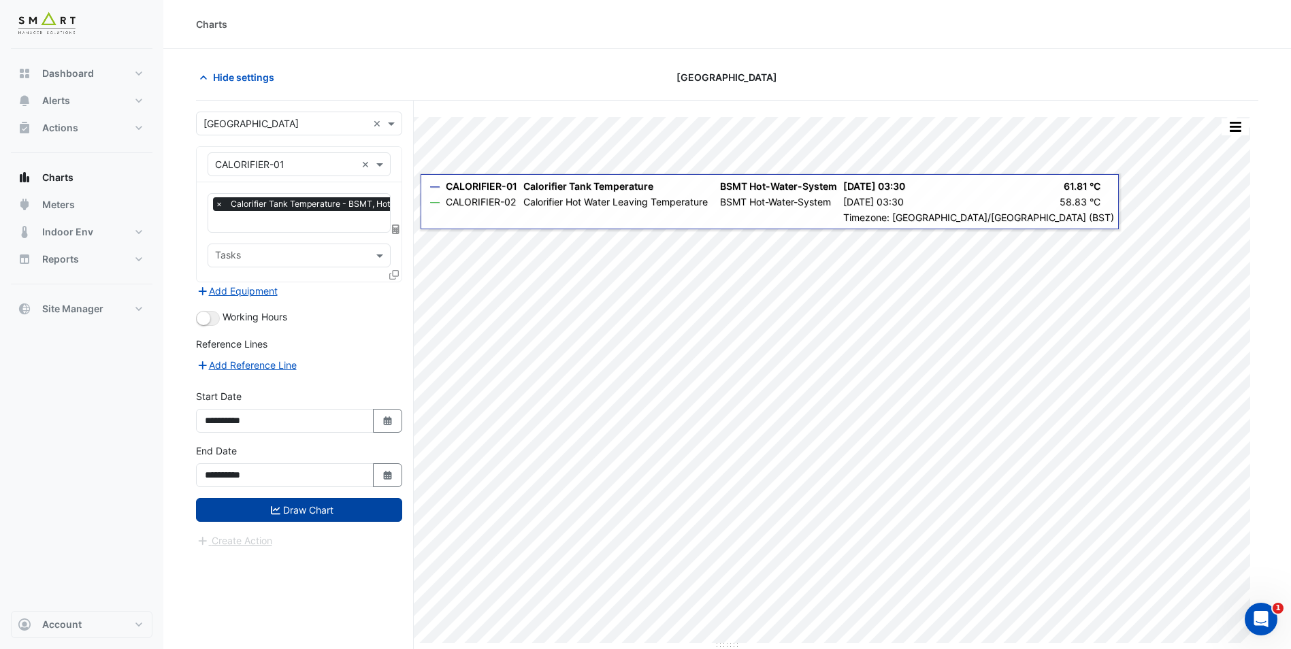
click at [327, 513] on button "Draw Chart" at bounding box center [299, 510] width 206 height 24
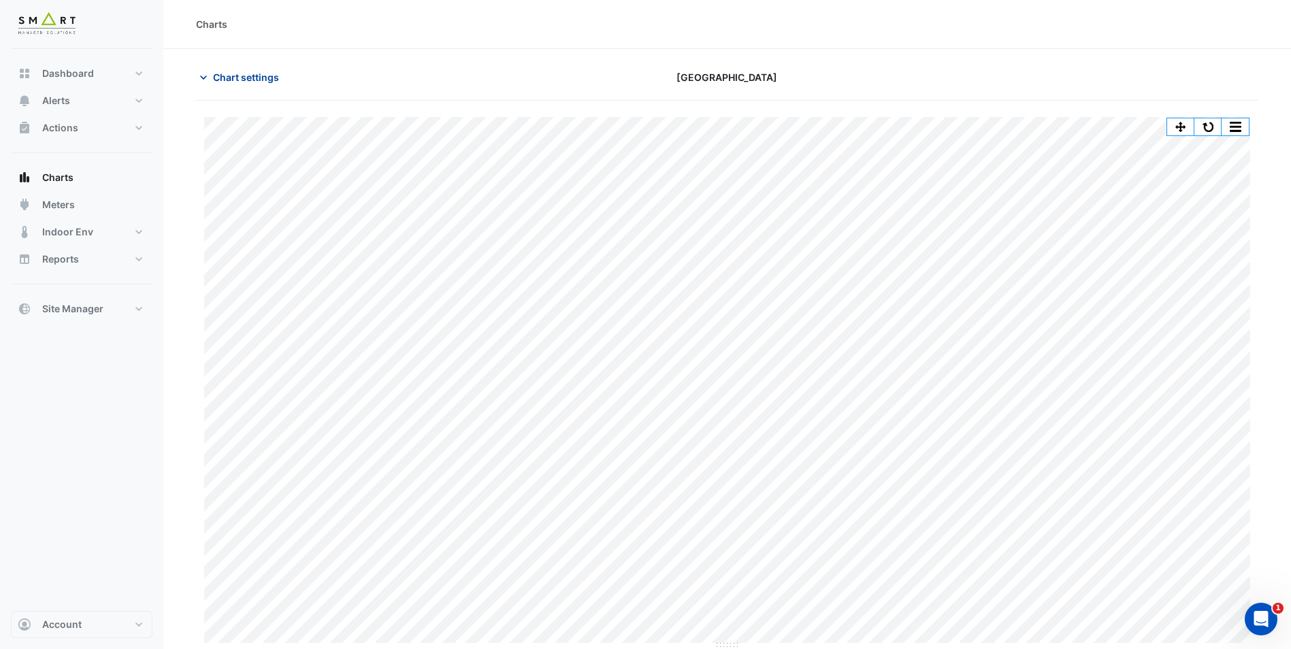
click at [199, 76] on icon "button" at bounding box center [204, 78] width 14 height 14
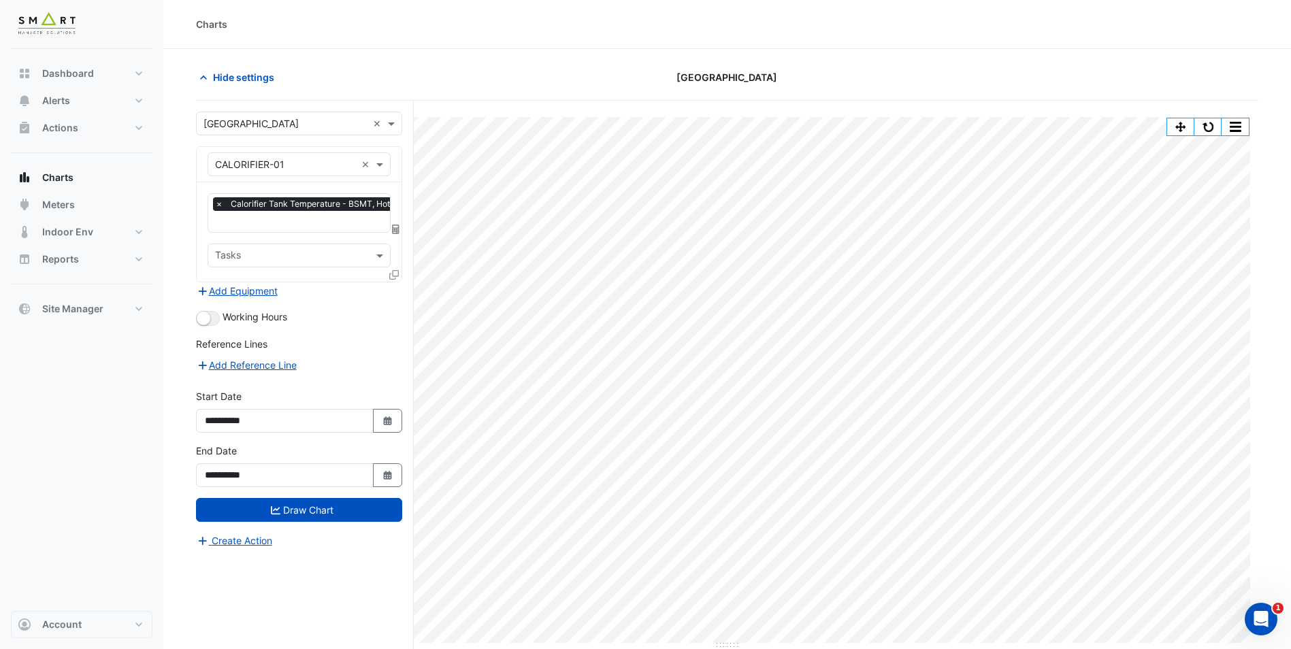
click at [327, 165] on input "text" at bounding box center [285, 165] width 141 height 14
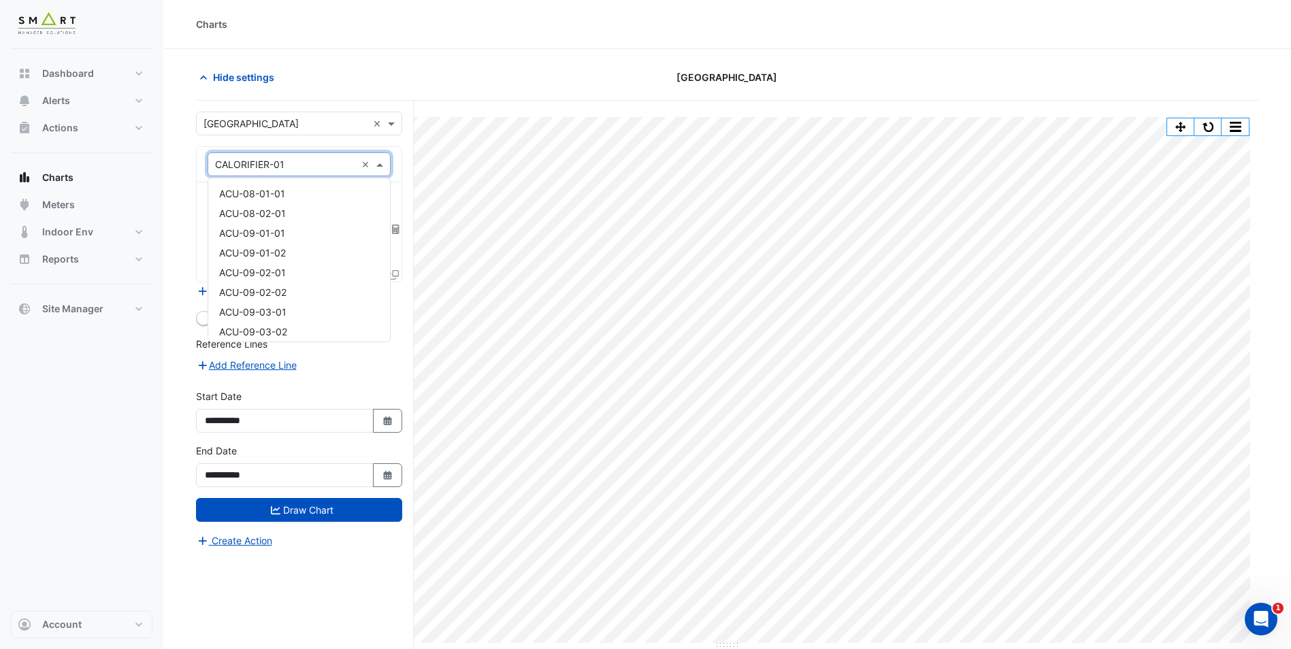
scroll to position [380, 0]
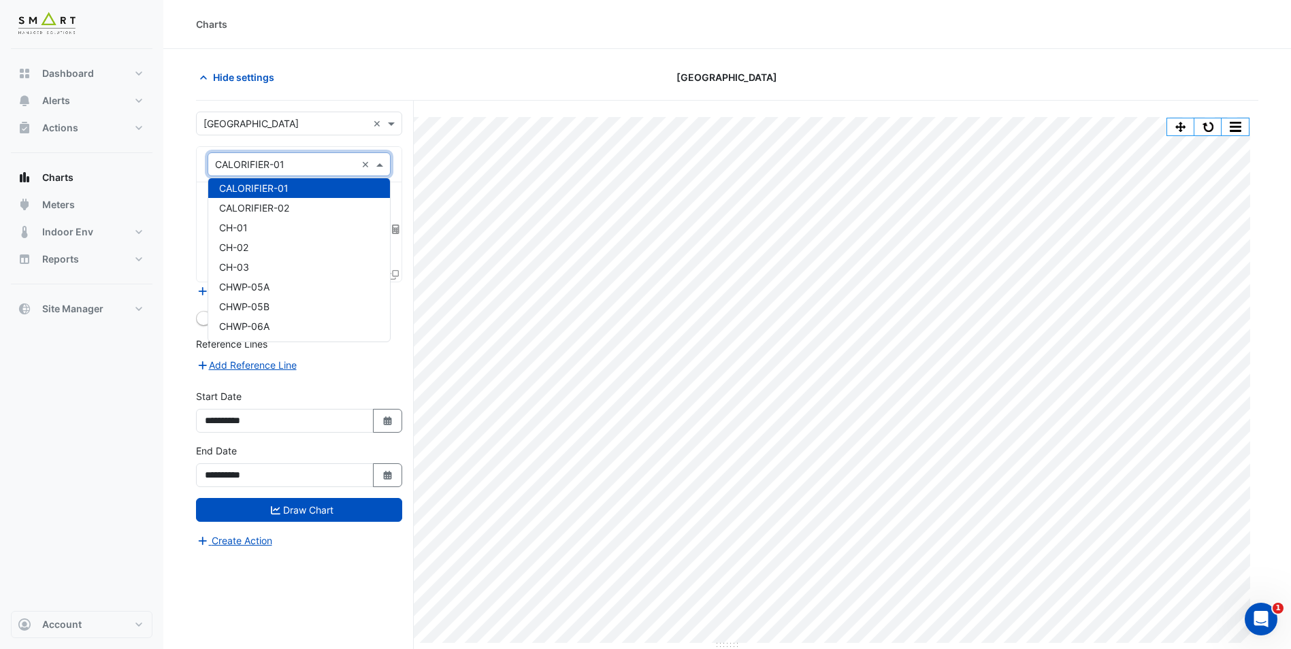
click at [326, 138] on form "**********" at bounding box center [299, 330] width 206 height 437
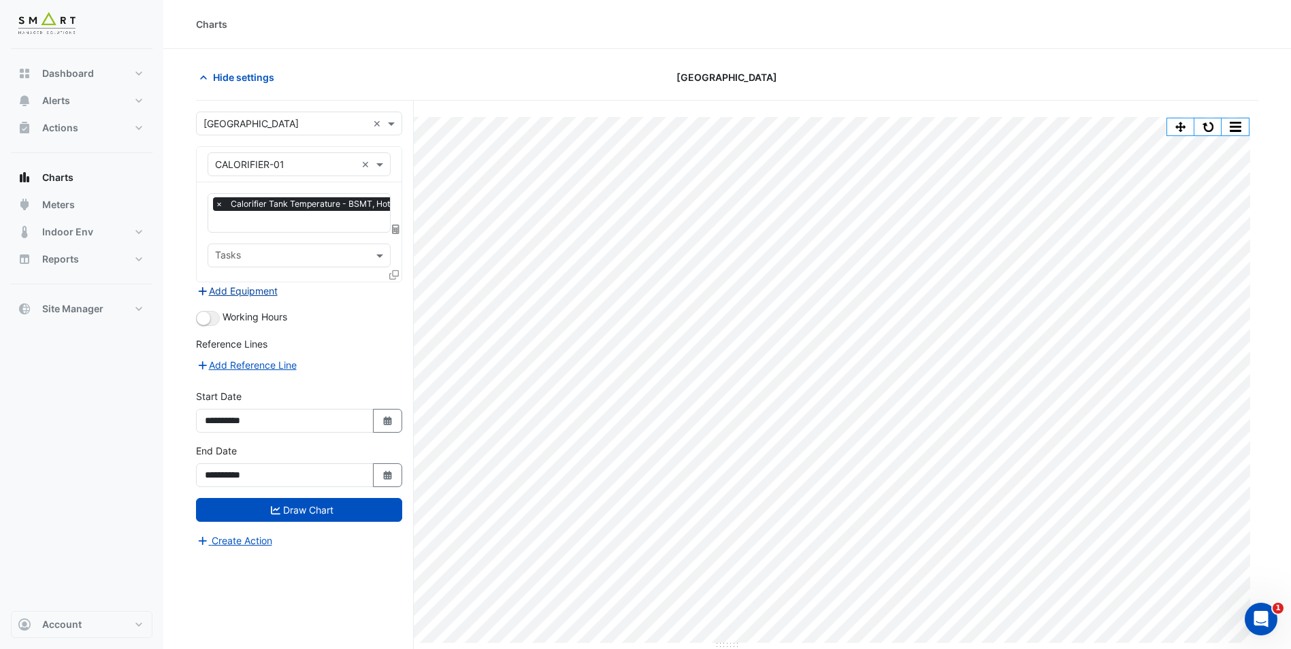
click at [261, 293] on button "Add Equipment" at bounding box center [237, 291] width 82 height 16
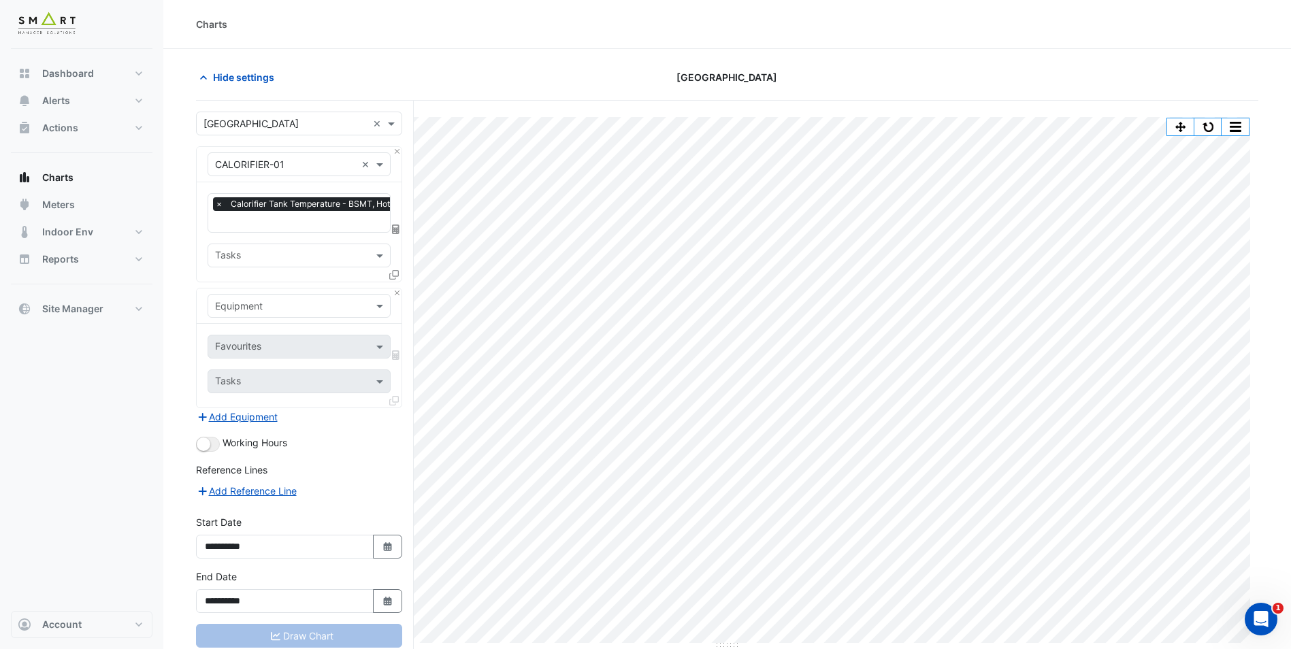
click at [272, 310] on input "text" at bounding box center [285, 306] width 141 height 14
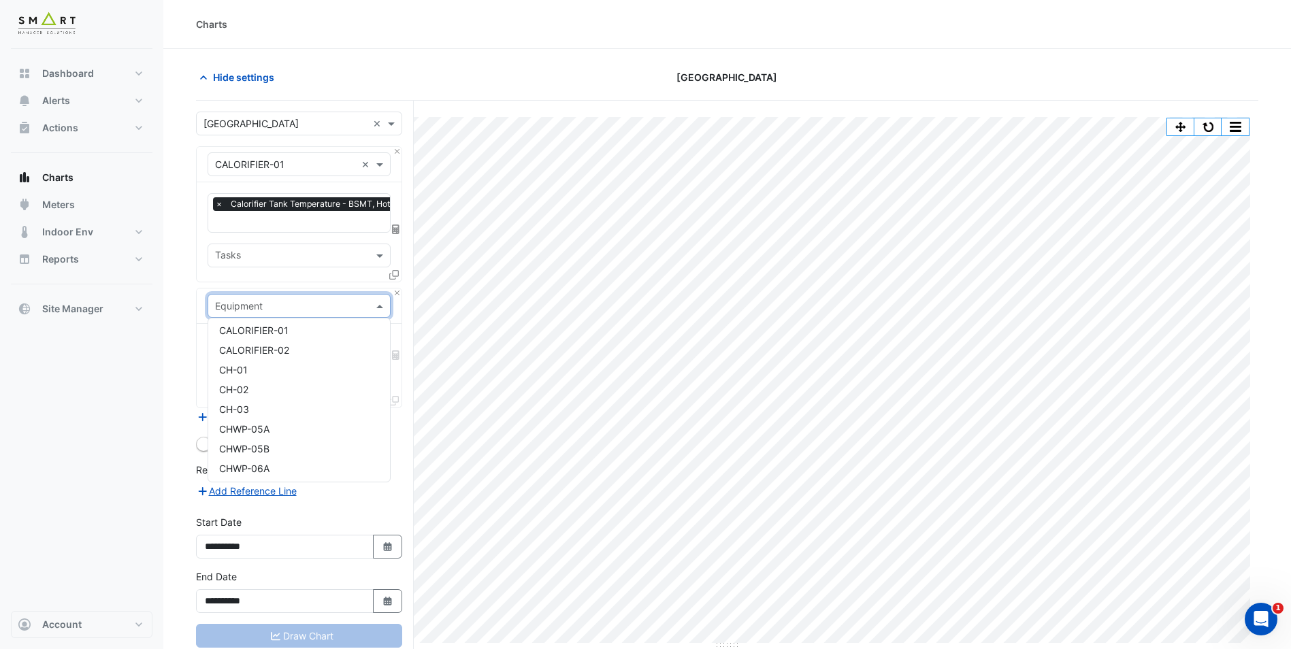
scroll to position [272, 0]
click at [267, 432] on span "CALORIFIER-01" at bounding box center [253, 437] width 69 height 12
click at [273, 348] on input "text" at bounding box center [291, 348] width 152 height 14
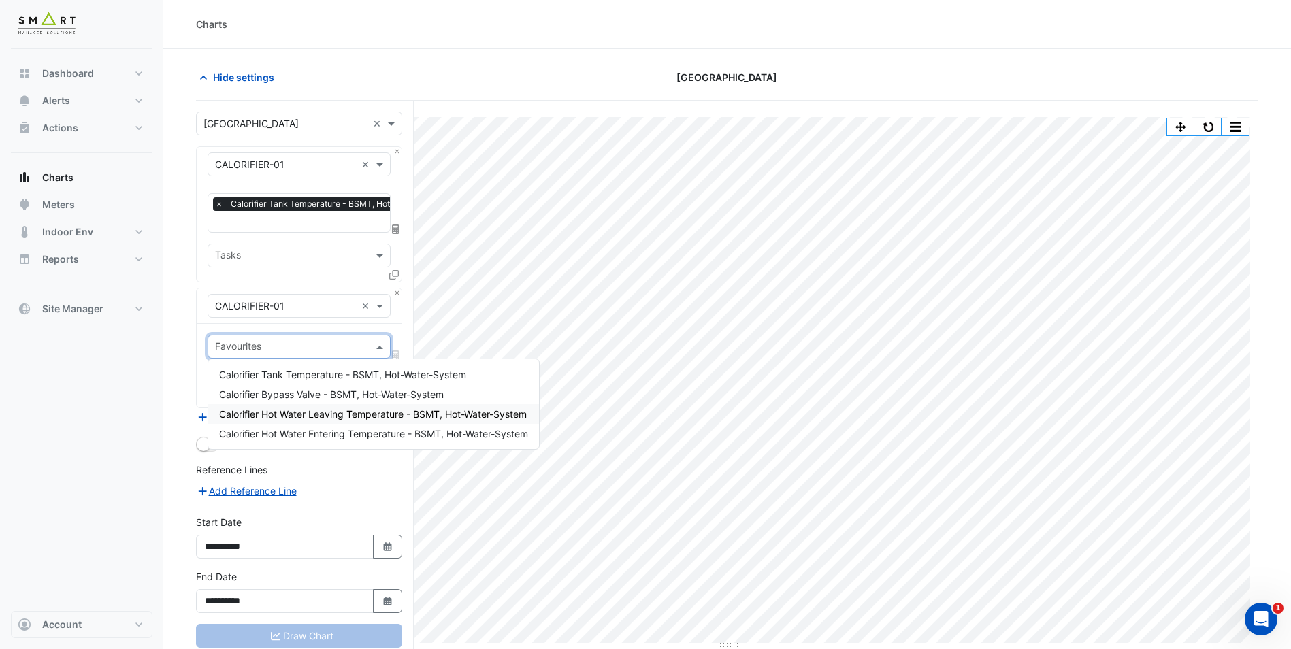
click at [278, 415] on span "Calorifier Hot Water Leaving Temperature - BSMT, Hot-Water-System" at bounding box center [372, 414] width 307 height 12
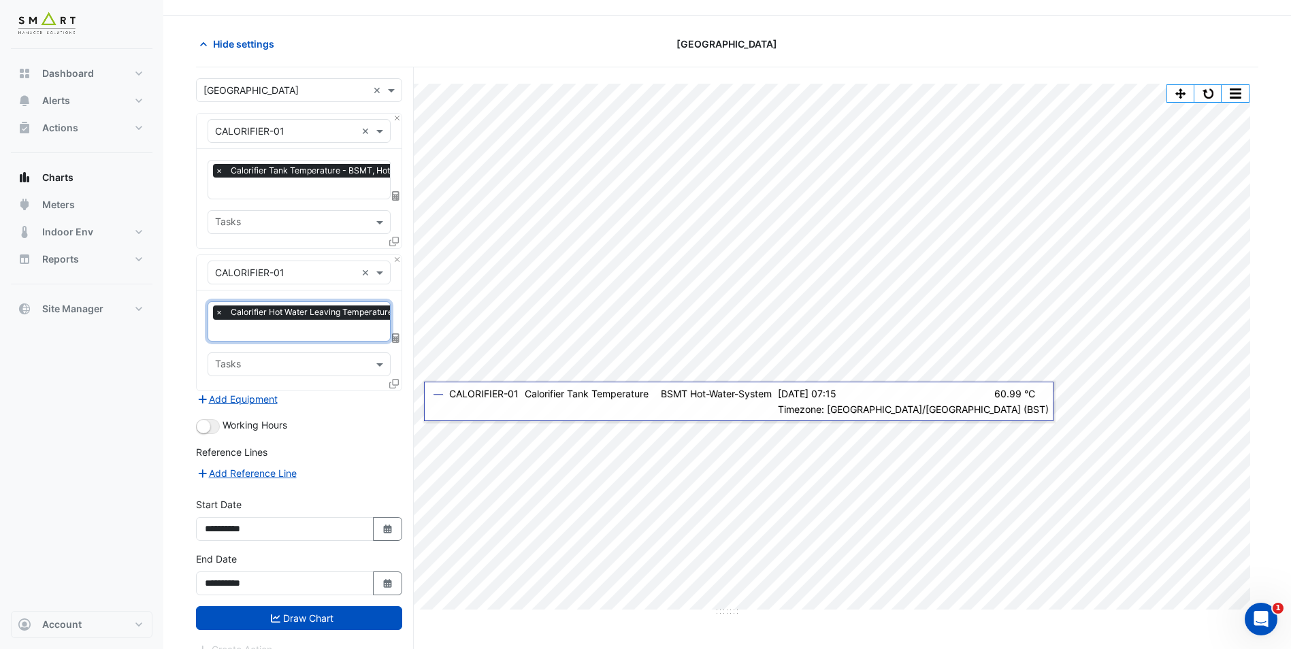
scroll to position [52, 0]
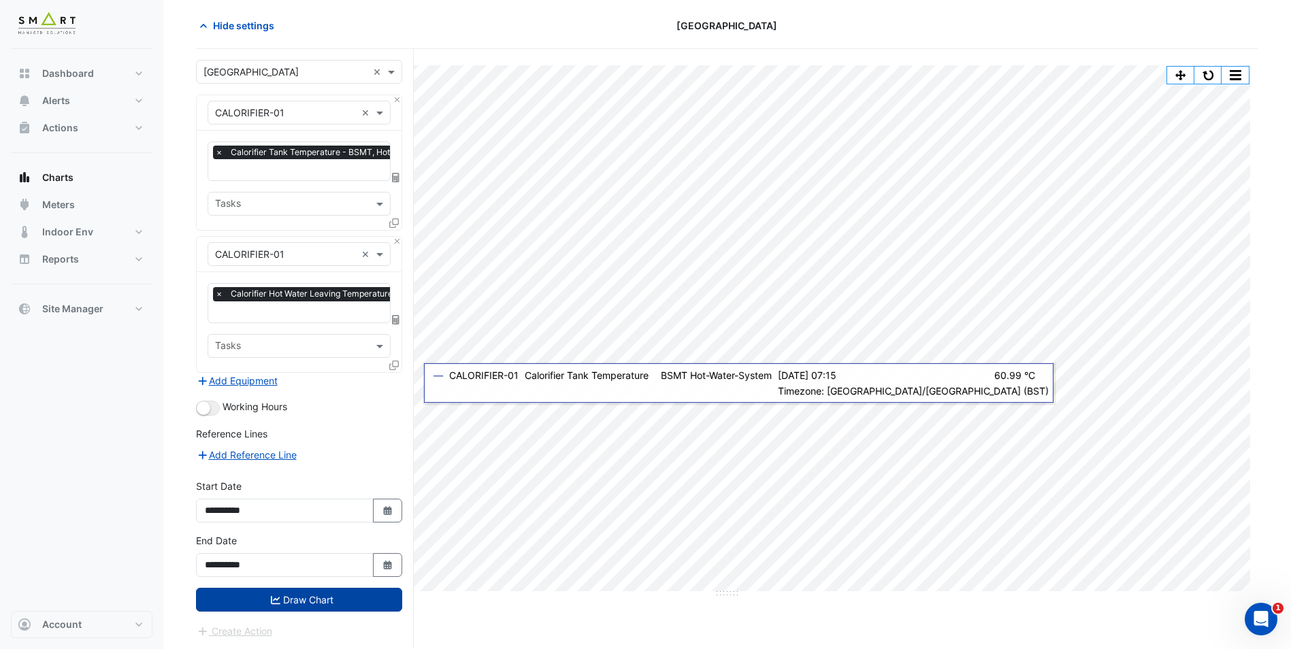
click at [272, 606] on button "Draw Chart" at bounding box center [299, 600] width 206 height 24
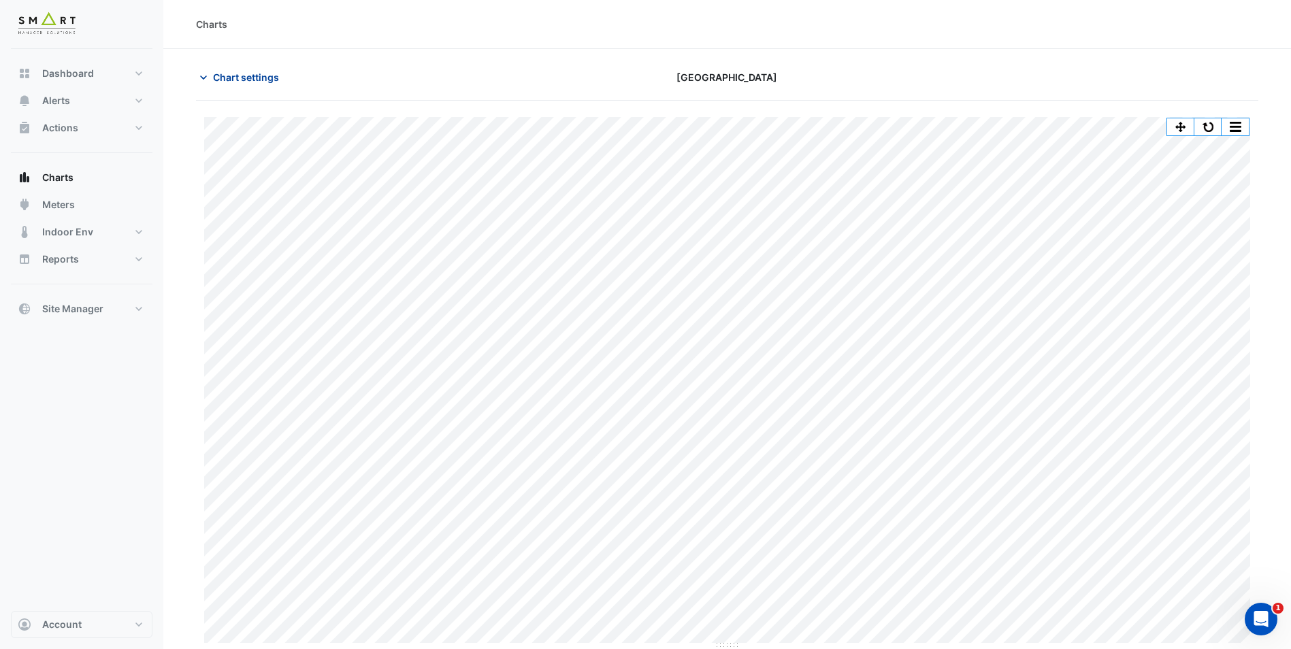
click at [235, 76] on span "Chart settings" at bounding box center [246, 77] width 66 height 14
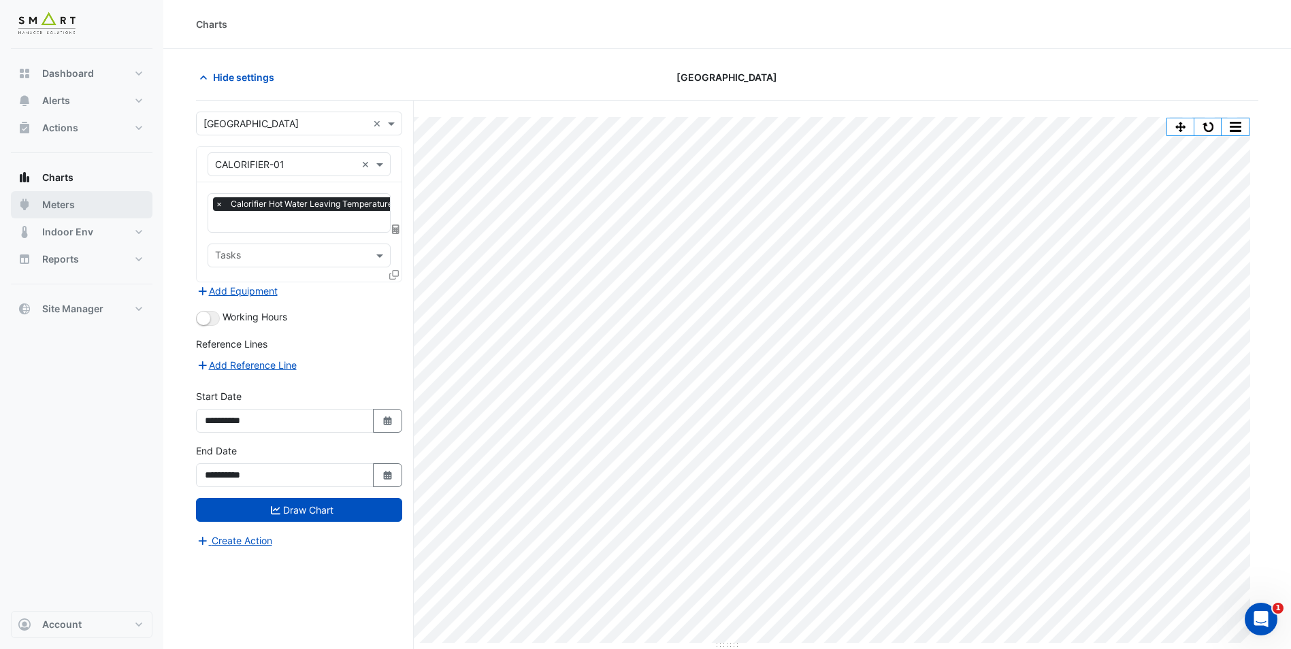
click at [58, 211] on span "Meters" at bounding box center [58, 205] width 33 height 14
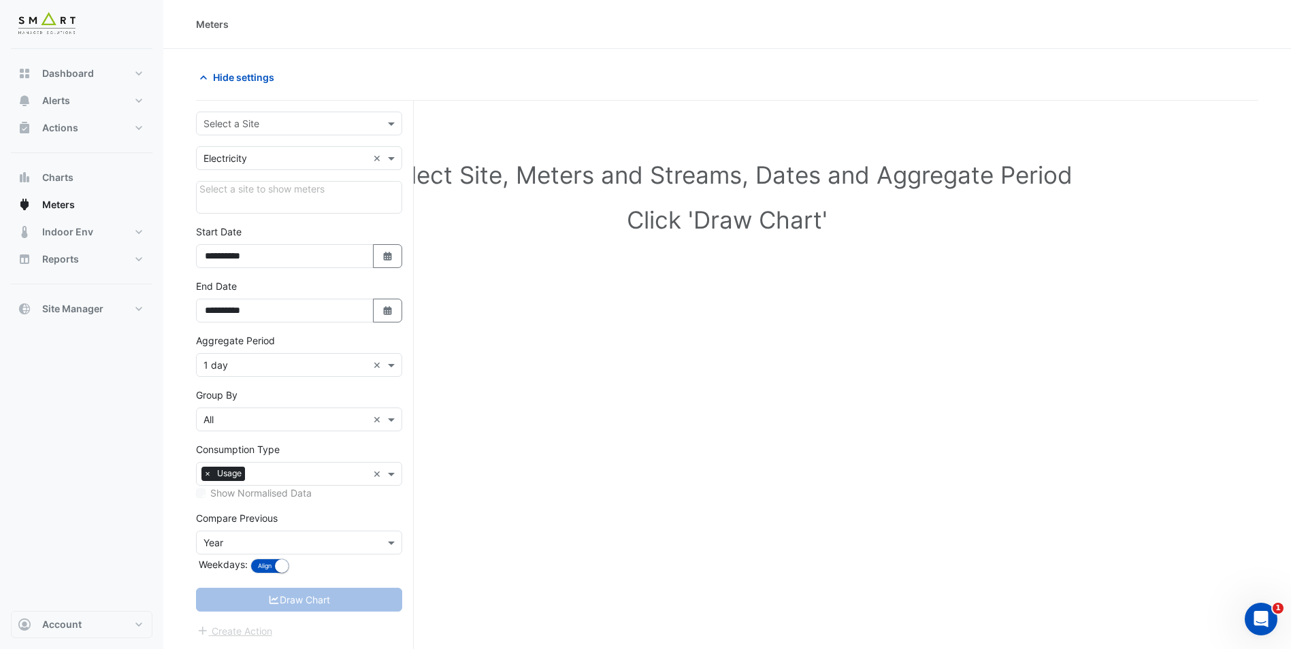
click at [255, 125] on input "text" at bounding box center [285, 124] width 164 height 14
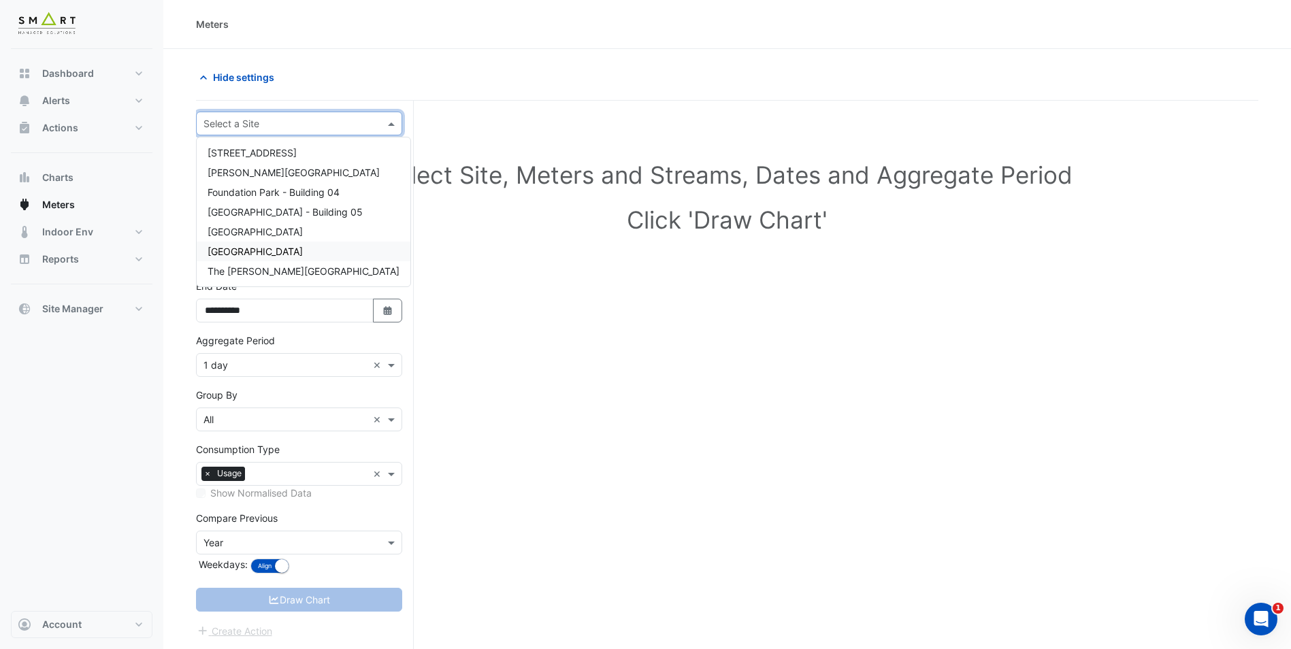
click at [263, 260] on div "[GEOGRAPHIC_DATA]" at bounding box center [304, 252] width 214 height 20
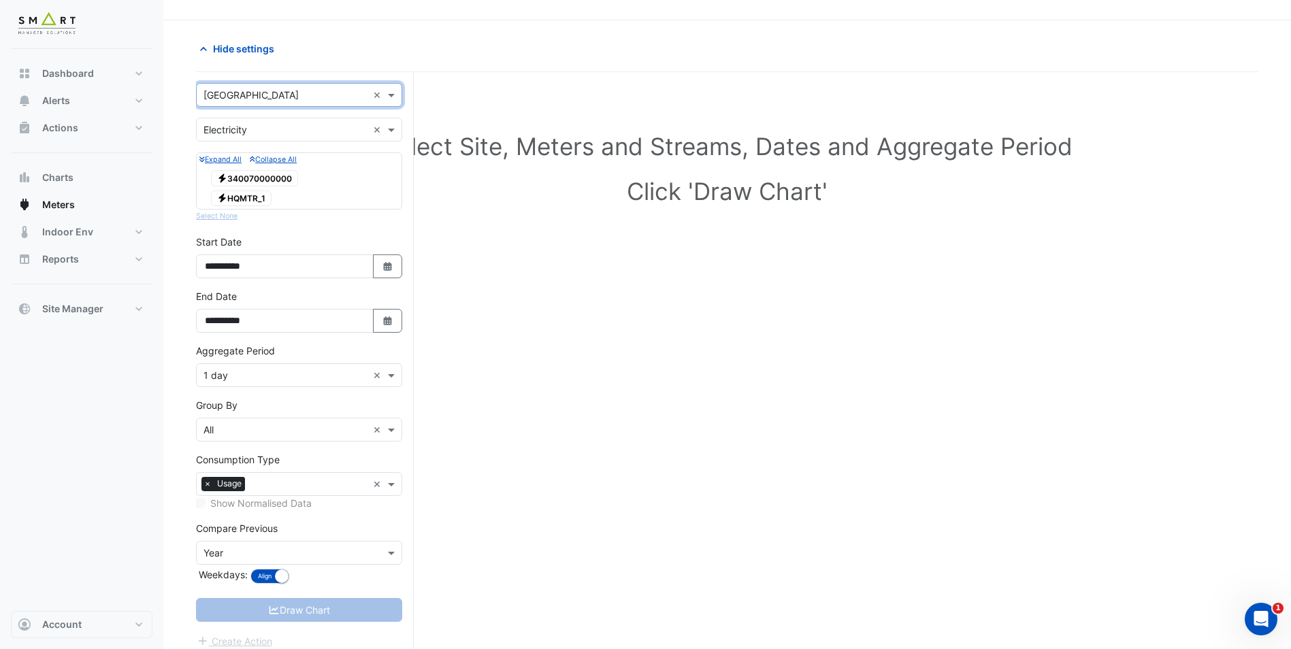
scroll to position [52, 0]
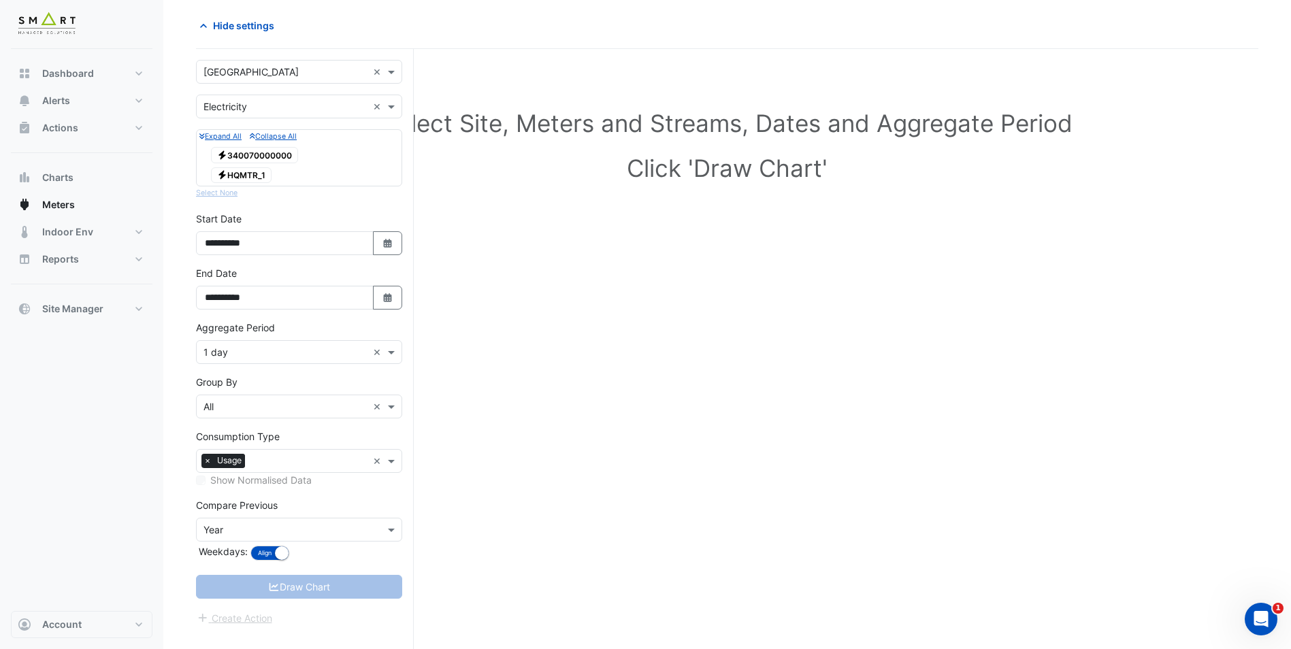
click at [265, 171] on span "Electricity HQMTR_1" at bounding box center [241, 175] width 61 height 16
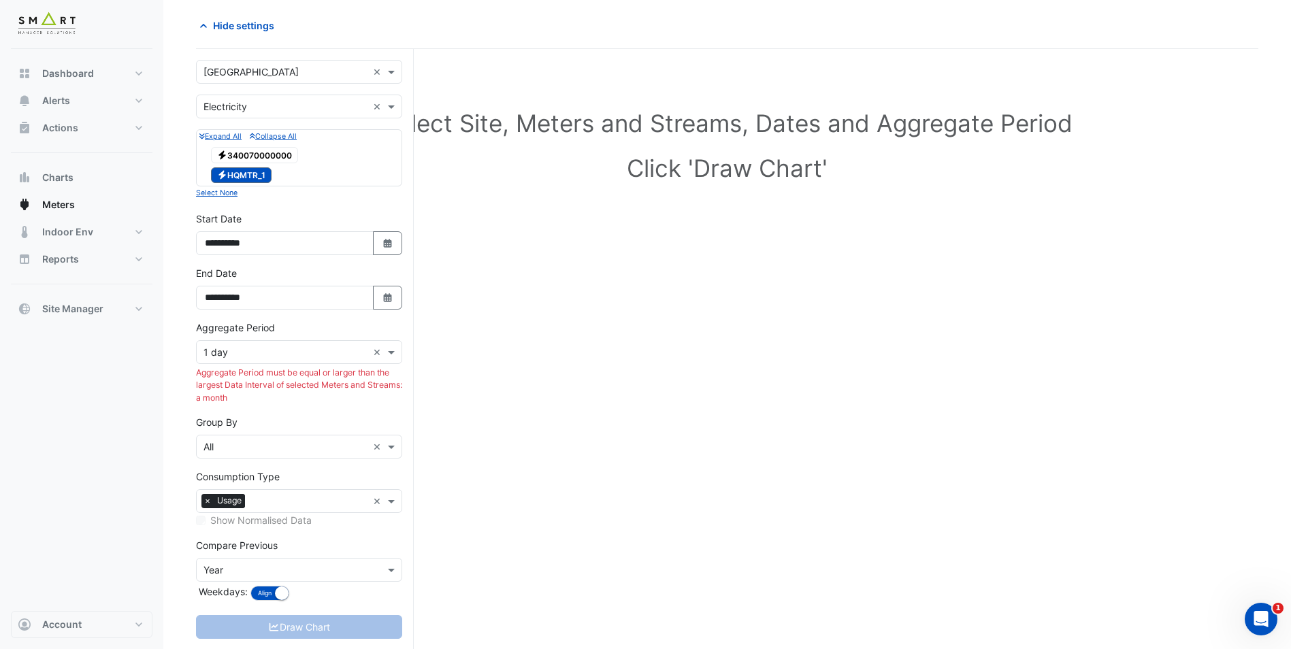
click at [256, 152] on span "Electricity 340070000000" at bounding box center [254, 155] width 87 height 16
click at [239, 178] on span "Electricity HQMTR_1" at bounding box center [241, 175] width 61 height 16
click at [395, 350] on span at bounding box center [392, 352] width 17 height 14
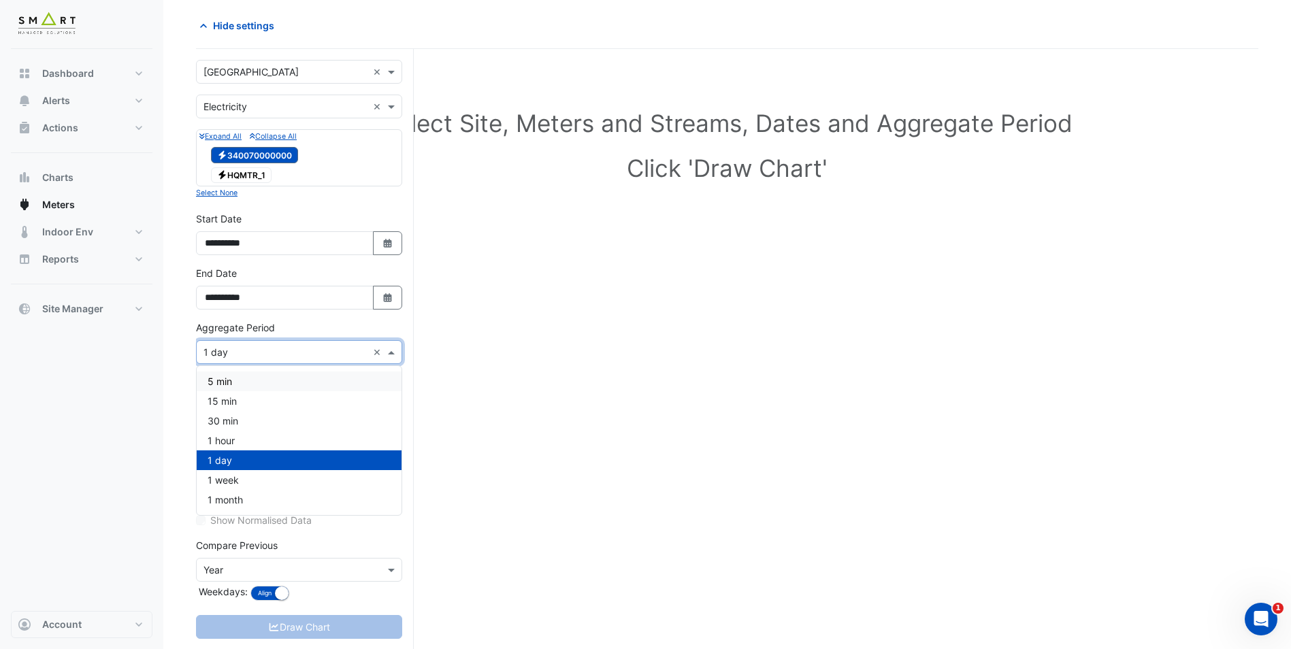
click at [284, 378] on div "5 min" at bounding box center [299, 381] width 205 height 20
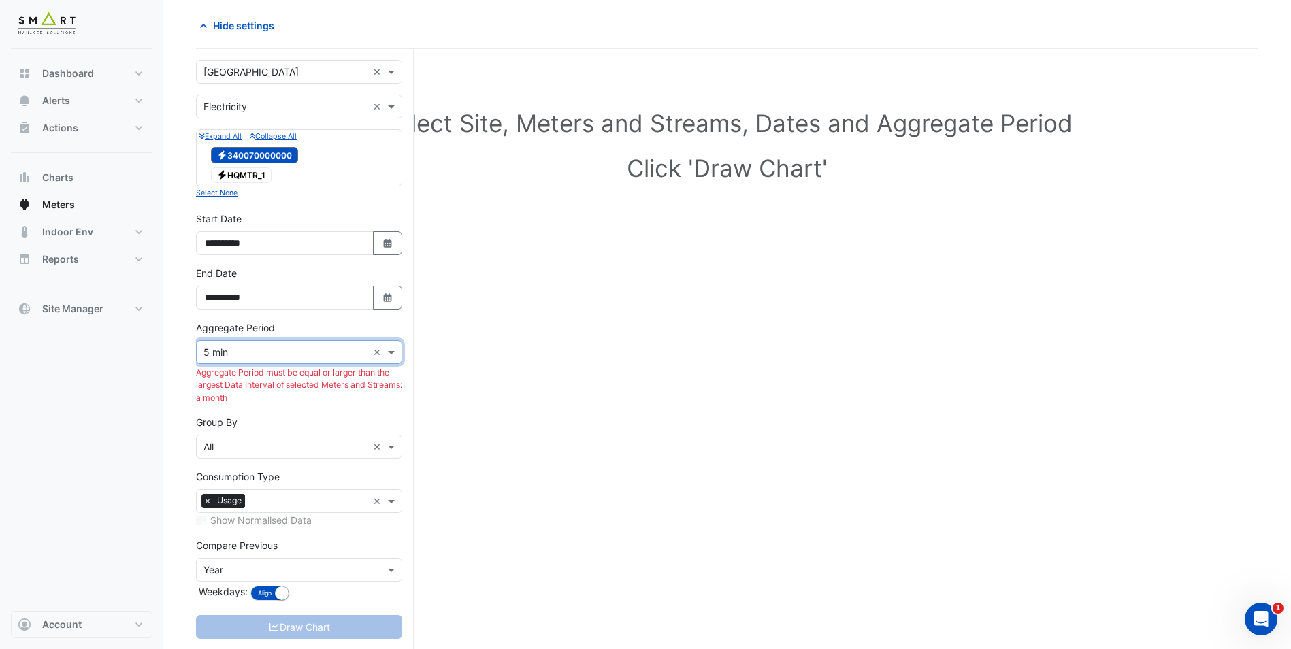
scroll to position [80, 0]
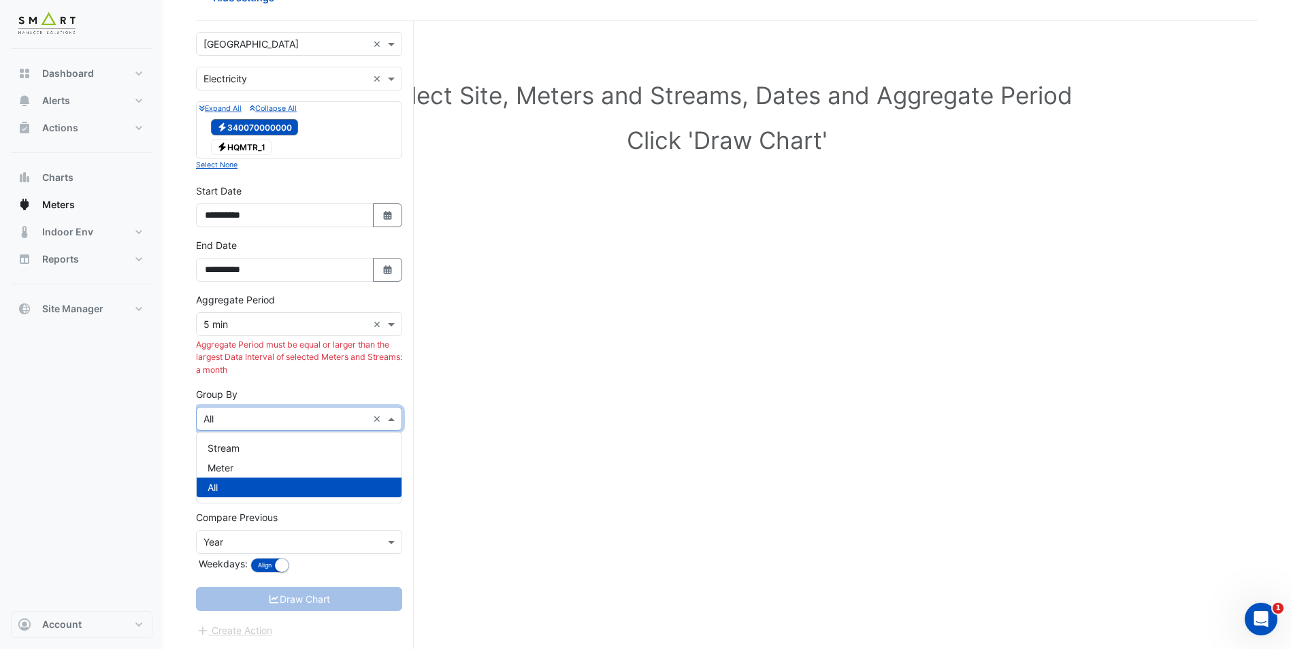
click at [389, 419] on span at bounding box center [392, 419] width 17 height 14
click at [244, 465] on div "Meter" at bounding box center [299, 468] width 205 height 20
click at [237, 537] on input "text" at bounding box center [285, 542] width 164 height 14
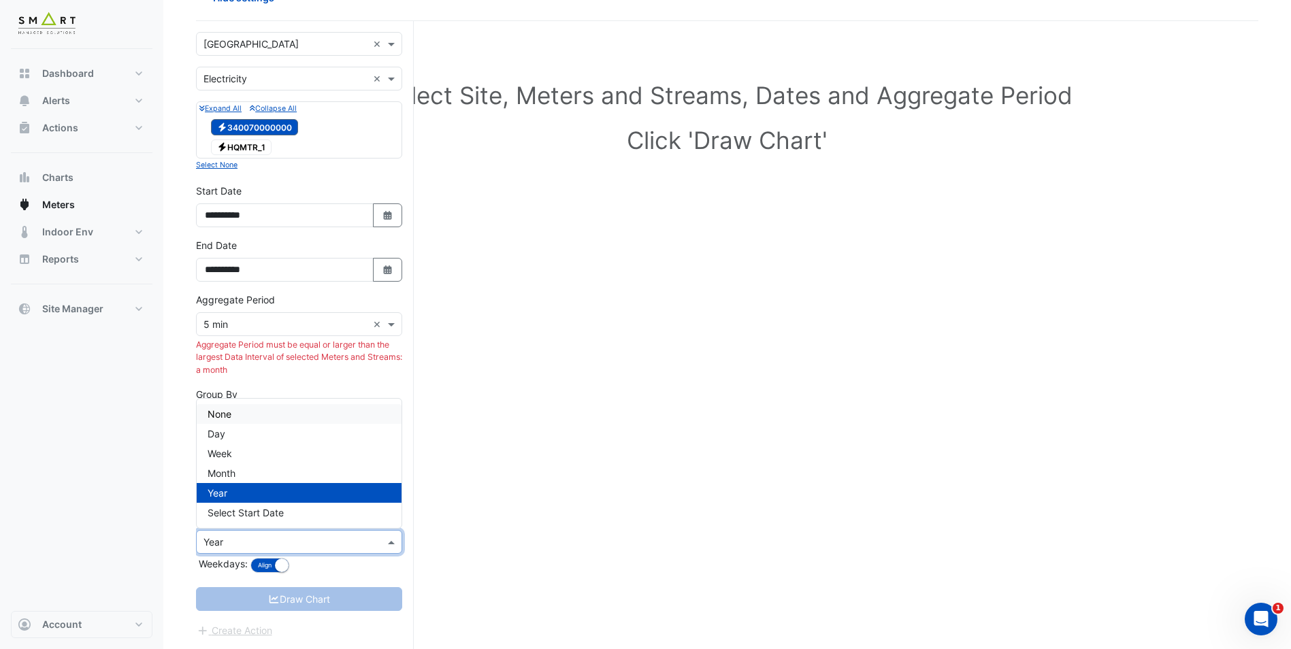
click at [242, 418] on div "None" at bounding box center [299, 414] width 205 height 20
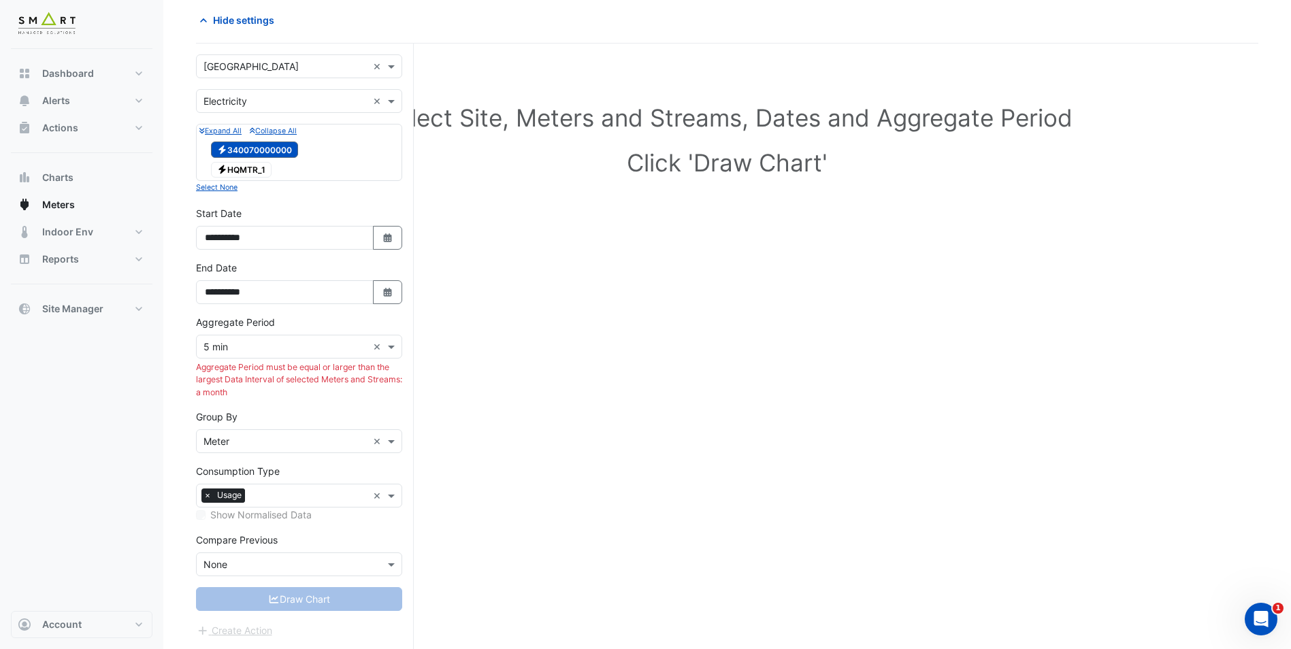
drag, startPoint x: 284, startPoint y: 392, endPoint x: 199, endPoint y: 369, distance: 88.0
click at [199, 369] on div "Aggregate Period must be equal or larger than the largest Data Interval of sele…" at bounding box center [299, 379] width 206 height 37
drag, startPoint x: 199, startPoint y: 369, endPoint x: 388, endPoint y: 354, distance: 189.8
click at [388, 354] on div "× 5 min ×" at bounding box center [299, 347] width 206 height 24
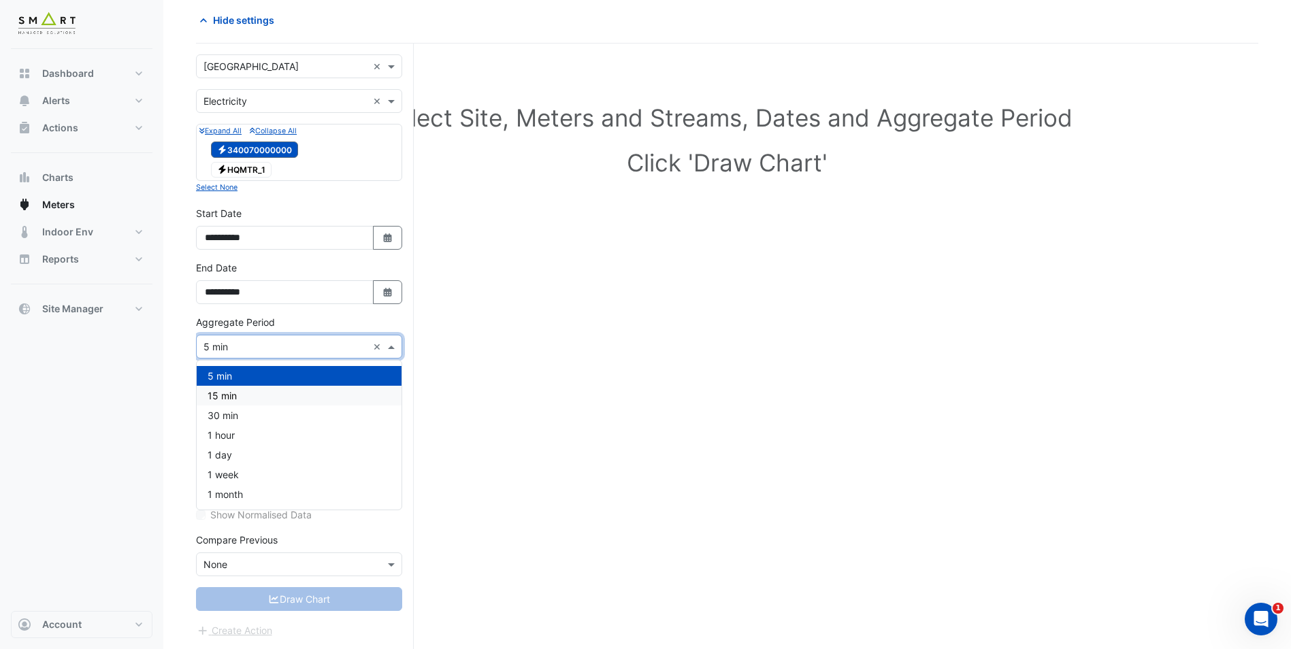
click at [277, 404] on div "15 min" at bounding box center [299, 396] width 205 height 20
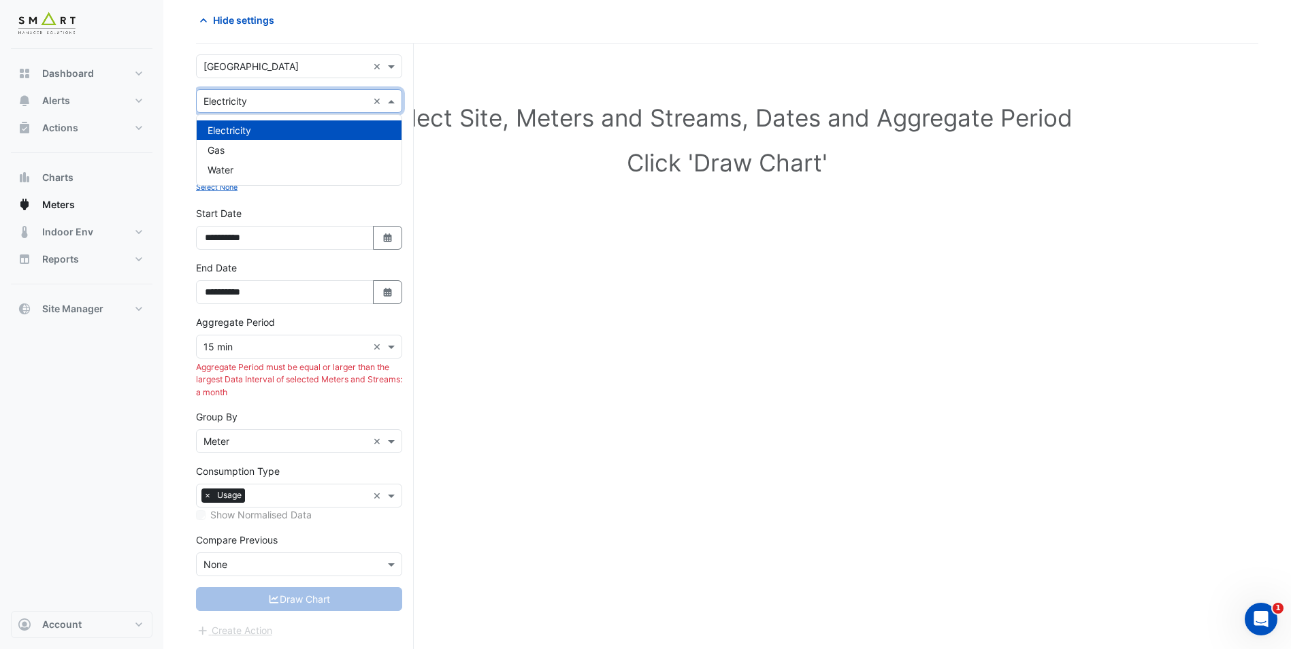
click at [220, 96] on input "text" at bounding box center [285, 102] width 164 height 14
click at [250, 162] on div "Water" at bounding box center [299, 170] width 205 height 20
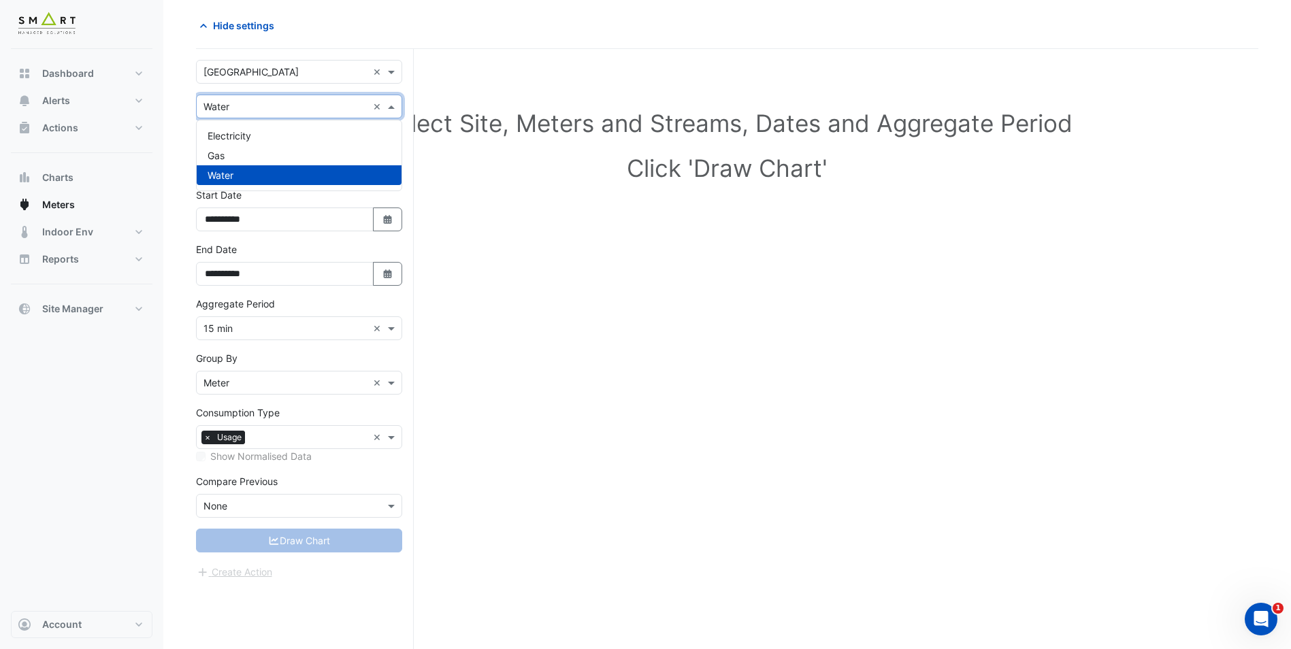
click at [272, 111] on input "text" at bounding box center [285, 107] width 164 height 14
click at [247, 154] on div "Gas" at bounding box center [299, 156] width 205 height 20
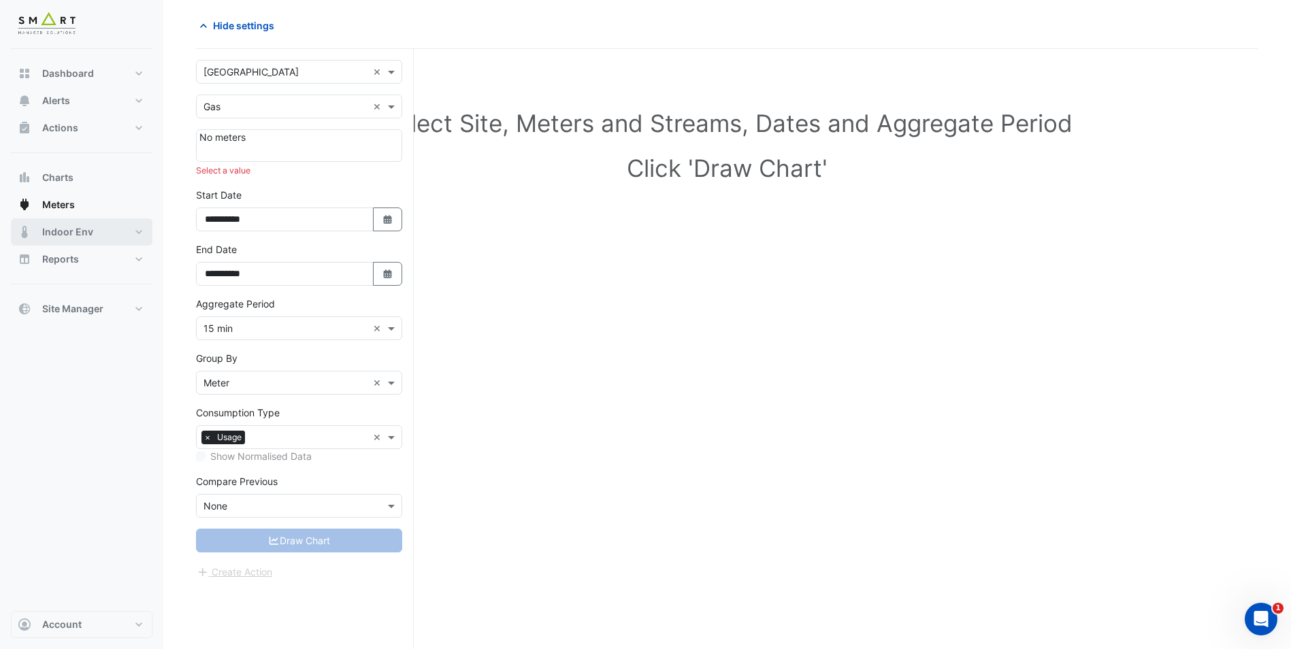
click at [80, 240] on button "Indoor Env" at bounding box center [82, 231] width 142 height 27
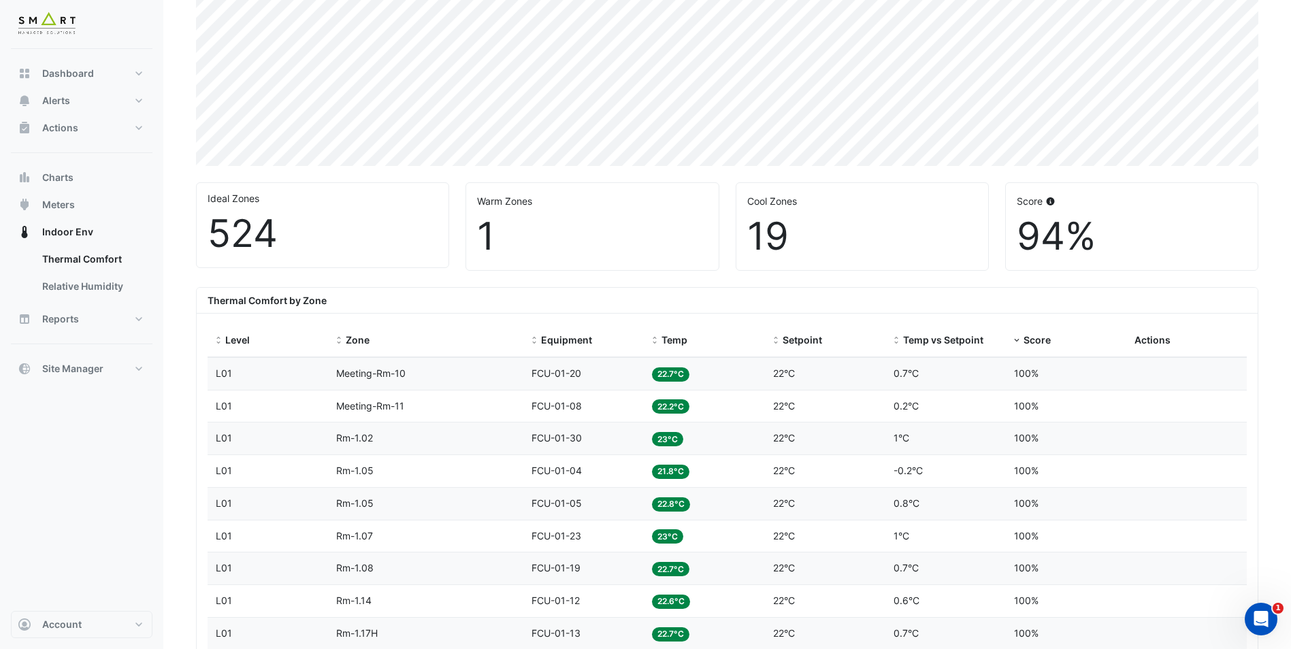
scroll to position [272, 0]
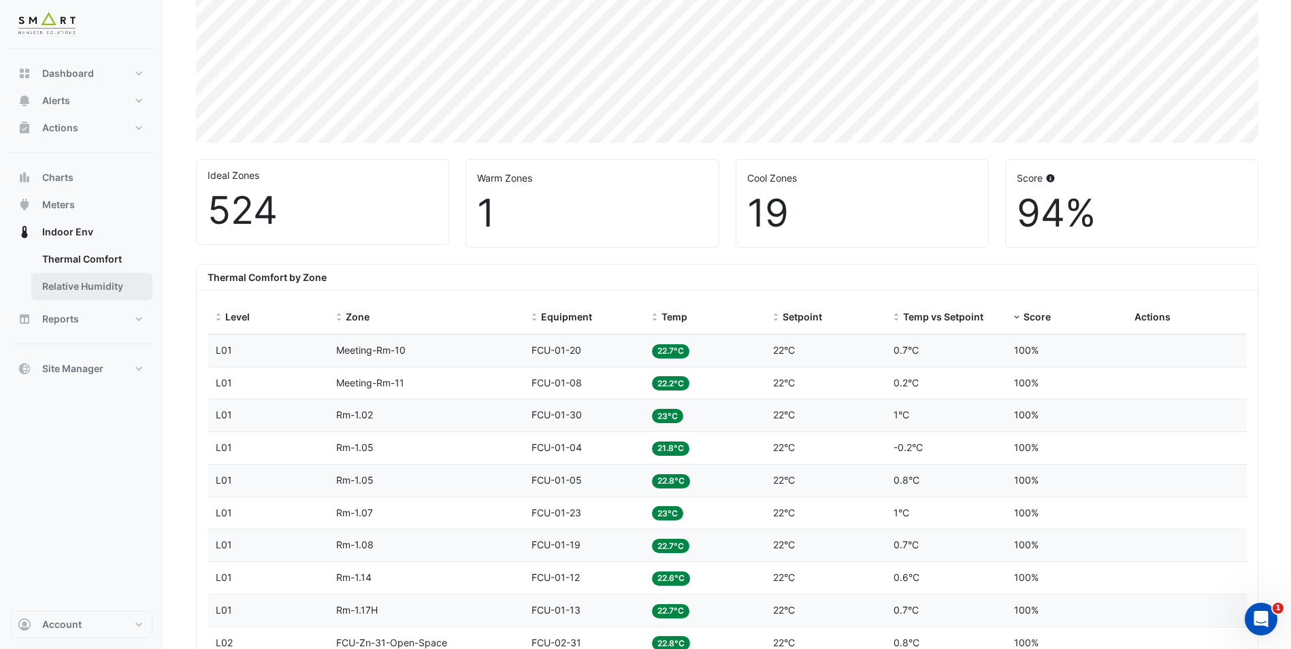
click at [122, 289] on link "Relative Humidity" at bounding box center [91, 286] width 121 height 27
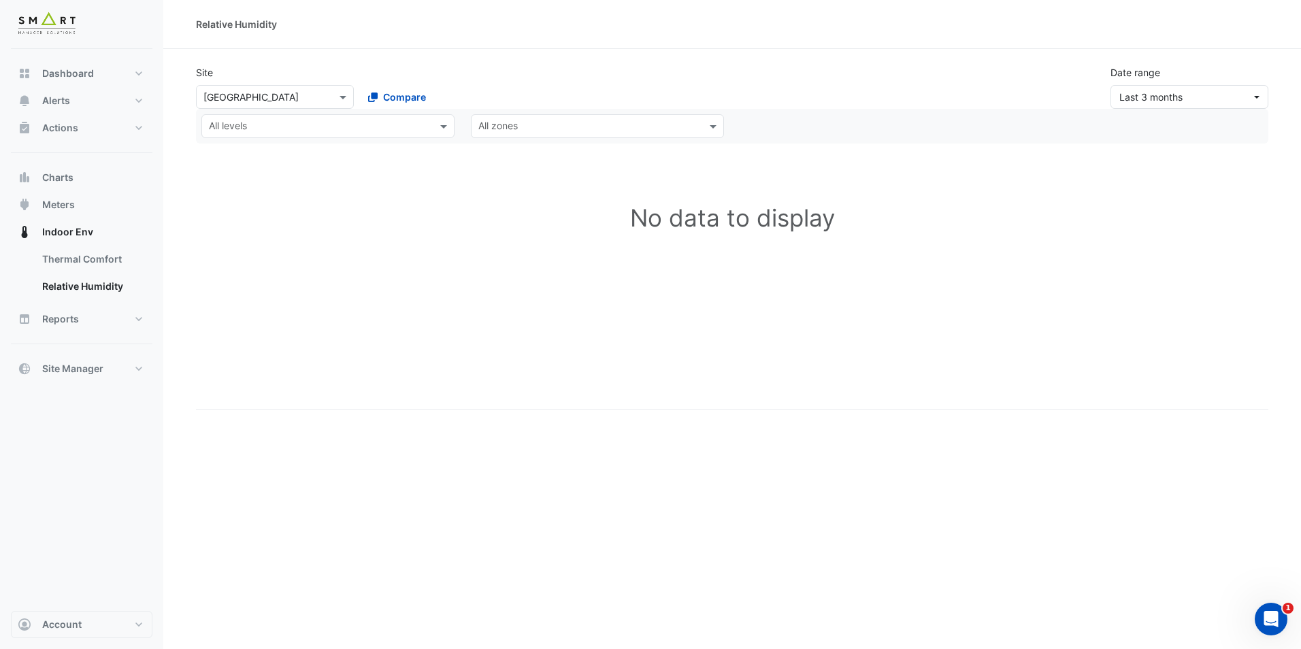
click at [371, 126] on input "text" at bounding box center [320, 127] width 222 height 14
click at [254, 214] on div "L01" at bounding box center [237, 214] width 48 height 14
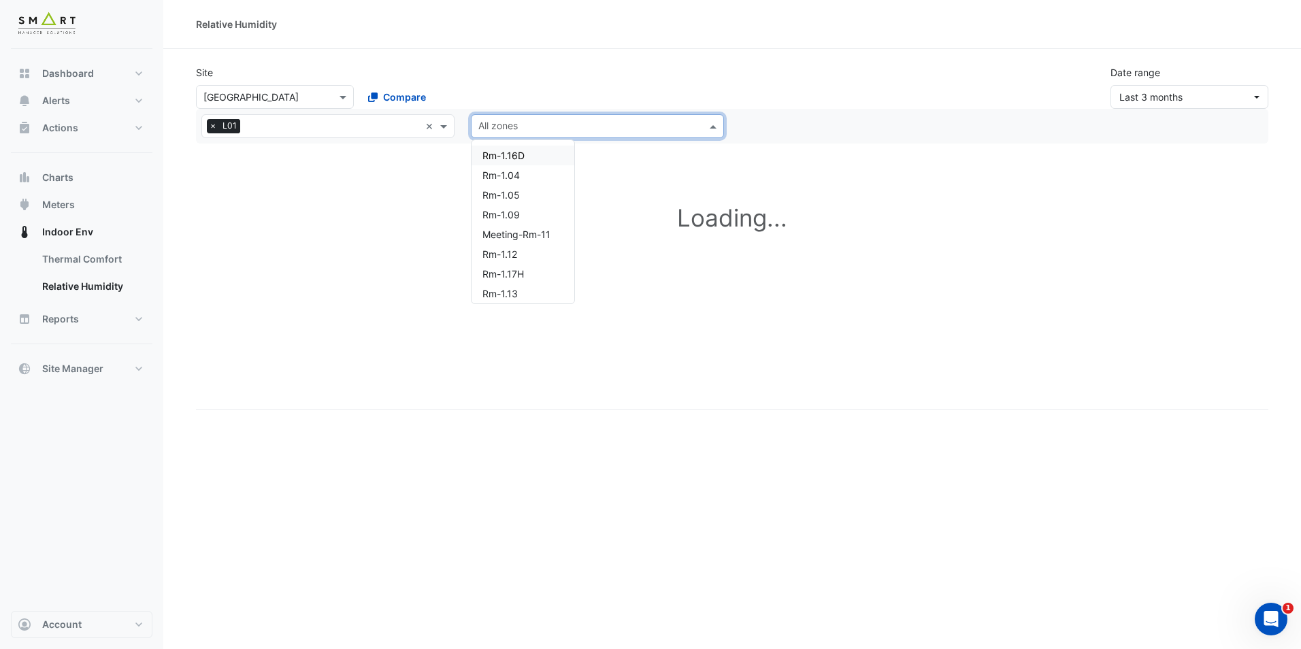
click at [660, 131] on input "text" at bounding box center [589, 127] width 222 height 14
click at [514, 184] on div "Rm-1.04" at bounding box center [522, 175] width 103 height 20
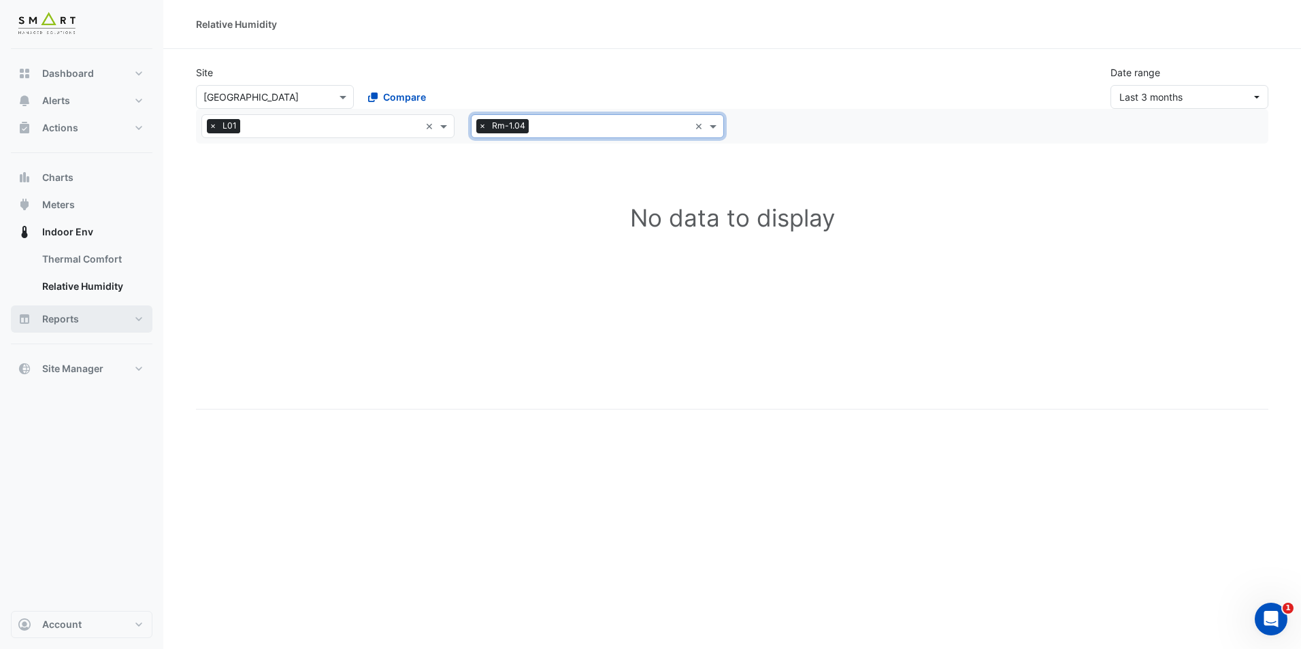
click at [115, 324] on button "Reports" at bounding box center [82, 318] width 142 height 27
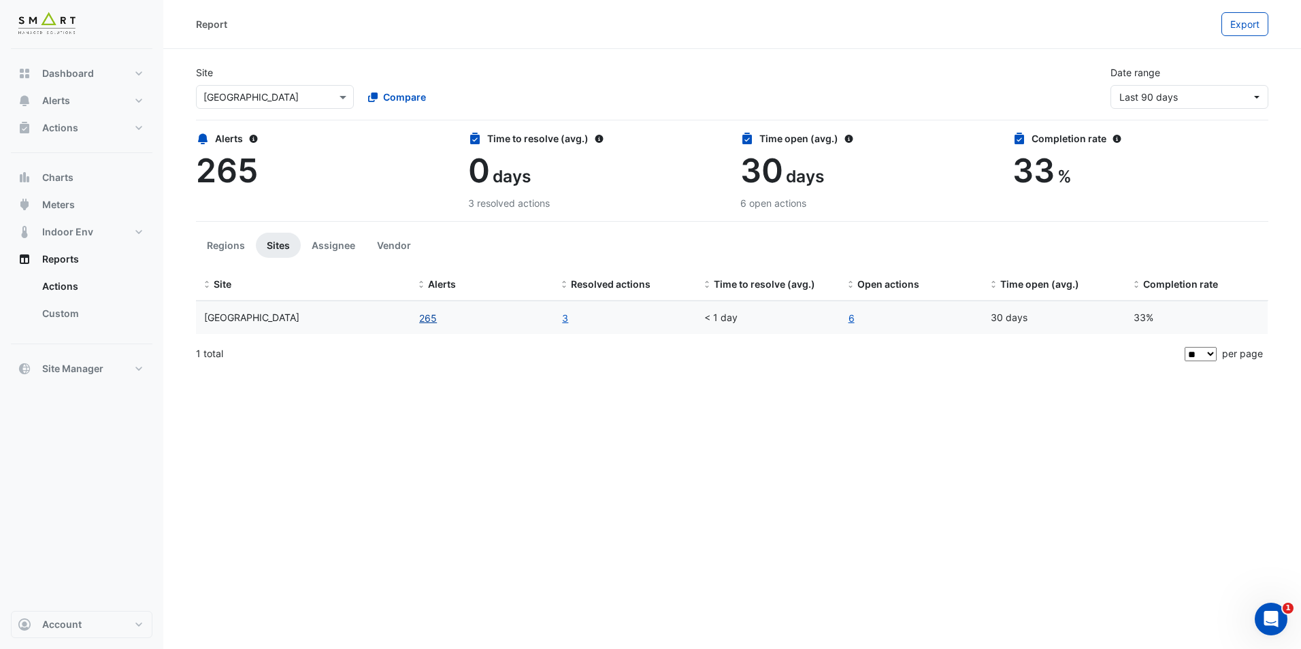
click at [427, 315] on button "265" at bounding box center [427, 318] width 19 height 16
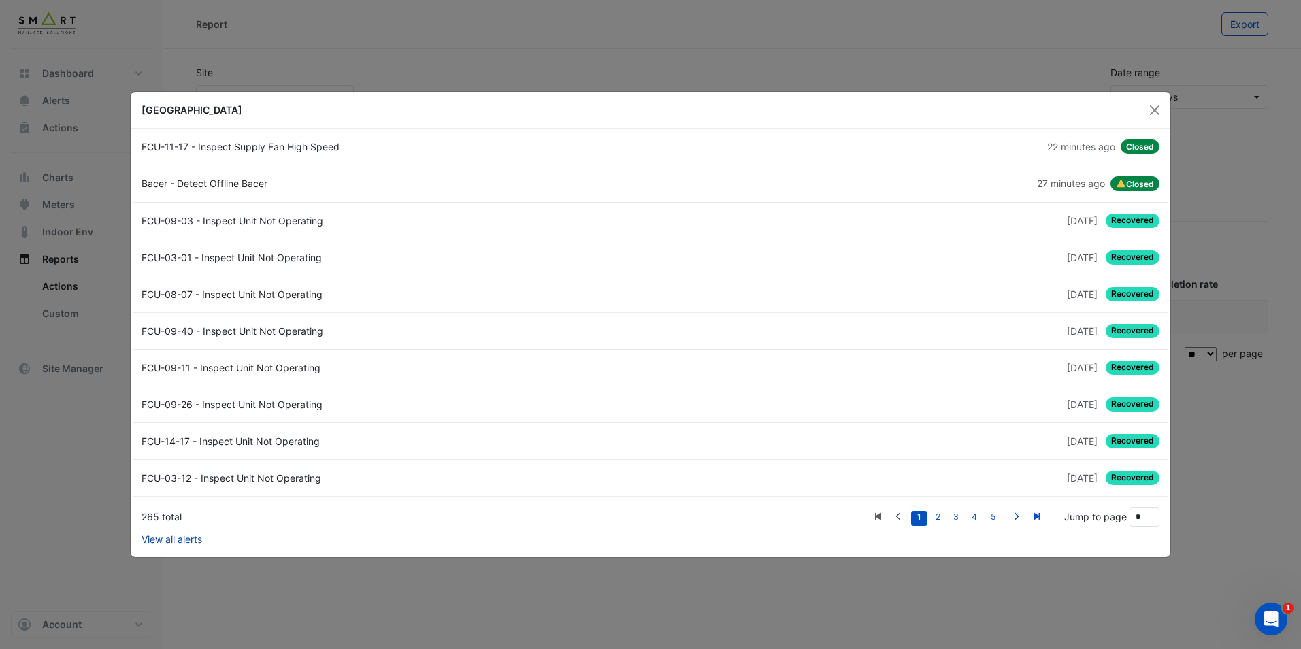
click at [154, 544] on link "View all alerts" at bounding box center [172, 539] width 61 height 14
click at [1150, 108] on button "Close" at bounding box center [1154, 110] width 20 height 20
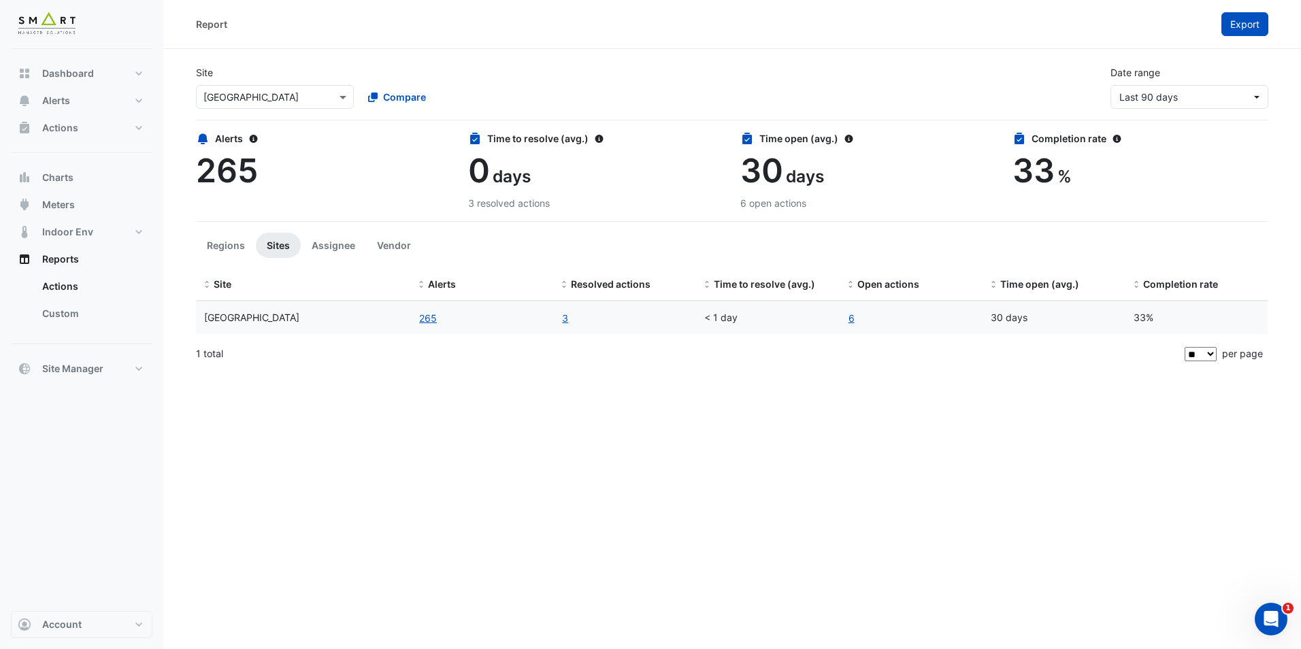
click at [1226, 25] on button "Export" at bounding box center [1244, 24] width 47 height 24
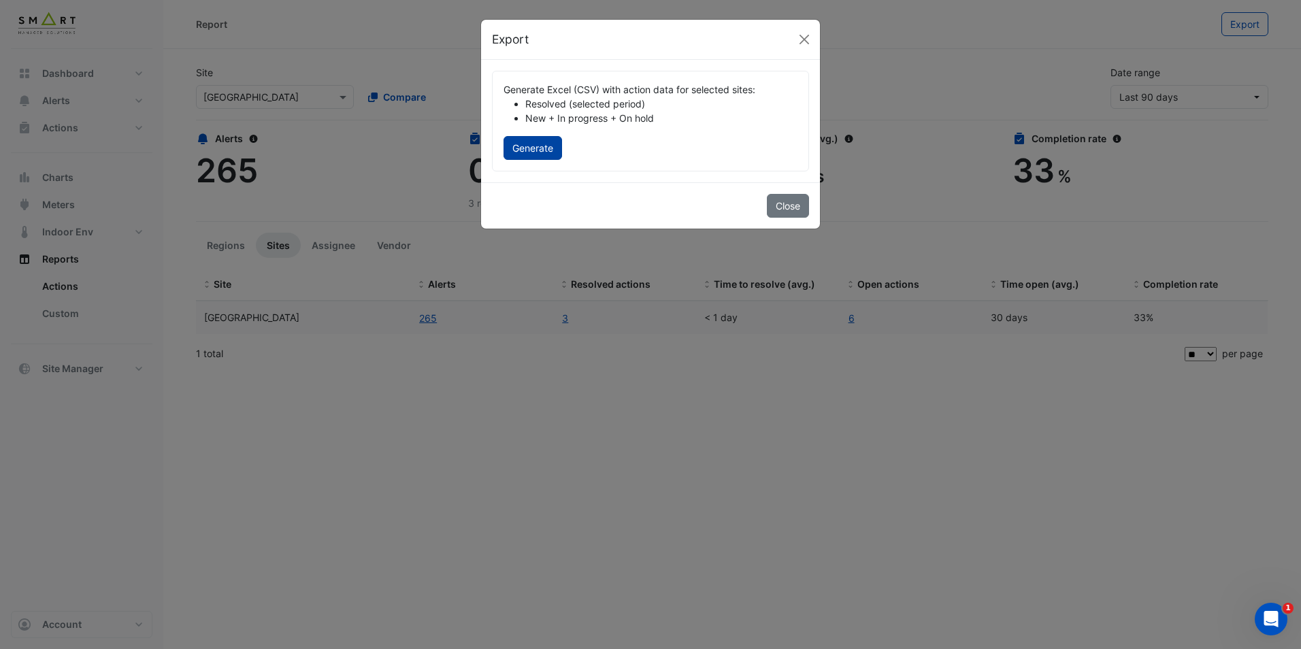
click at [556, 150] on button "Generate" at bounding box center [532, 148] width 59 height 24
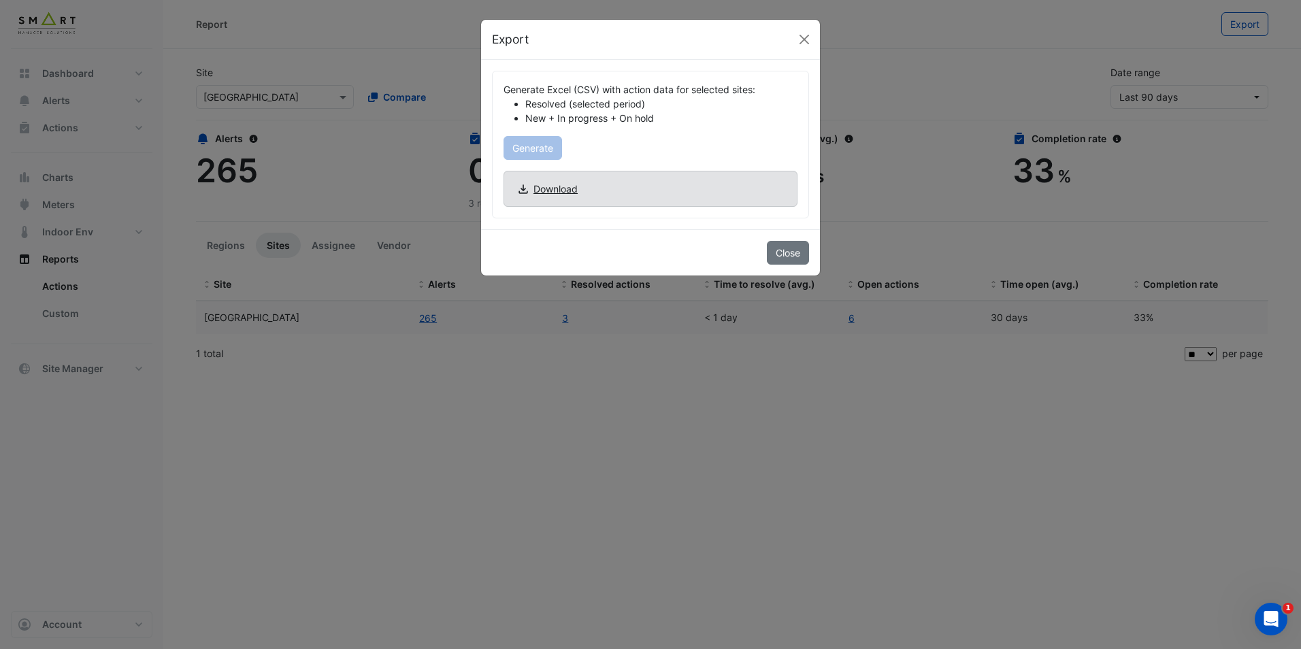
click at [547, 187] on span "Download" at bounding box center [555, 189] width 44 height 14
click at [805, 38] on button "Close" at bounding box center [804, 39] width 20 height 20
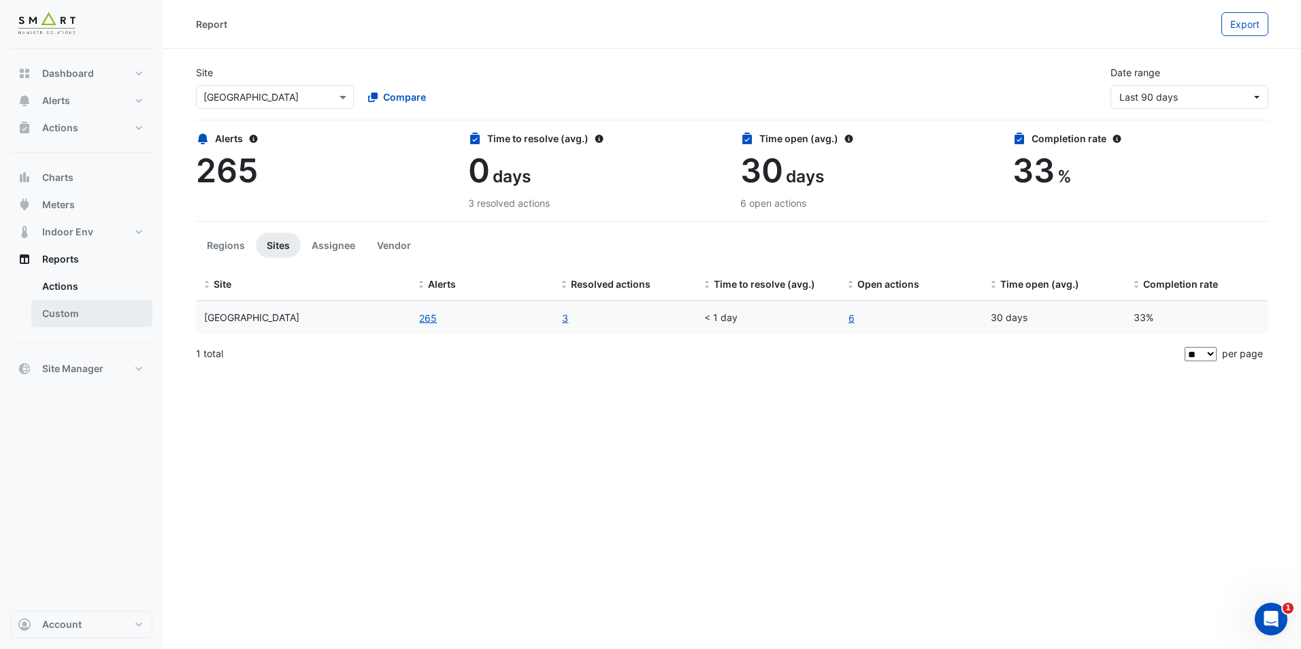
click at [96, 313] on link "Custom" at bounding box center [91, 313] width 121 height 27
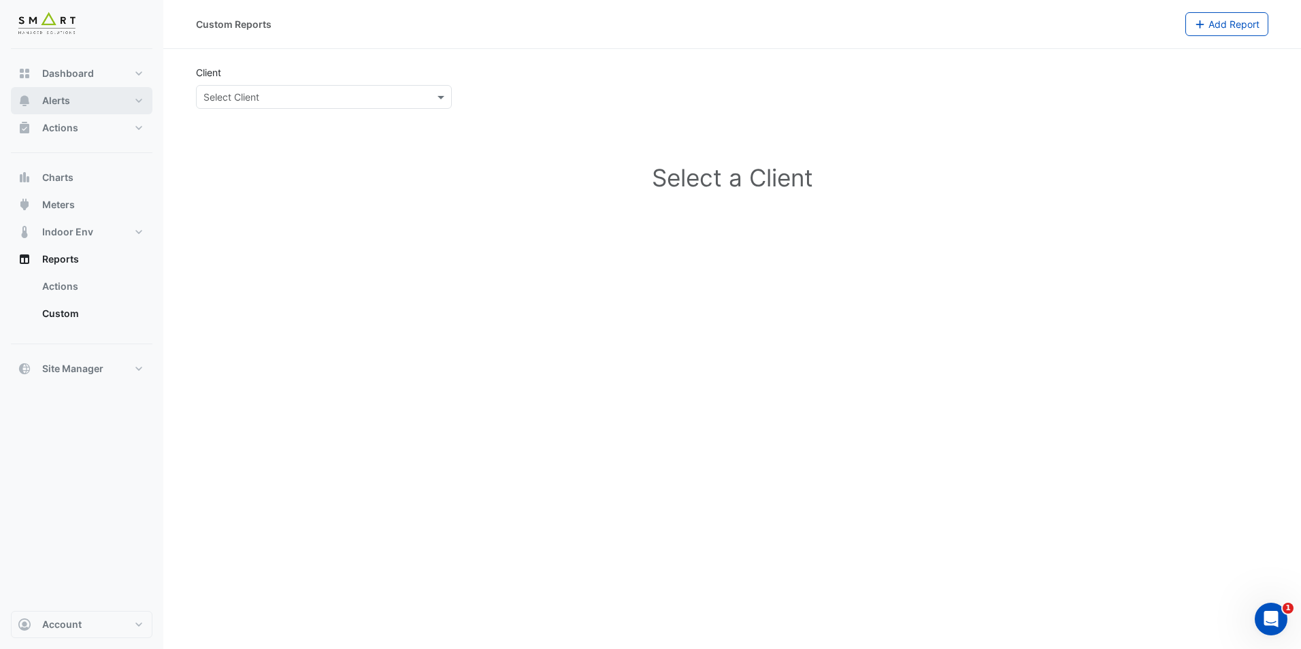
click at [120, 101] on button "Alerts" at bounding box center [82, 100] width 142 height 27
